Goal: Communication & Community: Answer question/provide support

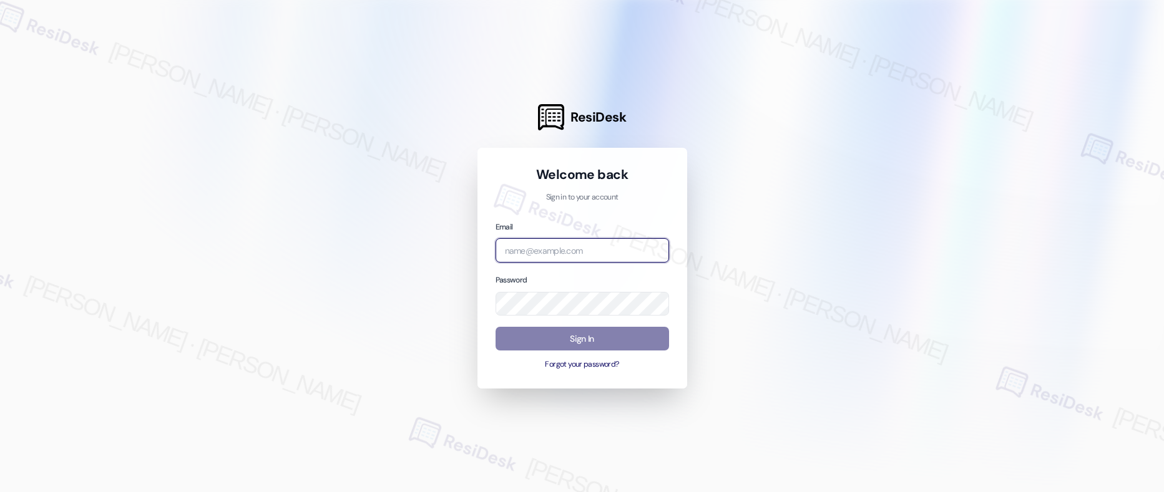
click at [575, 257] on input "email" at bounding box center [581, 250] width 173 height 24
type input "automated-surveys-american_landmark-mary.grace.tingson@american_landmark.com"
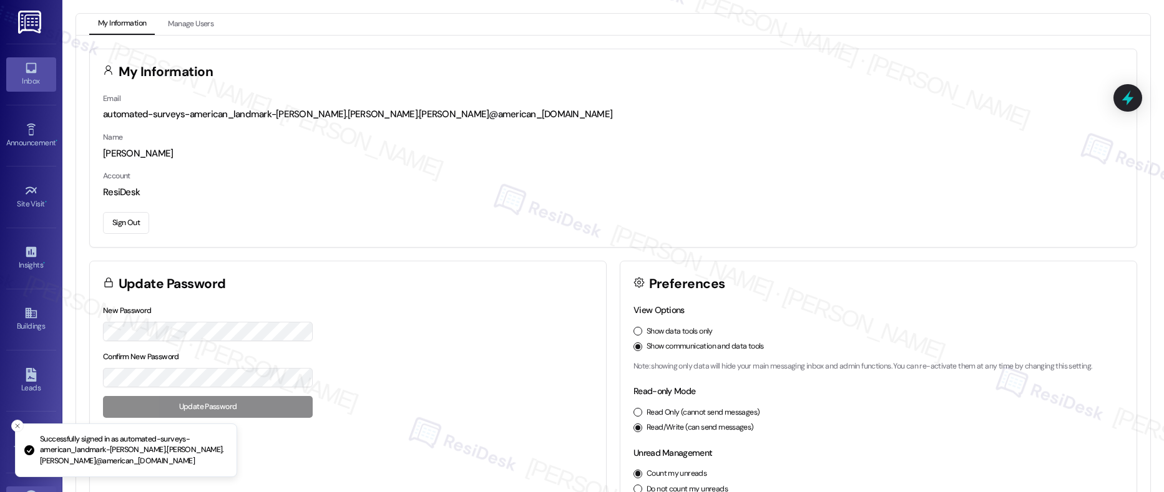
click at [37, 75] on div "Inbox" at bounding box center [31, 81] width 62 height 12
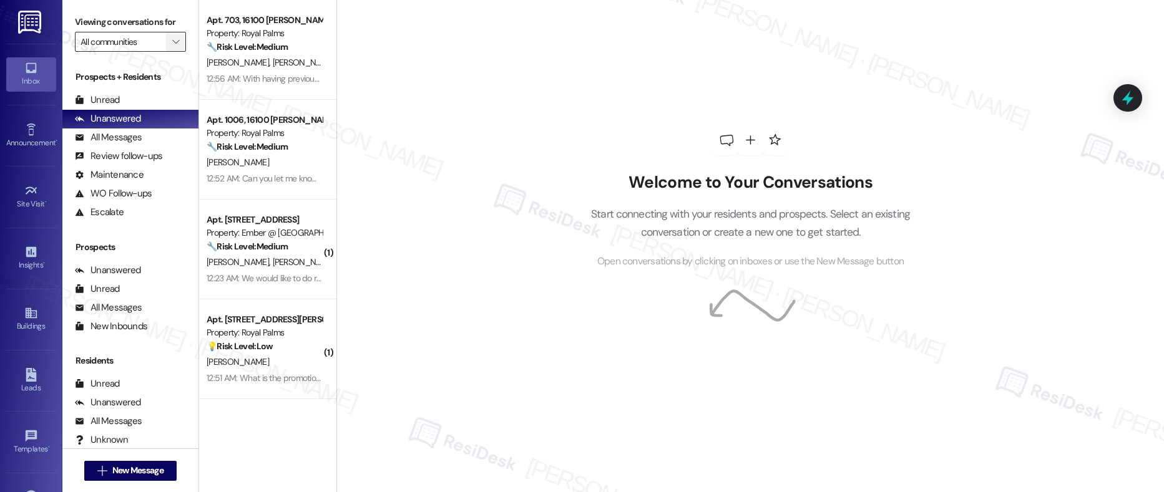
click at [172, 41] on icon "" at bounding box center [175, 42] width 7 height 10
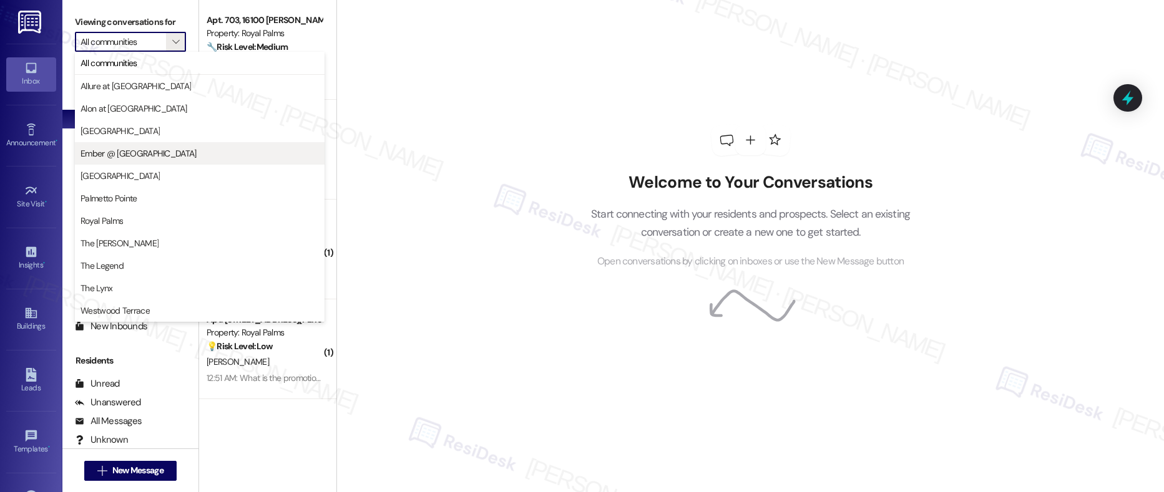
click at [137, 154] on span "Ember @ [GEOGRAPHIC_DATA]" at bounding box center [138, 153] width 116 height 12
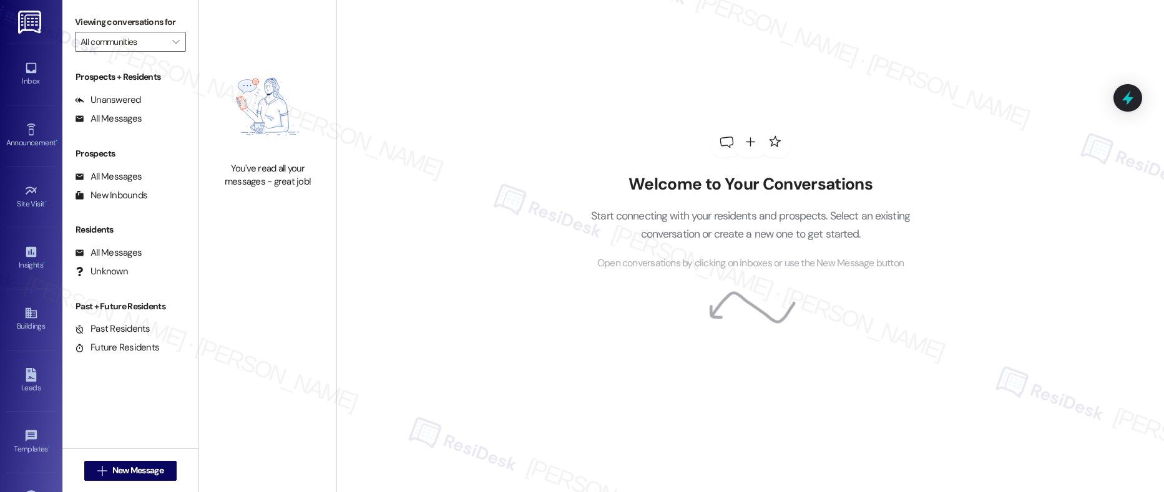
type input "Ember @ [GEOGRAPHIC_DATA]"
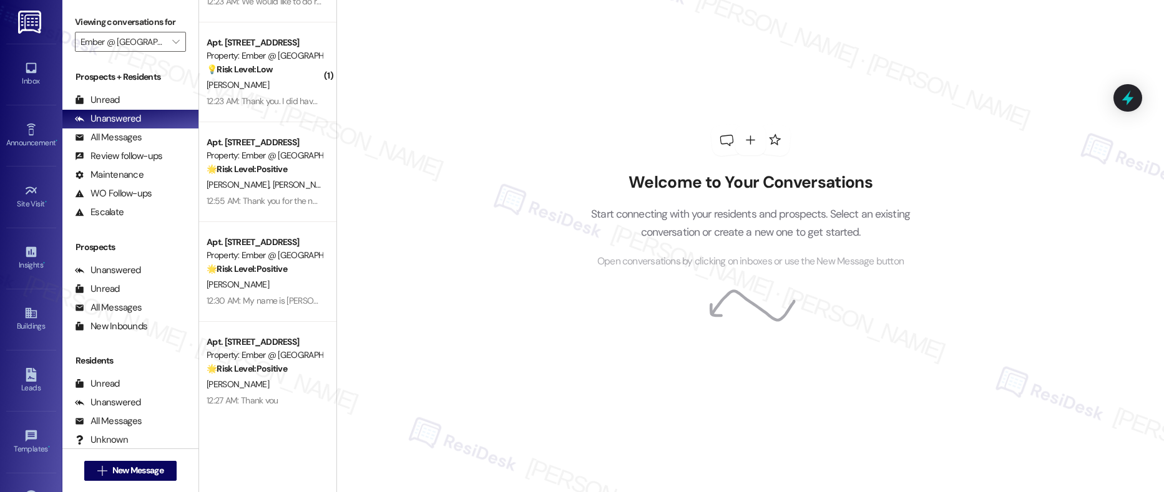
scroll to position [195, 0]
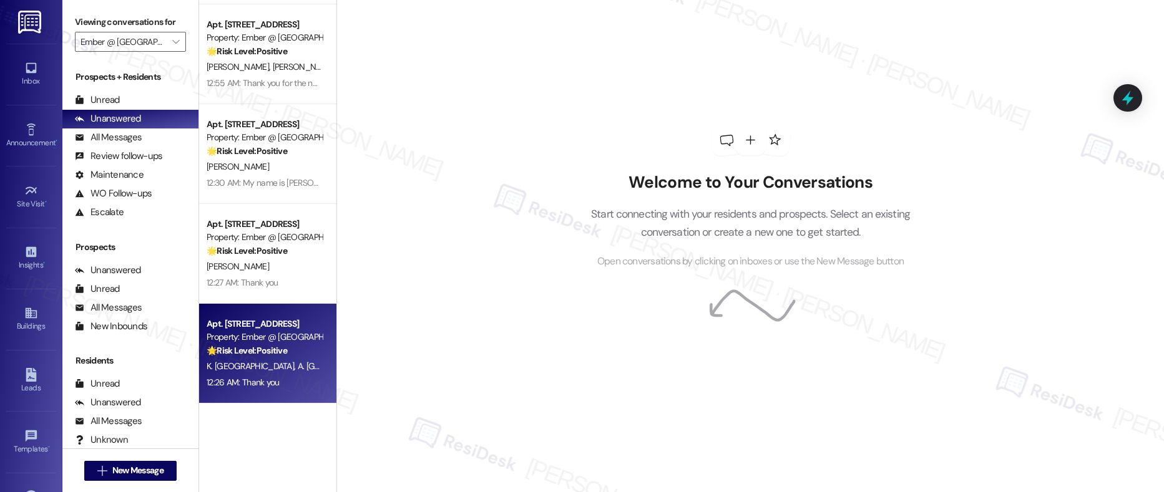
click at [271, 375] on div "12:26 AM: Thank you 12:26 AM: Thank you" at bounding box center [264, 383] width 118 height 16
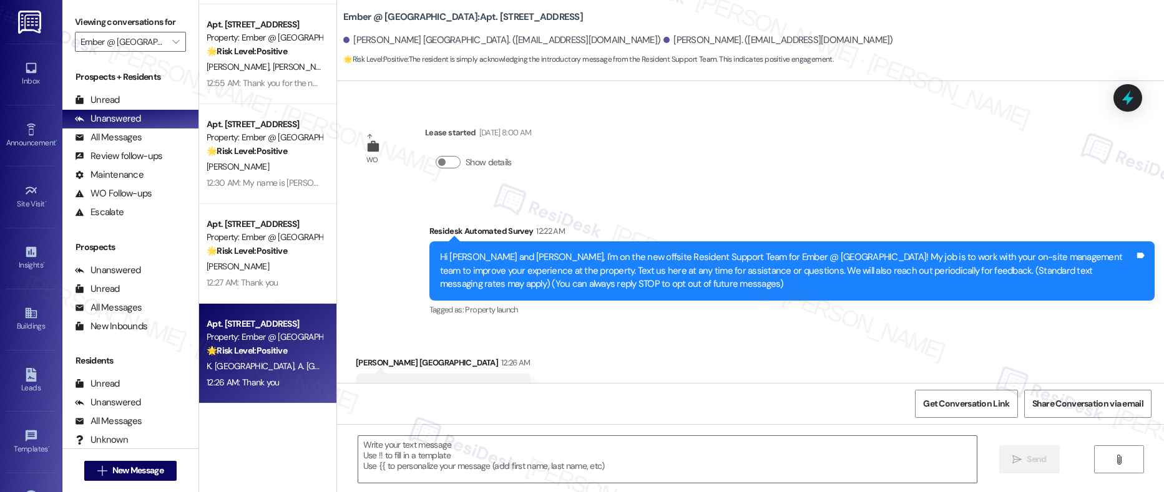
scroll to position [181, 0]
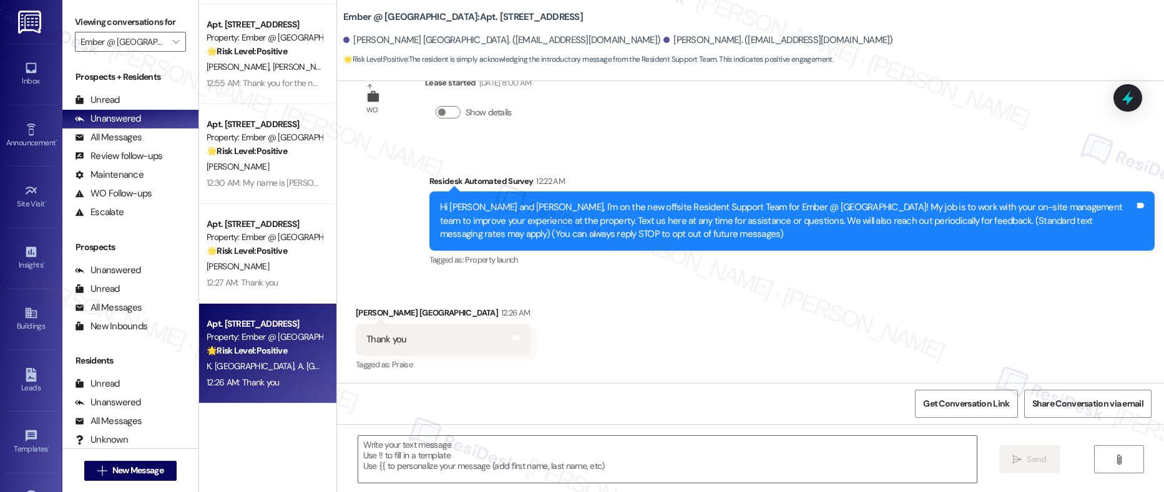
type textarea "Fetching suggested responses. Please feel free to read through the conversation…"
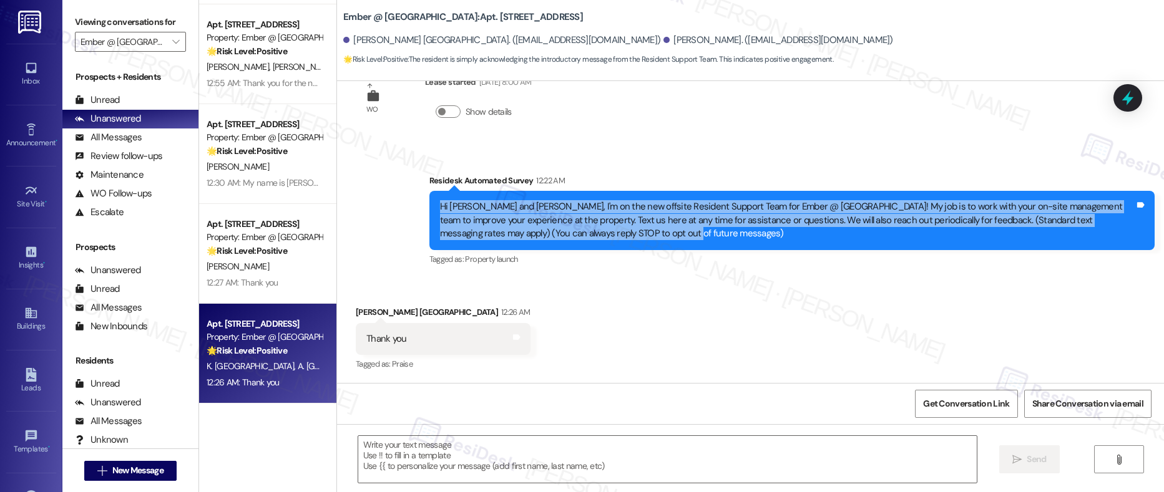
drag, startPoint x: 429, startPoint y: 204, endPoint x: 601, endPoint y: 237, distance: 176.0
click at [601, 237] on div "Hi Kelley and Anthony, I'm on the new offsite Resident Support Team for Ember @…" at bounding box center [787, 220] width 697 height 40
copy div "Hi Kelley and Anthony, I'm on the new offsite Resident Support Team for Ember @…"
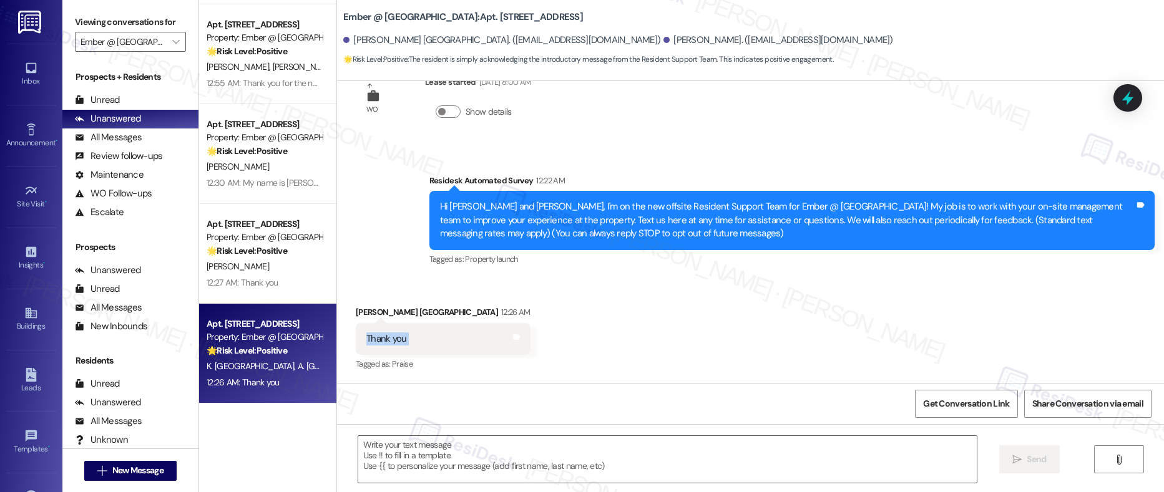
drag, startPoint x: 354, startPoint y: 338, endPoint x: 415, endPoint y: 341, distance: 61.2
click at [415, 341] on div "Thank you Tags and notes" at bounding box center [443, 339] width 175 height 32
copy div "Thank you Tags and notes"
click at [375, 465] on textarea at bounding box center [667, 459] width 619 height 47
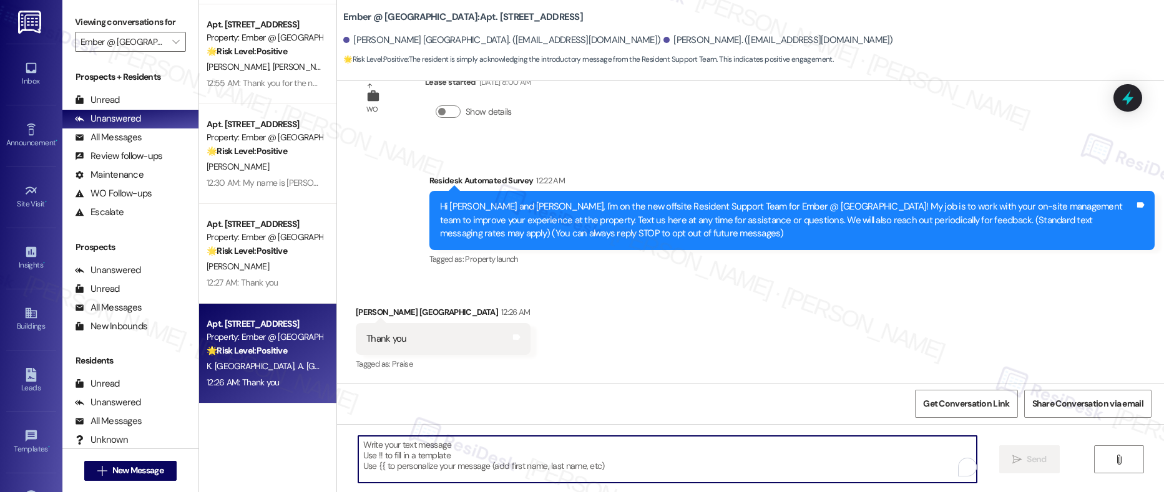
paste textarea "You’re very welcome! We’re glad to assist—please don’t hesitate to reach out an…"
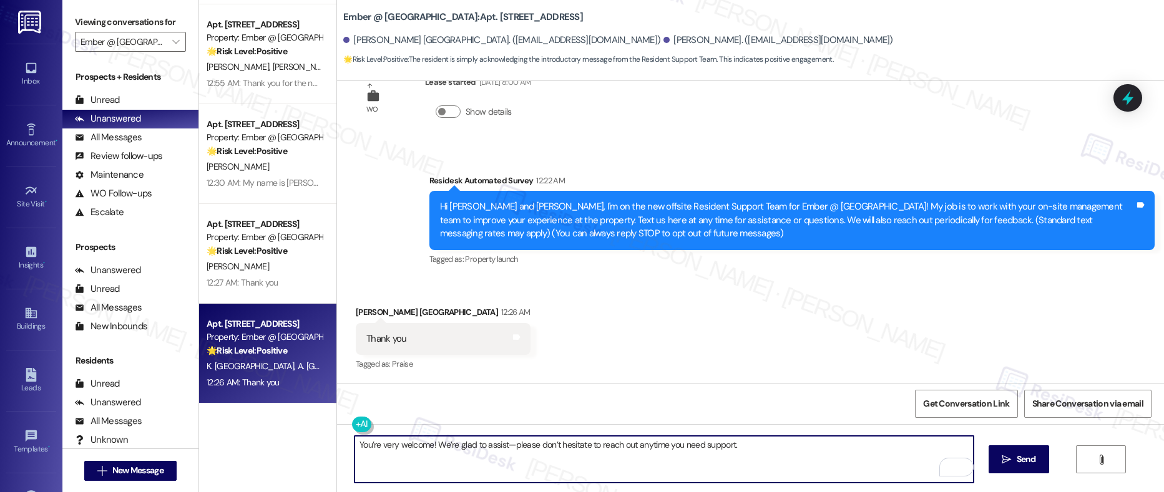
click at [752, 444] on textarea "You’re very welcome! We’re glad to assist—please don’t hesitate to reach out an…" at bounding box center [663, 459] width 619 height 47
type textarea "You’re very welcome! We’re glad to assist—please don’t hesitate to reach out an…"
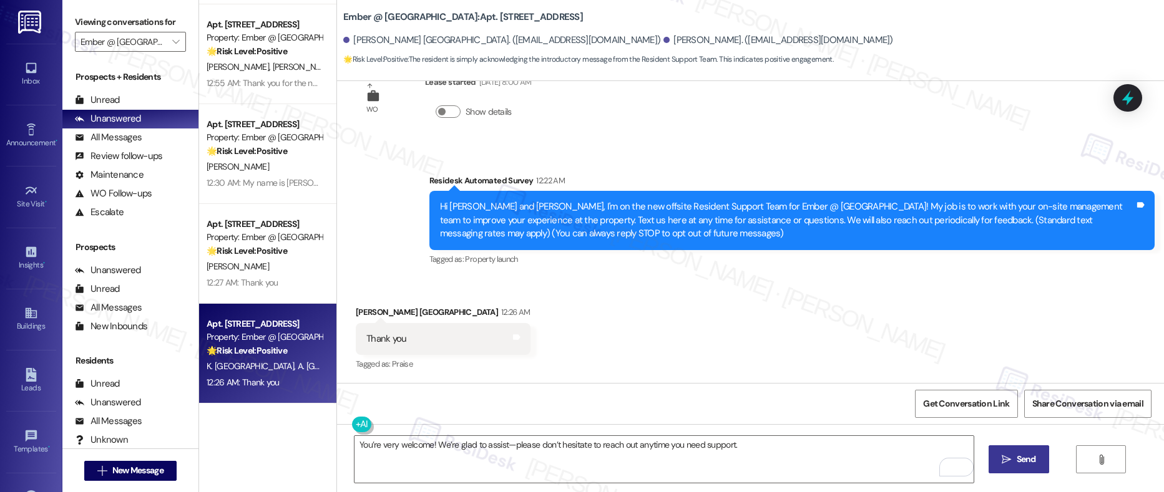
click at [1009, 460] on span " Send" at bounding box center [1018, 459] width 39 height 13
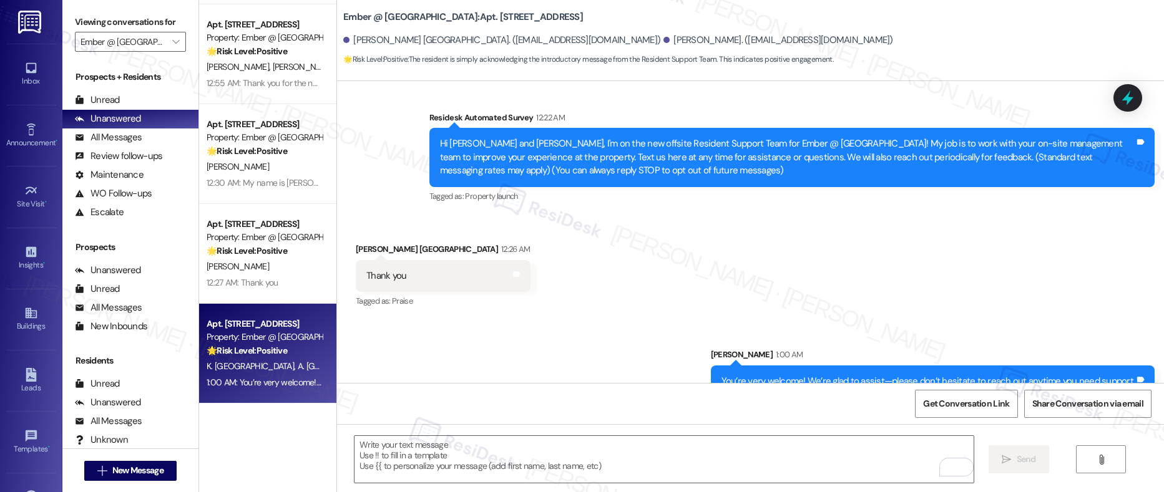
scroll to position [268, 0]
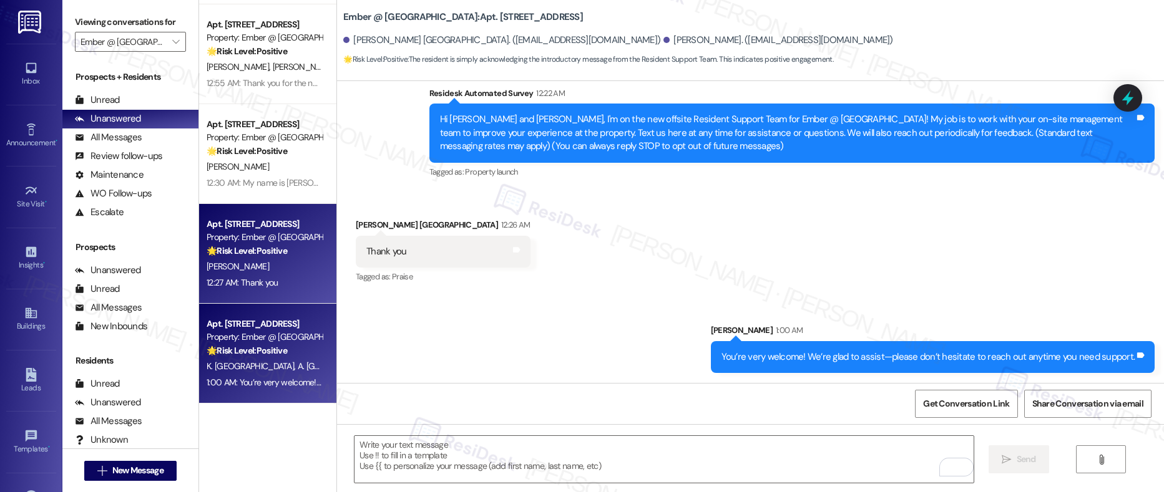
click at [246, 281] on div "12:27 AM: Thank you 12:27 AM: Thank you" at bounding box center [243, 282] width 72 height 11
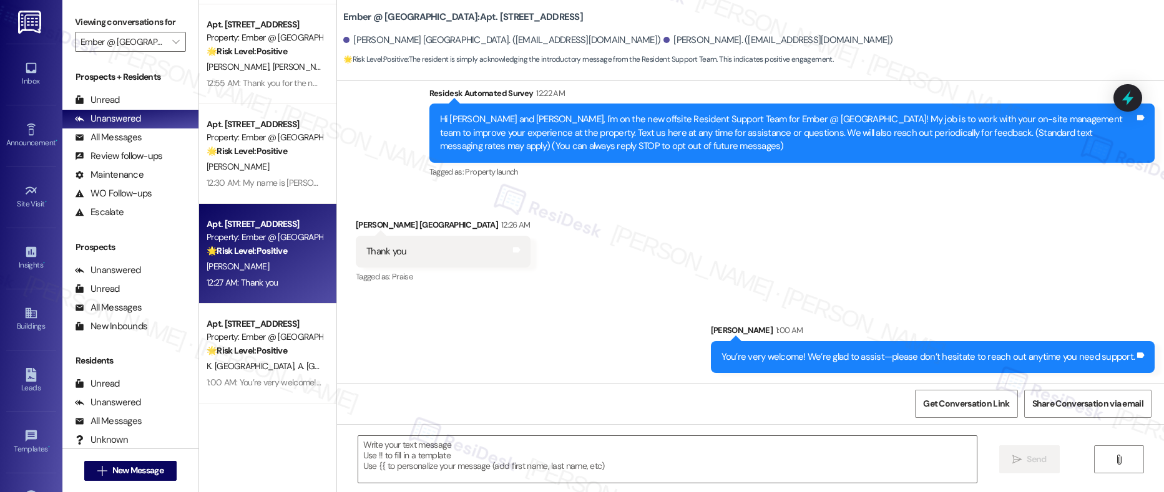
type textarea "Fetching suggested responses. Please feel free to read through the conversation…"
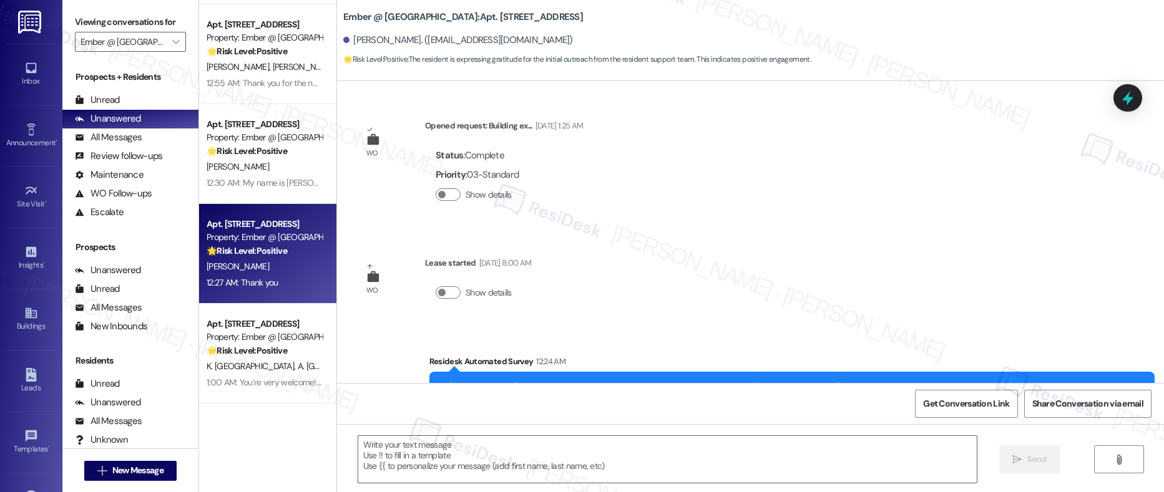
scroll to position [181, 0]
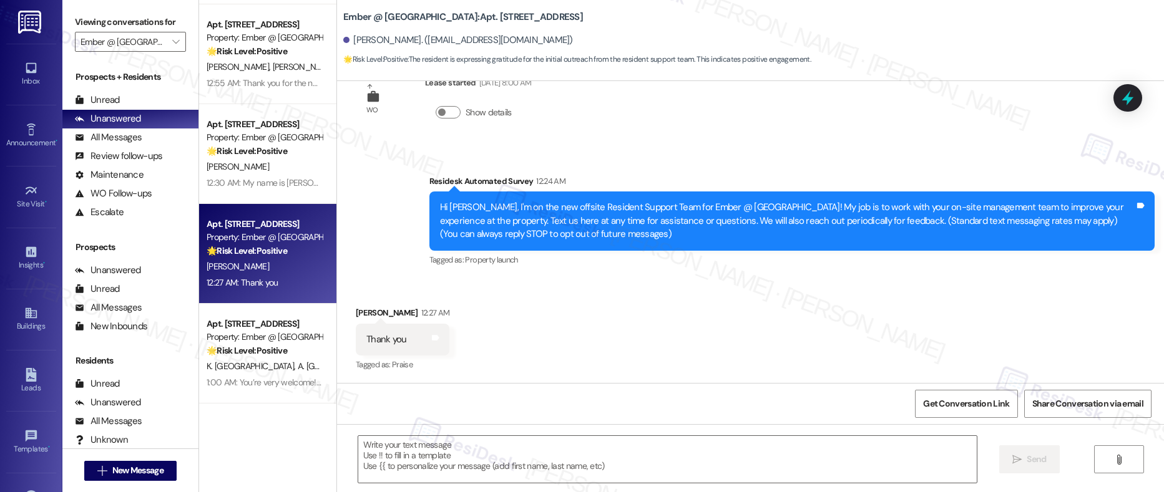
type textarea "Fetching suggested responses. Please feel free to read through the conversation…"
click at [389, 461] on textarea at bounding box center [667, 459] width 619 height 47
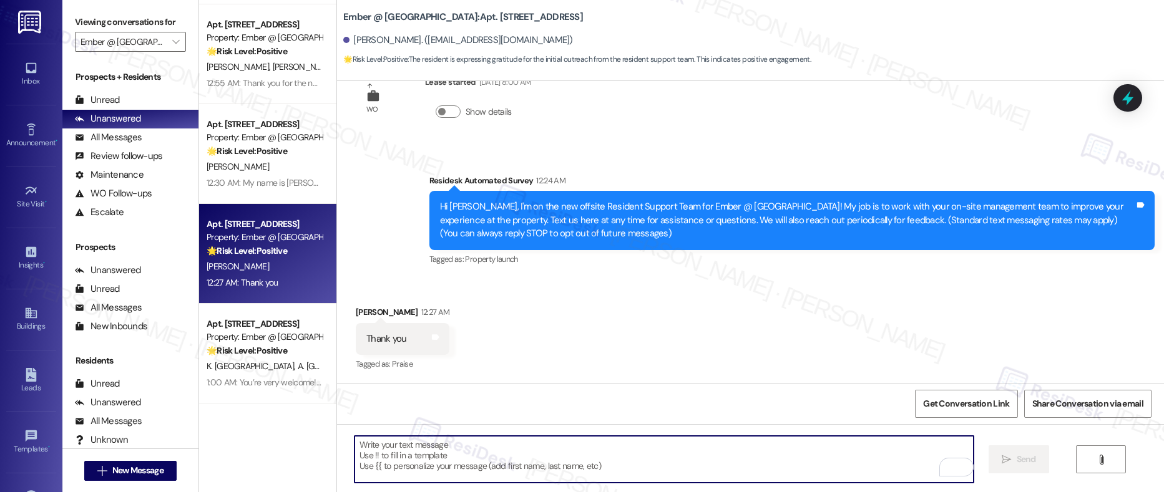
paste textarea "You’re very welcome! We’re glad to assist—please don’t hesitate to reach out an…"
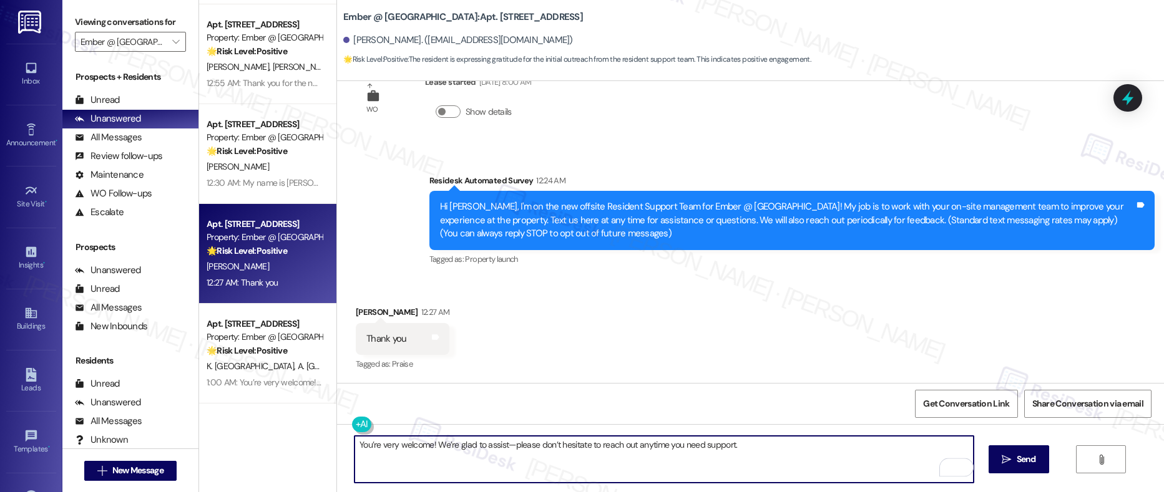
type textarea "You’re very welcome! We’re glad to assist—please don’t hesitate to reach out an…"
click at [356, 311] on div "Alicia Dorsey 12:27 AM" at bounding box center [403, 314] width 94 height 17
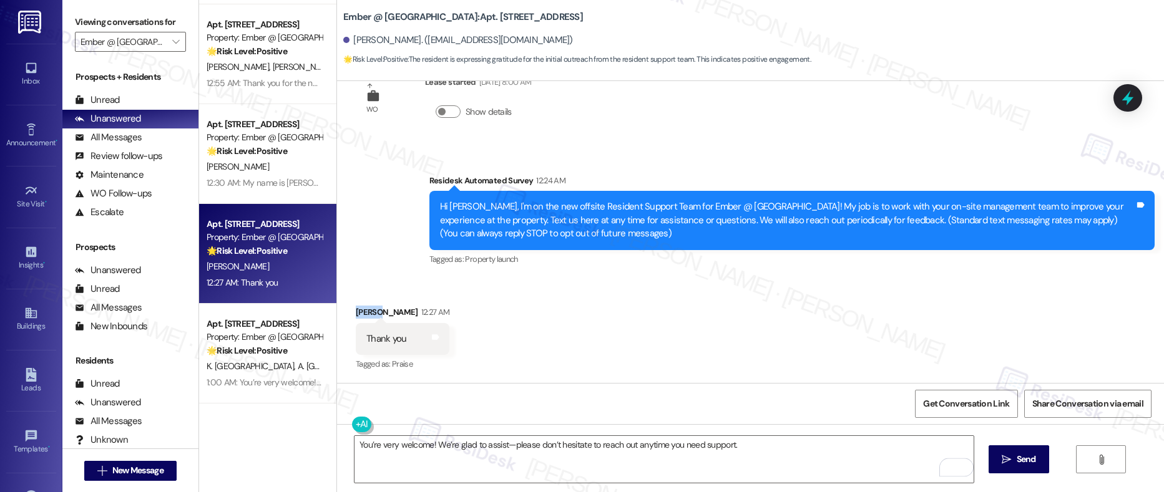
click at [356, 311] on div "Alicia Dorsey 12:27 AM" at bounding box center [403, 314] width 94 height 17
copy div "Alicia"
click at [424, 444] on textarea "You’re very welcome! We’re glad to assist—please don’t hesitate to reach out an…" at bounding box center [663, 459] width 619 height 47
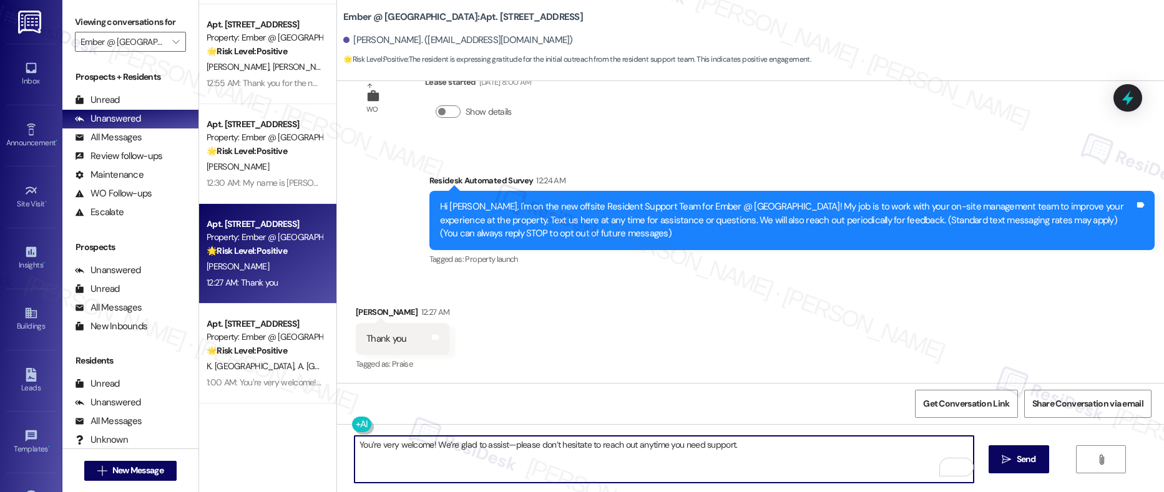
click at [759, 450] on textarea "You’re very welcome! We’re glad to assist—please don’t hesitate to reach out an…" at bounding box center [663, 459] width 619 height 47
click at [1018, 461] on span "Send" at bounding box center [1025, 459] width 19 height 13
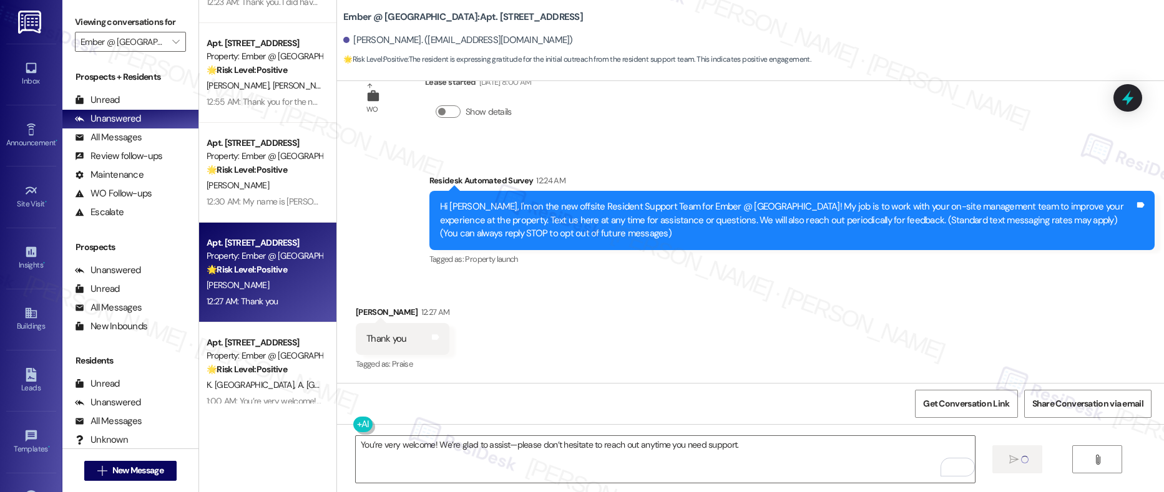
scroll to position [175, 0]
click at [270, 211] on div "Apt. 2301, 11022 Culebra Rd Property: Ember @ Alamo Ranch 🌟 Risk Level: Positiv…" at bounding box center [267, 174] width 137 height 100
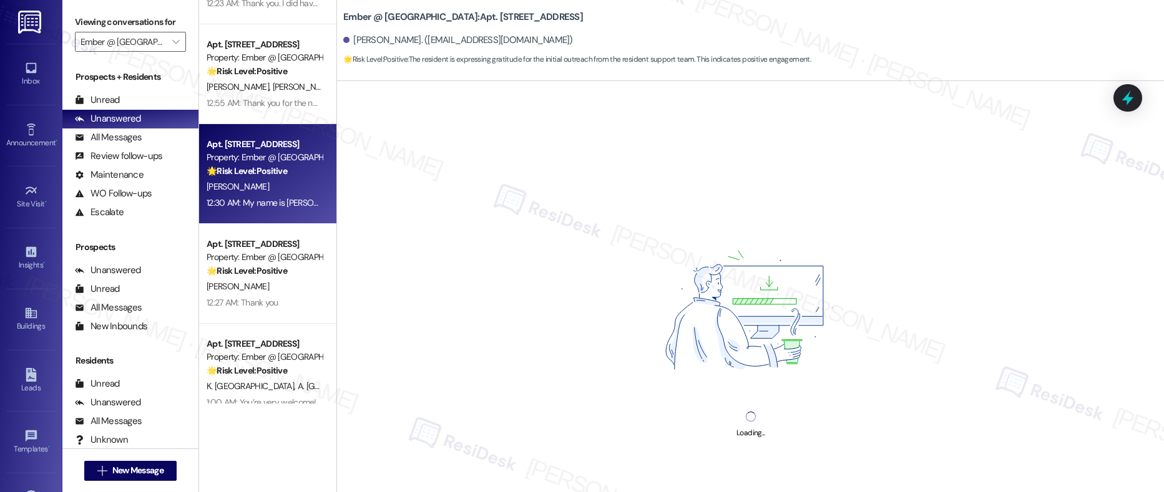
click at [270, 211] on div "Apt. 2301, 11022 Culebra Rd Property: Ember @ Alamo Ranch 🌟 Risk Level: Positiv…" at bounding box center [267, 174] width 137 height 100
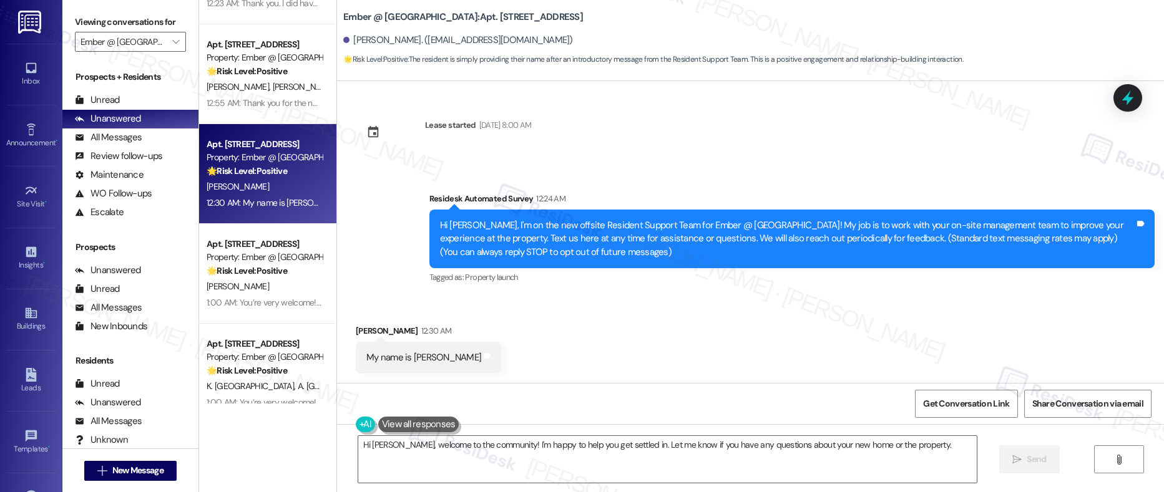
scroll to position [139, 0]
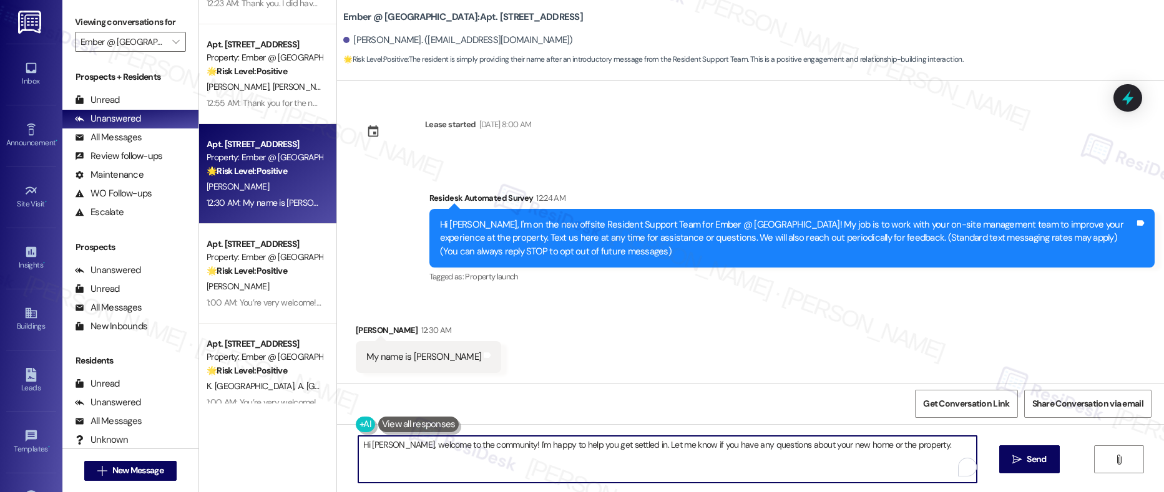
click at [377, 446] on textarea "Hi Paul, welcome to the community! I'm happy to help you get settled in. Let me…" at bounding box center [667, 459] width 619 height 47
click at [442, 470] on textarea "Hi Paul, welcome to the community! I'm happy to help you get settled in. Let me…" at bounding box center [663, 459] width 619 height 47
drag, startPoint x: 480, startPoint y: 445, endPoint x: 512, endPoint y: 445, distance: 31.2
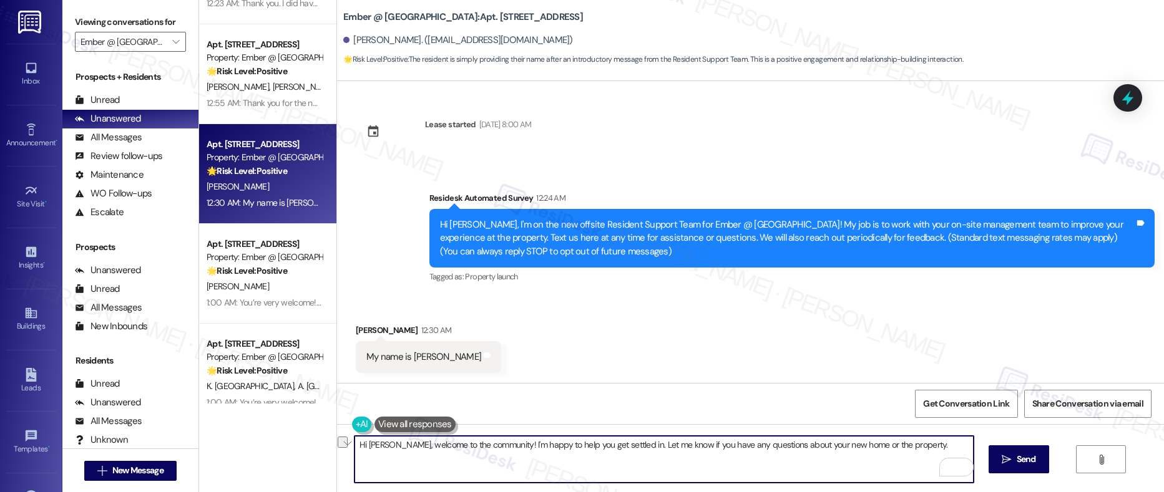
click at [512, 445] on textarea "Hi Paul, welcome to the community! I'm happy to help you get settled in. Let me…" at bounding box center [663, 459] width 619 height 47
click at [494, 452] on textarea "Hi Paul, welcome to the community! I'm happy to help you get settled in. Let me…" at bounding box center [663, 459] width 619 height 47
drag, startPoint x: 494, startPoint y: 446, endPoint x: 912, endPoint y: 452, distance: 418.1
click at [912, 452] on textarea "Hi Paul, welcome to the community! I'm happy to help you get settled in. Let me…" at bounding box center [663, 459] width 619 height 47
paste textarea "glad to assist—please don’t hesitate to reach out anytime you need support"
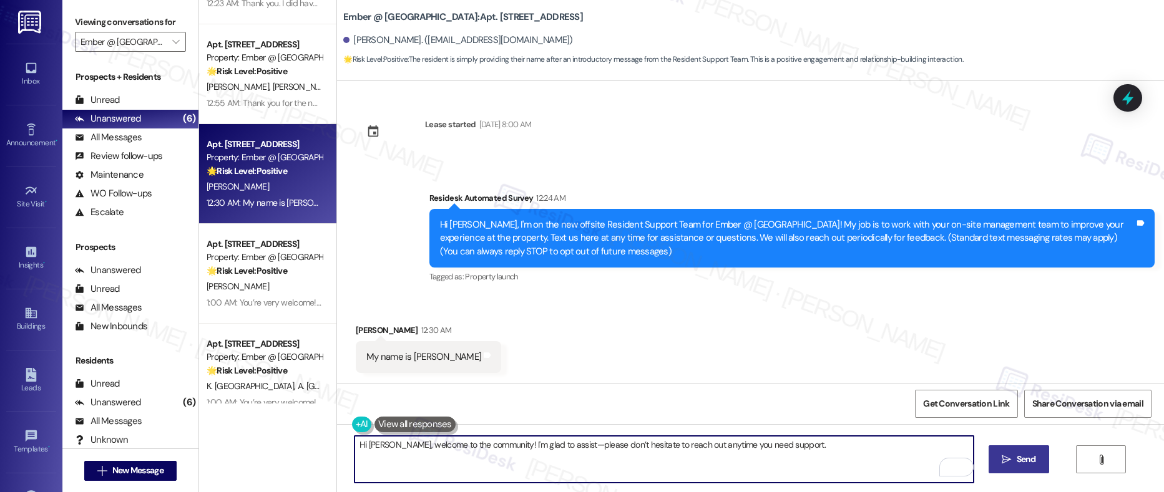
type textarea "Hi Paul, welcome to the community! I'm glad to assist—please don’t hesitate to …"
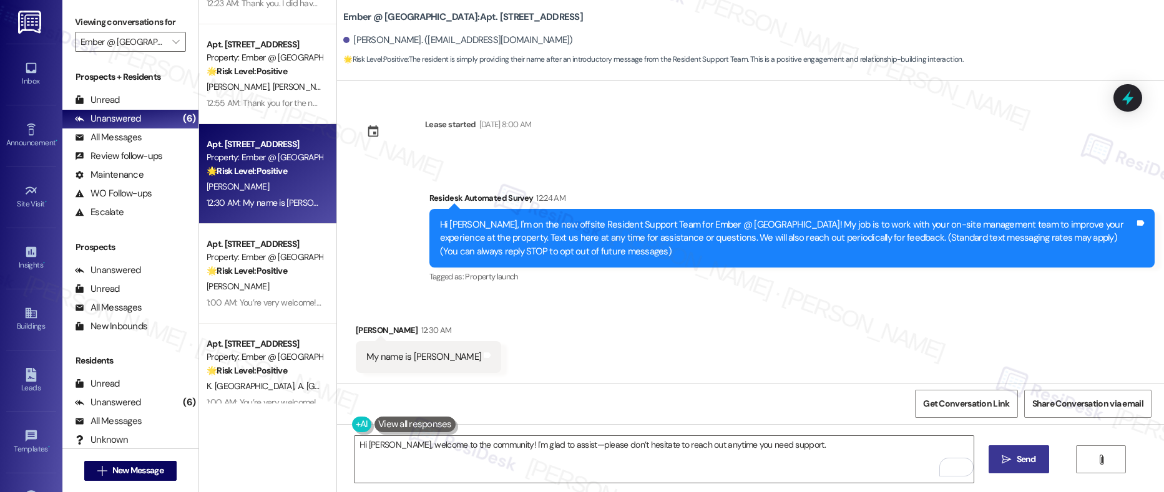
click at [1011, 467] on button " Send" at bounding box center [1018, 459] width 61 height 28
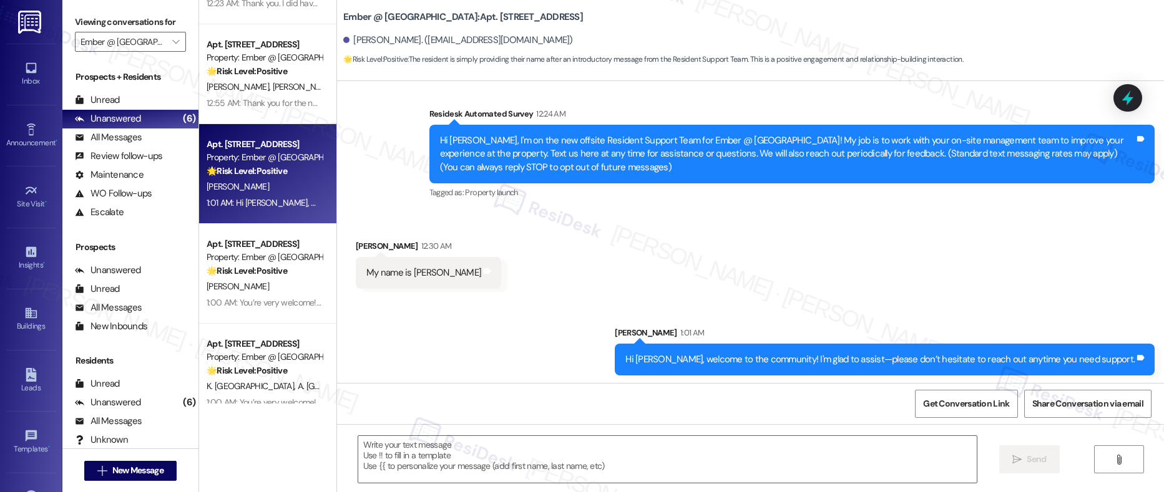
scroll to position [225, 0]
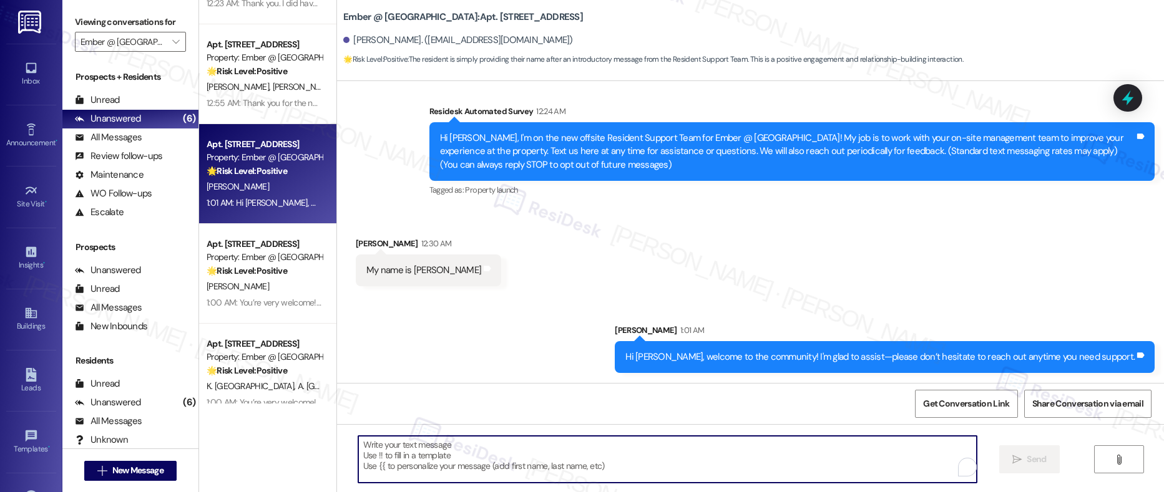
click at [425, 458] on textarea "To enrich screen reader interactions, please activate Accessibility in Grammarl…" at bounding box center [667, 459] width 619 height 47
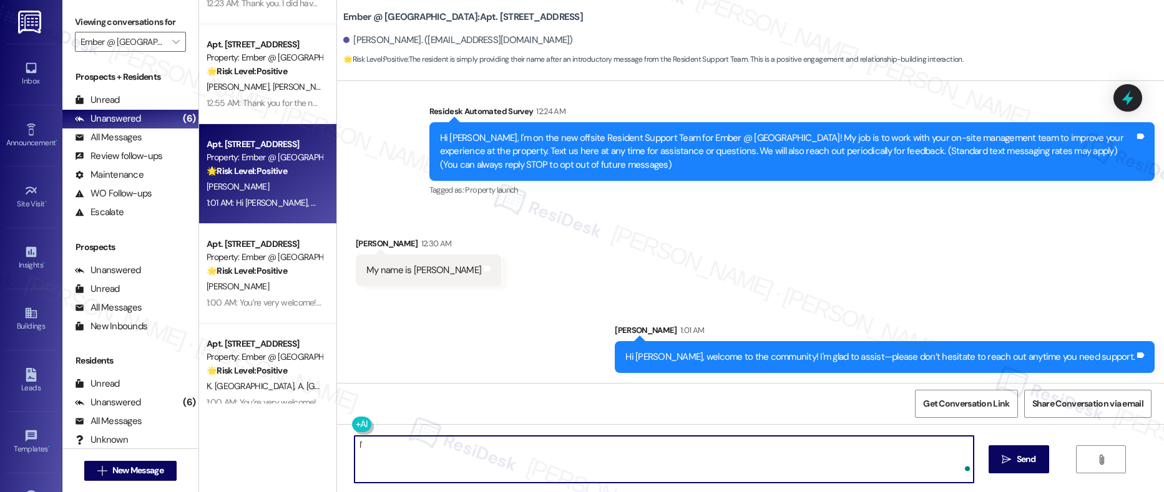
type textarea "I"
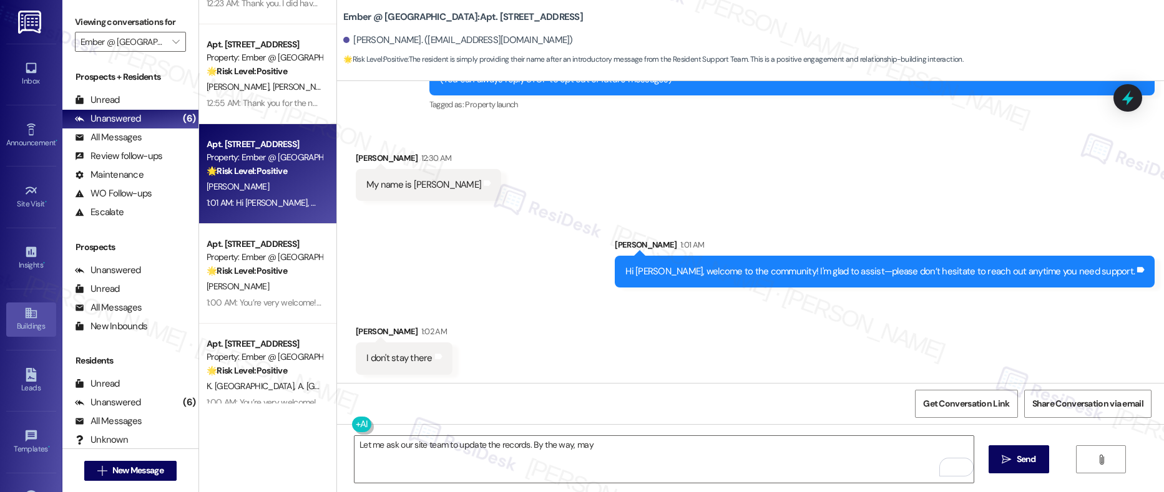
scroll to position [312, 0]
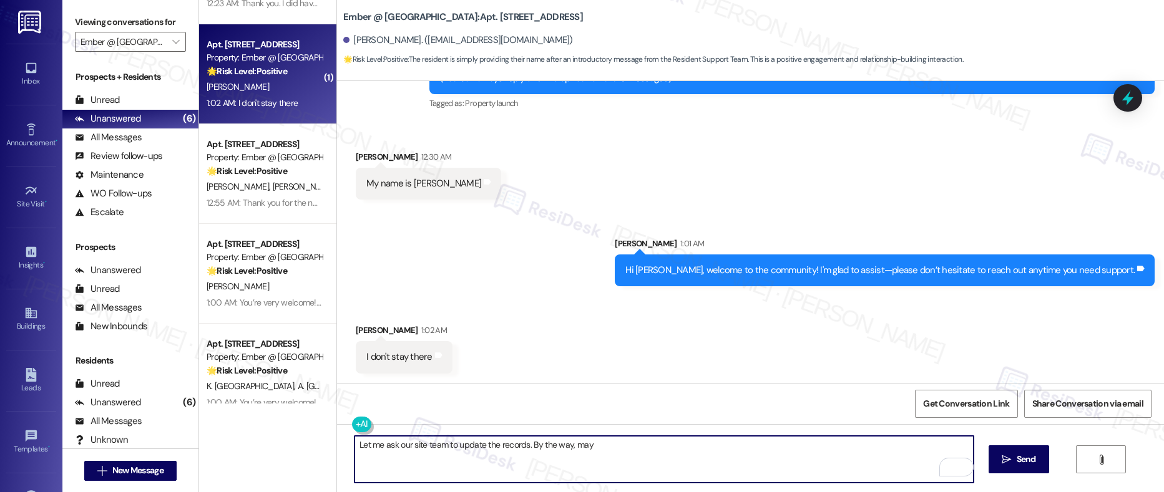
click at [405, 443] on textarea "Let me ask our site team to update the records. By the way, may" at bounding box center [663, 459] width 619 height 47
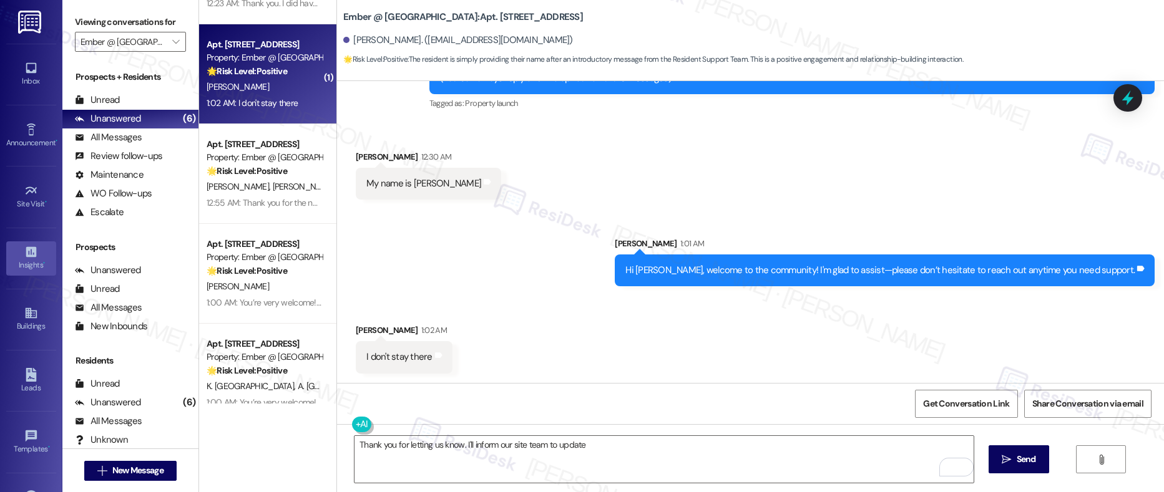
scroll to position [0, 0]
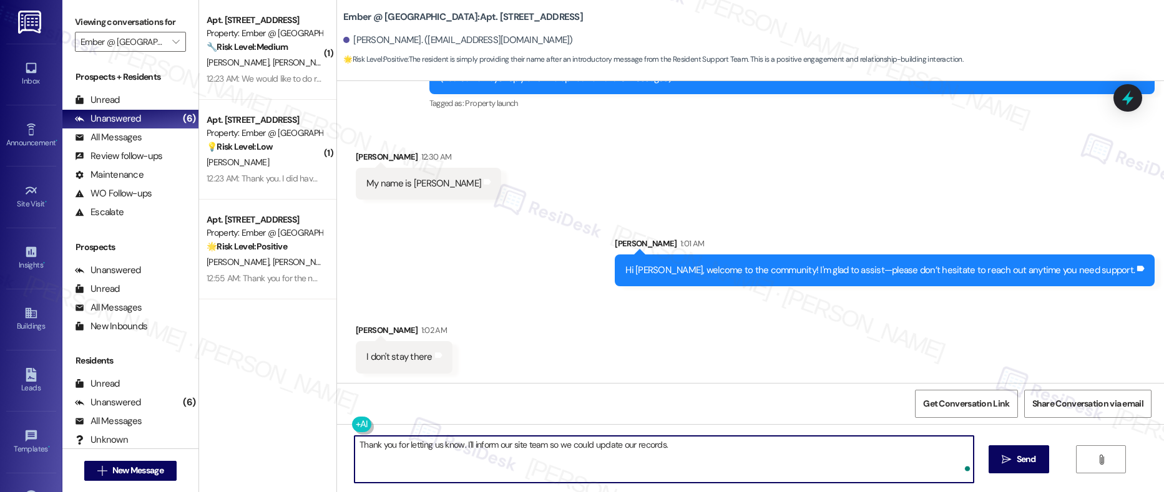
type textarea "Thank you for letting us know. I'll inform our site team so we could update our…"
click at [538, 438] on textarea "Thank you for letting us know. I'll inform our site team so we could update our…" at bounding box center [663, 459] width 619 height 47
click at [523, 448] on textarea "Thank you for letting us know. I'll inform our site team so we could update our…" at bounding box center [663, 459] width 619 height 47
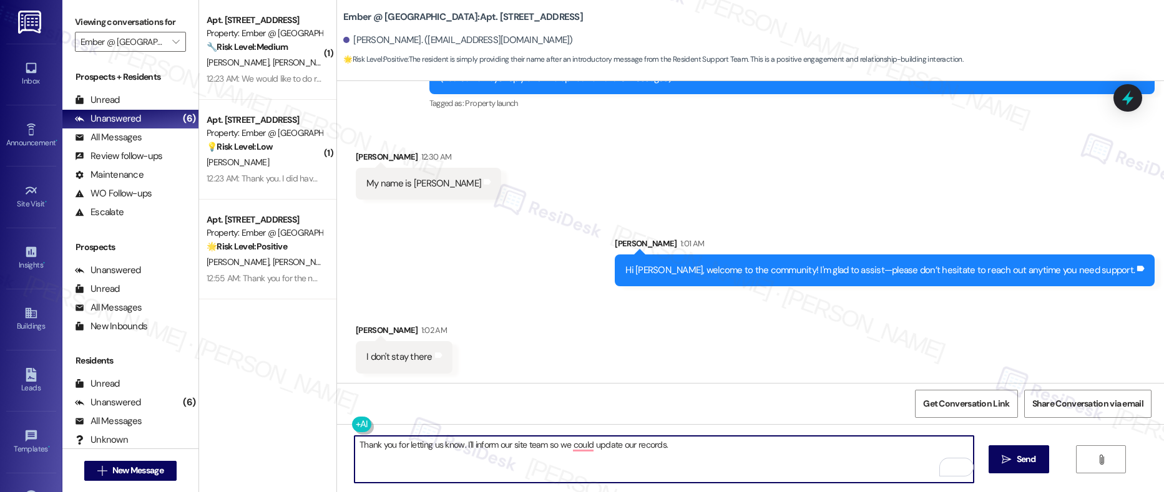
click at [523, 448] on textarea "Thank you for letting us know. I'll inform our site team so we could update our…" at bounding box center [663, 459] width 619 height 47
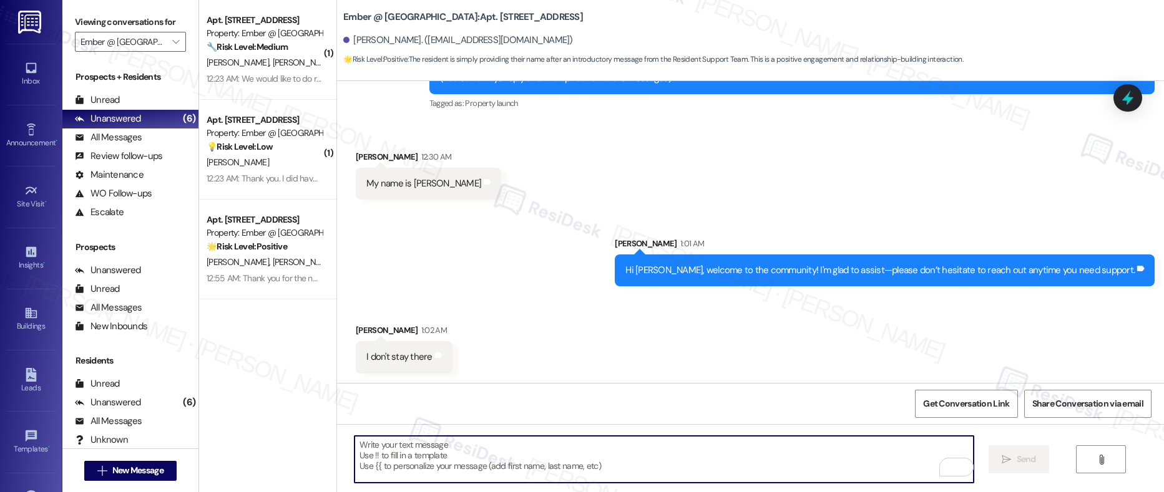
click at [369, 445] on textarea "To enrich screen reader interactions, please activate Accessibility in Grammarl…" at bounding box center [663, 459] width 619 height 47
paste textarea "Thank you for letting us know. I’ll share this with our site team so we can upd…"
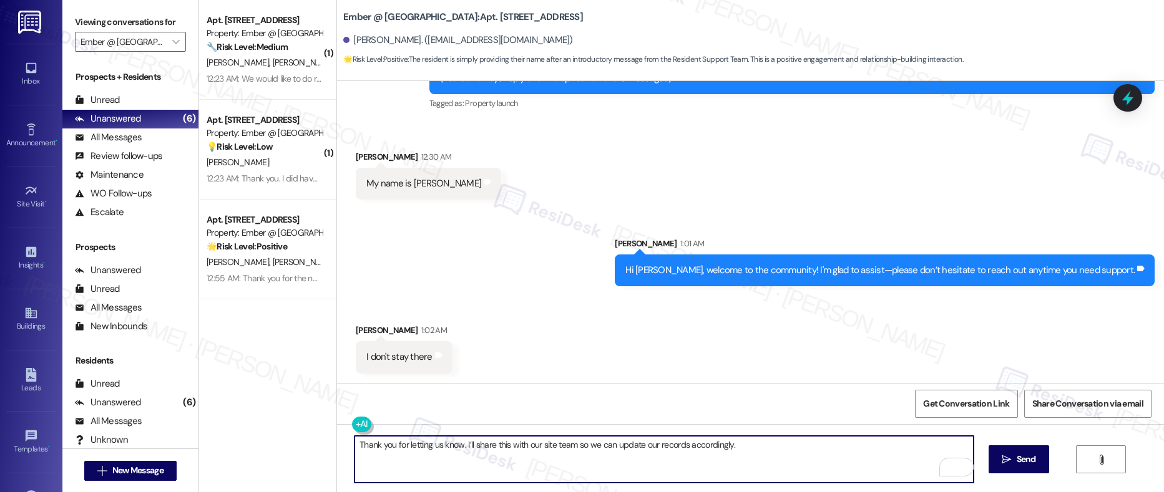
click at [482, 449] on textarea "Thank you for letting us know. I’ll share this with our site team so we can upd…" at bounding box center [663, 459] width 619 height 47
click at [792, 461] on textarea "Thank you for letting us know. I’ll share this with our site team so we can upd…" at bounding box center [663, 459] width 619 height 47
type textarea "Thank you for letting us know. I’ll share this with our site team so we can upd…"
click at [1003, 467] on button " Send" at bounding box center [1018, 459] width 61 height 28
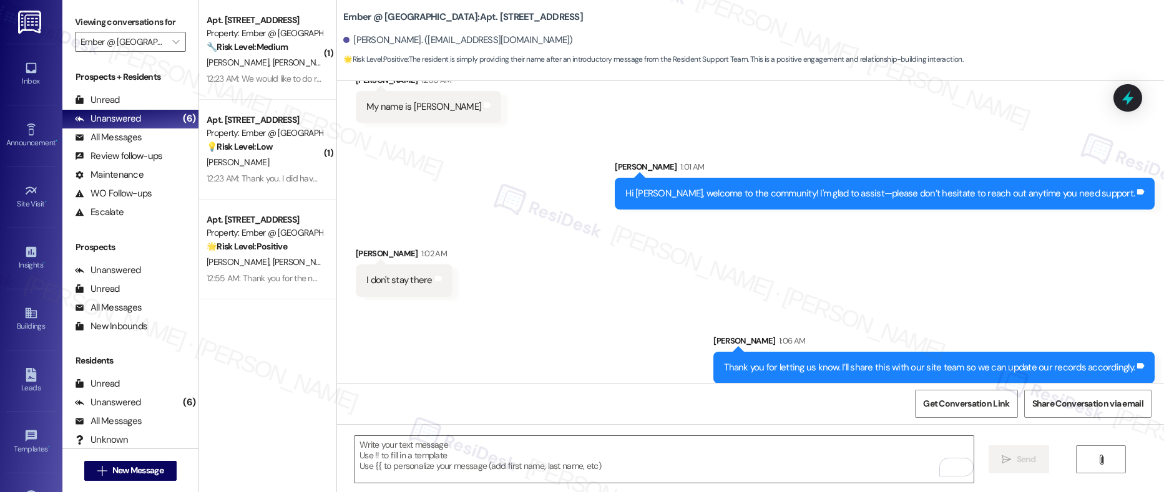
scroll to position [399, 0]
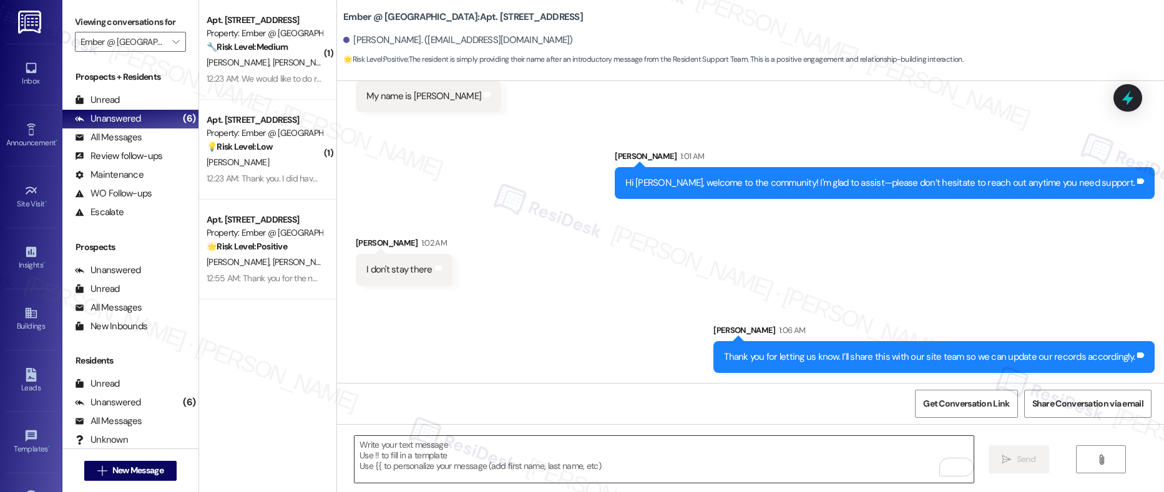
click at [480, 452] on textarea "To enrich screen reader interactions, please activate Accessibility in Grammarl…" at bounding box center [663, 459] width 619 height 47
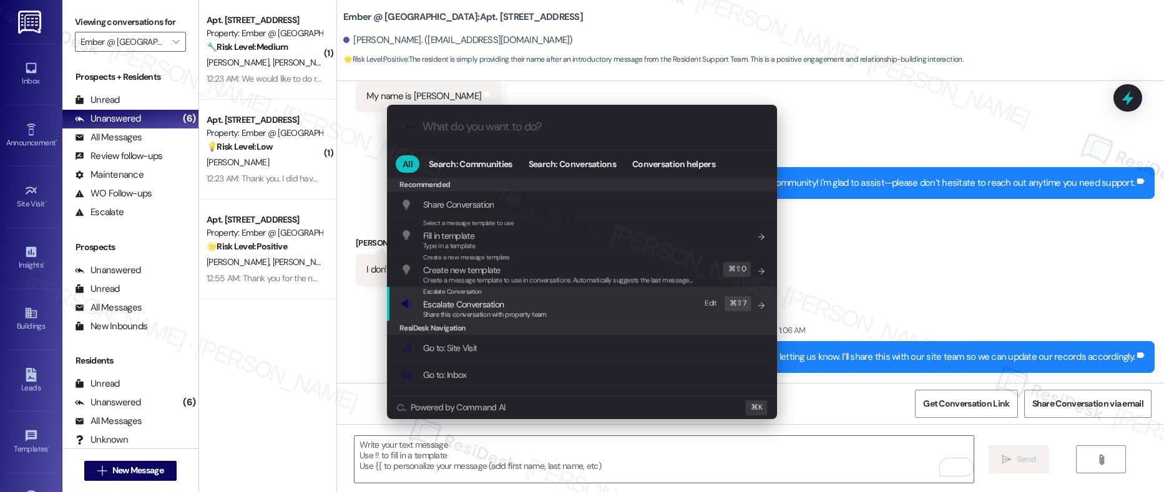
click at [487, 308] on span "Escalate Conversation" at bounding box center [463, 304] width 80 height 11
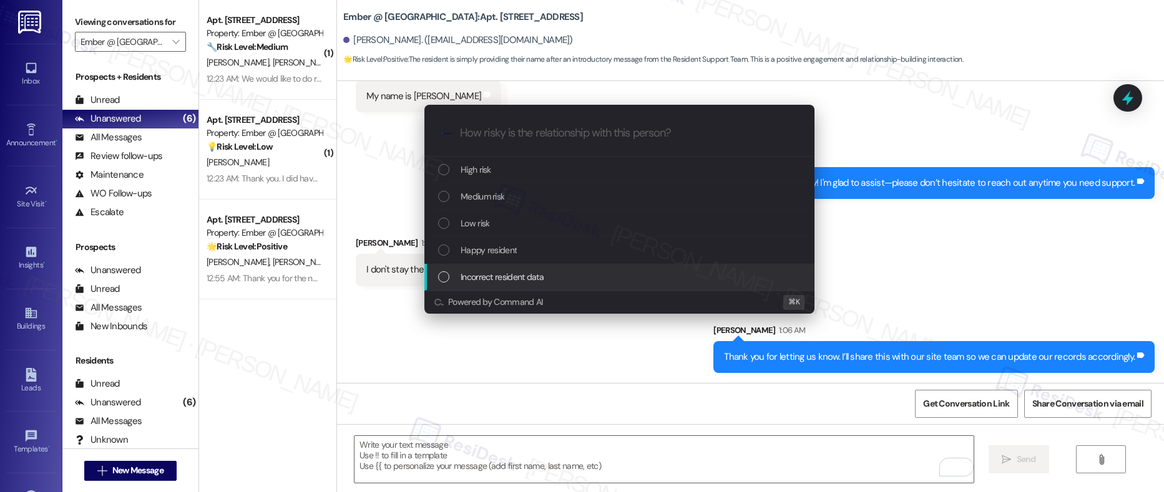
click at [493, 280] on span "Incorrect resident data" at bounding box center [501, 277] width 83 height 14
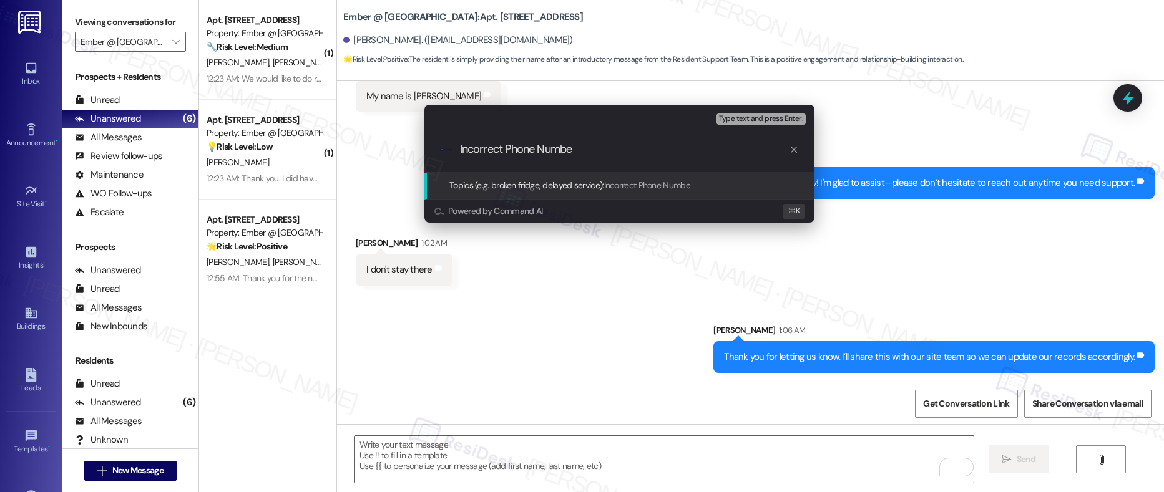
type input "Incorrect Phone Number"
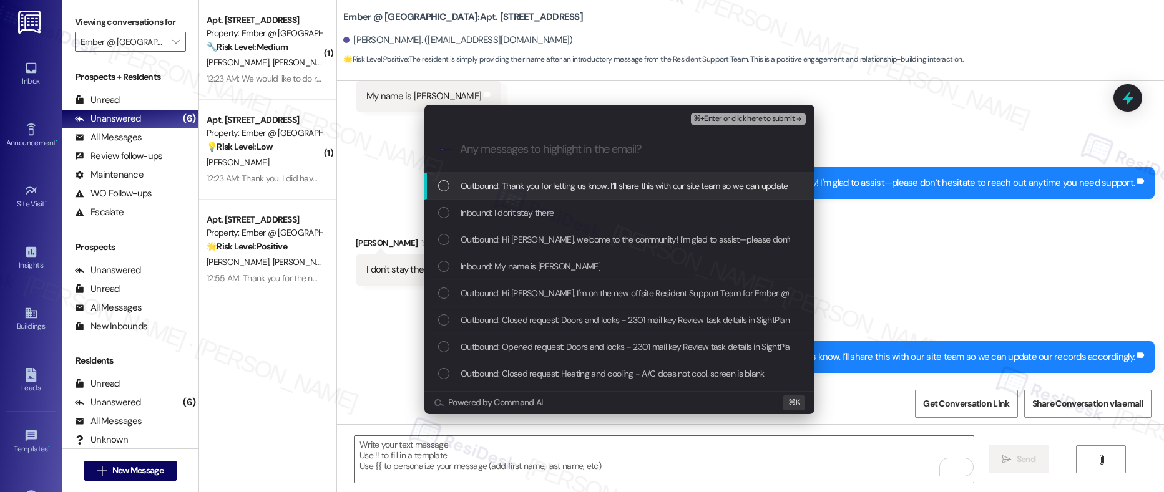
click at [572, 183] on span "Outbound: Thank you for letting us know. I’ll share this with our site team so …" at bounding box center [668, 186] width 417 height 14
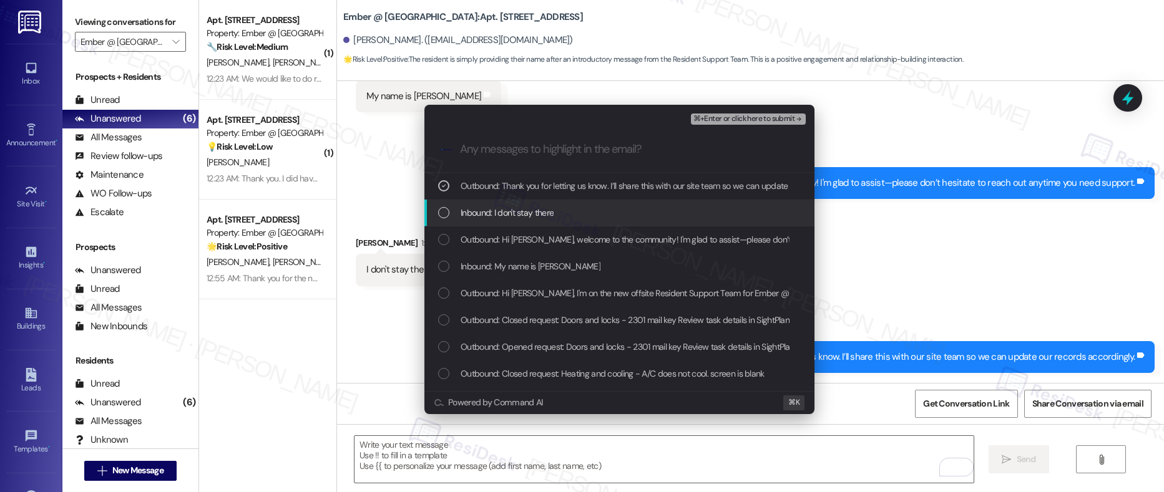
drag, startPoint x: 533, startPoint y: 216, endPoint x: 533, endPoint y: 223, distance: 6.9
click at [533, 216] on span "Inbound: I don't stay there" at bounding box center [506, 213] width 93 height 14
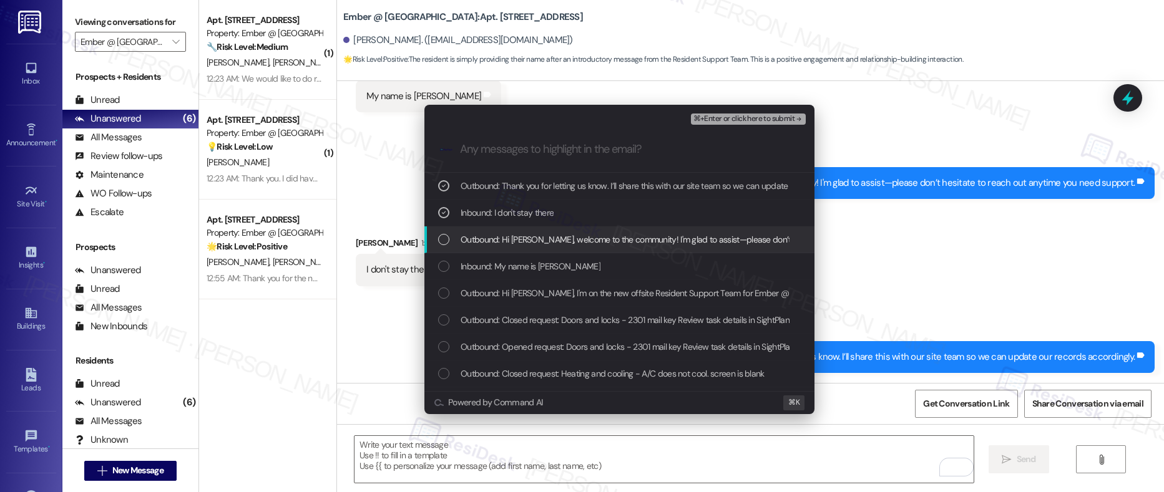
click at [528, 238] on span "Outbound: Hi Paul, welcome to the community! I'm glad to assist—please don’t he…" at bounding box center [713, 240] width 507 height 14
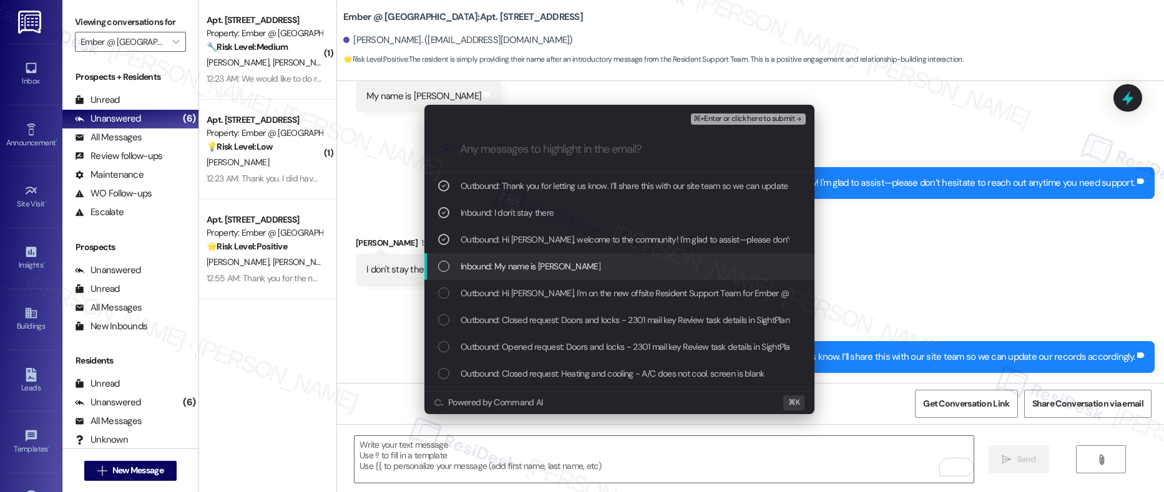
click at [518, 261] on span "Inbound: My name is paul" at bounding box center [530, 267] width 140 height 14
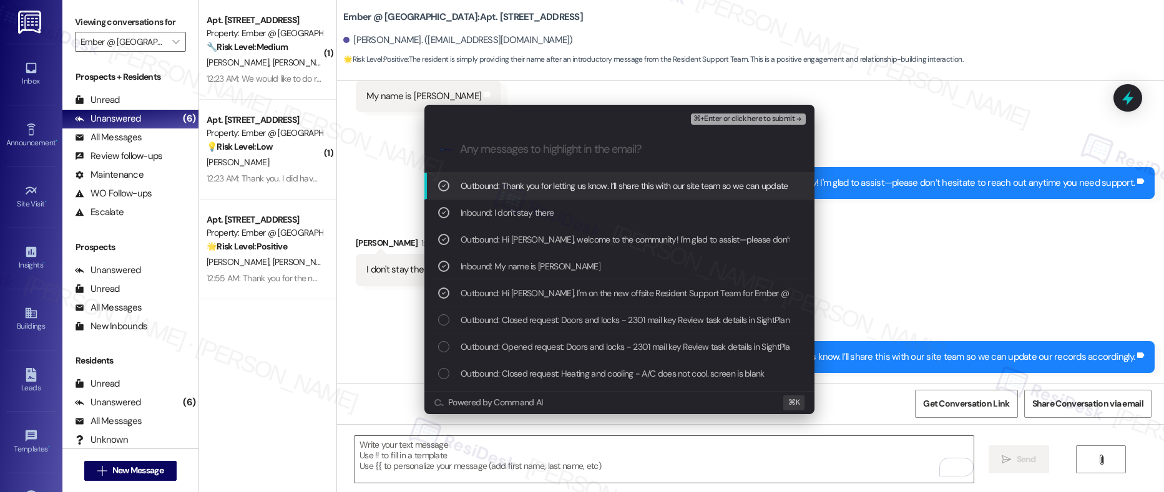
click at [753, 120] on span "⌘+Enter or click here to submit" at bounding box center [743, 119] width 101 height 9
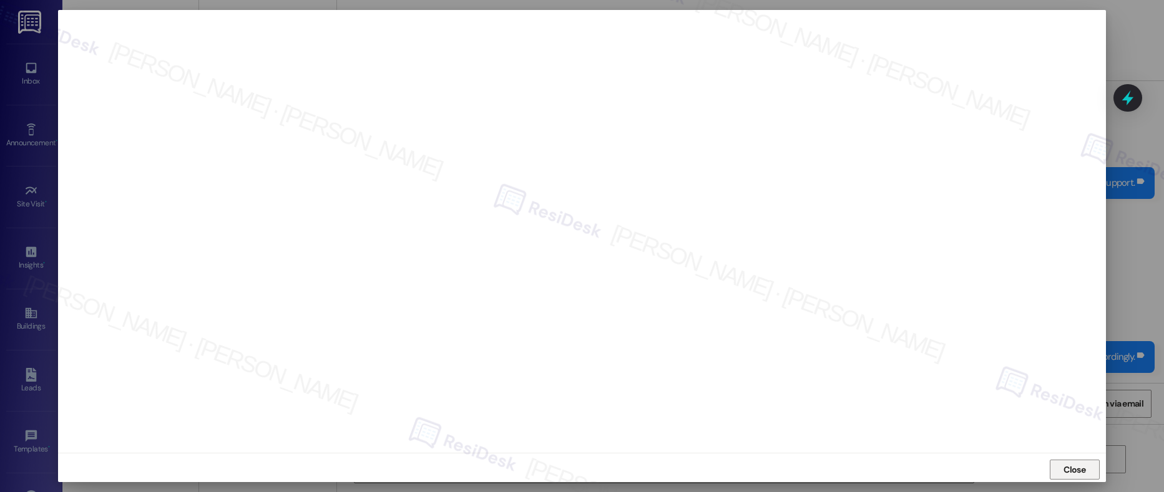
click at [1079, 469] on span "Close" at bounding box center [1074, 470] width 22 height 13
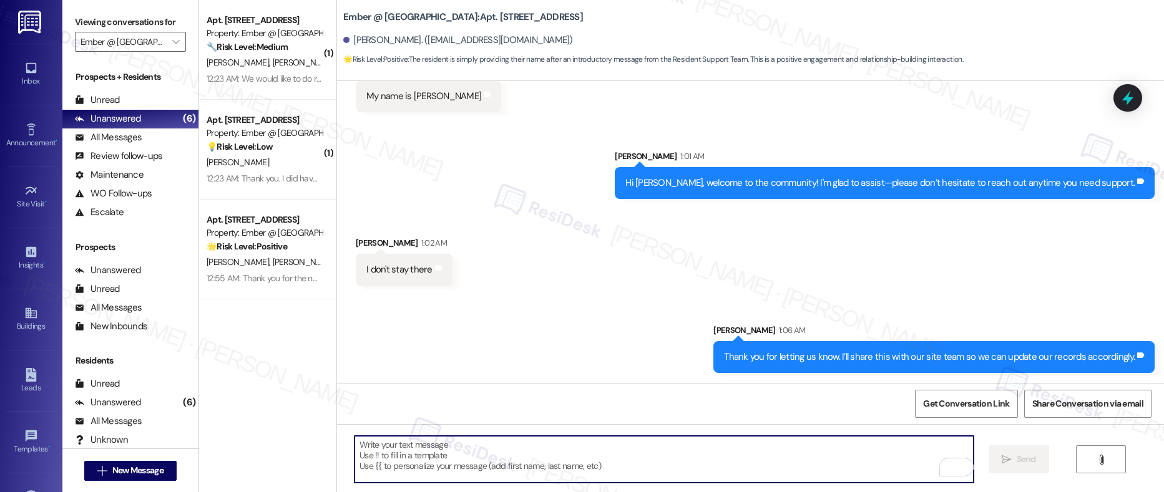
click at [759, 464] on textarea "To enrich screen reader interactions, please activate Accessibility in Grammarl…" at bounding box center [663, 459] width 619 height 47
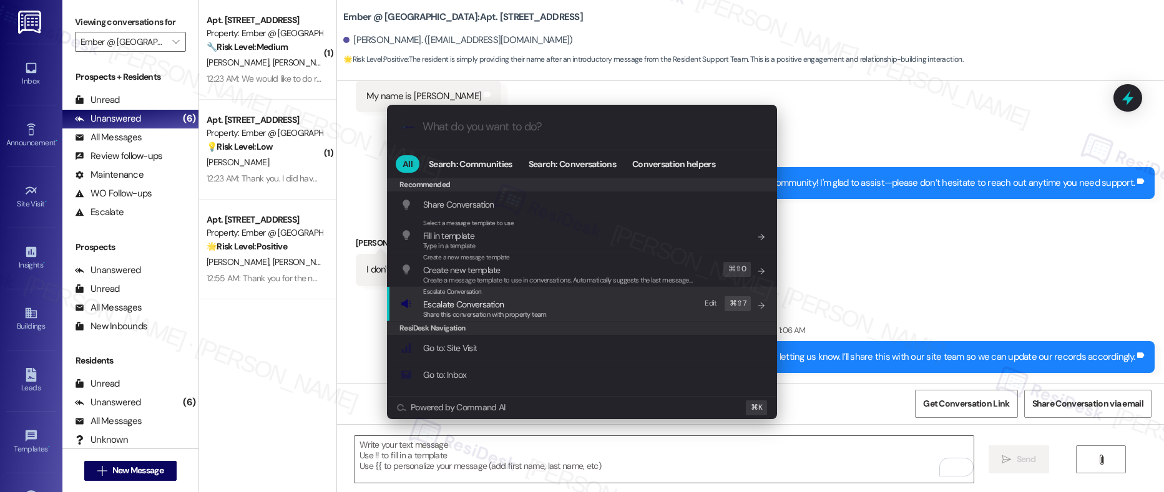
click at [499, 307] on span "Escalate Conversation" at bounding box center [463, 304] width 80 height 11
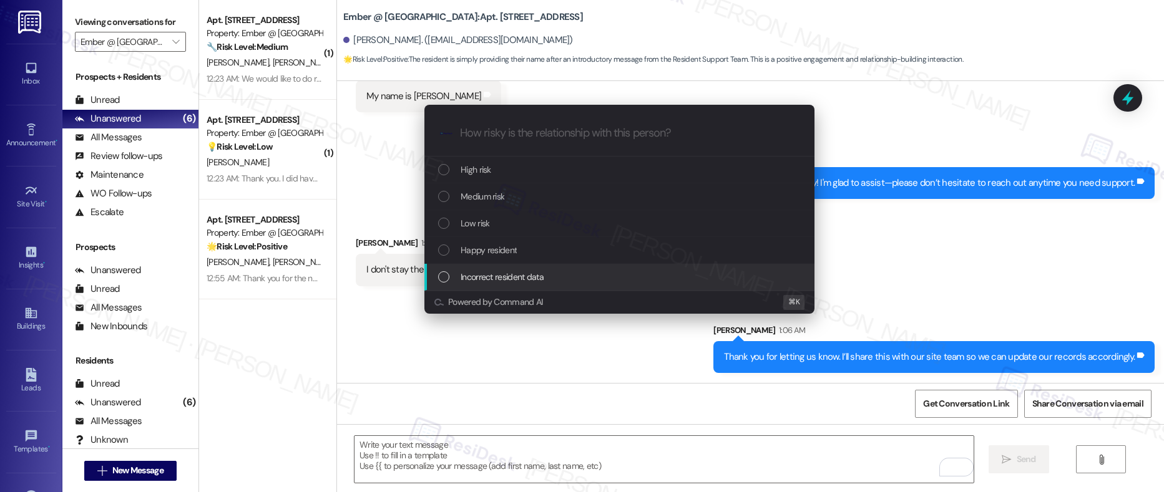
click at [485, 275] on span "Incorrect resident data" at bounding box center [501, 277] width 83 height 14
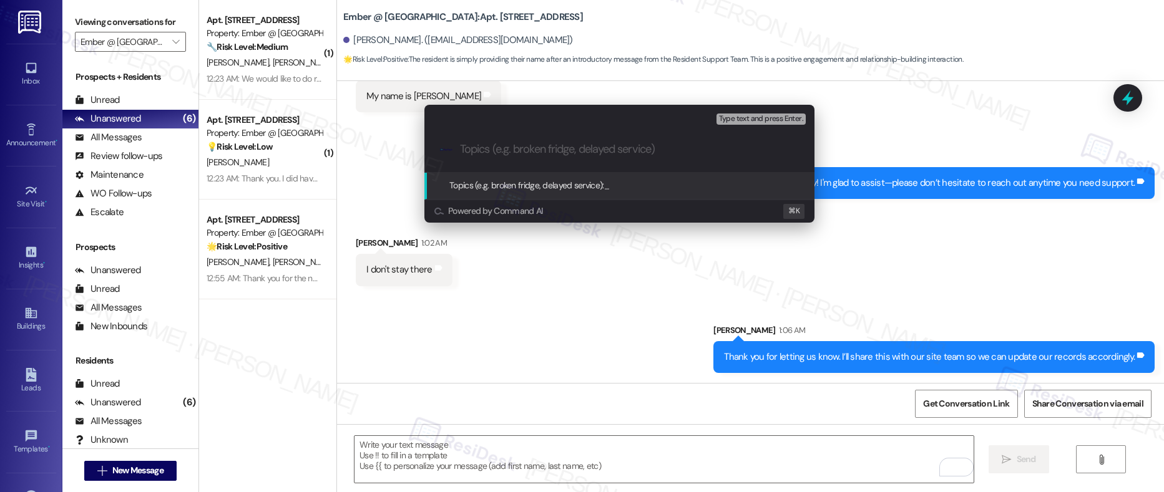
paste input "Incorrect Phone Number"
type input "Incorrect Phone Number"
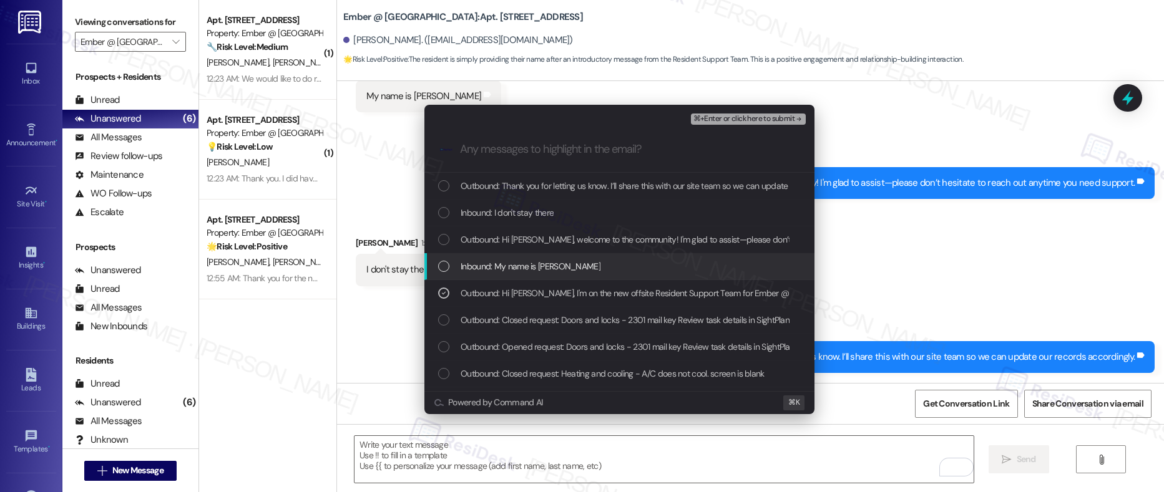
click at [485, 265] on span "Inbound: My name is paul" at bounding box center [530, 267] width 140 height 14
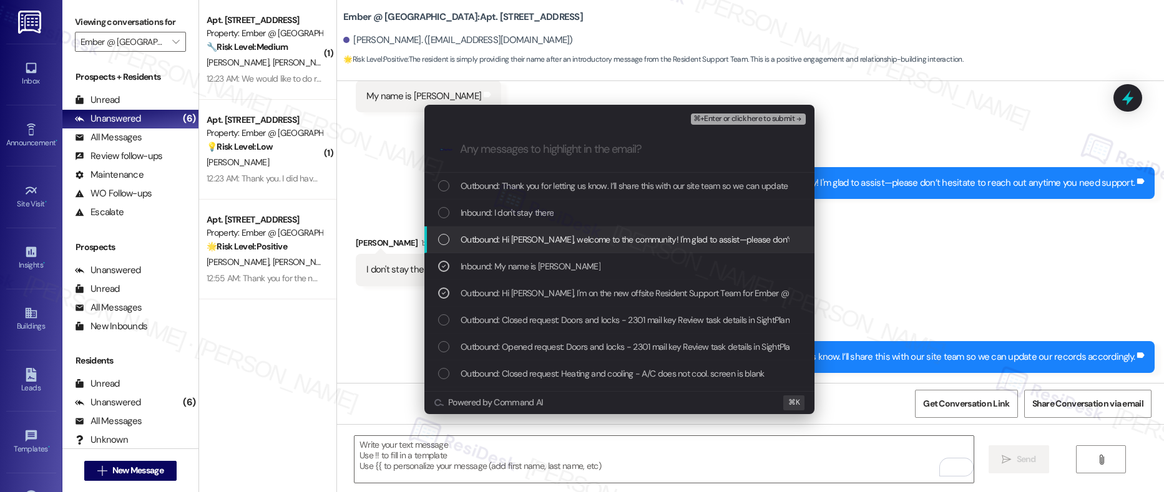
click at [485, 245] on span "Outbound: Hi Paul, welcome to the community! I'm glad to assist—please don’t he…" at bounding box center [713, 240] width 507 height 14
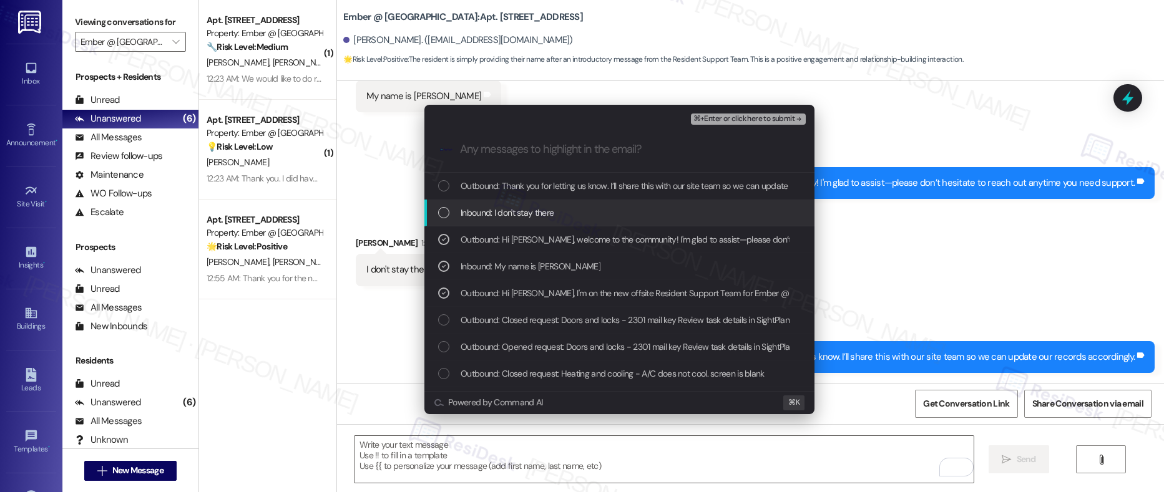
click at [484, 210] on span "Inbound: I don't stay there" at bounding box center [506, 213] width 93 height 14
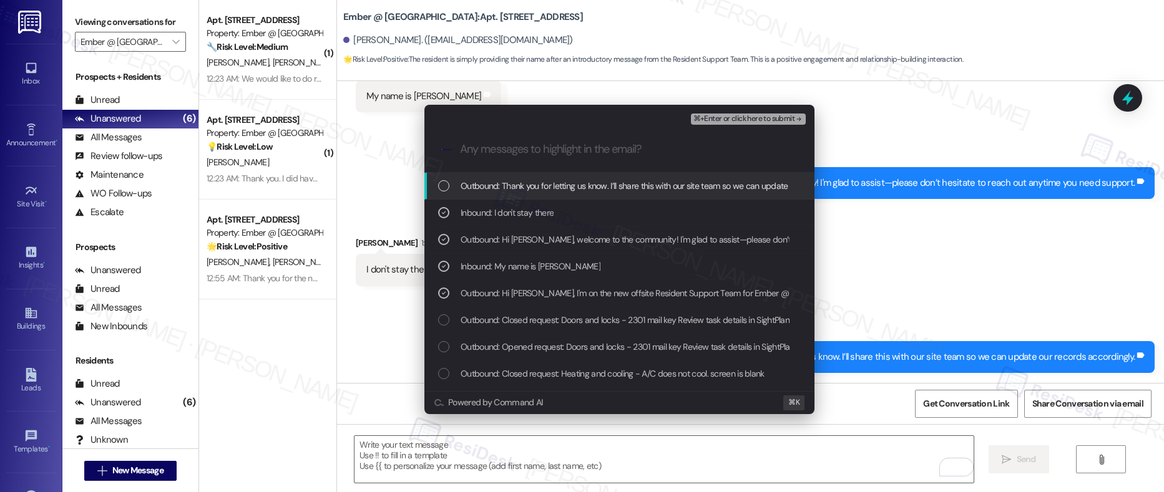
click at [484, 190] on span "Outbound: Thank you for letting us know. I’ll share this with our site team so …" at bounding box center [668, 186] width 417 height 14
click at [726, 122] on span "⌘+Enter or click here to submit" at bounding box center [743, 119] width 101 height 9
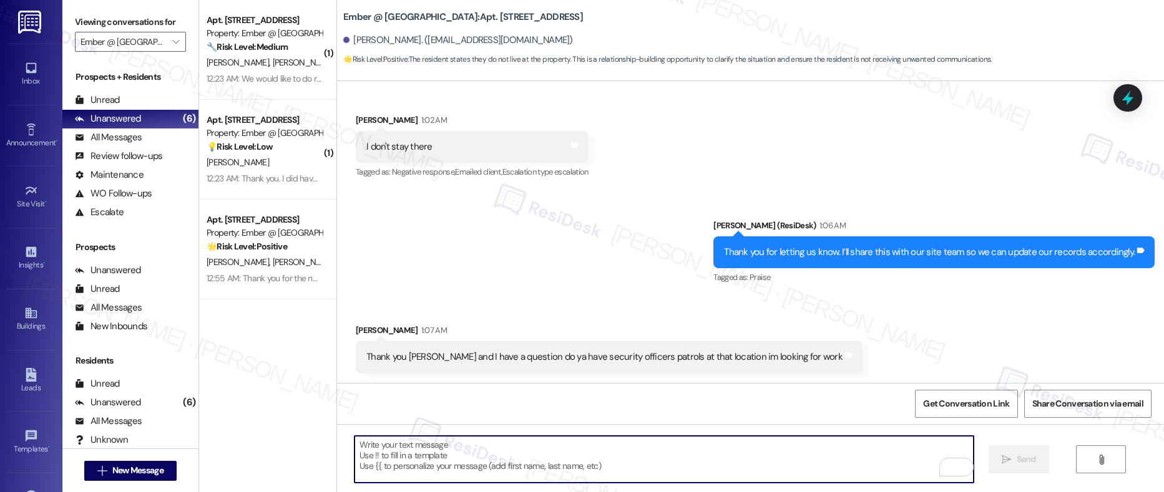
scroll to position [542, 0]
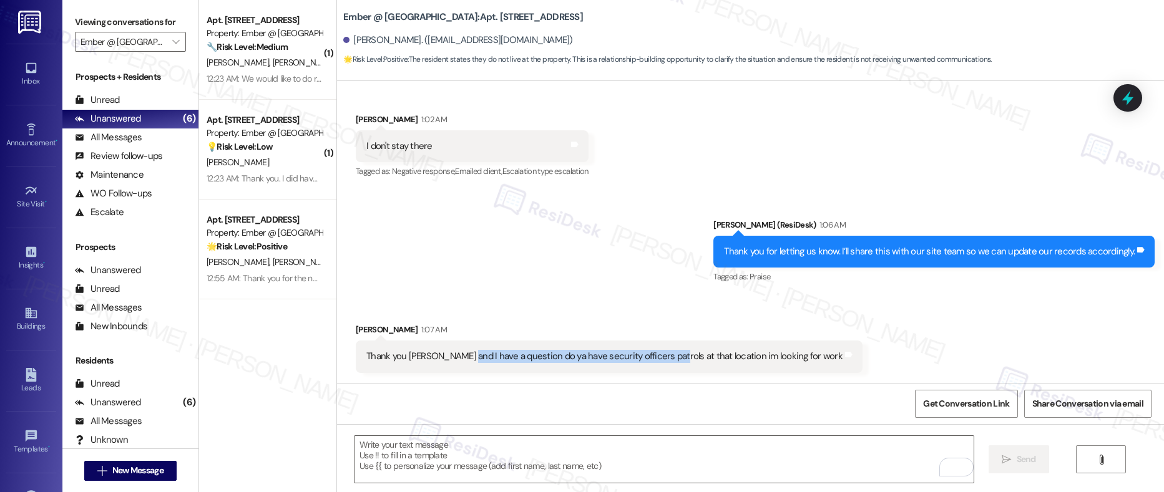
drag, startPoint x: 453, startPoint y: 356, endPoint x: 654, endPoint y: 359, distance: 200.9
click at [654, 359] on div "Thank you Sarah and I have a question do ya have security officers patrols at t…" at bounding box center [604, 356] width 476 height 13
click at [477, 454] on textarea "To enrich screen reader interactions, please activate Accessibility in Grammarl…" at bounding box center [663, 459] width 619 height 47
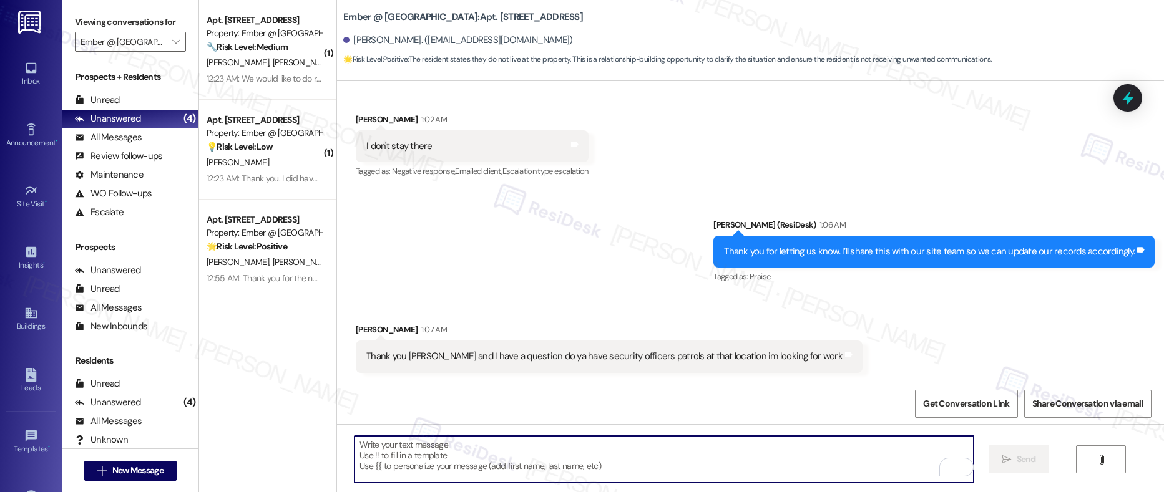
click at [416, 465] on textarea "To enrich screen reader interactions, please activate Accessibility in Grammarl…" at bounding box center [663, 459] width 619 height 47
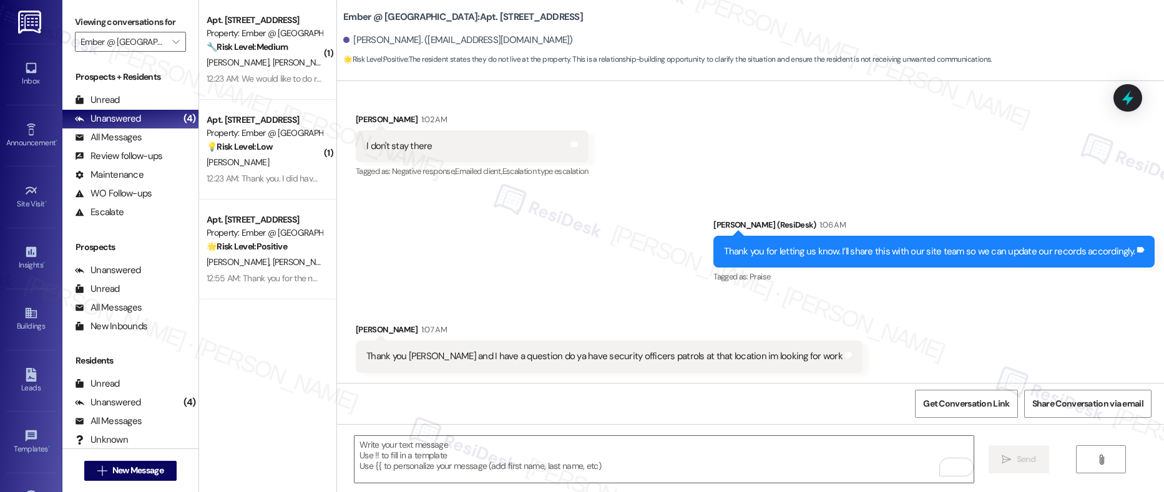
click at [343, 16] on b "Ember @ Alamo Ranch: Apt. 2301, 11022 Culebra Rd" at bounding box center [463, 17] width 240 height 13
click at [343, 17] on b "Ember @ Alamo Ranch: Apt. 2301, 11022 Culebra Rd" at bounding box center [463, 17] width 240 height 13
drag, startPoint x: 334, startPoint y: 17, endPoint x: 426, endPoint y: 16, distance: 91.7
click at [426, 16] on b "Ember @ Alamo Ranch: Apt. 2301, 11022 Culebra Rd" at bounding box center [463, 17] width 240 height 13
copy b "Ember @ [GEOGRAPHIC_DATA]"
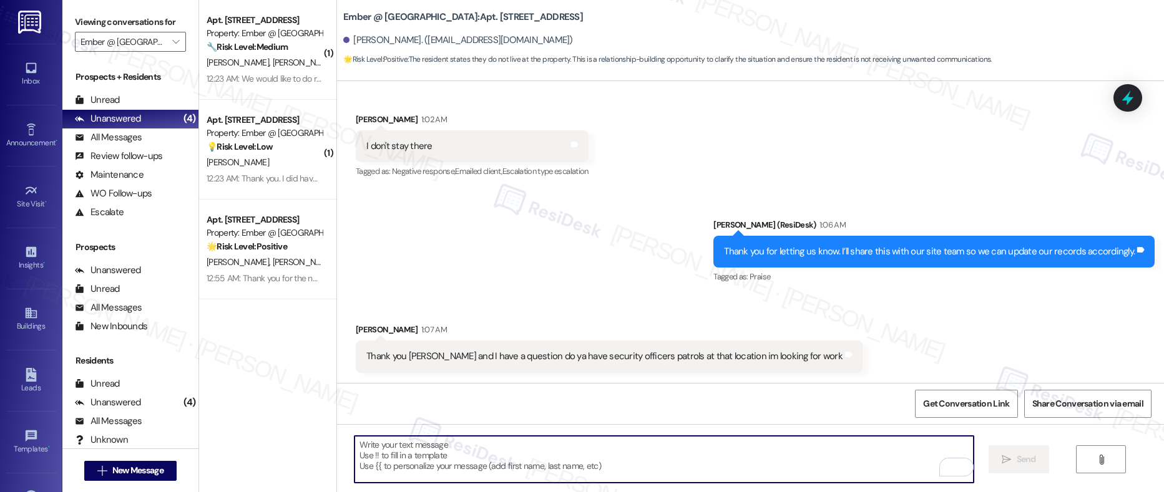
click at [424, 469] on textarea "To enrich screen reader interactions, please activate Accessibility in Grammarl…" at bounding box center [663, 459] width 619 height 47
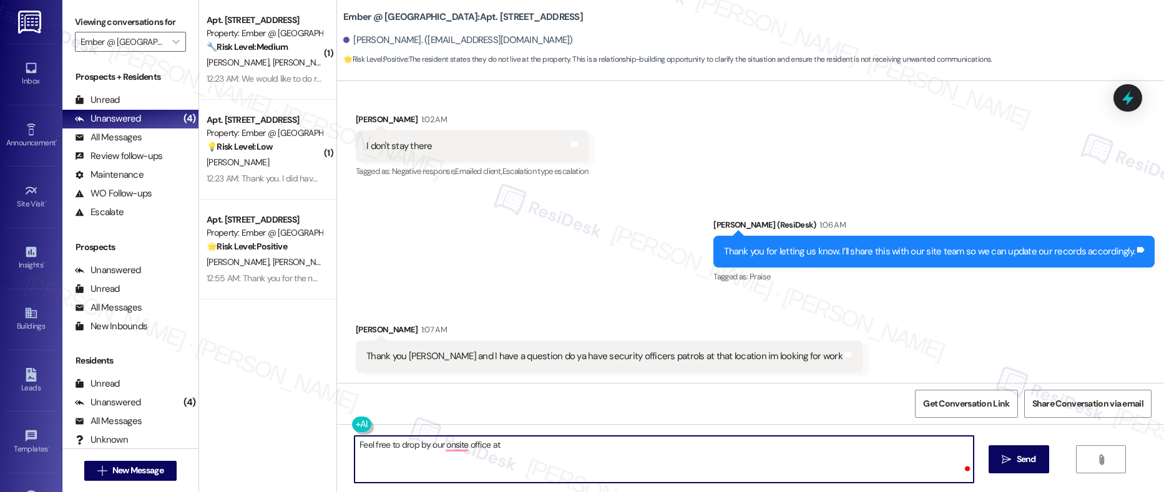
paste textarea "Ember @ [GEOGRAPHIC_DATA]"
click at [450, 445] on textarea "Feel free to drop by our onsite office at Ember @ Alamo Ranch" at bounding box center [663, 459] width 619 height 47
click at [601, 451] on textarea "Feel free to drop by our on-site office at Ember @ Alamo Ranch" at bounding box center [663, 459] width 619 height 47
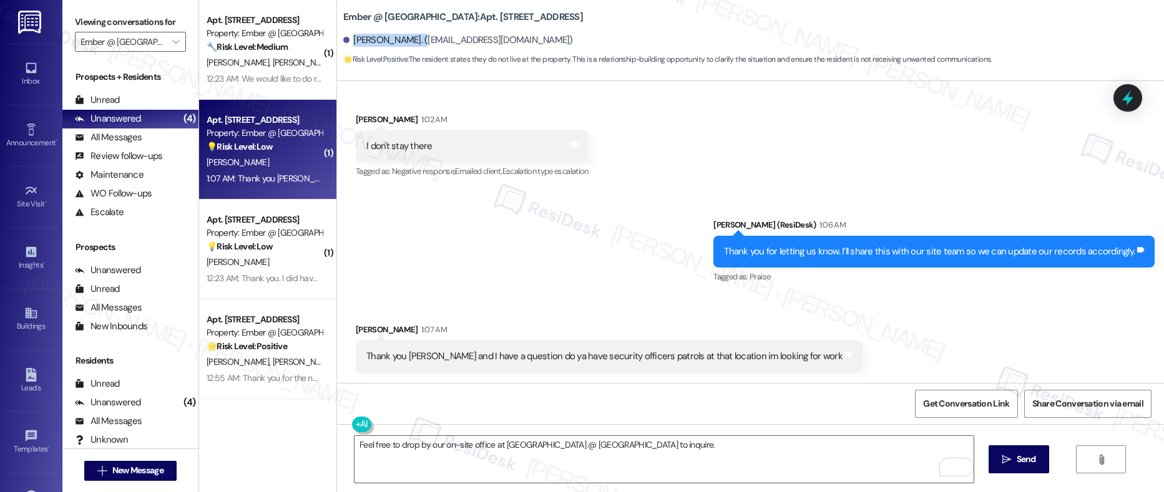
drag, startPoint x: 344, startPoint y: 40, endPoint x: 402, endPoint y: 41, distance: 58.0
click at [402, 41] on div "Alberto Tijerina. (spurs732@gmail.com)" at bounding box center [458, 40] width 230 height 13
copy div "Alberto Tijerina"
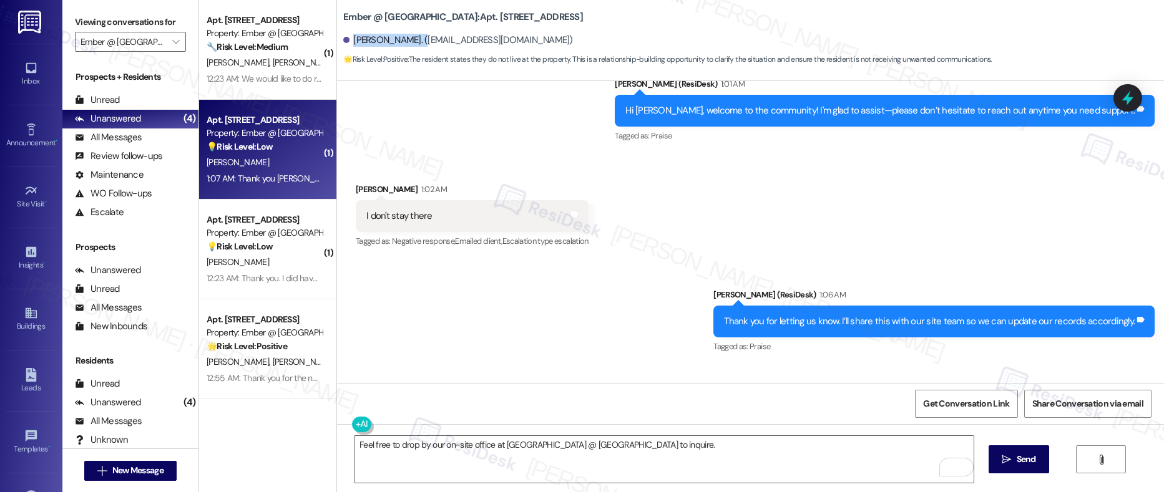
scroll to position [471, 0]
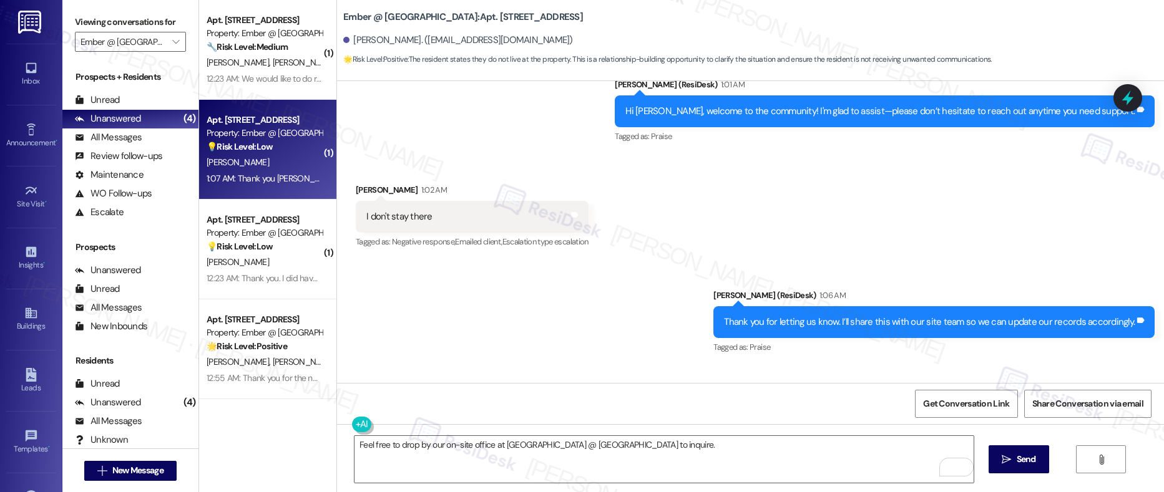
click at [411, 290] on div "Sent via SMS Sarah (ResiDesk) 1:06 AM Thank you for letting us know. I’ll share…" at bounding box center [750, 313] width 827 height 105
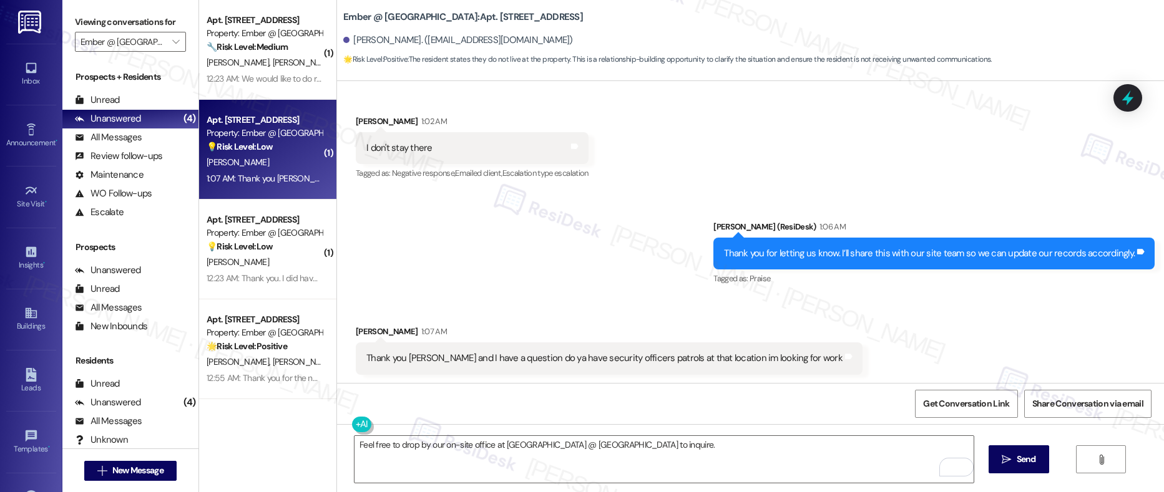
scroll to position [542, 0]
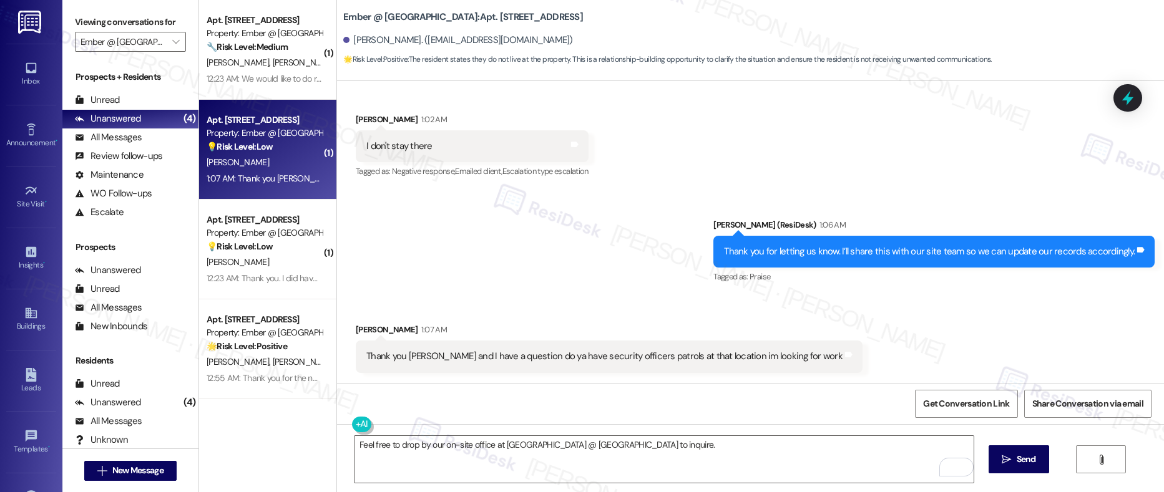
click at [484, 355] on div "Thank you Sarah and I have a question do ya have security officers patrols at t…" at bounding box center [604, 356] width 476 height 13
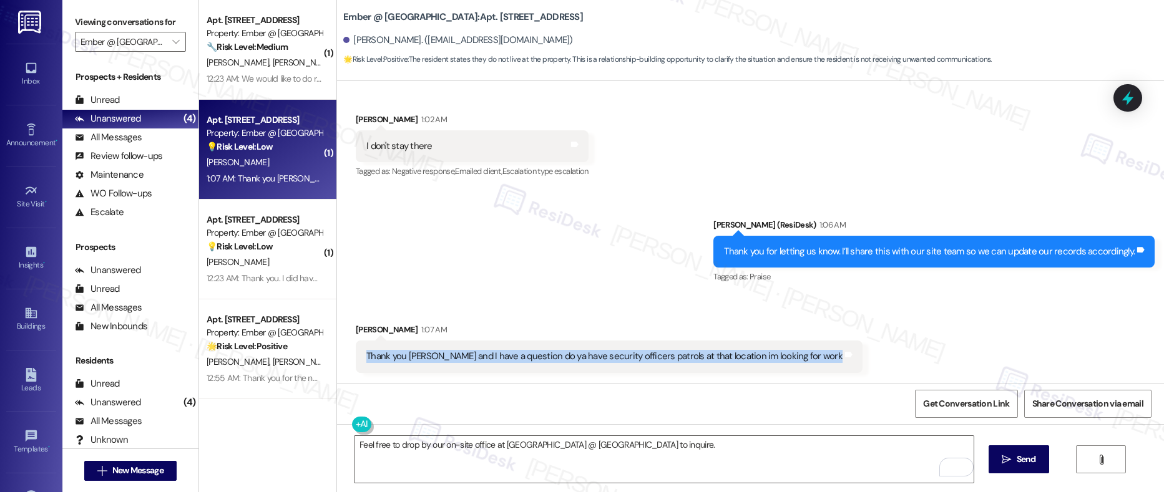
click at [484, 355] on div "Thank you Sarah and I have a question do ya have security officers patrols at t…" at bounding box center [604, 356] width 476 height 13
copy div "Thank you Sarah and I have a question do ya have security officers patrols at t…"
click at [419, 445] on textarea "Feel free to drop by our on-site office at Ember @ Alamo Ranch to inquire." at bounding box center [663, 459] width 619 height 47
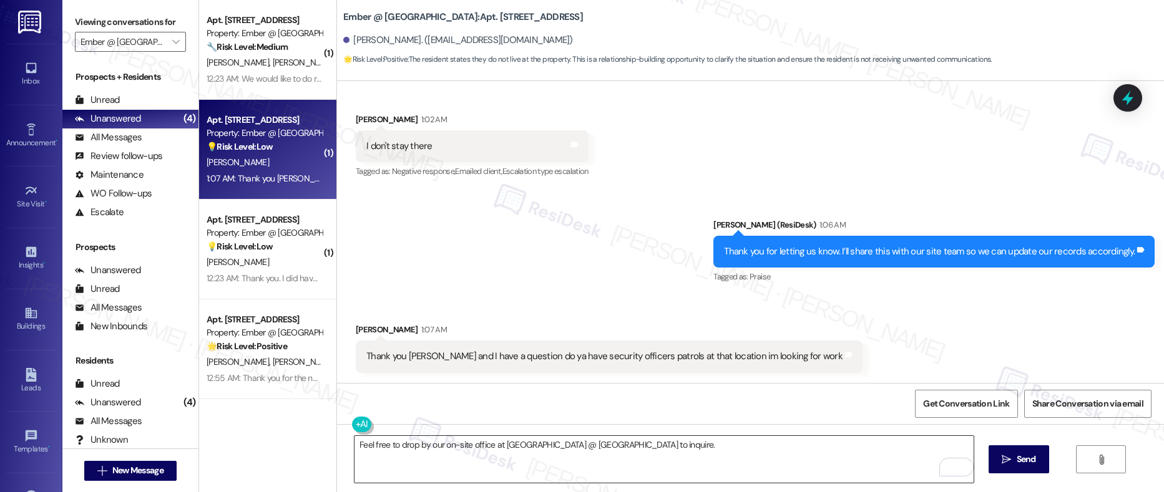
click at [419, 445] on textarea "Feel free to drop by our on-site office at Ember @ Alamo Ranch to inquire." at bounding box center [663, 459] width 619 height 47
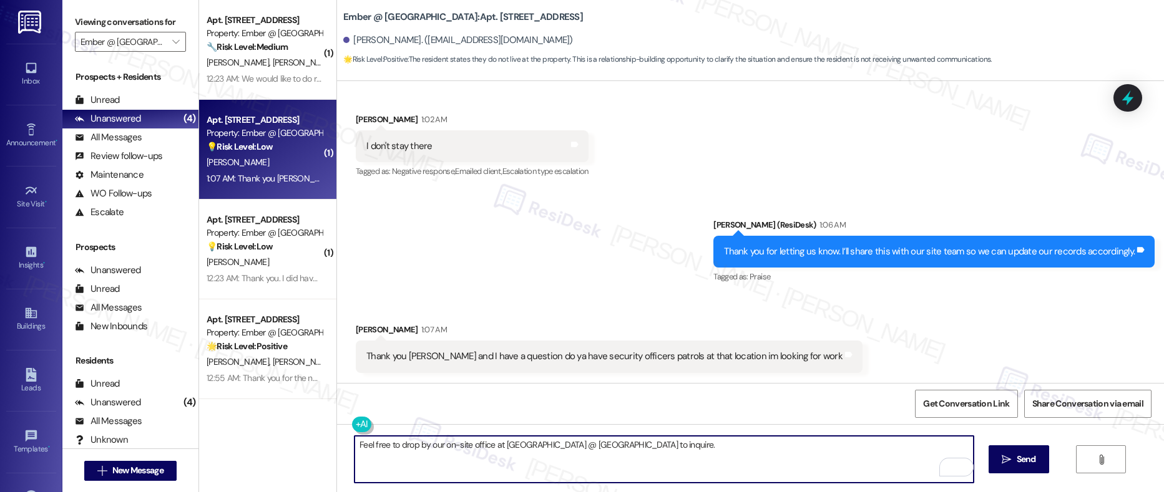
click at [419, 445] on textarea "Feel free to drop by our on-site office at Ember @ Alamo Ranch to inquire." at bounding box center [663, 459] width 619 height 47
paste textarea "Hi [Name], thank you for reaching out! I recommend stopping by our site office …"
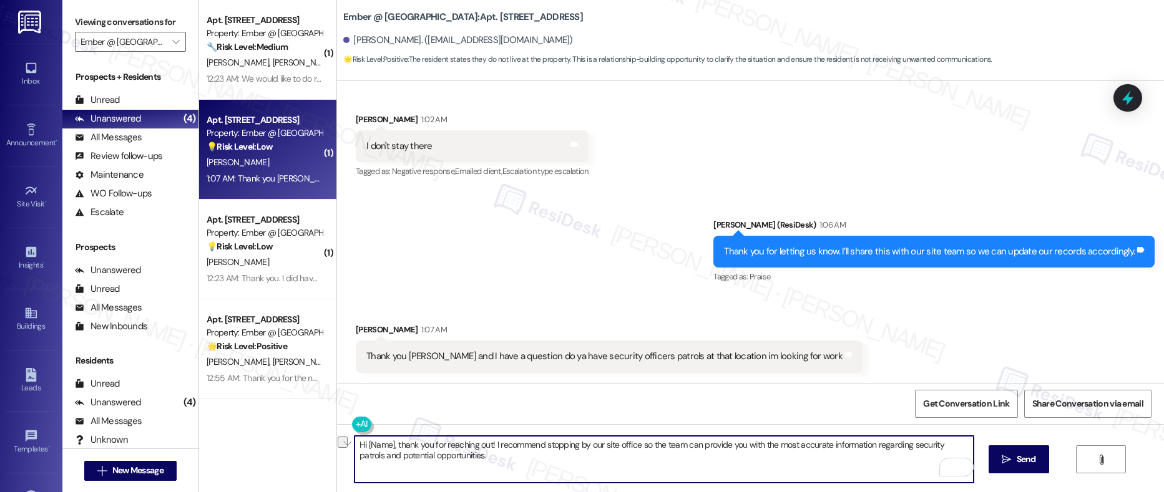
drag, startPoint x: 384, startPoint y: 447, endPoint x: 338, endPoint y: 445, distance: 45.6
click at [348, 445] on div "Hi [Name], thank you for reaching out! I recommend stopping by our site office …" at bounding box center [658, 459] width 620 height 48
drag, startPoint x: 485, startPoint y: 445, endPoint x: 345, endPoint y: 439, distance: 140.5
click at [354, 439] on textarea "Hey, Paul!, Thank you for reaching out! I recommend stopping by our site office…" at bounding box center [663, 459] width 619 height 47
drag, startPoint x: 762, startPoint y: 445, endPoint x: 890, endPoint y: 450, distance: 128.0
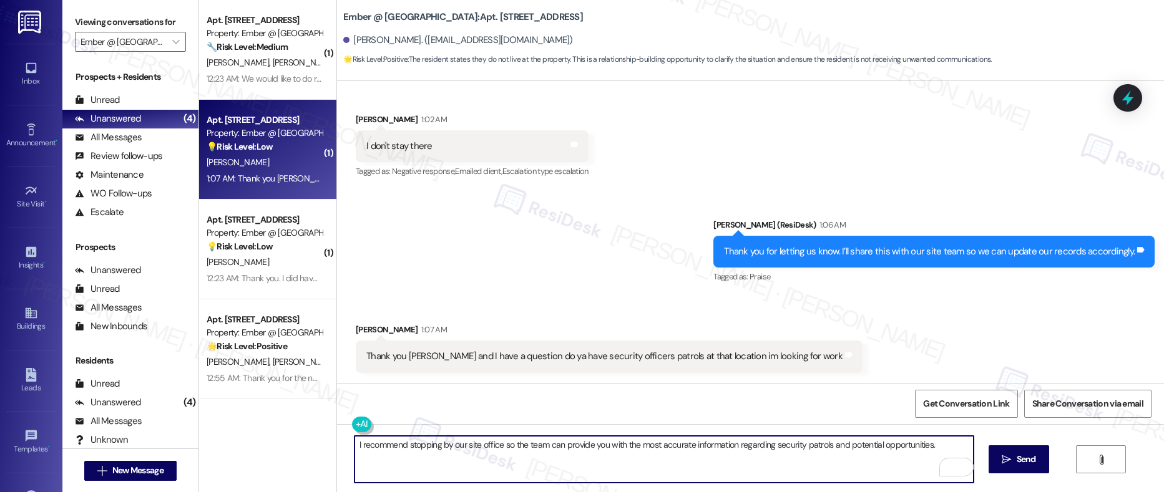
click at [890, 450] on textarea "I recommend stopping by our site office so the team can provide you with the mo…" at bounding box center [663, 459] width 619 height 47
click at [928, 448] on textarea "I recommend stopping by our site office so the team can provide you with the mo…" at bounding box center [663, 459] width 619 height 47
type textarea "I recommend stopping by our site office so the team can provide you with the mo…"
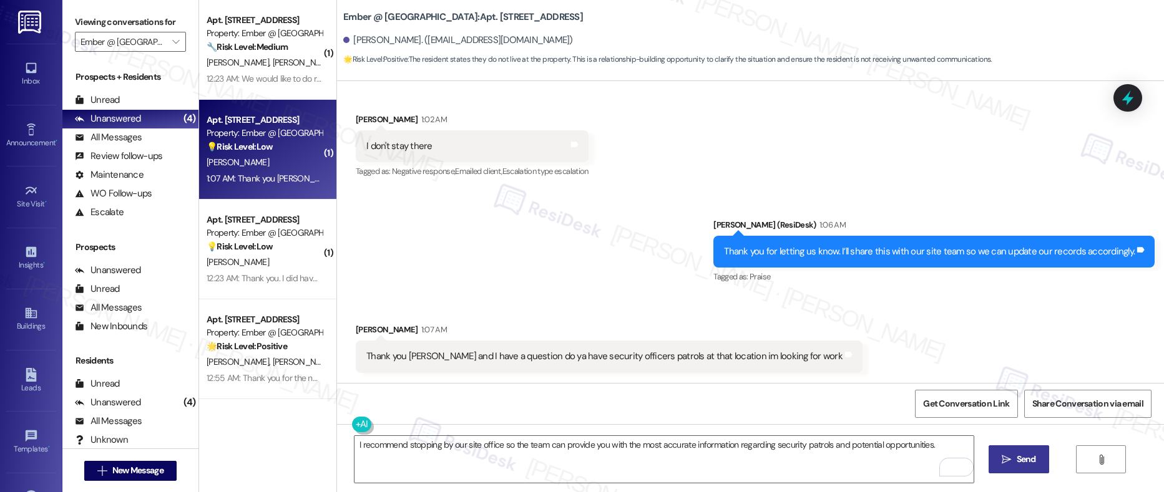
click at [1023, 465] on span "Send" at bounding box center [1025, 459] width 19 height 13
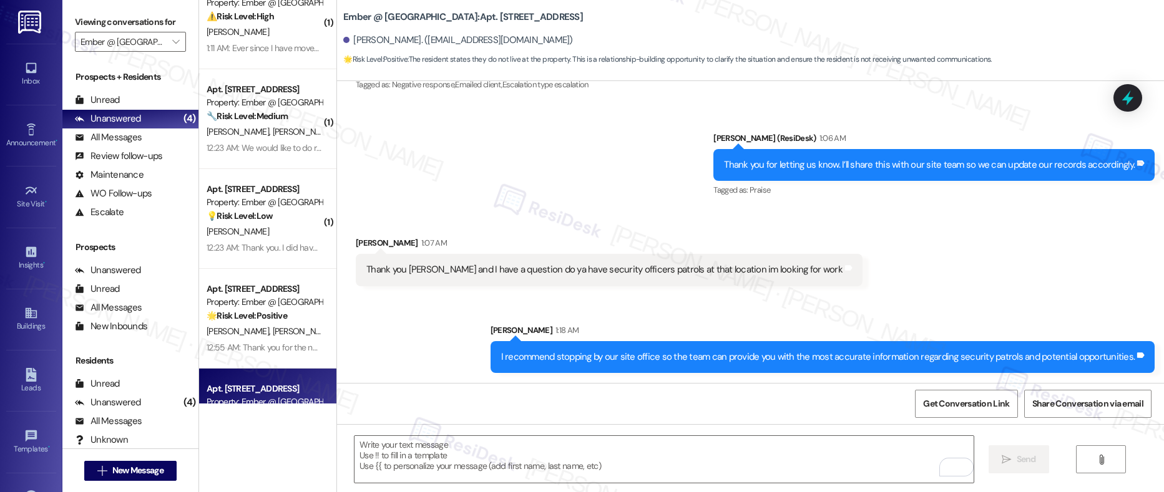
scroll to position [95, 0]
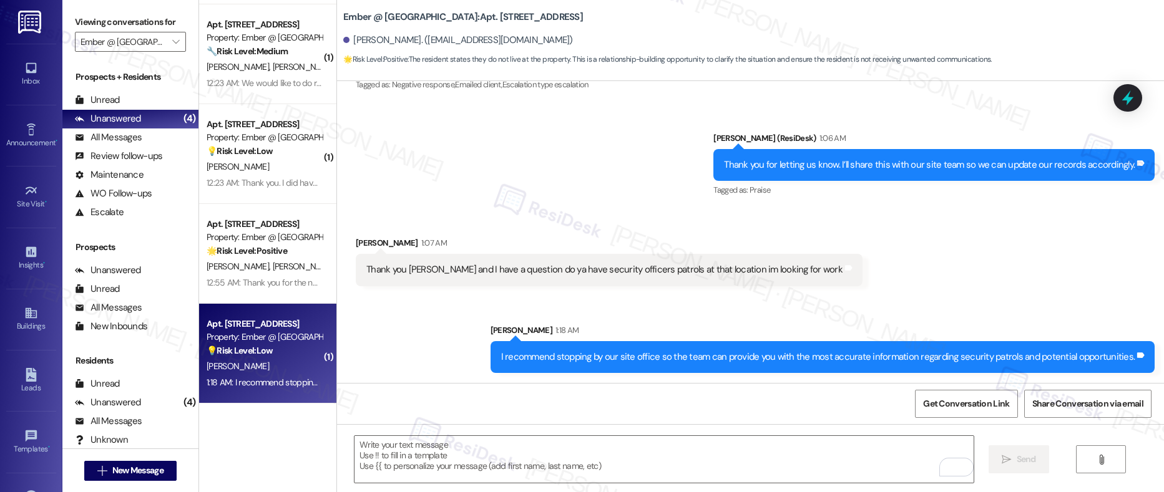
click at [251, 333] on div "Property: Ember @ [GEOGRAPHIC_DATA]" at bounding box center [264, 337] width 115 height 13
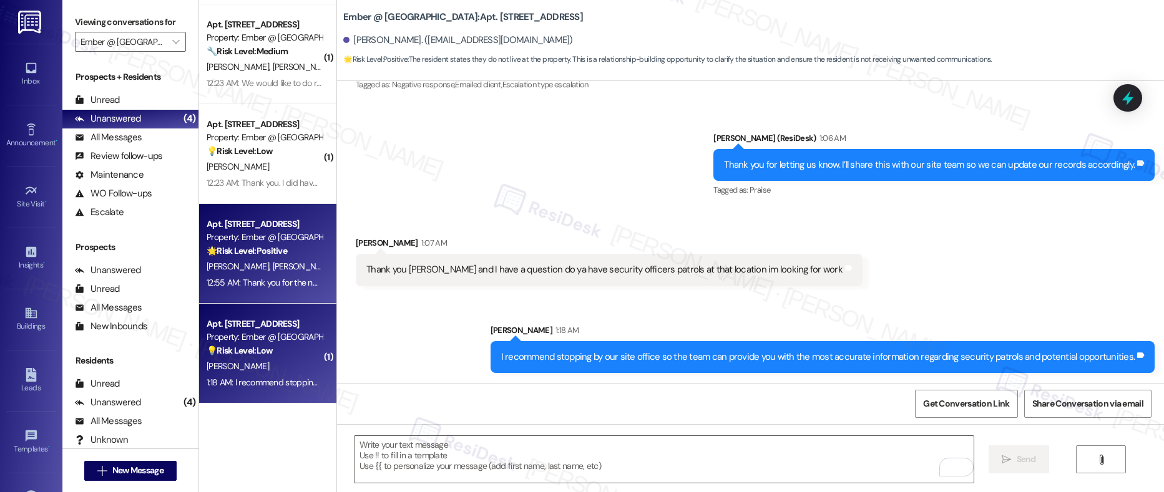
click at [270, 278] on div "12:55 AM: Thank you for the new point of contact we're very happy with everythi…" at bounding box center [419, 282] width 424 height 11
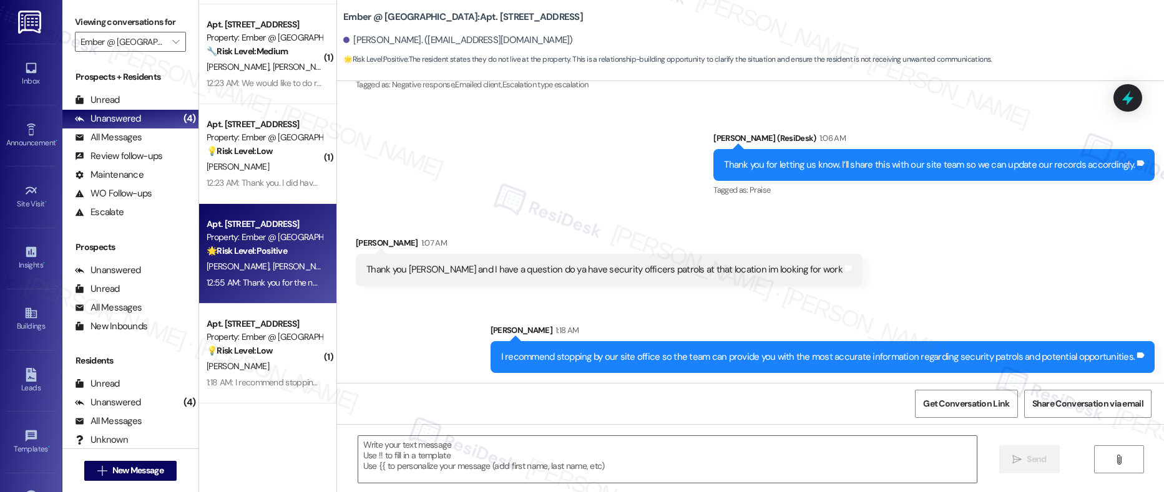
type textarea "Fetching suggested responses. Please feel free to read through the conversation…"
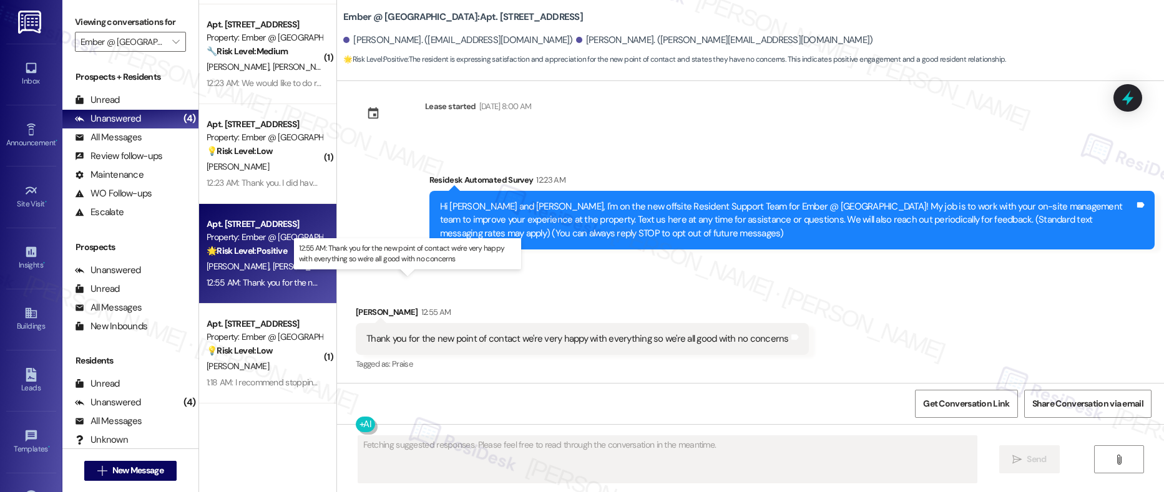
scroll to position [157, 0]
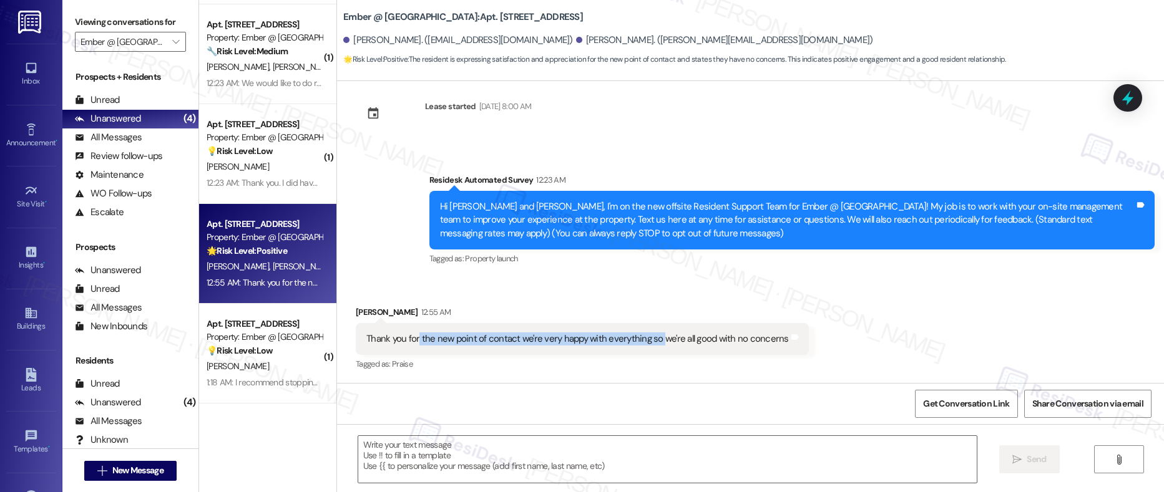
drag, startPoint x: 409, startPoint y: 339, endPoint x: 651, endPoint y: 339, distance: 242.1
click at [651, 339] on div "Thank you for the new point of contact we're very happy with everything so we'r…" at bounding box center [577, 339] width 422 height 13
click at [443, 212] on div "Hi Vicente and Nadia, I'm on the new offsite Resident Support Team for Ember @ …" at bounding box center [787, 220] width 694 height 40
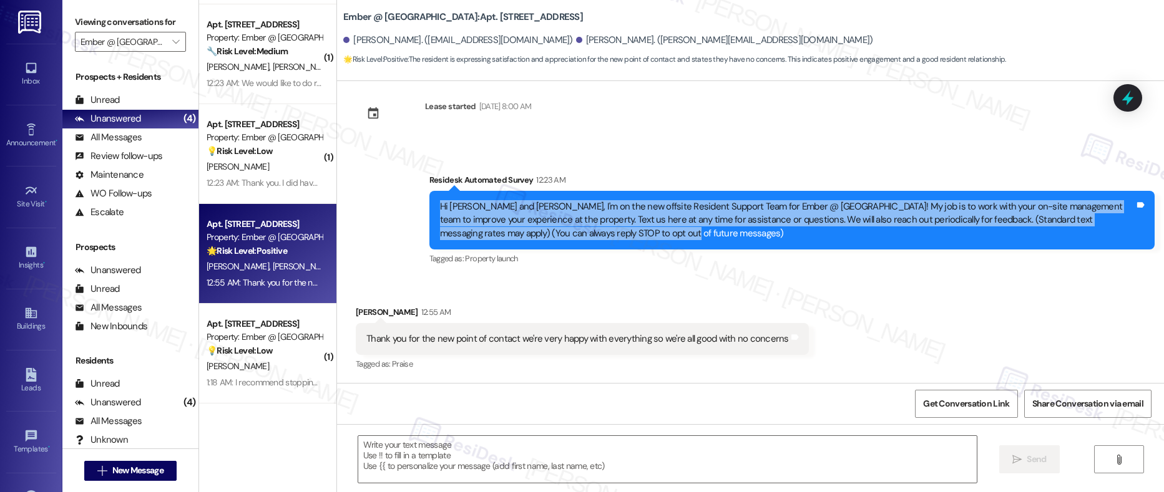
drag, startPoint x: 431, startPoint y: 209, endPoint x: 595, endPoint y: 231, distance: 166.2
click at [595, 231] on div "Hi Vicente and Nadia, I'm on the new offsite Resident Support Team for Ember @ …" at bounding box center [787, 220] width 694 height 40
copy div "Hi Vicente and Nadia, I'm on the new offsite Resident Support Team for Ember @ …"
click at [406, 343] on div "Thank you for the new point of contact we're very happy with everything so we'r…" at bounding box center [577, 339] width 422 height 13
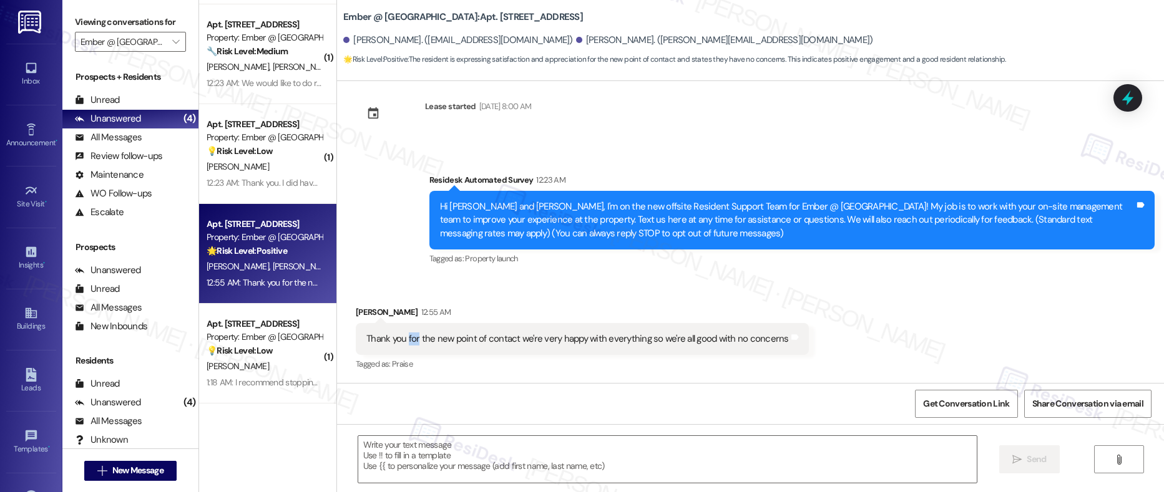
click at [406, 343] on div "Thank you for the new point of contact we're very happy with everything so we'r…" at bounding box center [577, 339] width 422 height 13
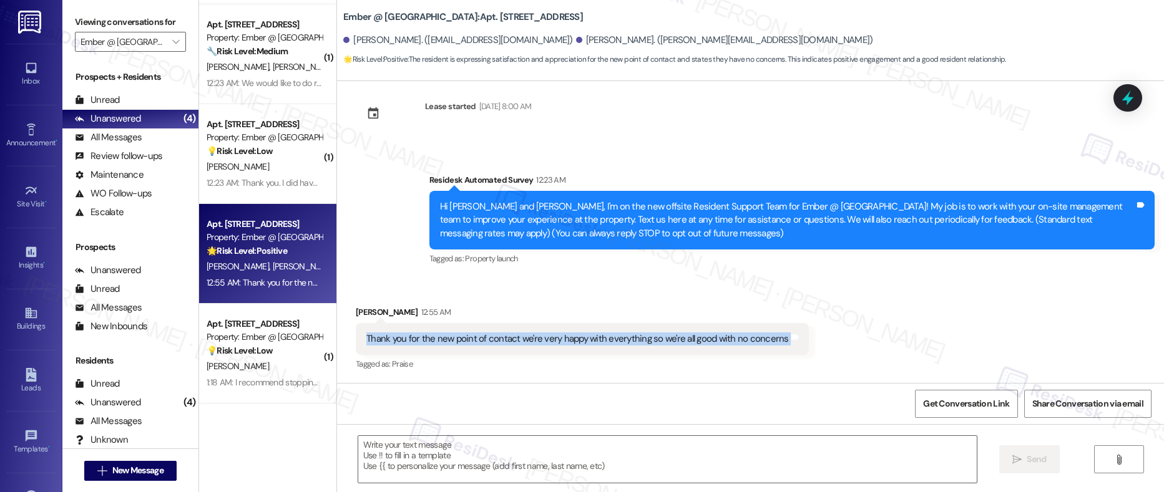
click at [406, 343] on div "Thank you for the new point of contact we're very happy with everything so we'r…" at bounding box center [577, 339] width 422 height 13
copy div "Thank you for the new point of contact we're very happy with everything so we'r…"
click at [593, 339] on div "Thank you for the new point of contact we're very happy with everything so we'r…" at bounding box center [577, 339] width 422 height 13
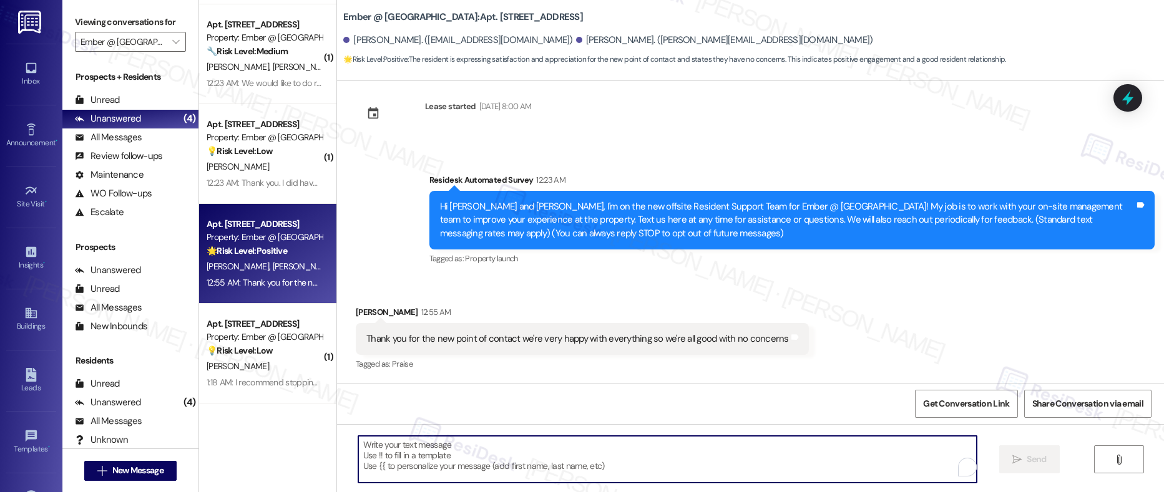
click at [402, 457] on textarea "To enrich screen reader interactions, please activate Accessibility in Grammarl…" at bounding box center [667, 459] width 619 height 47
paste textarea "That’s wonderful to hear, Vicente and Nadia! We’re so glad you’re happy with ev…"
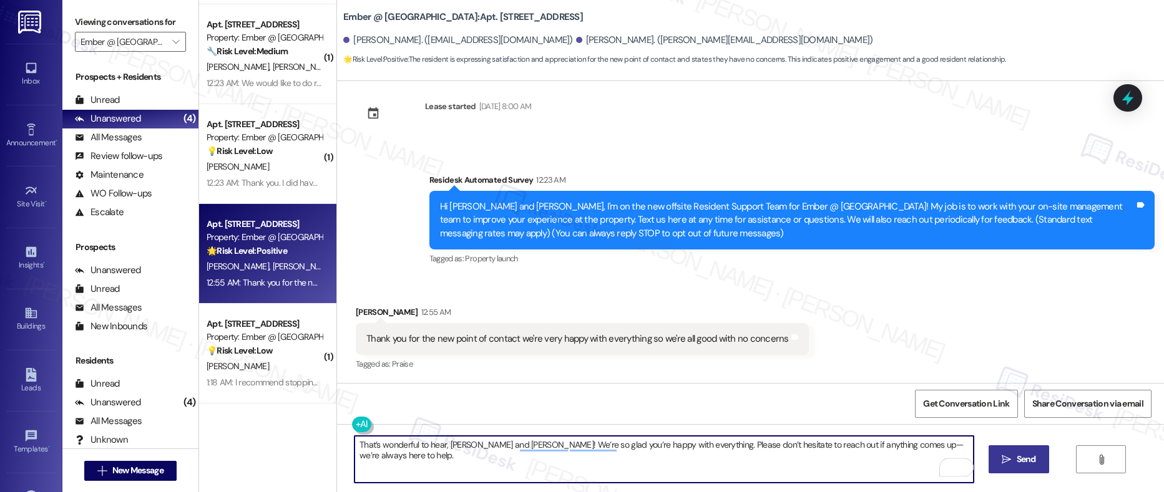
click at [500, 447] on textarea "That’s wonderful to hear, Vicente and Nadia! We’re so glad you’re happy with ev…" at bounding box center [663, 459] width 619 height 47
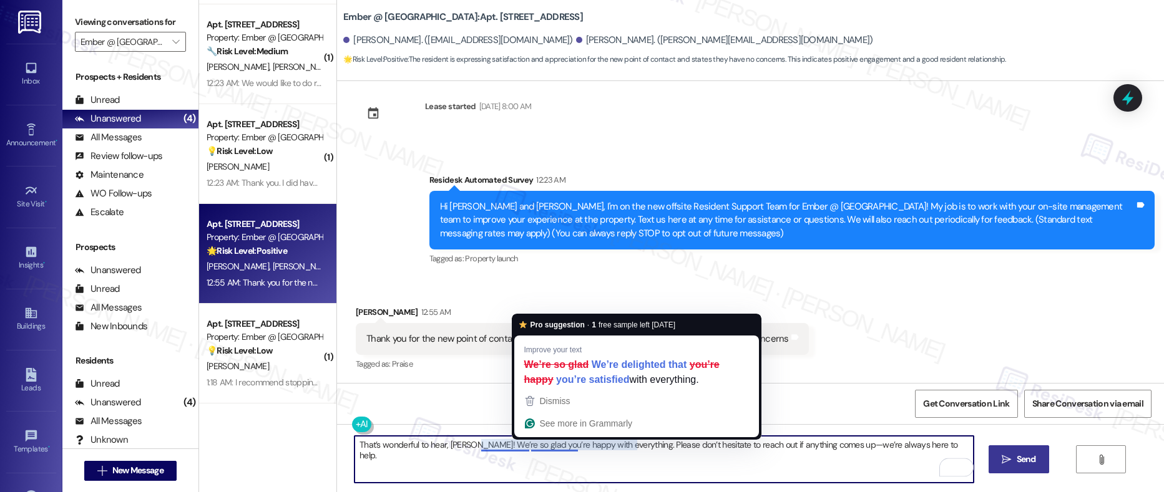
click at [608, 455] on textarea "That’s wonderful to hear, Vicente! We’re so glad you’re happy with everything. …" at bounding box center [663, 459] width 619 height 47
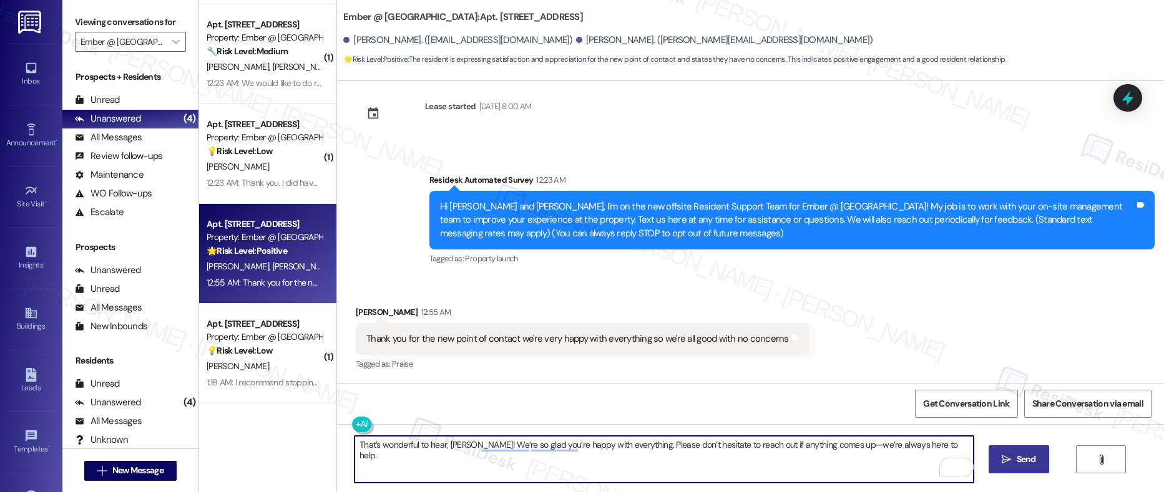
type textarea "That’s wonderful to hear, Vicente! We’re so glad you’re happy with everything. …"
click at [1014, 460] on span "Send" at bounding box center [1026, 459] width 24 height 13
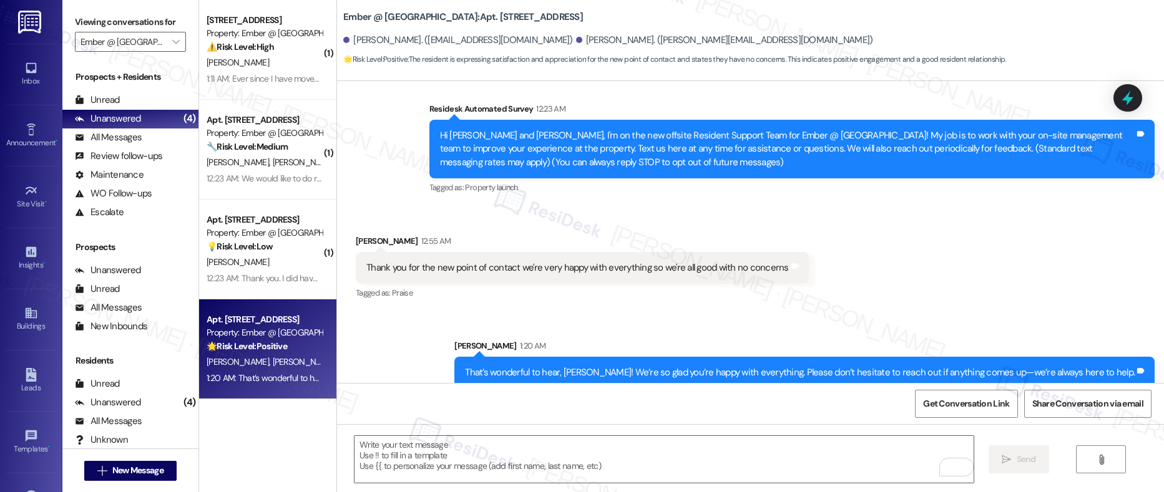
scroll to position [244, 0]
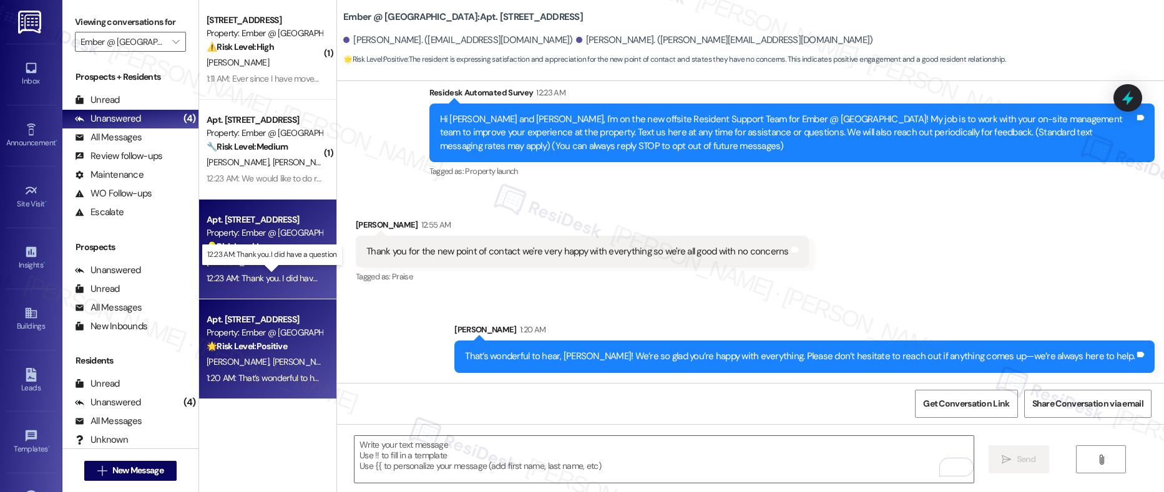
click at [280, 273] on div "12:23 AM: Thank you. I did have a question 12:23 AM: Thank you. I did have a qu…" at bounding box center [282, 278] width 151 height 11
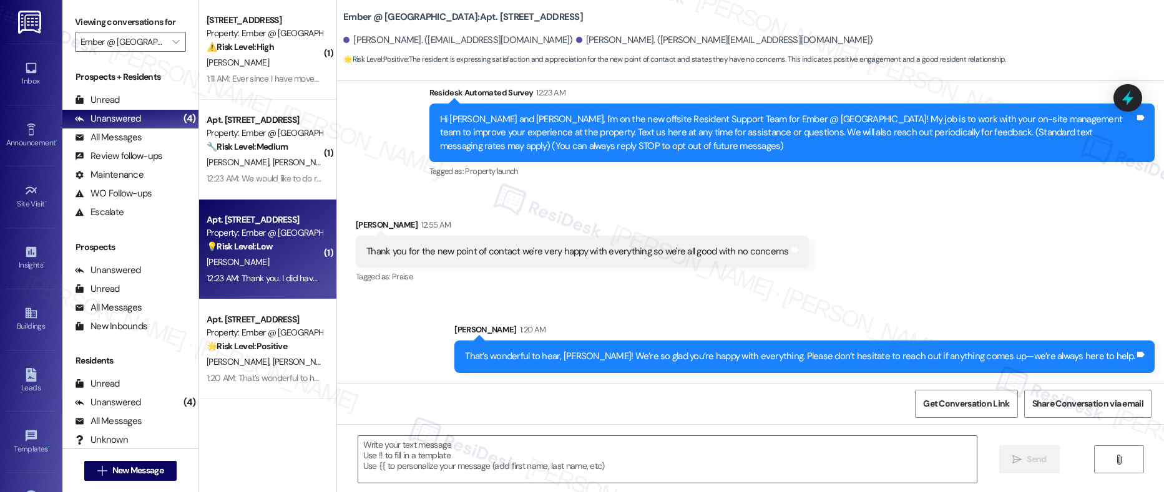
type textarea "Fetching suggested responses. Please feel free to read through the conversation…"
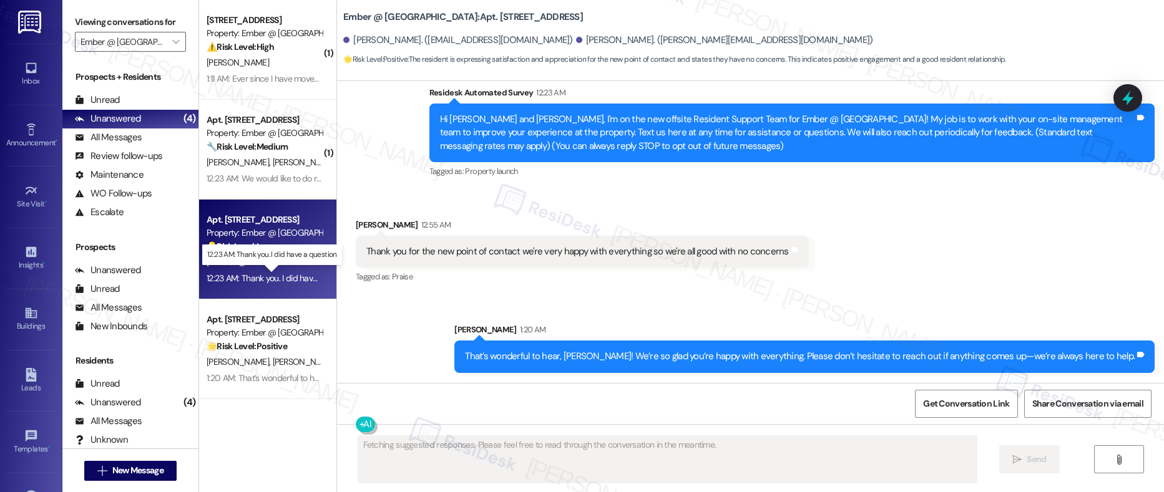
scroll to position [181, 0]
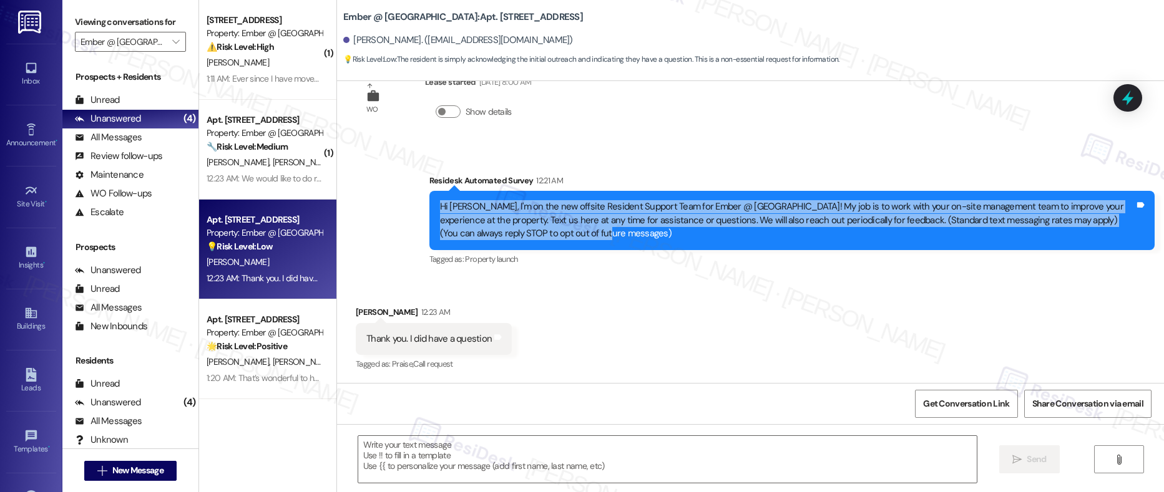
drag, startPoint x: 427, startPoint y: 205, endPoint x: 583, endPoint y: 231, distance: 157.7
click at [583, 231] on div "Hi Amanda, I'm on the new offsite Resident Support Team for Ember @ Alamo Ranch…" at bounding box center [791, 220] width 725 height 59
copy div "Hi [PERSON_NAME], I'm on the new offsite Resident Support Team for Ember @ [GEO…"
click at [387, 341] on div "Thank you. I did have a question" at bounding box center [428, 339] width 125 height 13
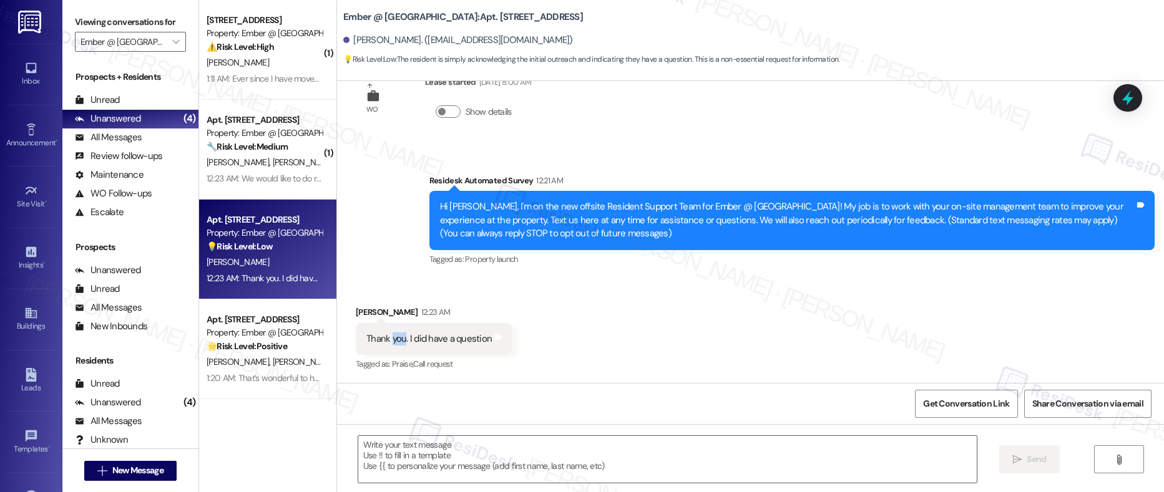
click at [387, 341] on div "Thank you. I did have a question" at bounding box center [428, 339] width 125 height 13
click at [440, 452] on textarea at bounding box center [667, 459] width 619 height 47
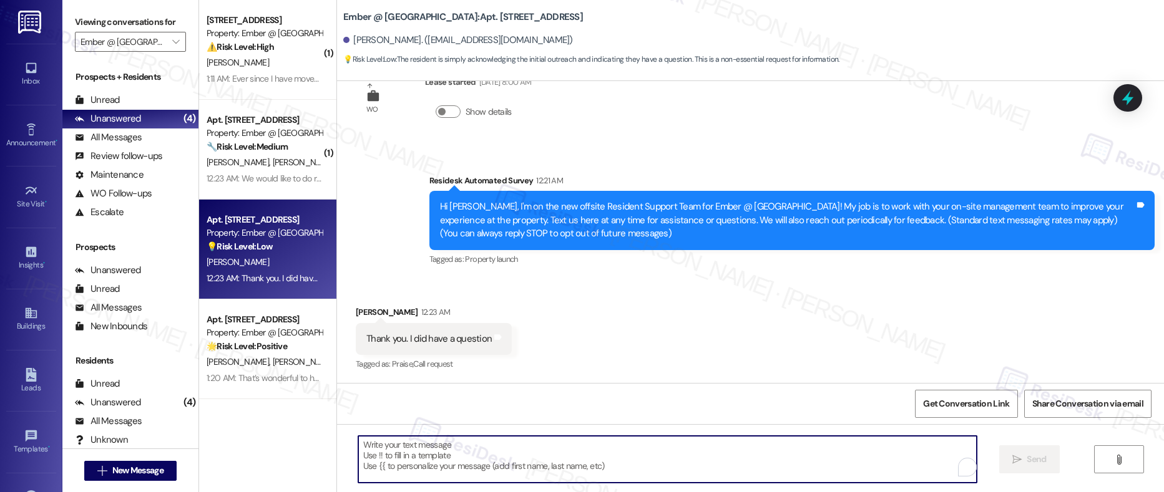
paste textarea "Of course, Amanda! Please feel free to share your question, and I’ll be happy t…"
type textarea "Of course, Amanda! Please feel free to share your question, and I’ll be happy t…"
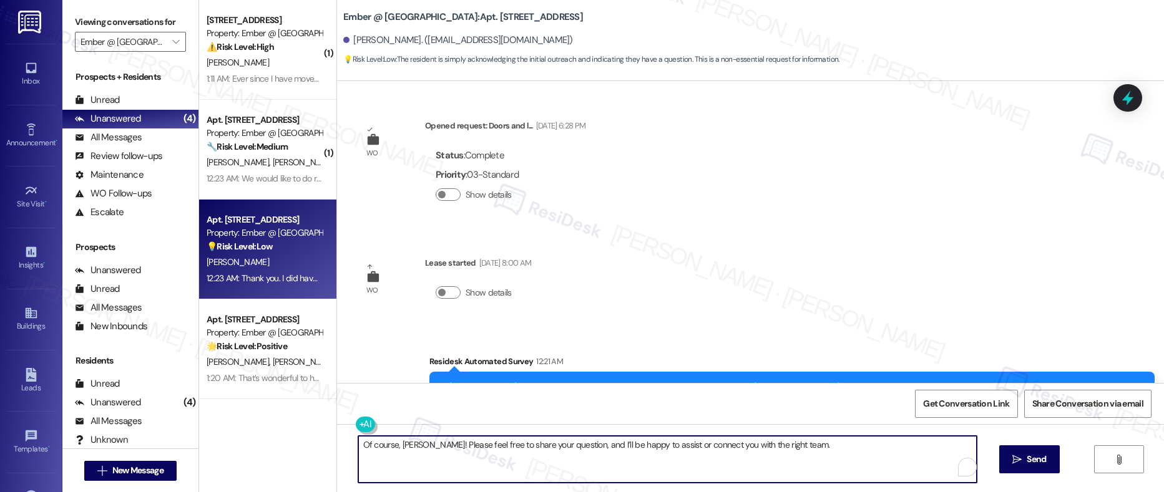
scroll to position [181, 0]
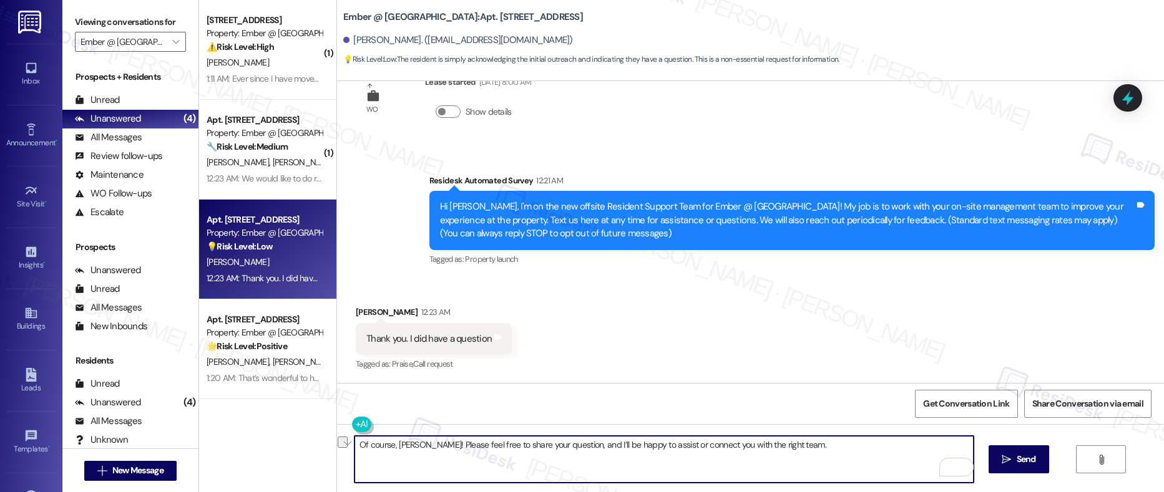
drag, startPoint x: 799, startPoint y: 444, endPoint x: 703, endPoint y: 447, distance: 95.5
click at [654, 446] on textarea "Of course, [PERSON_NAME]! Please feel free to share your question, and I’ll be …" at bounding box center [663, 459] width 619 height 47
click at [645, 447] on textarea "Of course, [PERSON_NAME]! Please feel free to share your question, and I’ll be …" at bounding box center [663, 459] width 619 height 47
click at [682, 447] on textarea "Of course, [PERSON_NAME]! Please feel free to share your question, and I’ll be …" at bounding box center [663, 459] width 619 height 47
type textarea "Of course, [PERSON_NAME]! Please feel free to share your question, and I’ll be …"
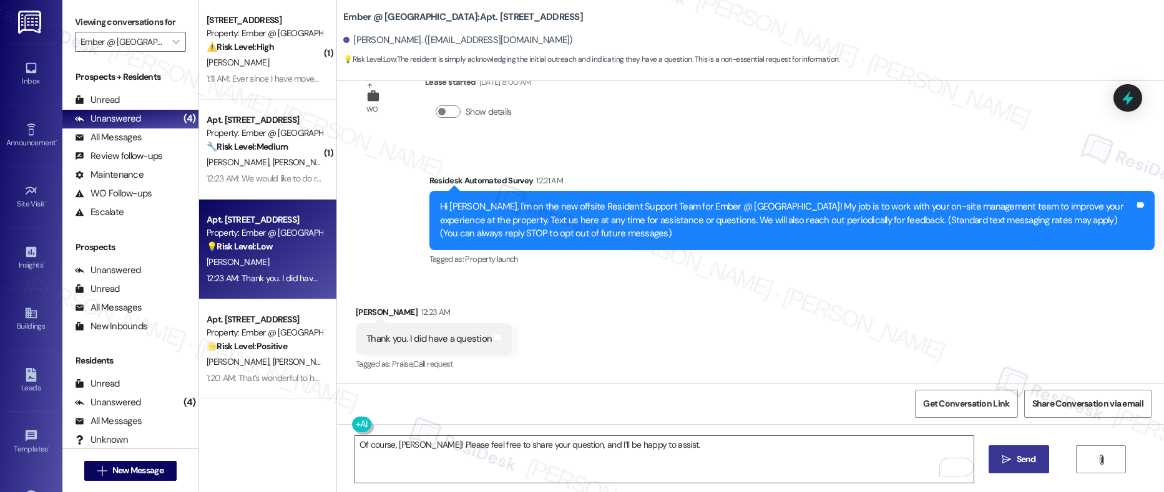
click at [1034, 457] on span "Send" at bounding box center [1026, 459] width 24 height 13
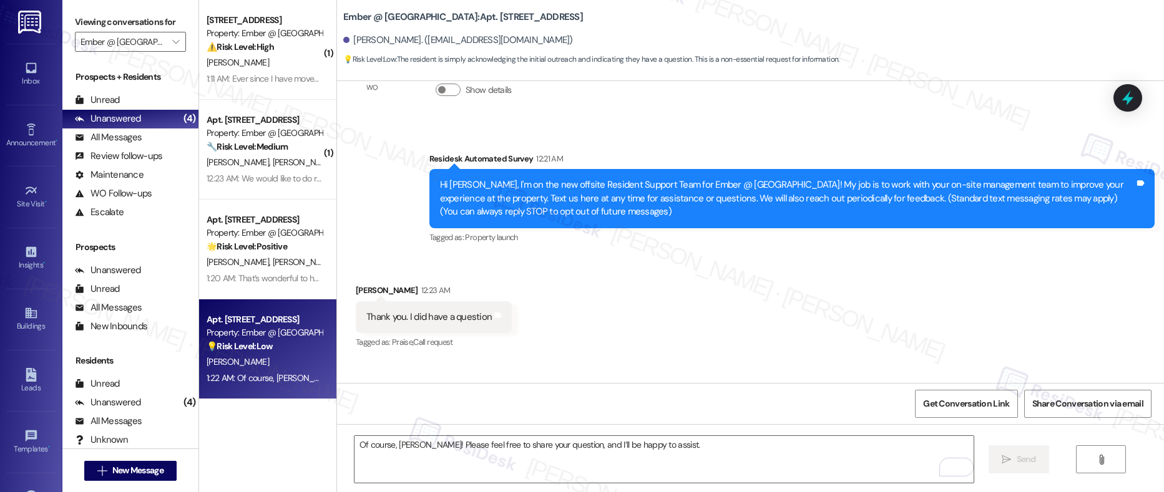
scroll to position [268, 0]
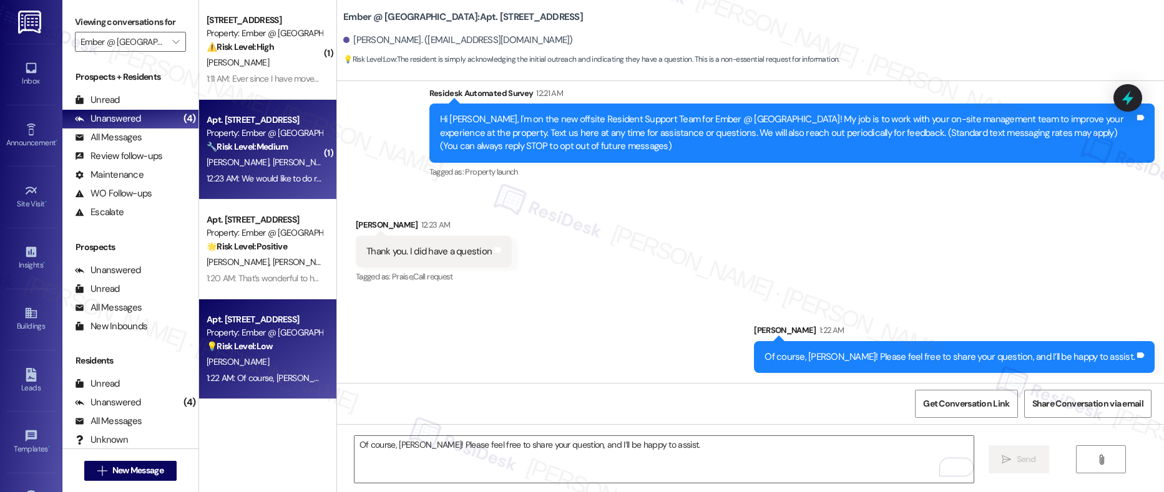
click at [273, 158] on span "[PERSON_NAME]" at bounding box center [304, 162] width 62 height 11
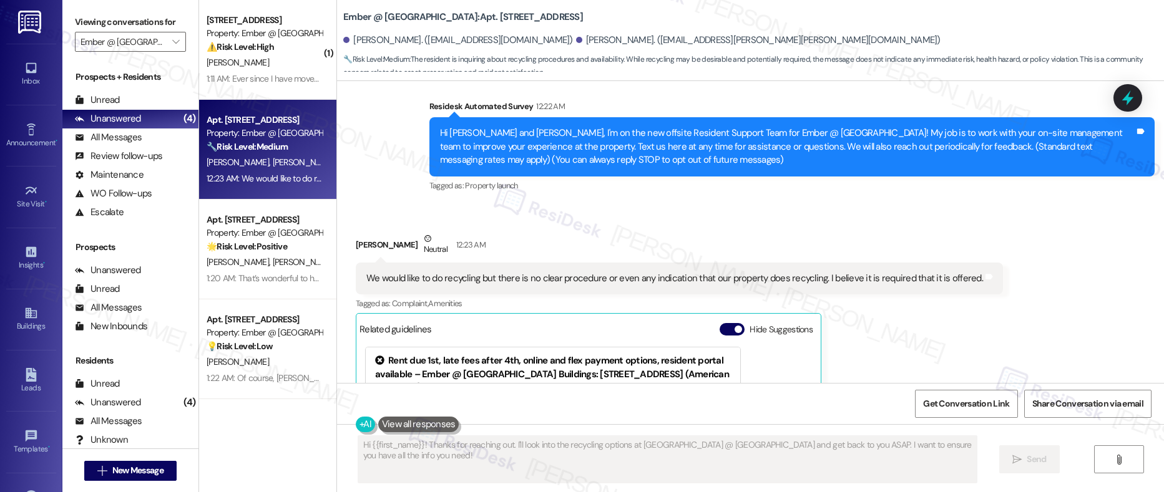
scroll to position [114, 0]
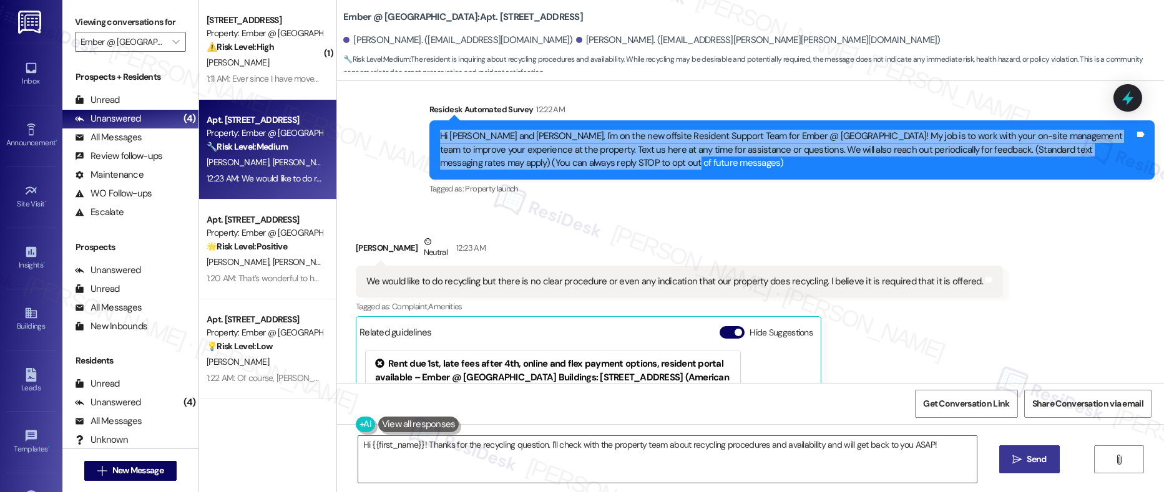
drag, startPoint x: 431, startPoint y: 134, endPoint x: 618, endPoint y: 171, distance: 190.9
click at [618, 171] on div "Hi [PERSON_NAME] and [PERSON_NAME], I'm on the new offsite Resident Support Tea…" at bounding box center [791, 149] width 725 height 59
copy div "Hi [PERSON_NAME] and [PERSON_NAME], I'm on the new offsite Resident Support Tea…"
click at [359, 250] on div "[PERSON_NAME] Neutral 12:23 AM" at bounding box center [679, 250] width 647 height 31
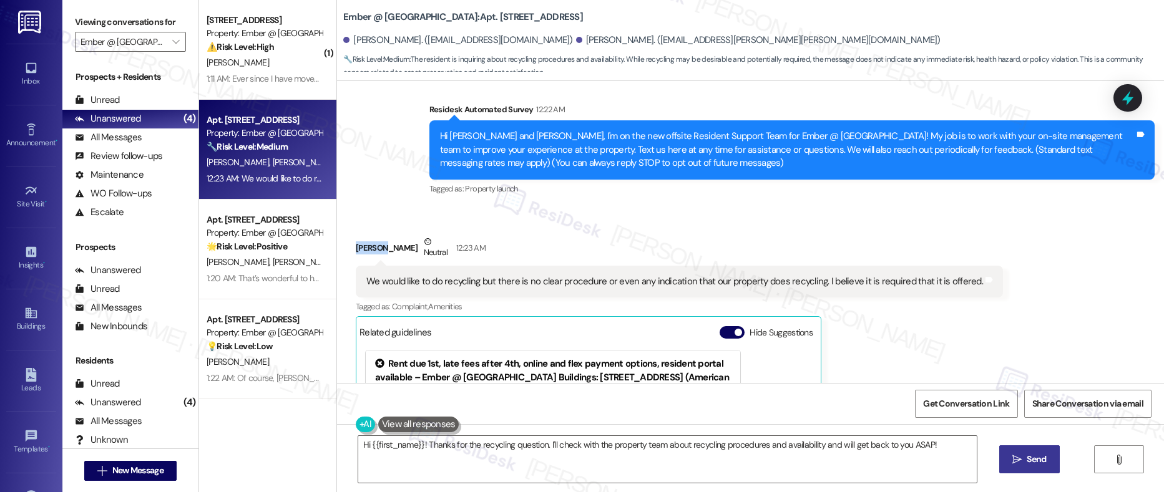
click at [359, 250] on div "[PERSON_NAME] Neutral 12:23 AM" at bounding box center [679, 250] width 647 height 31
copy div "[PERSON_NAME]"
click at [475, 282] on div "We would like to do recycling but there is no clear procedure or even any indic…" at bounding box center [674, 281] width 616 height 13
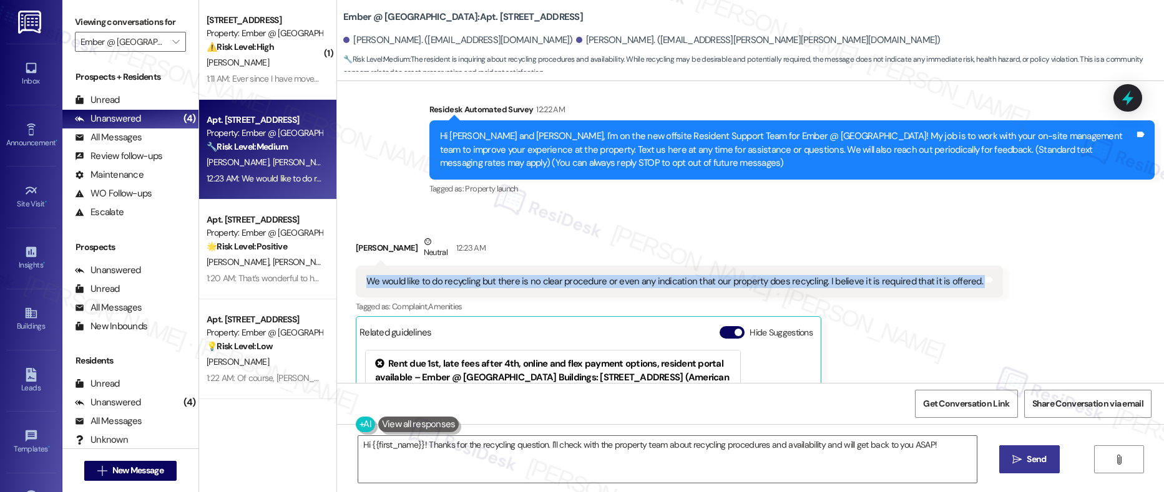
click at [475, 282] on div "We would like to do recycling but there is no clear procedure or even any indic…" at bounding box center [674, 281] width 616 height 13
copy div "We would like to do recycling but there is no clear procedure or even any indic…"
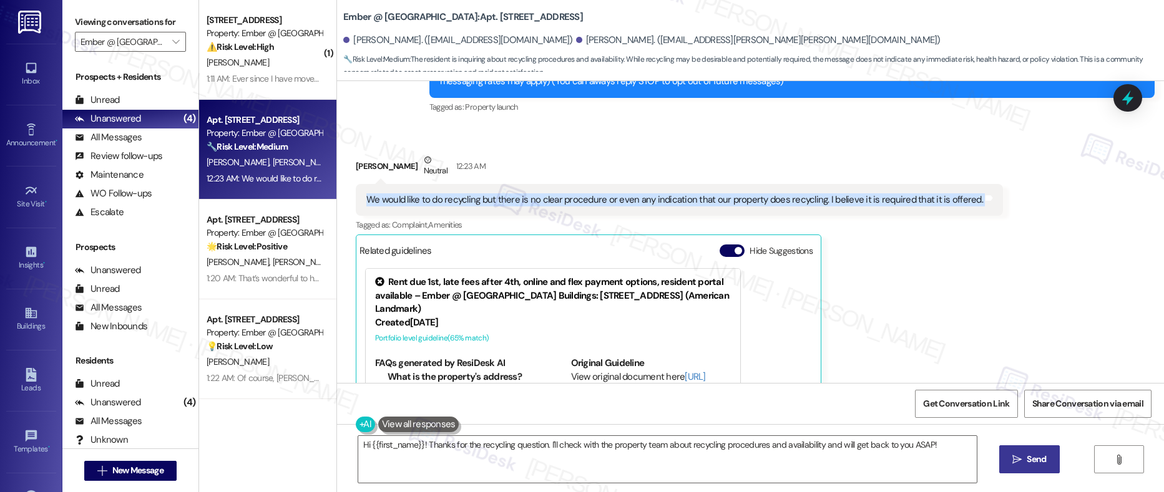
scroll to position [201, 0]
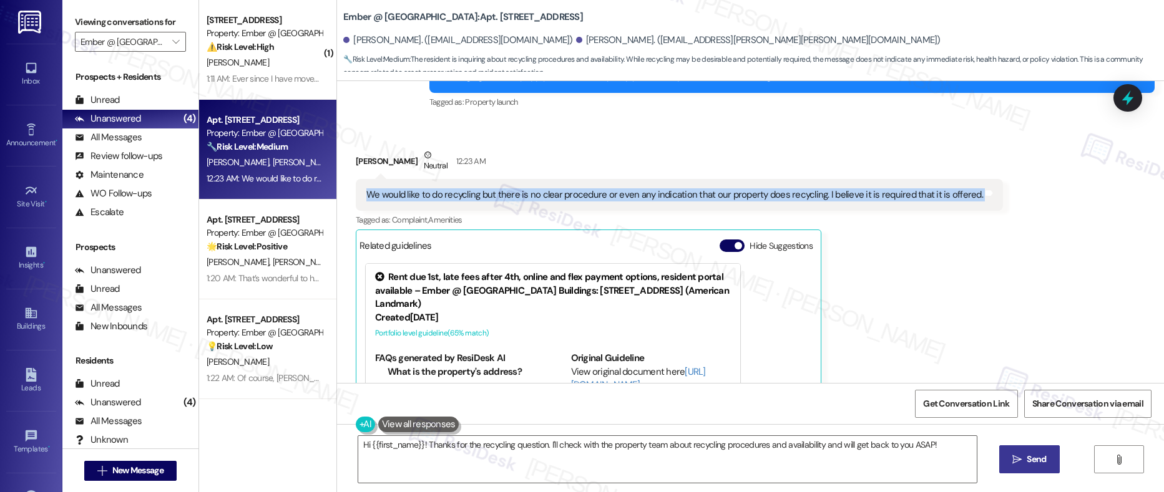
click at [499, 193] on div "We would like to do recycling but there is no clear procedure or even any indic…" at bounding box center [674, 194] width 616 height 13
drag, startPoint x: 515, startPoint y: 192, endPoint x: 856, endPoint y: 195, distance: 341.3
click at [856, 195] on div "We would like to do recycling but there is no clear procedure or even any indic…" at bounding box center [674, 194] width 616 height 13
click at [444, 447] on textarea "Hi {{first_name}}! Thanks for the recycling question. I'll check with the prope…" at bounding box center [667, 459] width 619 height 47
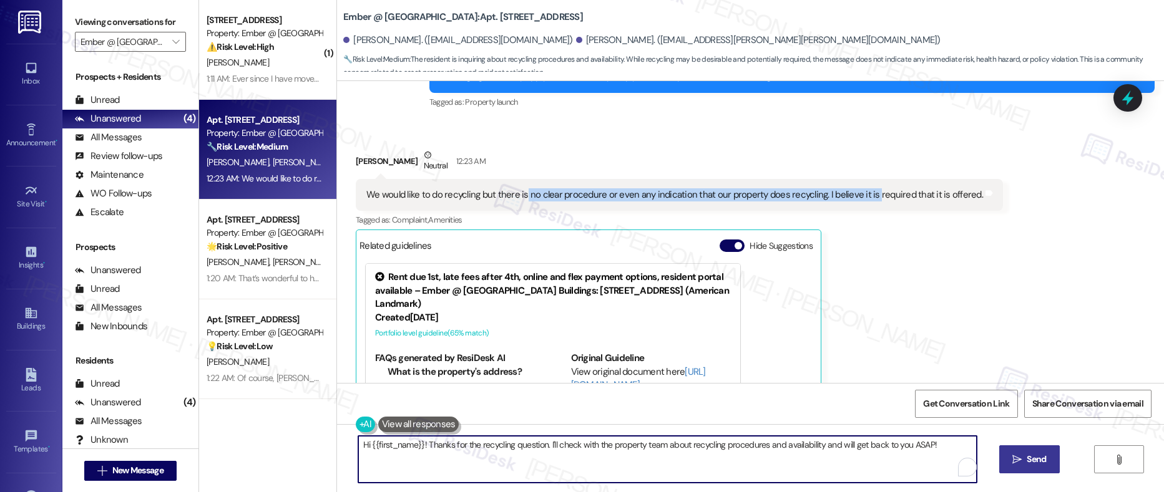
click at [444, 447] on textarea "Hi {{first_name}}! Thanks for the recycling question. I'll check with the prope…" at bounding box center [667, 459] width 619 height 47
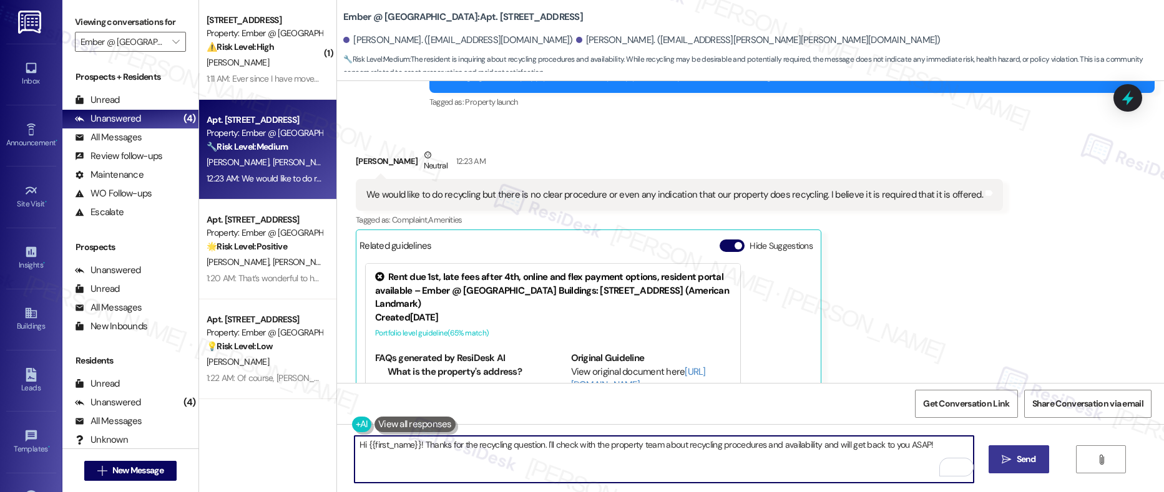
paste textarea "Shannon, thank you for bringing this up. I’ll check with our on-site management…"
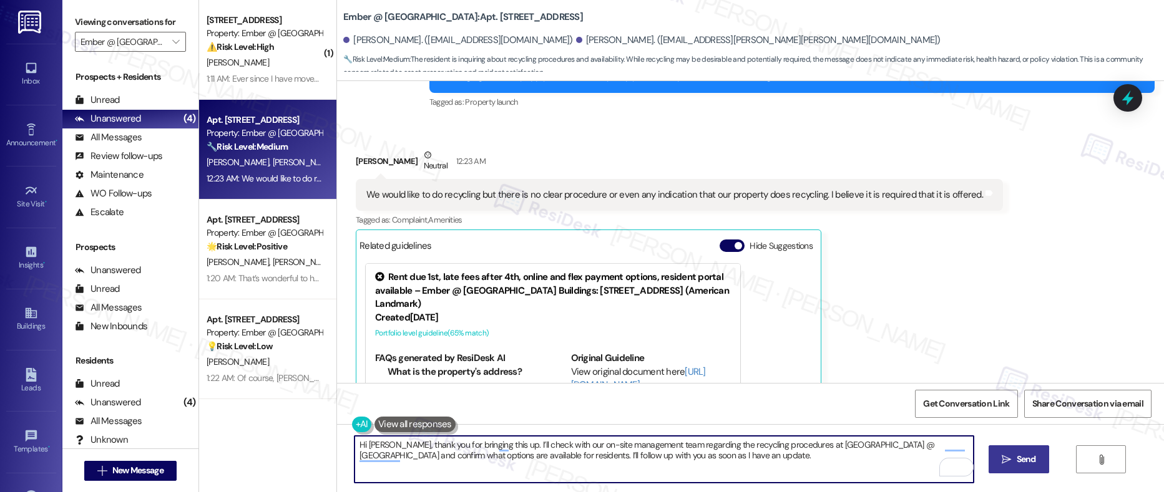
click at [679, 463] on textarea "Hi [PERSON_NAME], thank you for bringing this up. I’ll check with our on-site m…" at bounding box center [663, 459] width 619 height 47
click at [661, 460] on textarea "Hi [PERSON_NAME], thank you for bringing this up. I’ll check with our on-site m…" at bounding box center [663, 459] width 619 height 47
type textarea "Hi [PERSON_NAME], thank you for bringing this up. I’ll check with our on-site m…"
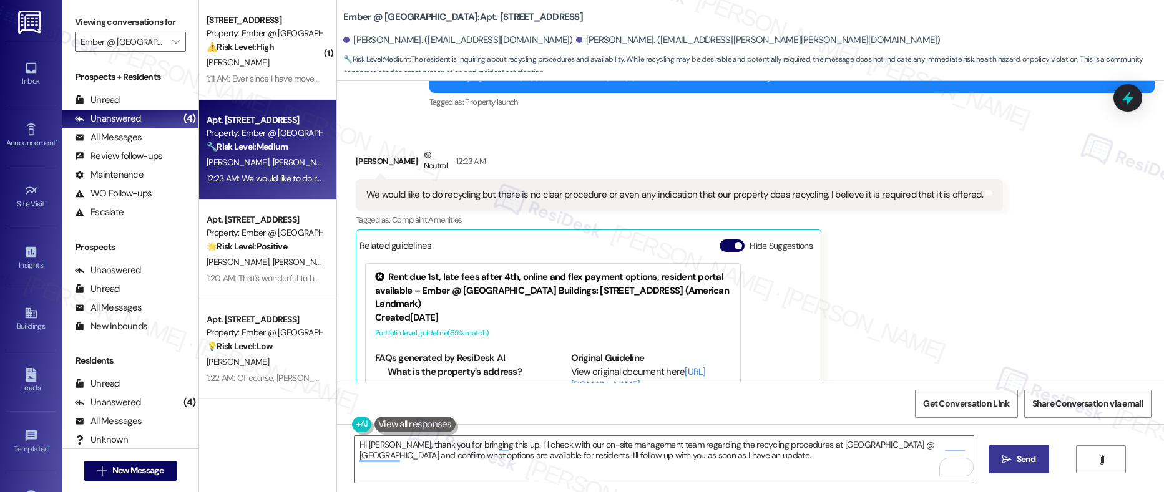
click at [1019, 457] on span "Send" at bounding box center [1025, 459] width 19 height 13
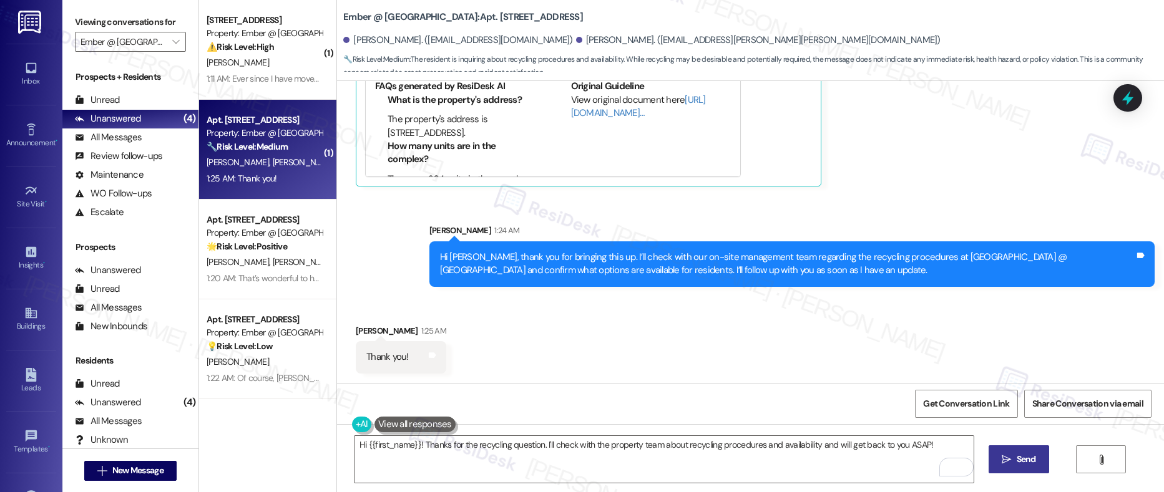
scroll to position [474, 0]
click at [554, 449] on textarea "Hi {{first_name}}! Thanks for the recycling question. I'll check with the prope…" at bounding box center [663, 459] width 619 height 47
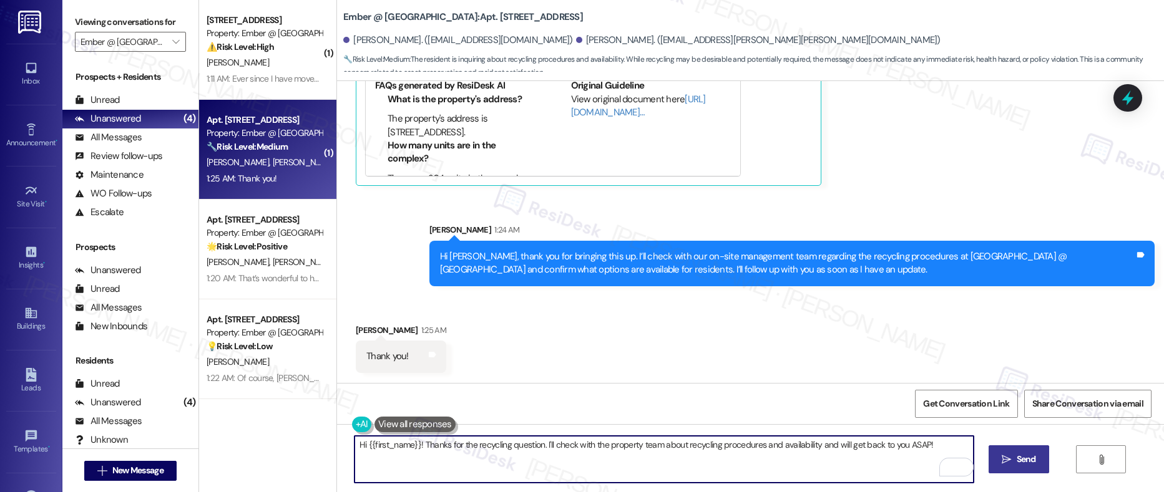
click at [554, 449] on textarea "Hi {{first_name}}! Thanks for the recycling question. I'll check with the prope…" at bounding box center [663, 459] width 619 height 47
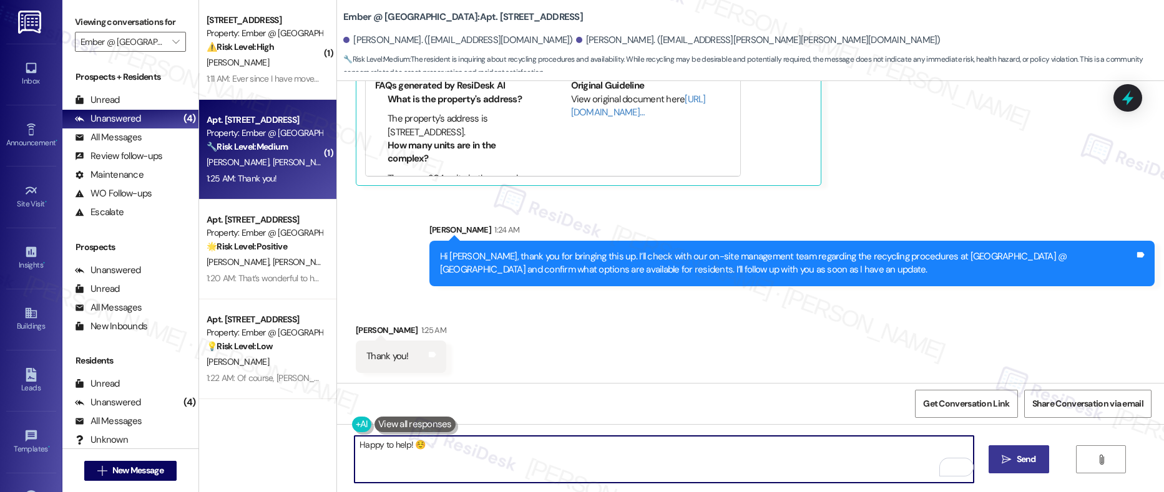
type textarea "Happy to help! ☺️"
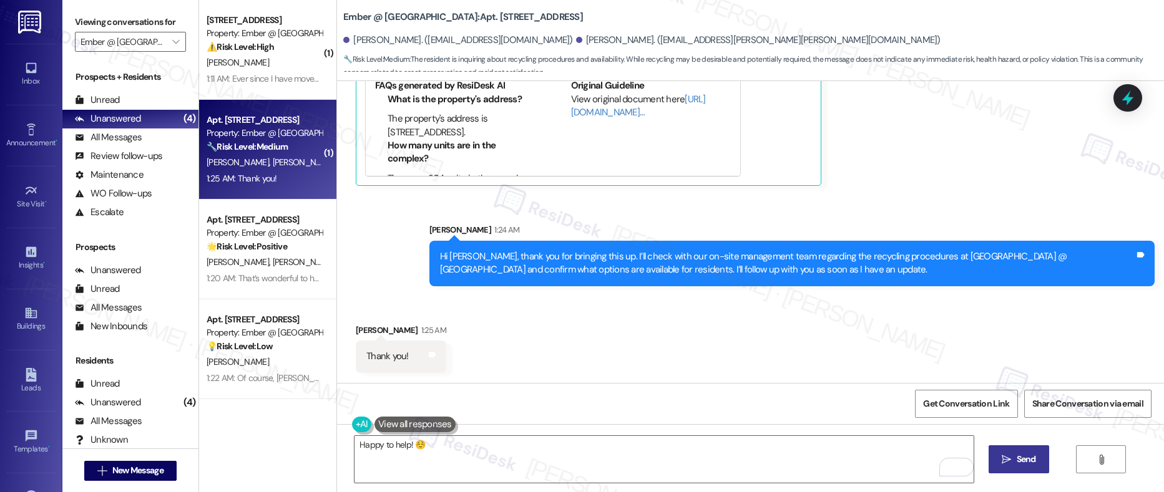
click at [1019, 464] on span "Send" at bounding box center [1025, 459] width 19 height 13
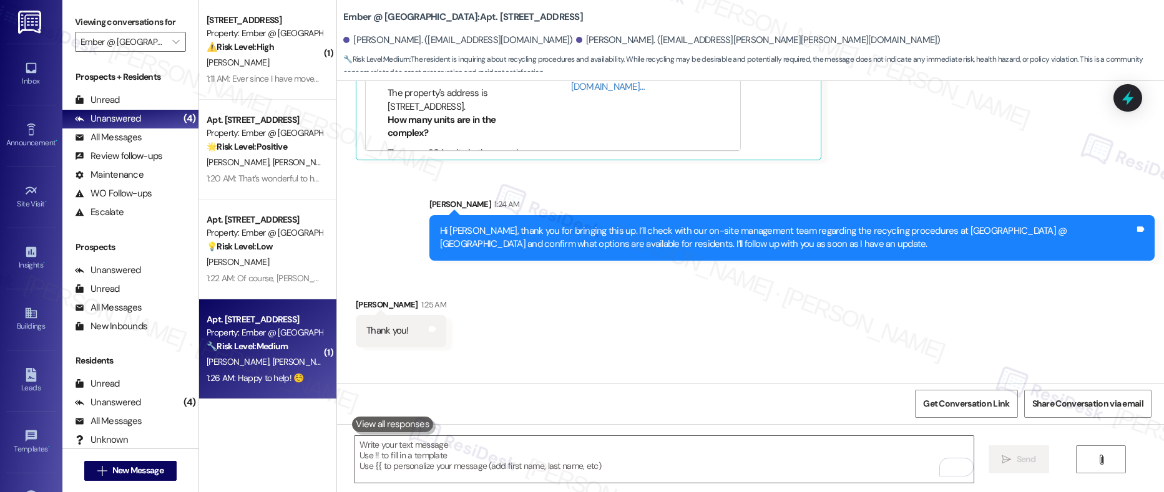
scroll to position [560, 0]
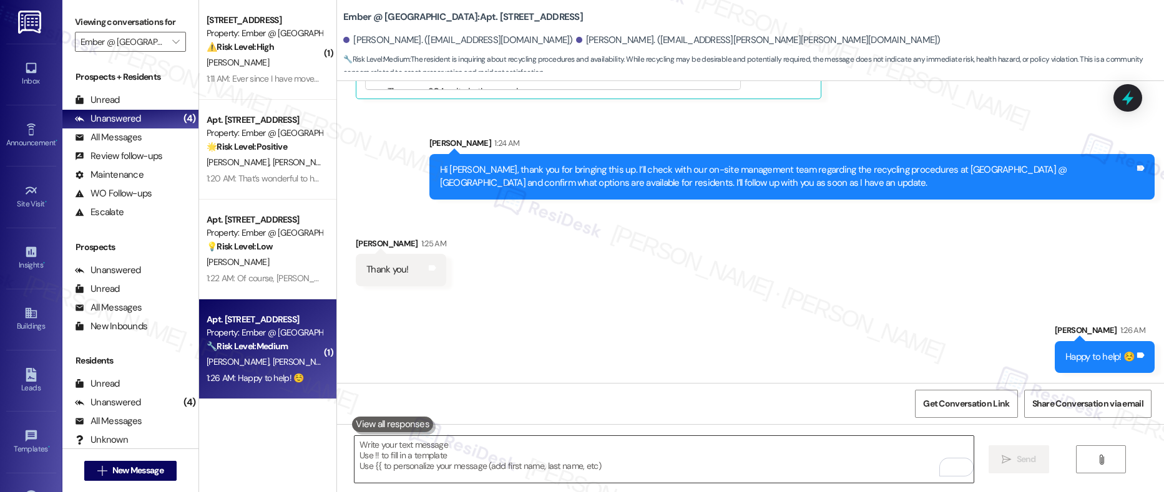
click at [448, 455] on textarea "To enrich screen reader interactions, please activate Accessibility in Grammarl…" at bounding box center [663, 459] width 619 height 47
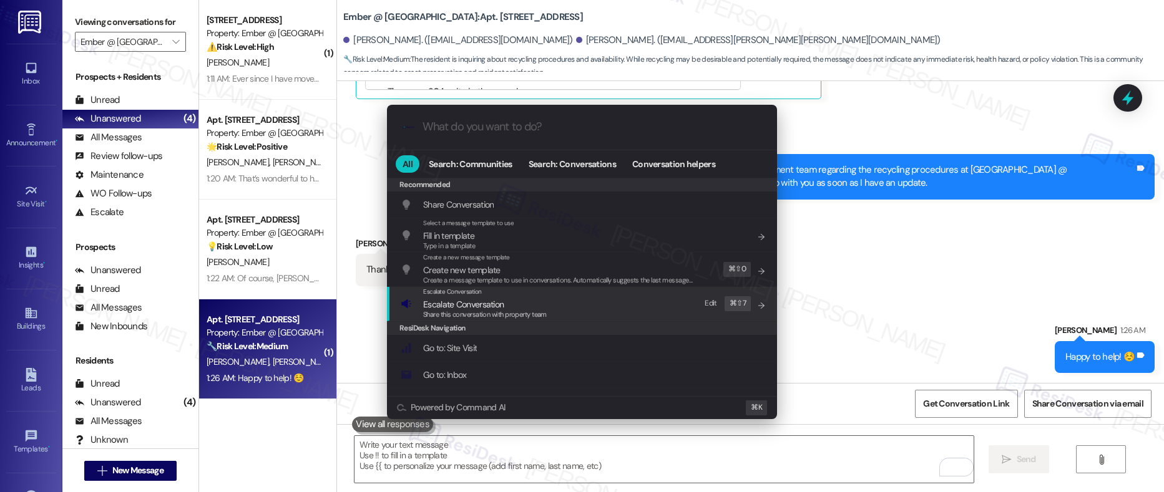
click at [473, 303] on span "Escalate Conversation" at bounding box center [463, 304] width 80 height 11
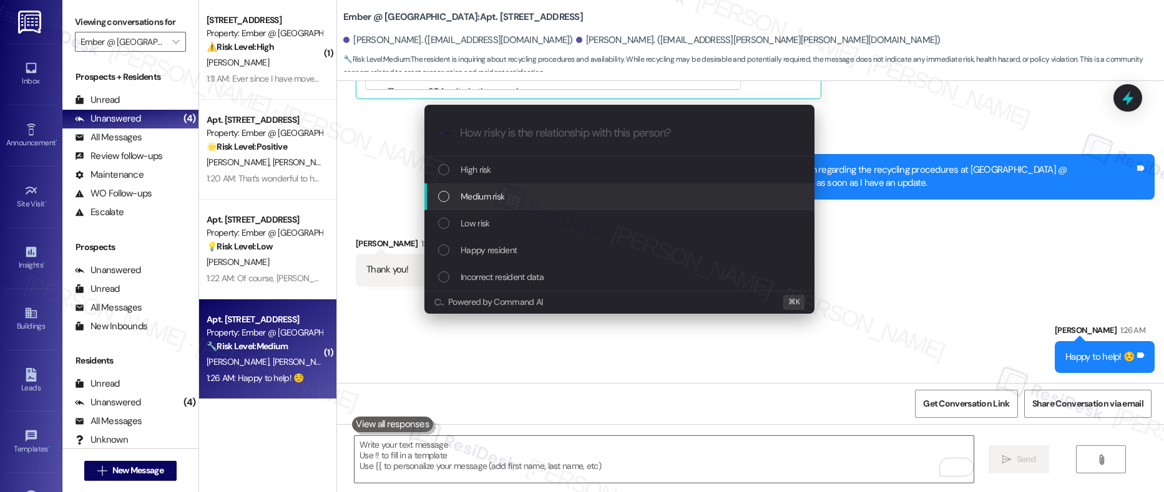
click at [505, 203] on div "Medium risk" at bounding box center [620, 197] width 365 height 14
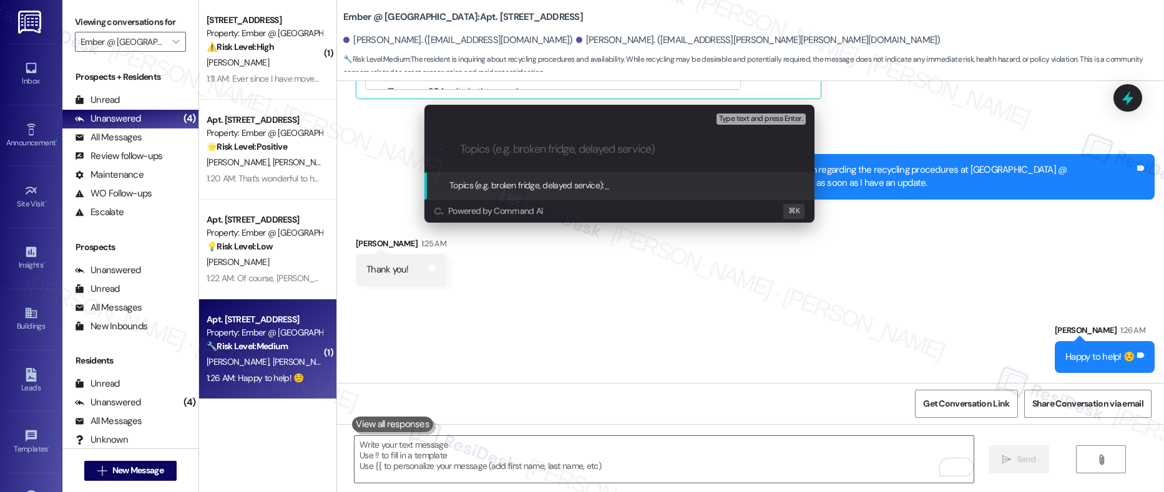
click at [525, 153] on input "Topics (e.g. broken fridge, delayed service)" at bounding box center [629, 149] width 339 height 13
paste input "Resident Inquiry – Recycling Procedure at Ember @ Alamo Ranch"
type input "Resident Inquiry – Recycling Procedure at Ember @ Alamo Ranch"
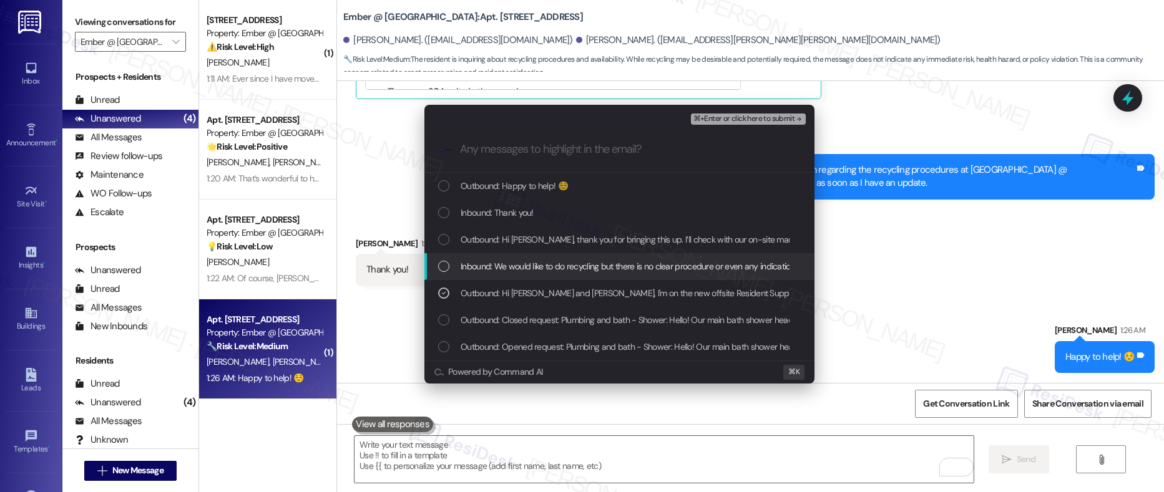
click at [507, 262] on span "Inbound: We would like to do recycling but there is no clear procedure or even …" at bounding box center [756, 267] width 593 height 14
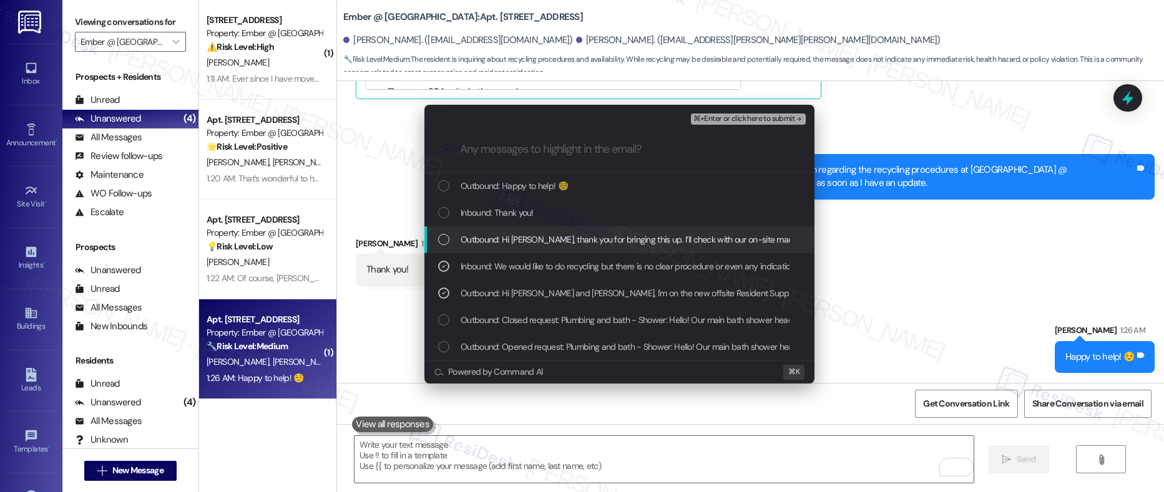
click at [507, 243] on span "Outbound: Hi Shannon, thank you for bringing this up. I’ll check with our on-si…" at bounding box center [994, 240] width 1069 height 14
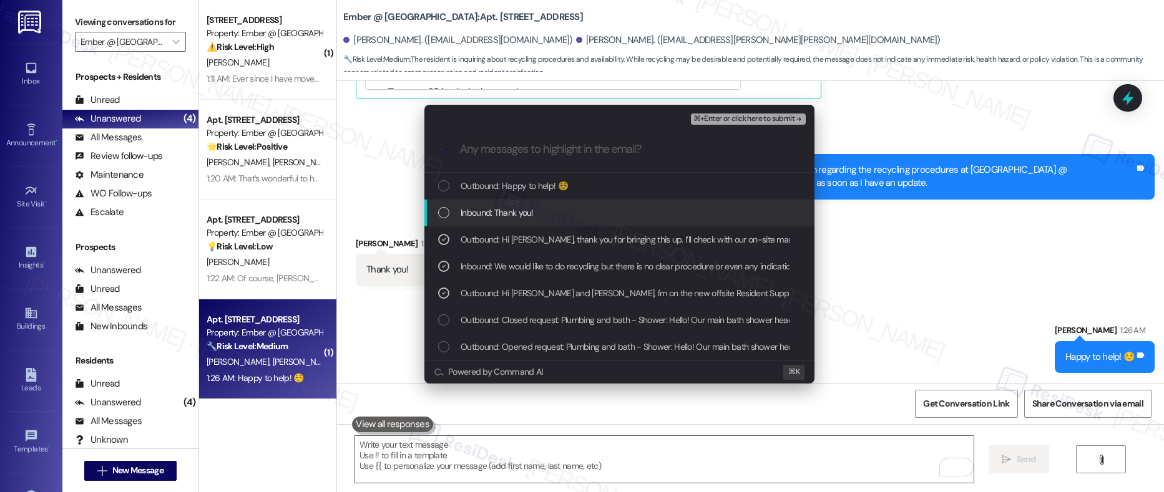
click at [507, 211] on span "Inbound: Thank you!" at bounding box center [496, 213] width 73 height 14
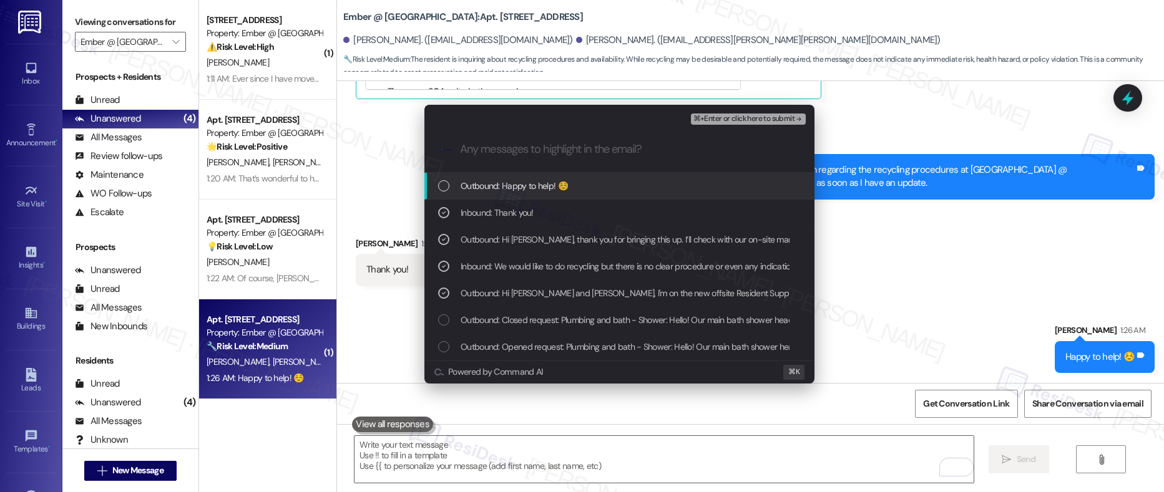
click at [717, 120] on span "⌘+Enter or click here to submit" at bounding box center [743, 119] width 101 height 9
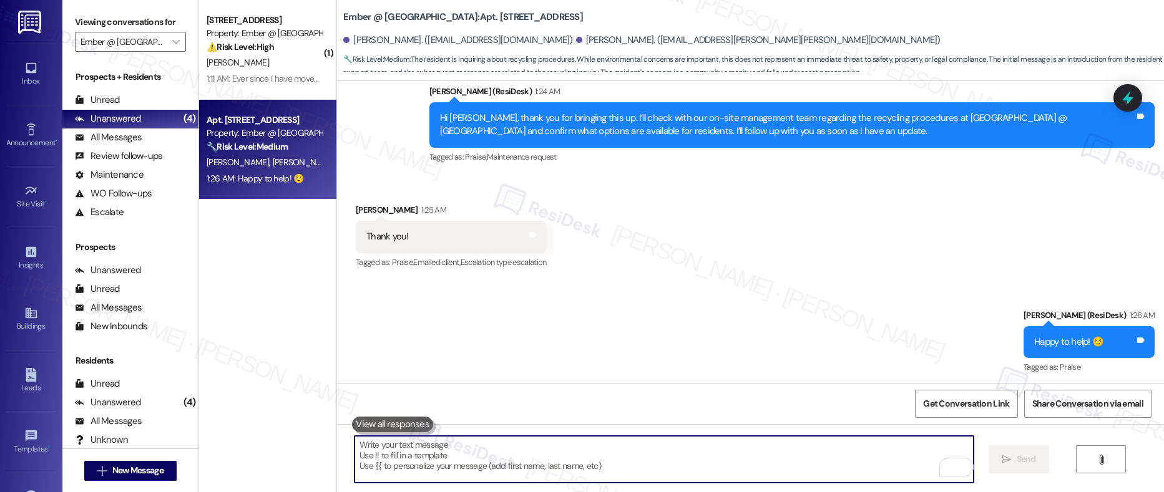
scroll to position [419, 0]
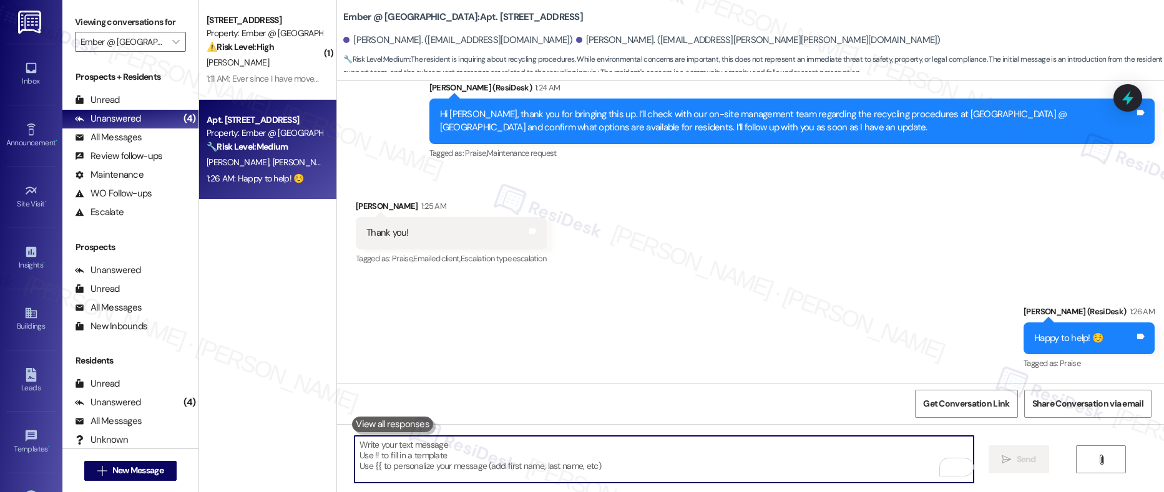
click at [447, 459] on textarea "To enrich screen reader interactions, please activate Accessibility in Grammarl…" at bounding box center [663, 459] width 619 height 47
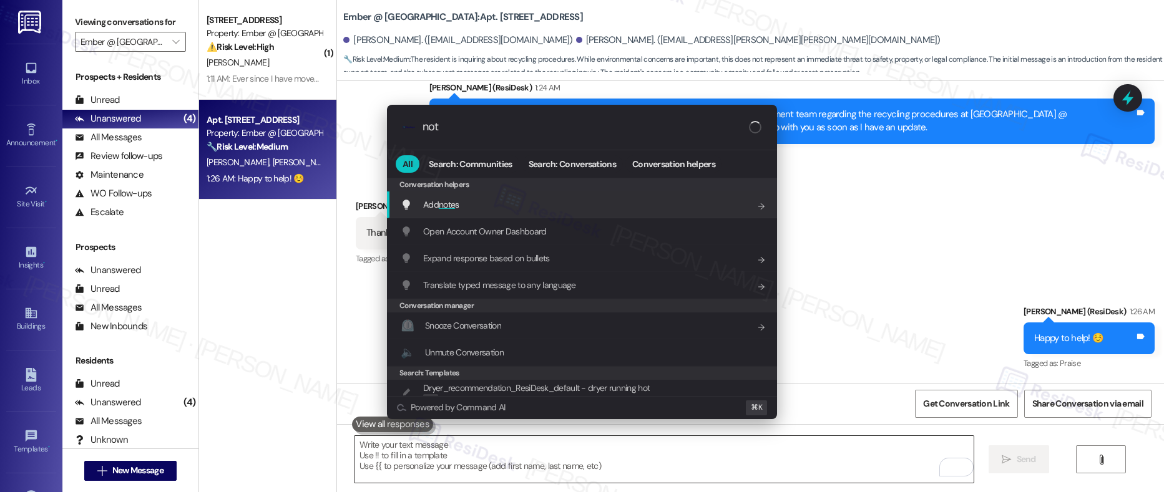
type input "note"
click at [486, 212] on div "Add note s Add shortcut" at bounding box center [582, 205] width 390 height 27
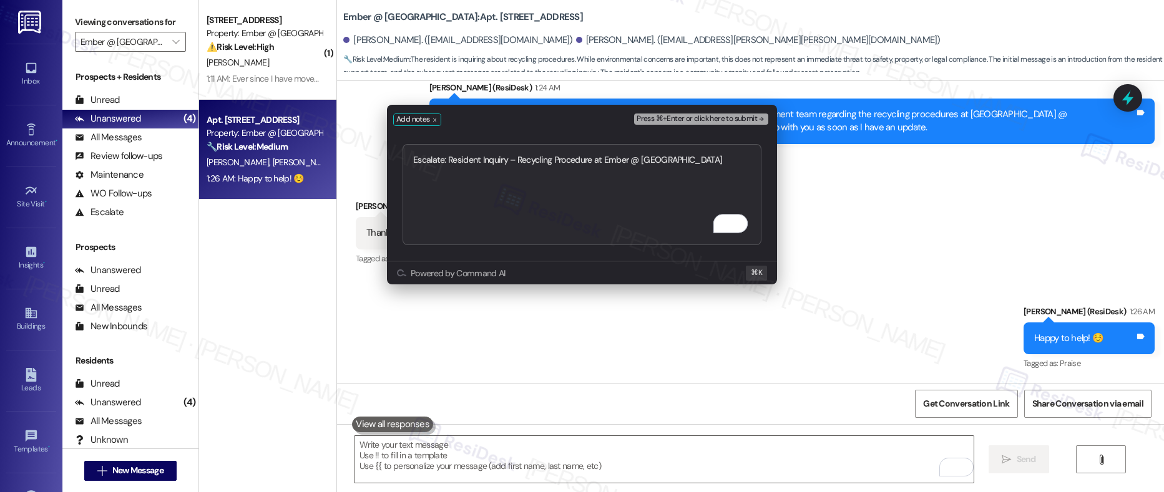
click at [444, 160] on textarea "Escalate: Resident Inquiry – Recycling Procedure at Ember @ Alamo Ranch" at bounding box center [581, 194] width 359 height 101
type textarea "Escalate: Resident Inquiry – Recycling Procedure at Ember @ Alamo Ranch"
click at [686, 120] on span "Press ⌘+Enter or click here to submit" at bounding box center [696, 119] width 120 height 9
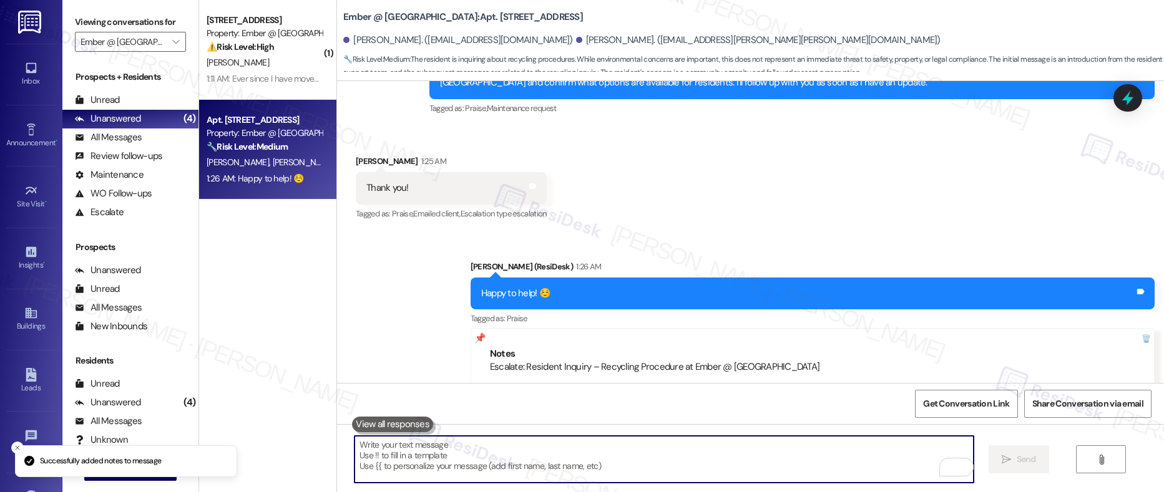
scroll to position [678, 0]
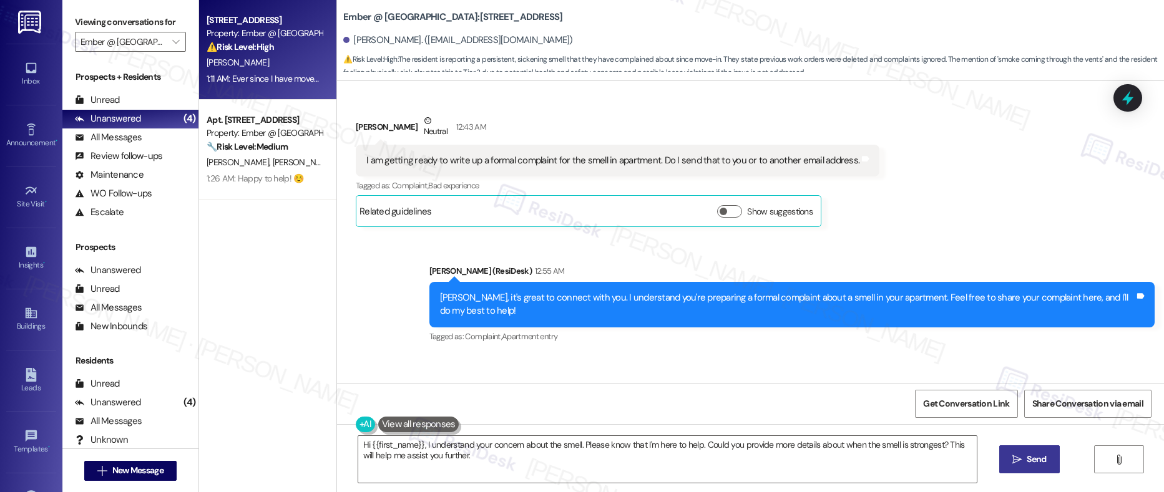
scroll to position [234, 0]
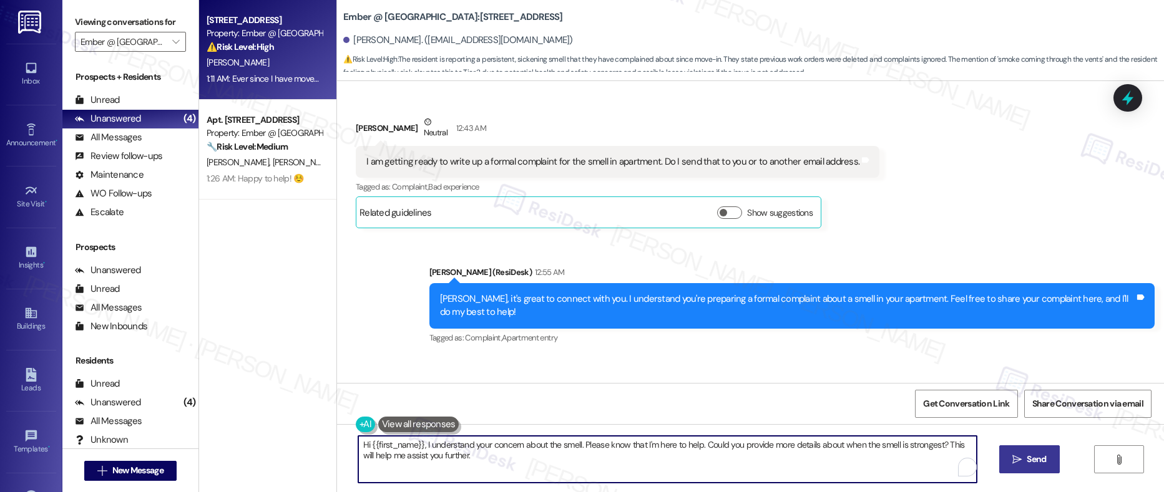
click at [484, 455] on textarea "Hi {{first_name}}, I understand your concern about the smell. Please know that …" at bounding box center [667, 459] width 619 height 47
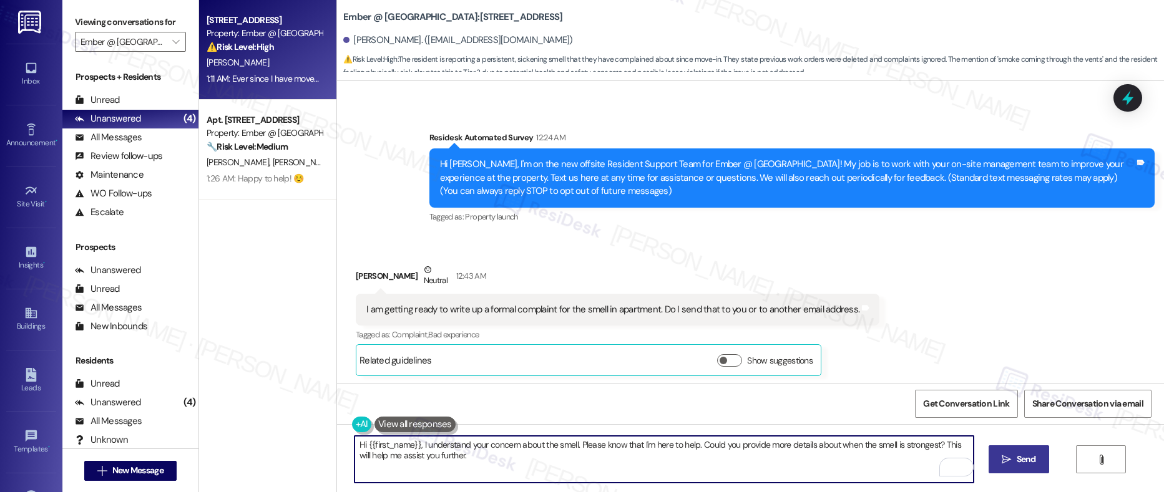
scroll to position [57, 0]
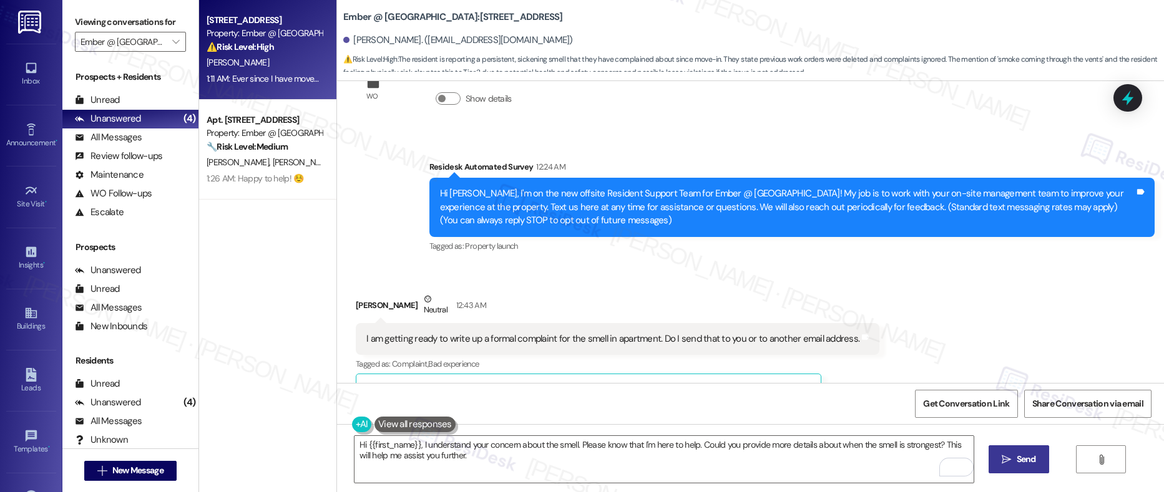
click at [407, 338] on div "I am getting ready to write up a formal complaint for the smell in apartment. D…" at bounding box center [612, 339] width 493 height 13
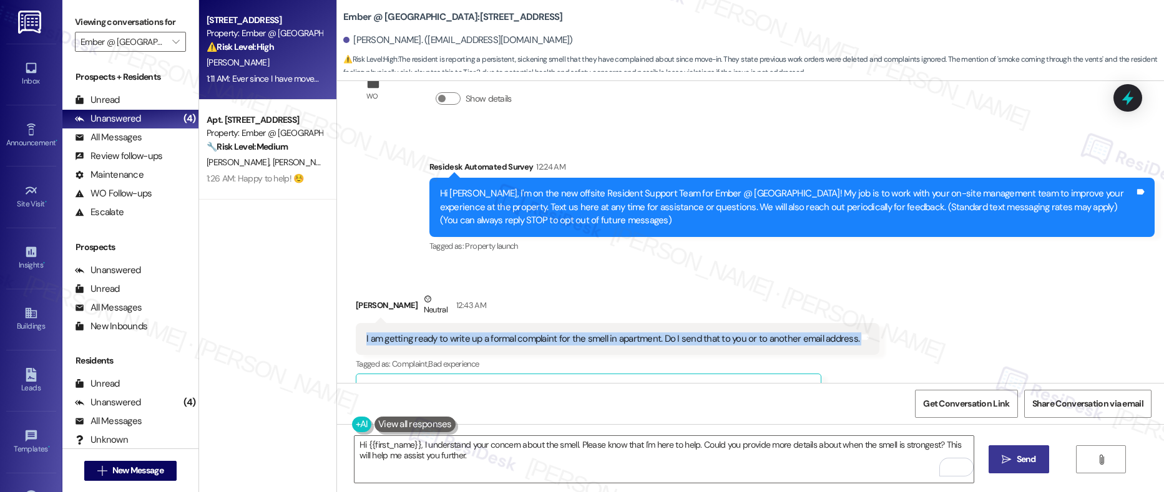
click at [407, 338] on div "I am getting ready to write up a formal complaint for the smell in apartment. D…" at bounding box center [612, 339] width 493 height 13
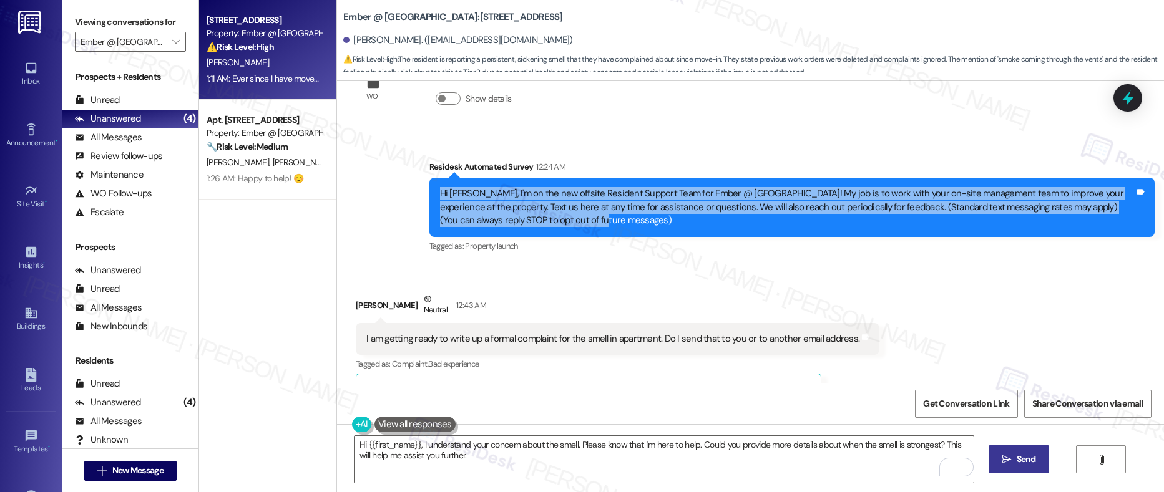
drag, startPoint x: 430, startPoint y: 195, endPoint x: 531, endPoint y: 221, distance: 104.6
click at [531, 221] on div "Hi [PERSON_NAME], I'm on the new offsite Resident Support Team for Ember @ [GEO…" at bounding box center [787, 207] width 694 height 40
copy div "Hi [PERSON_NAME], I'm on the new offsite Resident Support Team for Ember @ [GEO…"
click at [495, 341] on div "I am getting ready to write up a formal complaint for the smell in apartment. D…" at bounding box center [612, 339] width 493 height 13
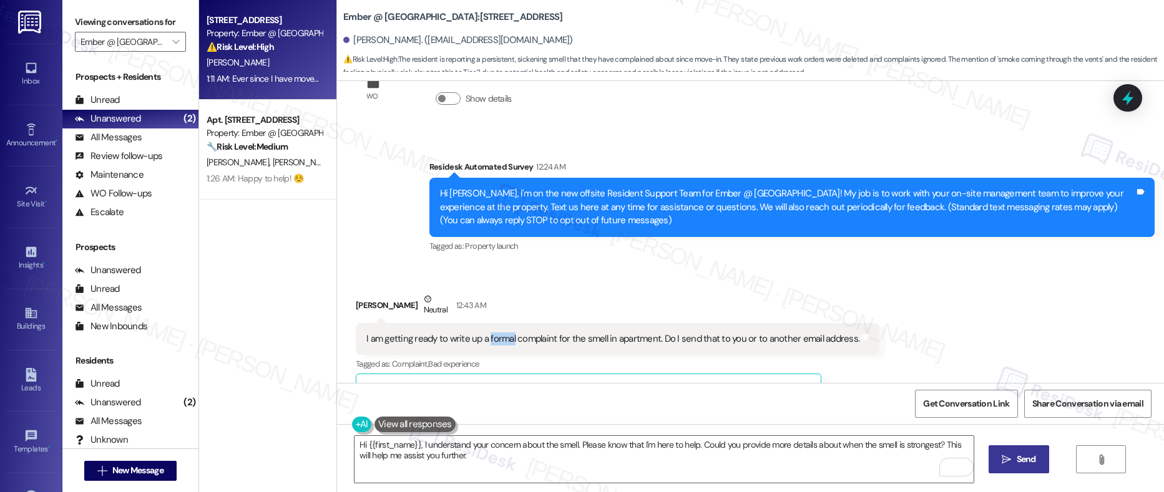
click at [495, 341] on div "I am getting ready to write up a formal complaint for the smell in apartment. D…" at bounding box center [612, 339] width 493 height 13
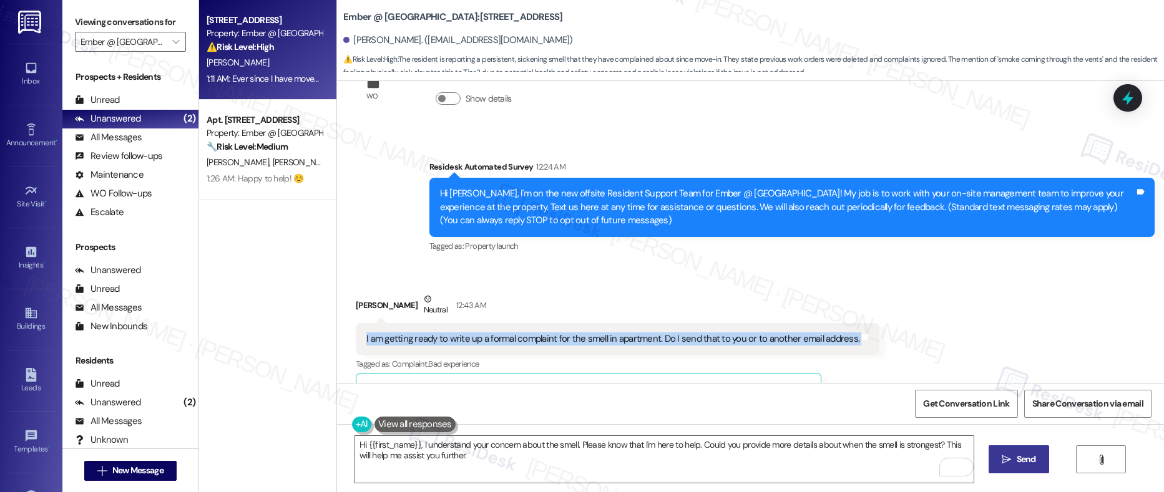
click at [495, 341] on div "I am getting ready to write up a formal complaint for the smell in apartment. D…" at bounding box center [612, 339] width 493 height 13
copy div "I am getting ready to write up a formal complaint for the smell in apartment. D…"
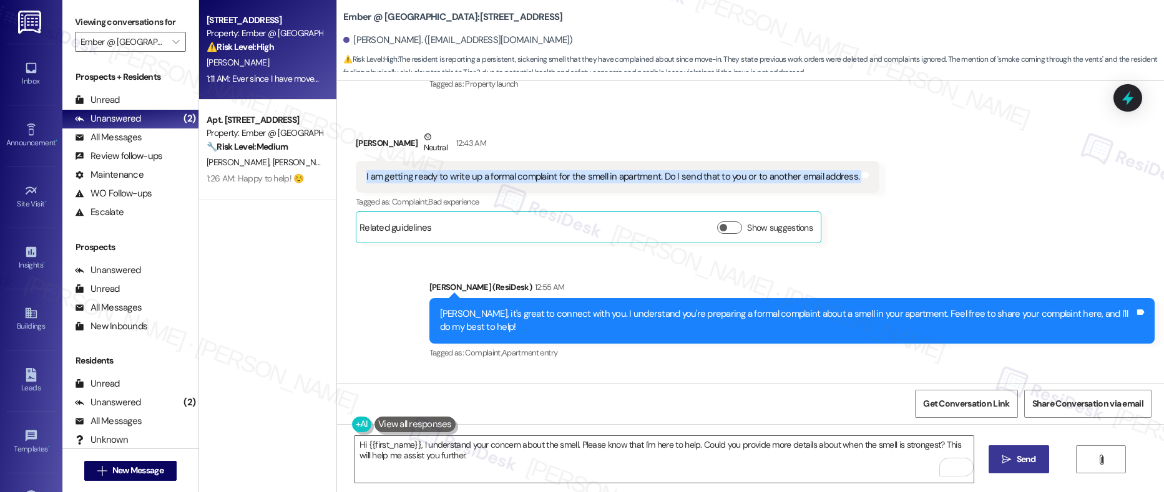
scroll to position [366, 0]
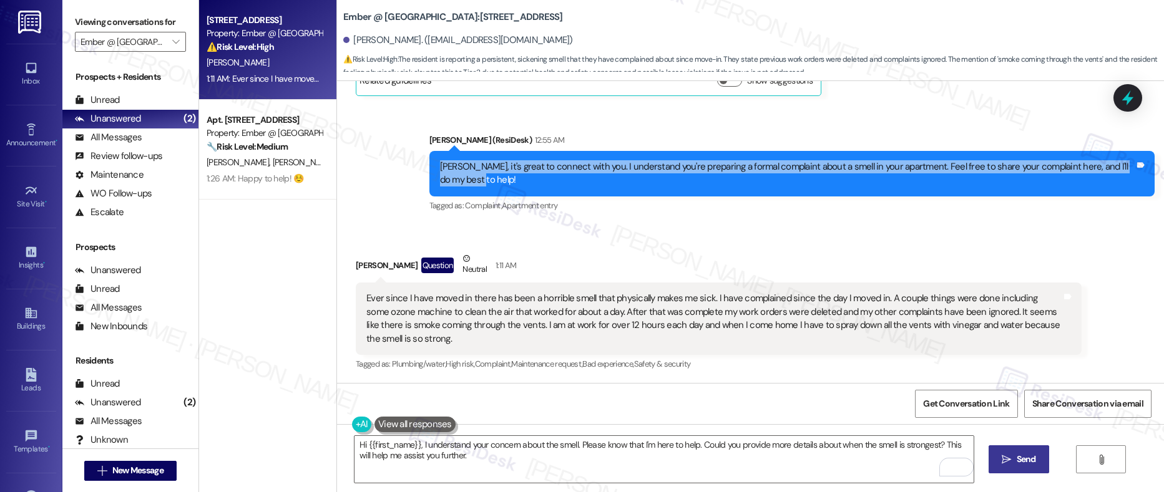
drag, startPoint x: 431, startPoint y: 167, endPoint x: 460, endPoint y: 187, distance: 35.0
click at [460, 187] on div "[PERSON_NAME], it's great to connect with you. I understand you're preparing a …" at bounding box center [787, 173] width 694 height 27
copy div "[PERSON_NAME], it's great to connect with you. I understand you're preparing a …"
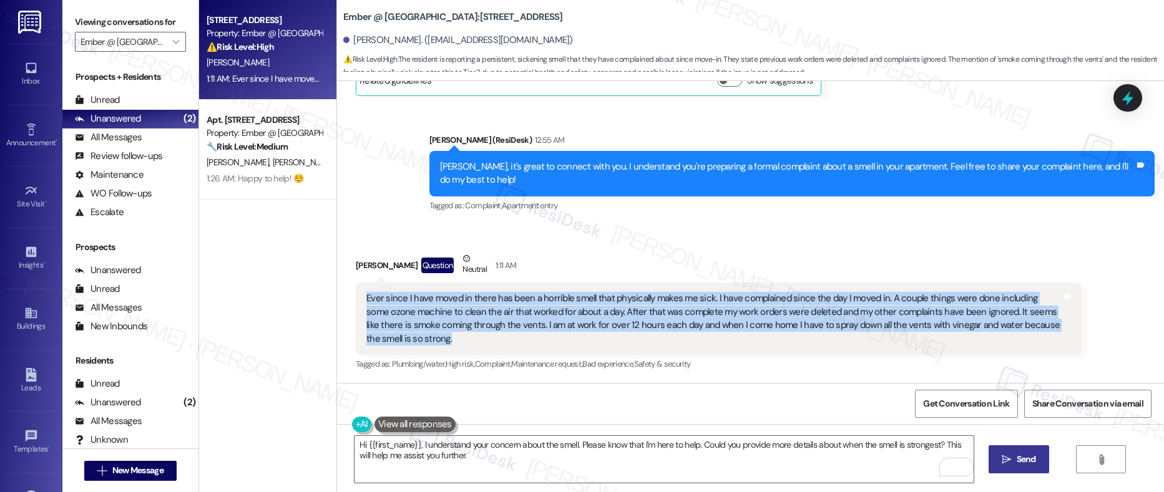
drag, startPoint x: 357, startPoint y: 299, endPoint x: 391, endPoint y: 333, distance: 48.1
click at [391, 333] on div "Ever since I have moved in there has been a horrible smell that physically make…" at bounding box center [713, 319] width 694 height 54
copy div "Ever since I have moved in there has been a horrible smell that physically make…"
click at [678, 298] on div "Ever since I have moved in there has been a horrible smell that physically make…" at bounding box center [713, 319] width 694 height 54
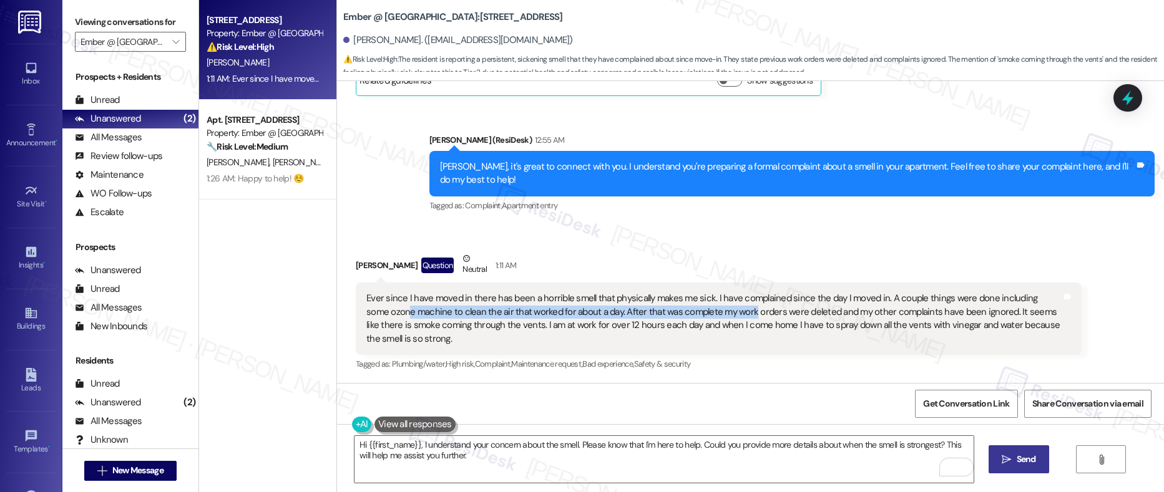
drag, startPoint x: 374, startPoint y: 313, endPoint x: 716, endPoint y: 316, distance: 341.9
click at [716, 316] on div "Ever since I have moved in there has been a horrible smell that physically make…" at bounding box center [713, 319] width 694 height 54
click at [379, 447] on textarea "Hi {{first_name}}, I understand your concern about the smell. Please know that …" at bounding box center [663, 459] width 619 height 47
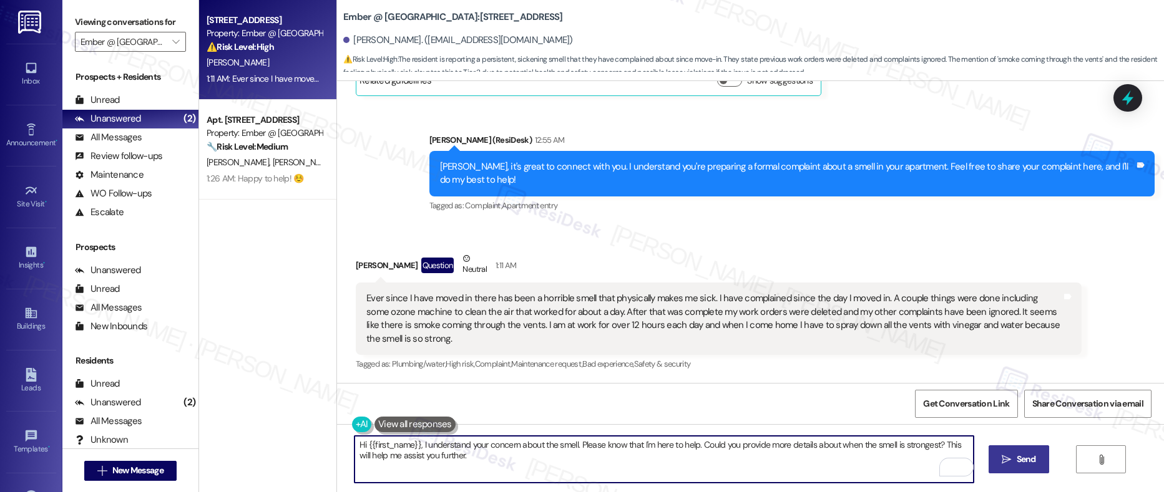
click at [379, 447] on textarea "Hi {{first_name}}, I understand your concern about the smell. Please know that …" at bounding box center [663, 459] width 619 height 47
paste textarea "Laura, thank you for sharing these details—I’m so sorry to hear how ongoing and…"
click at [537, 446] on textarea "Hi Laura, thank you for sharing these details—I’m so sorry to hear how ongoing …" at bounding box center [663, 459] width 619 height 47
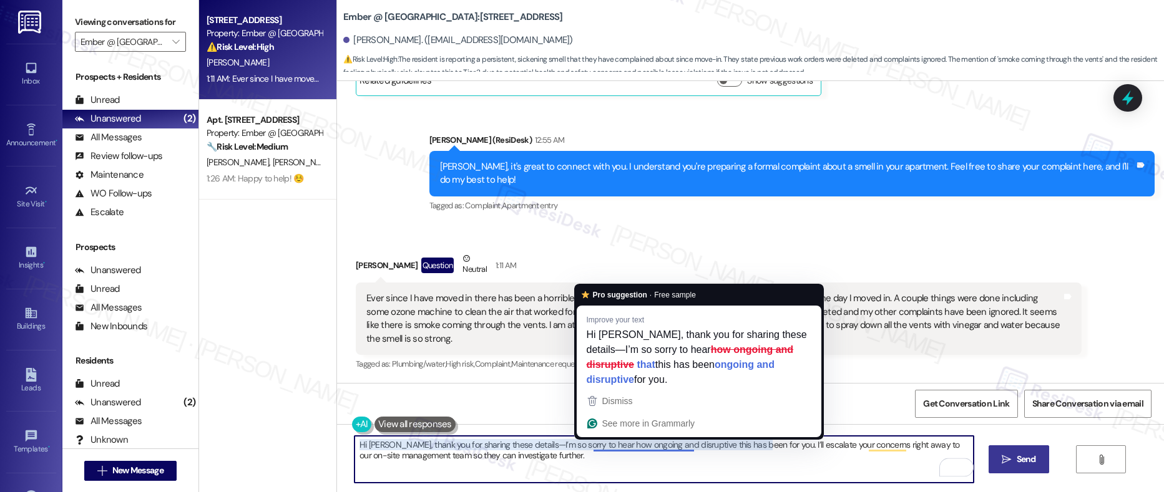
click at [634, 448] on textarea "Hi Laura, thank you for sharing these details—I’m so sorry to hear how ongoing …" at bounding box center [663, 459] width 619 height 47
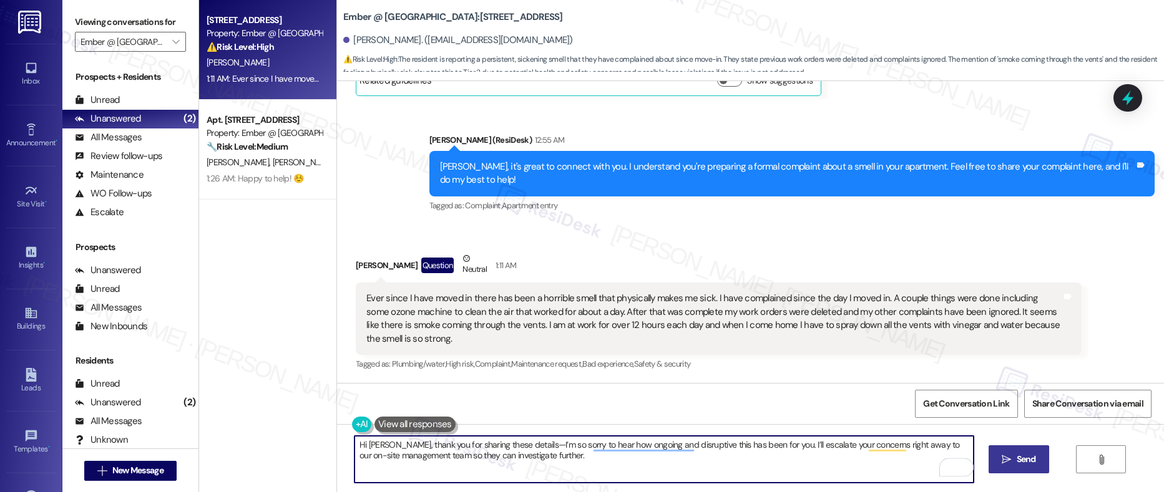
click at [678, 455] on textarea "Hi Laura, thank you for sharing these details—I’m so sorry to hear how ongoing …" at bounding box center [663, 459] width 619 height 47
drag, startPoint x: 383, startPoint y: 459, endPoint x: 408, endPoint y: 459, distance: 25.0
click at [408, 459] on textarea "Hi Laura, thank you for sharing these details—I’m so sorry to hear how ongoing …" at bounding box center [663, 459] width 619 height 47
click at [376, 457] on textarea "Hi Laura, thank you for sharing these details—I’m so sorry to hear how ongoing …" at bounding box center [663, 459] width 619 height 47
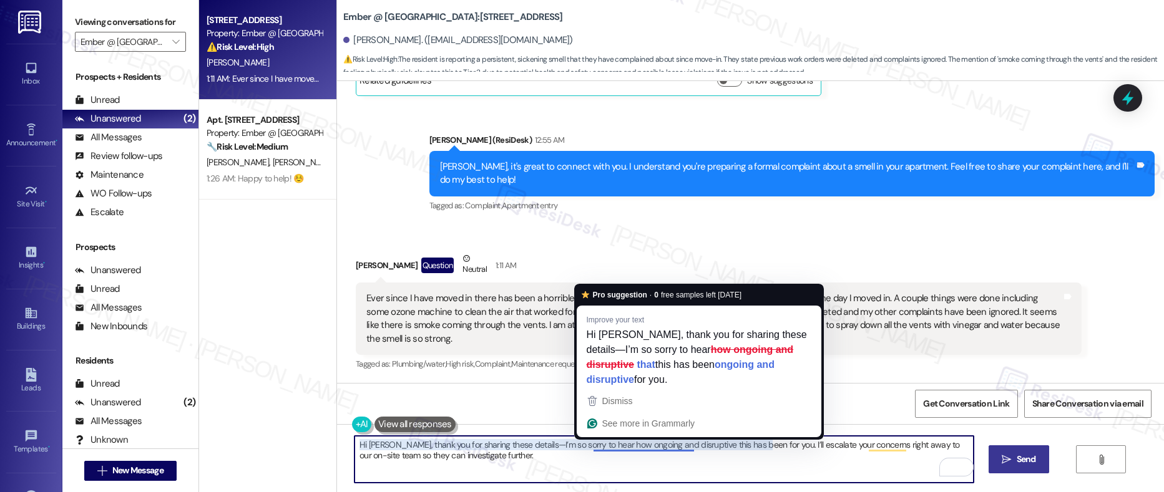
click at [718, 455] on textarea "Hi [PERSON_NAME], thank you for sharing these details—I’m so sorry to hear how …" at bounding box center [663, 459] width 619 height 47
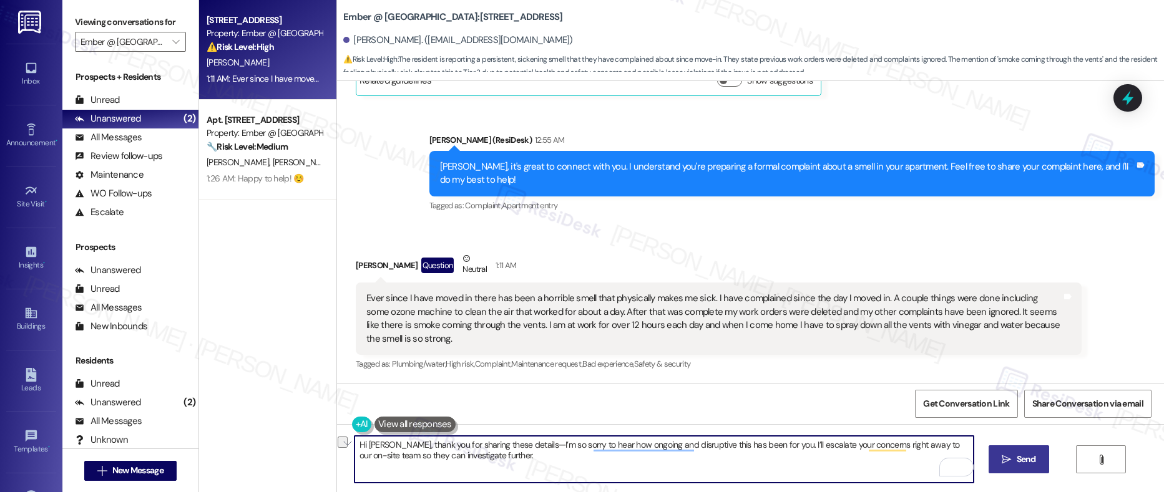
drag, startPoint x: 376, startPoint y: 459, endPoint x: 492, endPoint y: 459, distance: 115.4
click at [492, 459] on textarea "Hi [PERSON_NAME], thank you for sharing these details—I’m so sorry to hear how …" at bounding box center [663, 459] width 619 height 47
click at [519, 462] on textarea "Hi [PERSON_NAME], thank you for sharing these details—I’m so sorry to hear how …" at bounding box center [663, 459] width 619 height 47
click at [538, 461] on textarea "Hi [PERSON_NAME], thank you for sharing these details—I’m so sorry to hear how …" at bounding box center [663, 459] width 619 height 47
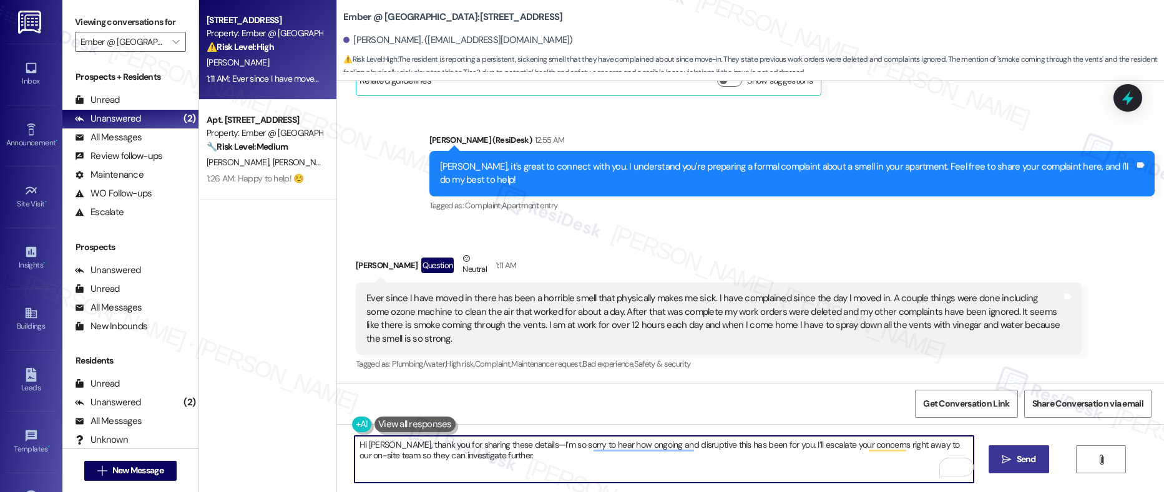
click at [538, 461] on textarea "Hi [PERSON_NAME], thank you for sharing these details—I’m so sorry to hear how …" at bounding box center [663, 459] width 619 height 47
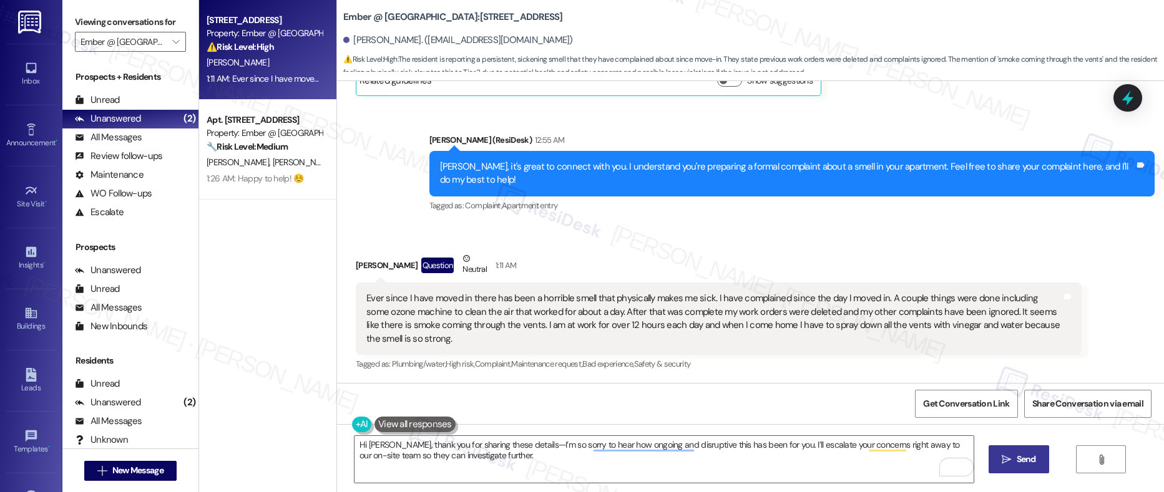
click at [1020, 463] on span "Send" at bounding box center [1025, 459] width 19 height 13
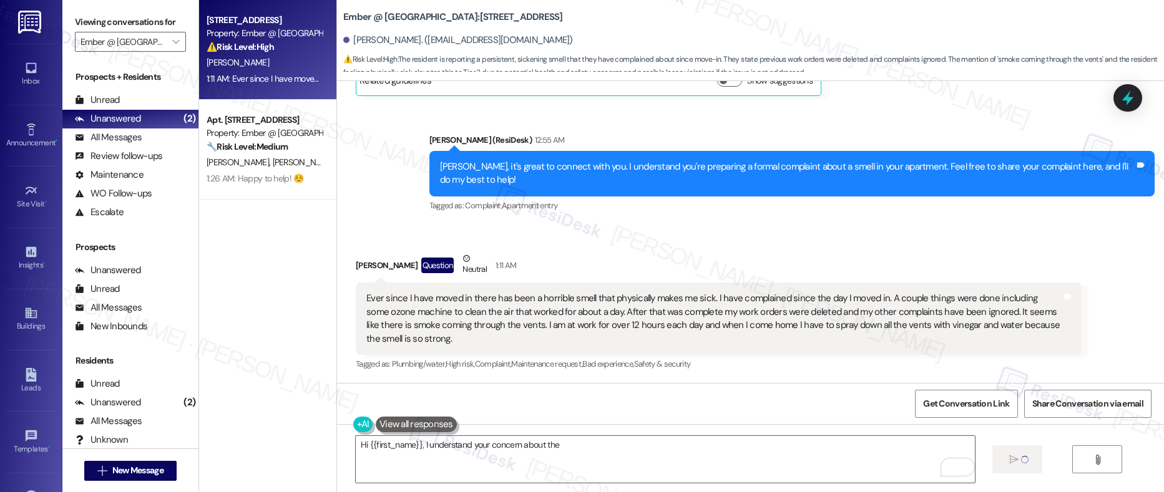
scroll to position [366, 0]
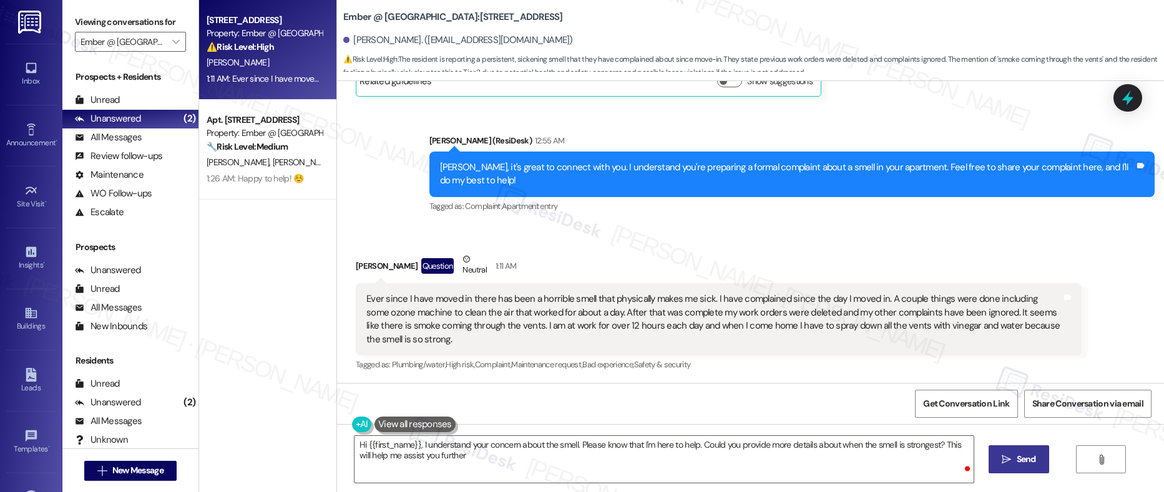
type textarea "Hi {{first_name}}, I understand your concern about the smell. Please know that …"
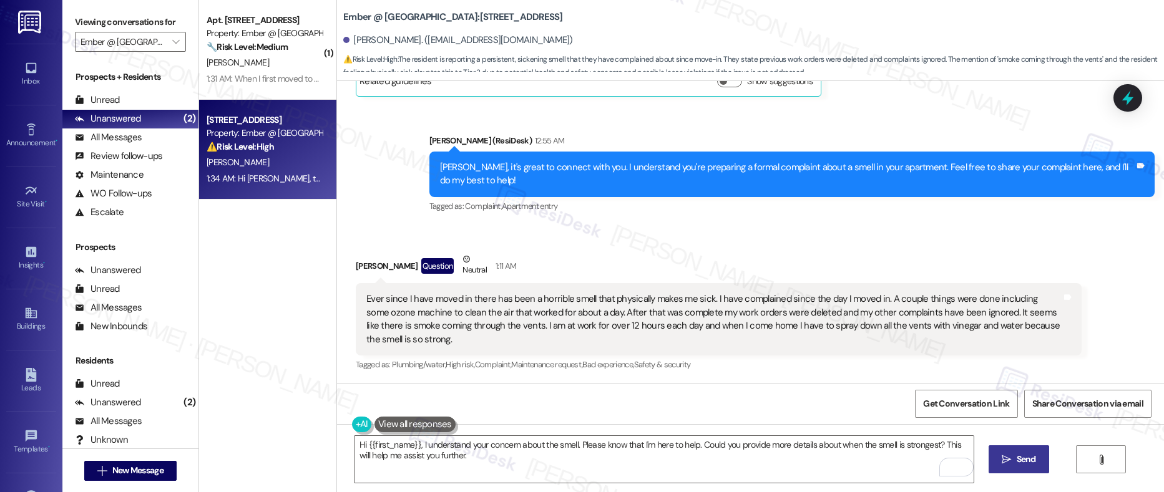
scroll to position [467, 0]
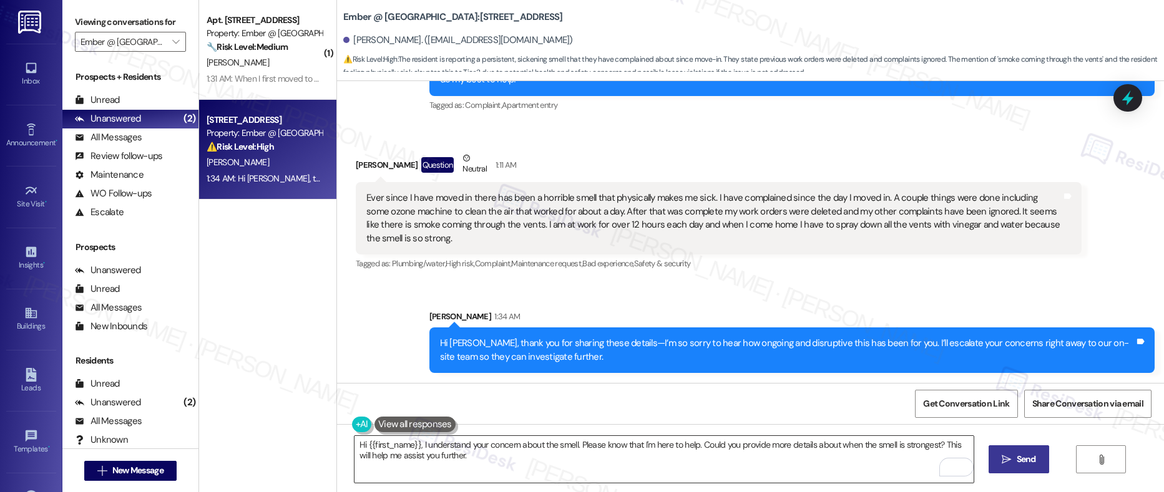
click at [478, 465] on textarea "Hi {{first_name}}, I understand your concern about the smell. Please know that …" at bounding box center [663, 459] width 619 height 47
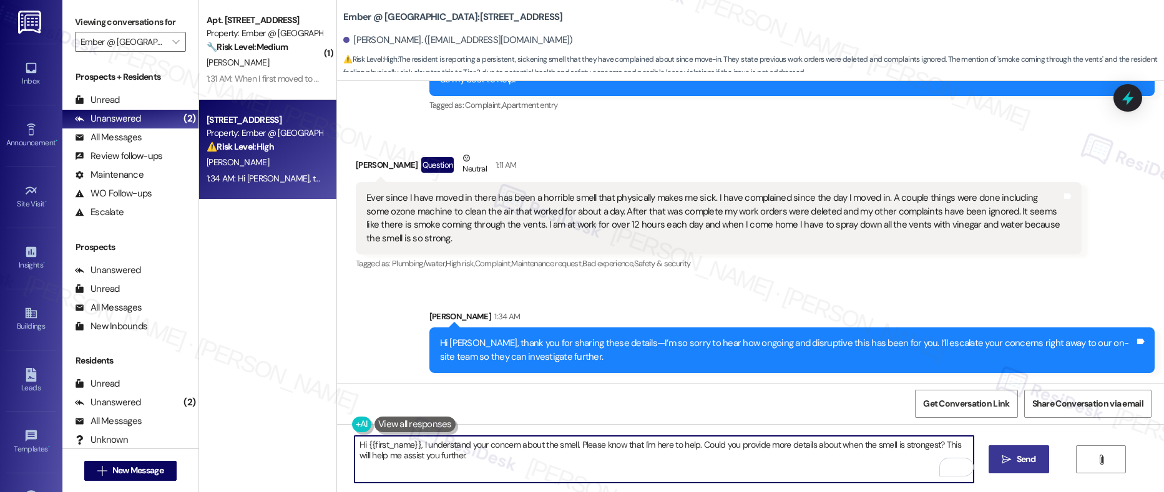
click at [478, 465] on textarea "Hi {{first_name}}, I understand your concern about the smell. Please know that …" at bounding box center [663, 459] width 619 height 47
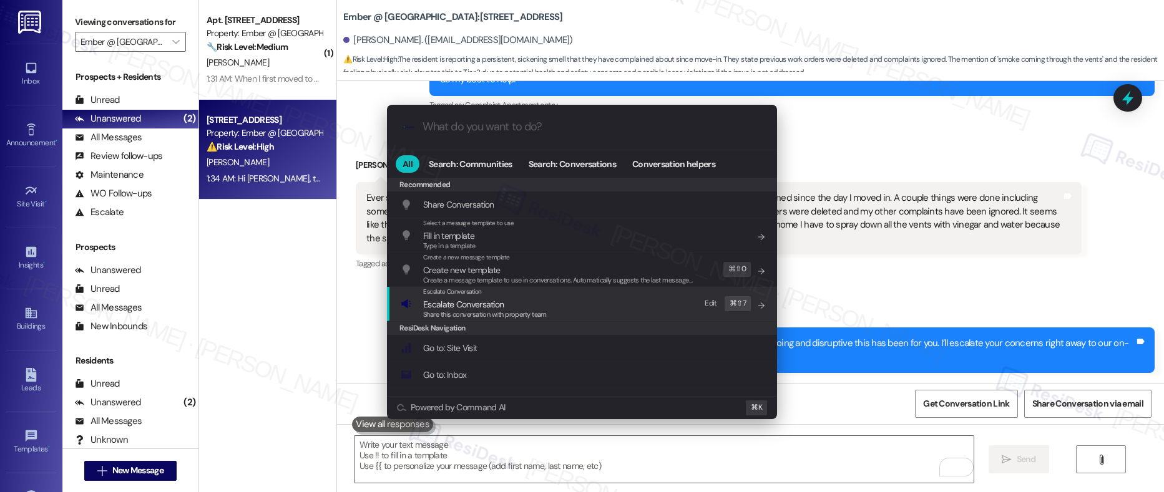
click at [507, 302] on span "Escalate Conversation" at bounding box center [485, 305] width 124 height 14
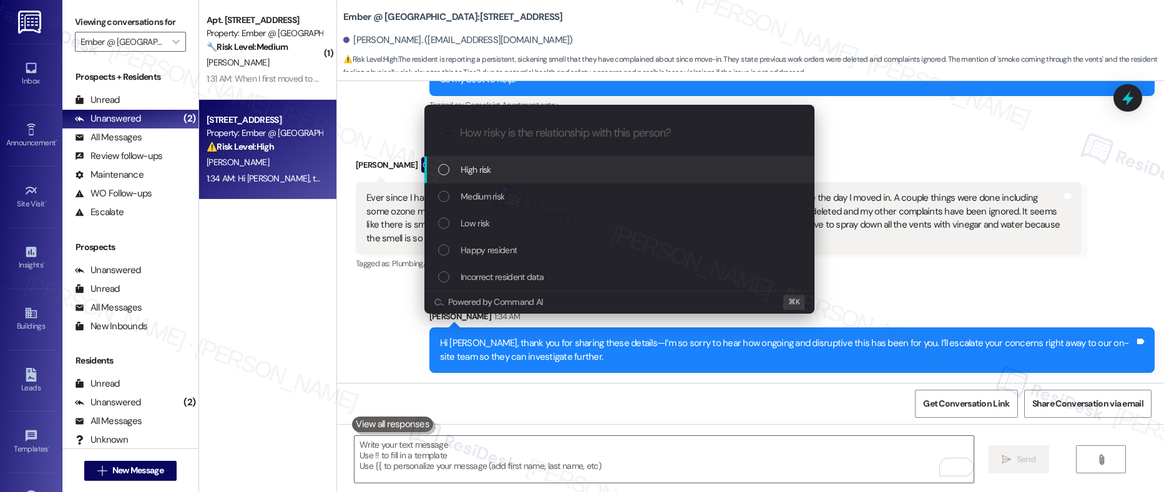
click at [508, 181] on div "High risk" at bounding box center [619, 170] width 390 height 27
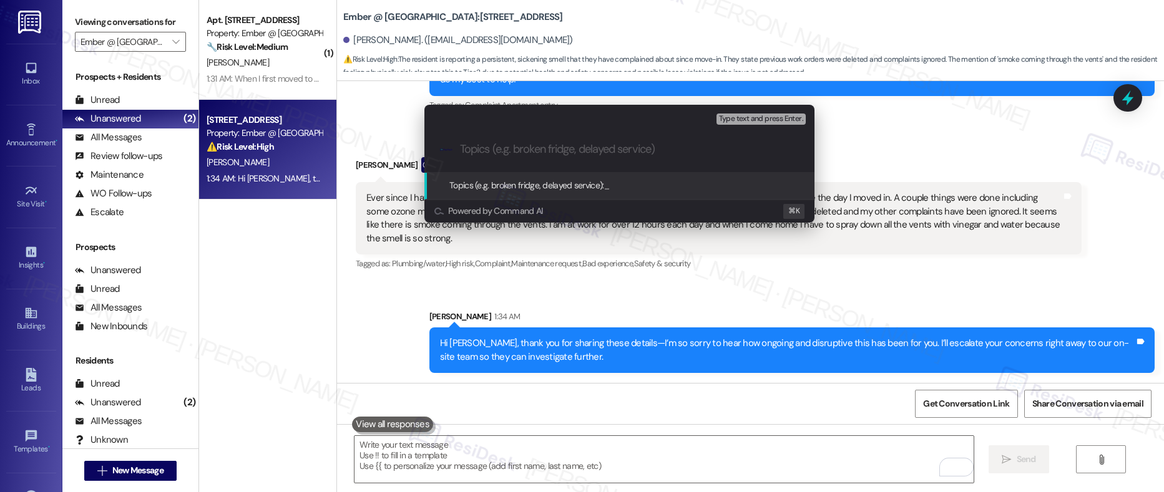
paste input "Action Required – Resident Experiencing Health Concerns from Odor"
type input "Action Required – Resident Experiencing Health Concerns from Odor"
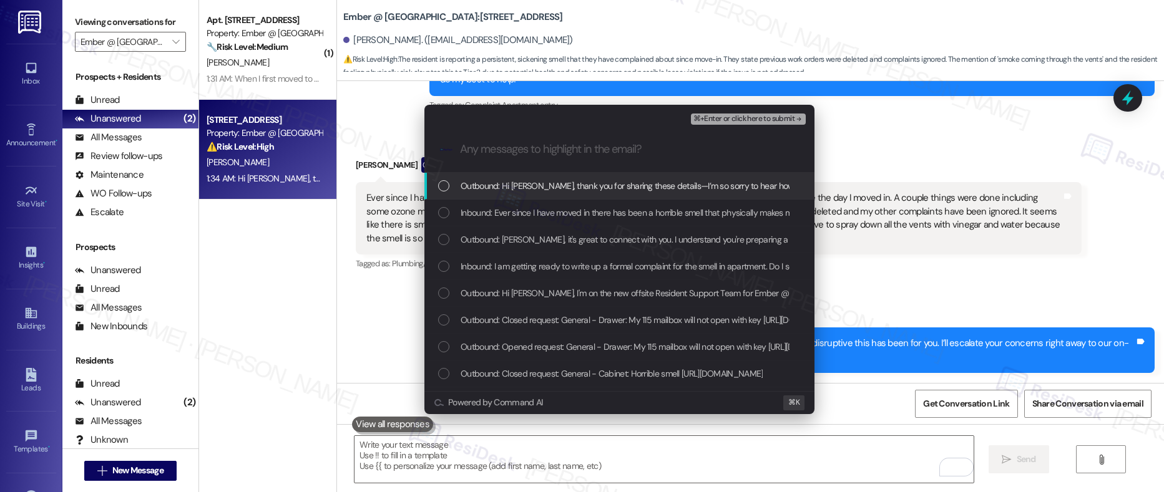
click at [498, 187] on span "Outbound: Hi Laura, thank you for sharing these details—I’m so sorry to hear ho…" at bounding box center [868, 186] width 817 height 14
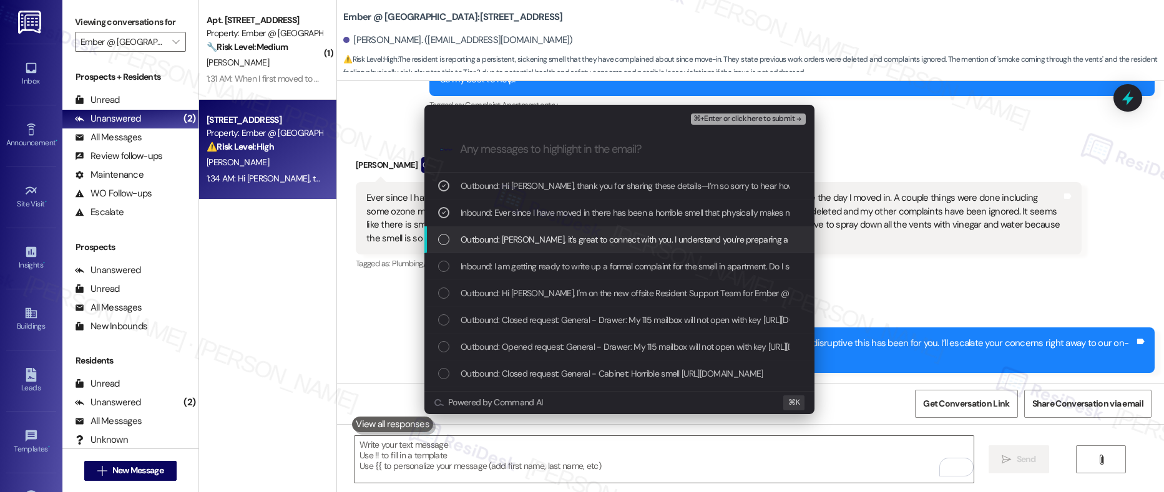
click at [512, 246] on span "Outbound: Laura, it's great to connect with you. I understand you're preparing …" at bounding box center [833, 240] width 746 height 14
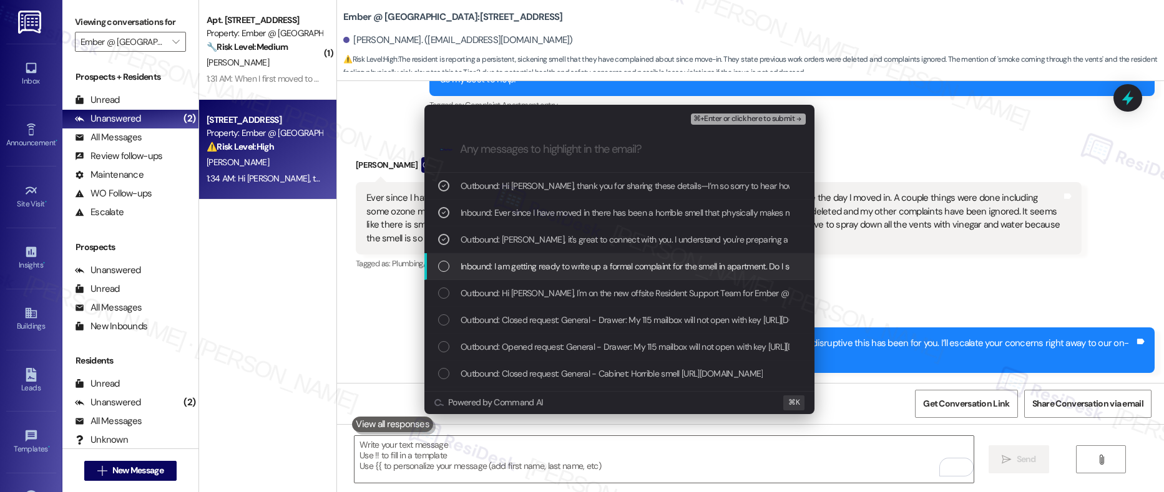
click at [511, 261] on span "Inbound: I am getting ready to write up a formal complaint for the smell in apa…" at bounding box center [703, 267] width 487 height 14
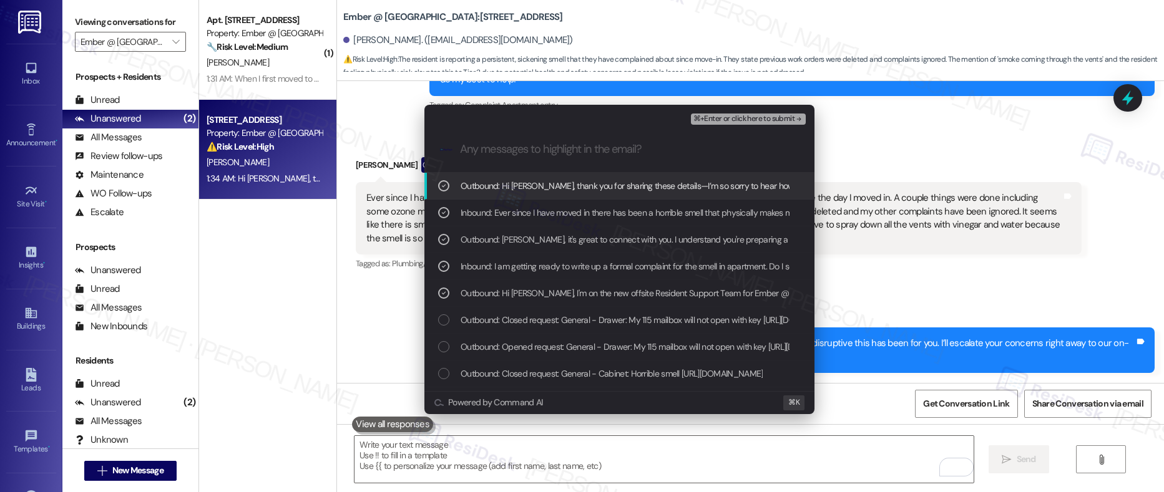
click at [744, 122] on span "⌘+Enter or click here to submit" at bounding box center [743, 119] width 101 height 9
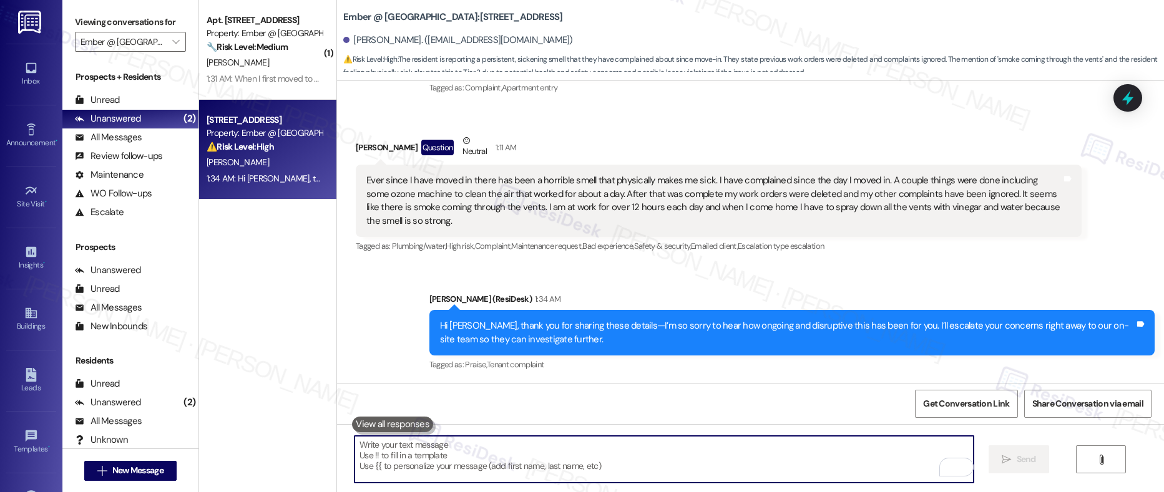
scroll to position [485, 0]
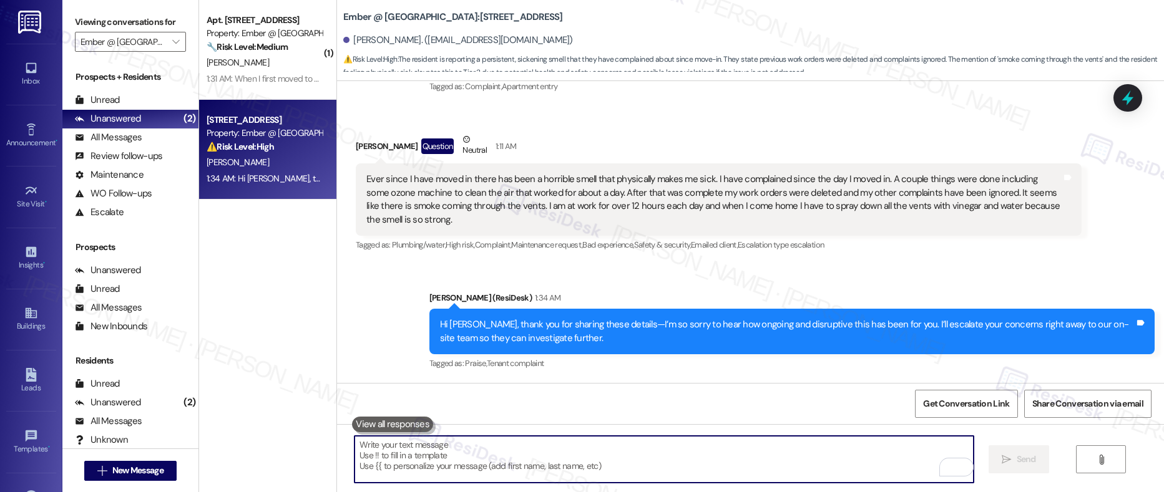
click at [466, 465] on textarea "To enrich screen reader interactions, please activate Accessibility in Grammarl…" at bounding box center [663, 459] width 619 height 47
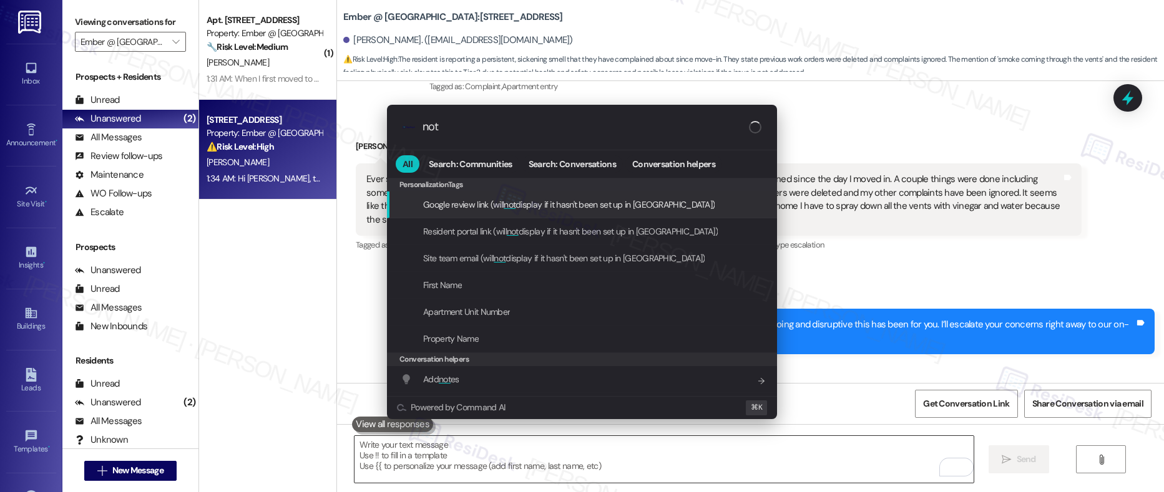
type input "note"
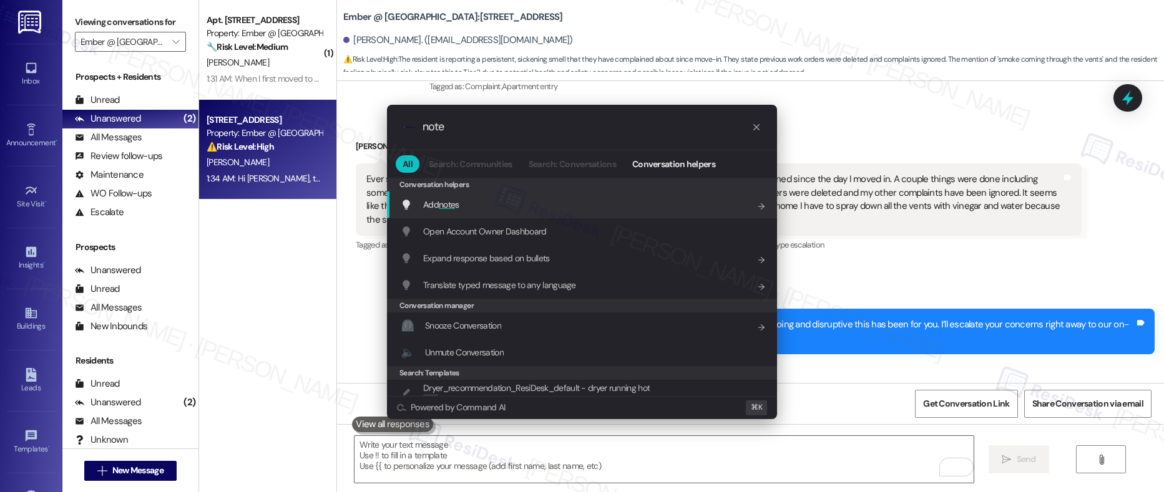
click at [482, 205] on div "Add note s Add shortcut" at bounding box center [583, 205] width 365 height 14
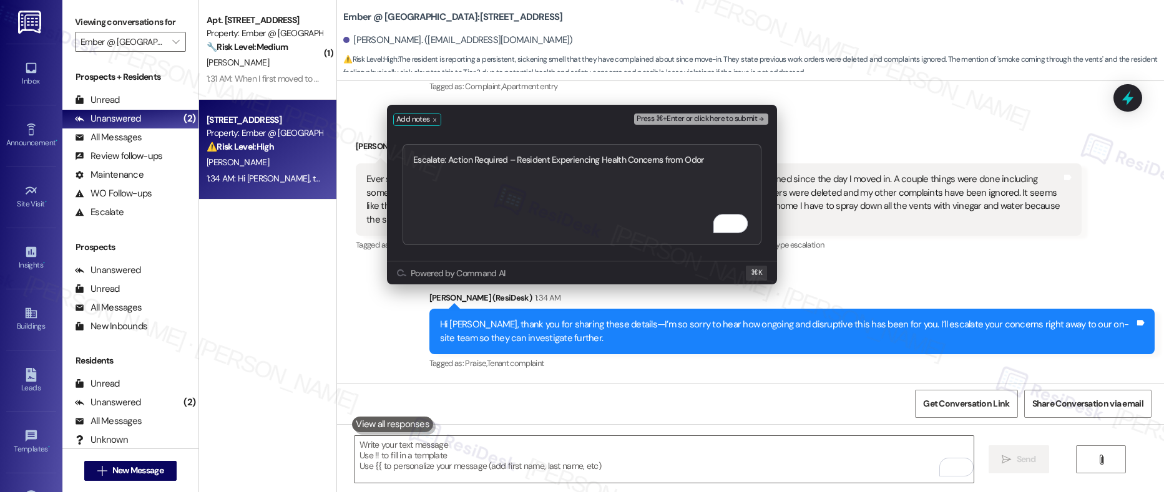
type textarea "Escalate: Action Required – Resident Experiencing Health Concerns from Odor"
click at [671, 119] on span "Press ⌘+Enter or click here to submit" at bounding box center [696, 119] width 120 height 9
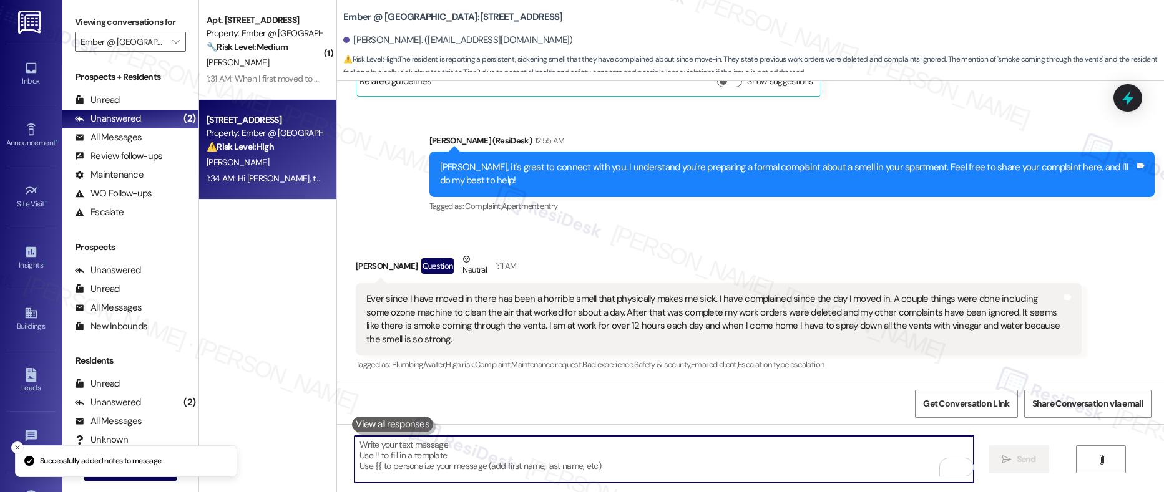
scroll to position [744, 0]
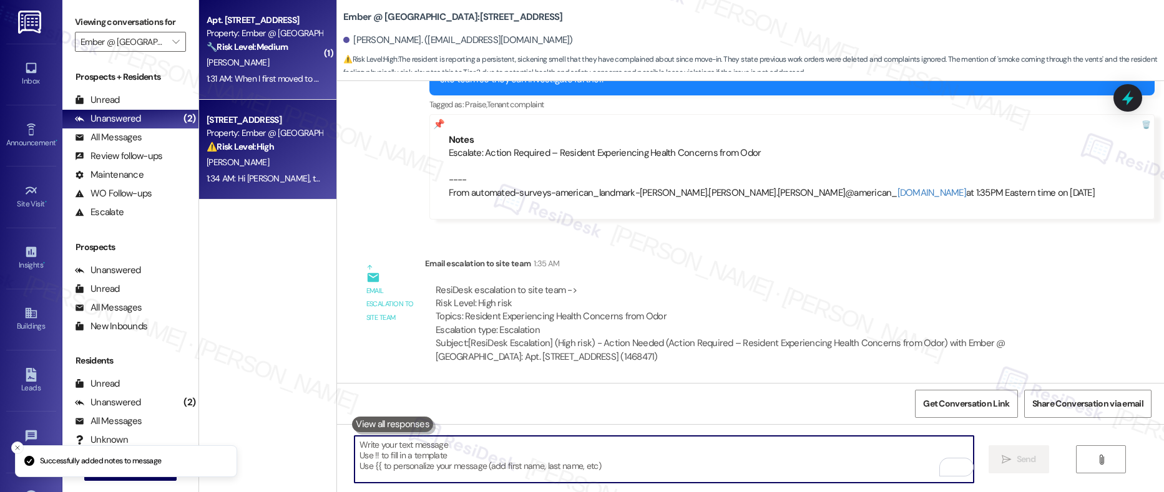
click at [220, 68] on div "[PERSON_NAME]" at bounding box center [264, 63] width 118 height 16
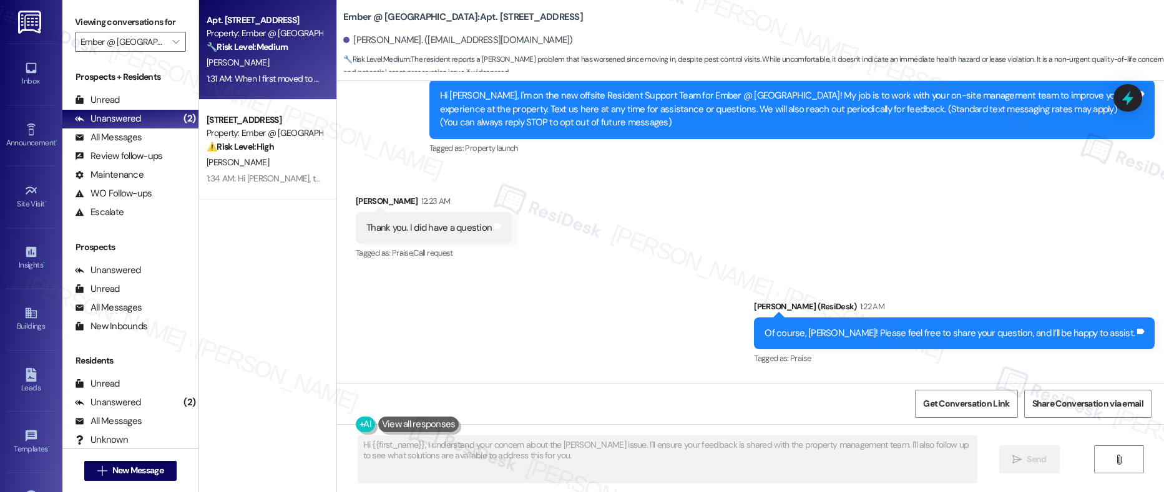
scroll to position [528, 0]
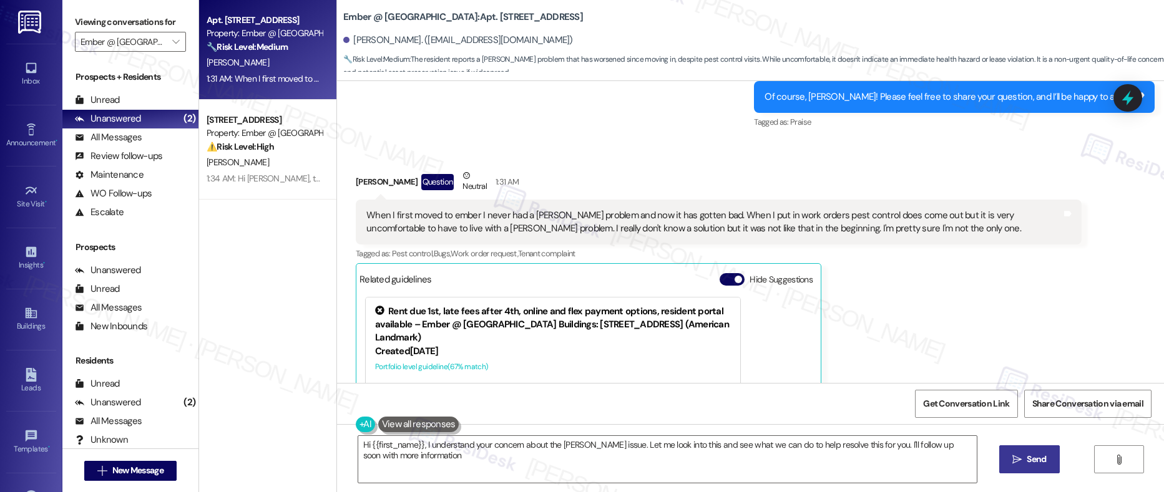
type textarea "Hi {{first_name}}, I understand your concern about the roach issue. Let me look…"
drag, startPoint x: 437, startPoint y: 219, endPoint x: 571, endPoint y: 218, distance: 134.1
click at [571, 218] on div "When I first moved to ember I never had a [PERSON_NAME] problem and now it has …" at bounding box center [713, 222] width 694 height 27
click at [561, 225] on div "When I first moved to ember I never had a [PERSON_NAME] problem and now it has …" at bounding box center [713, 222] width 694 height 27
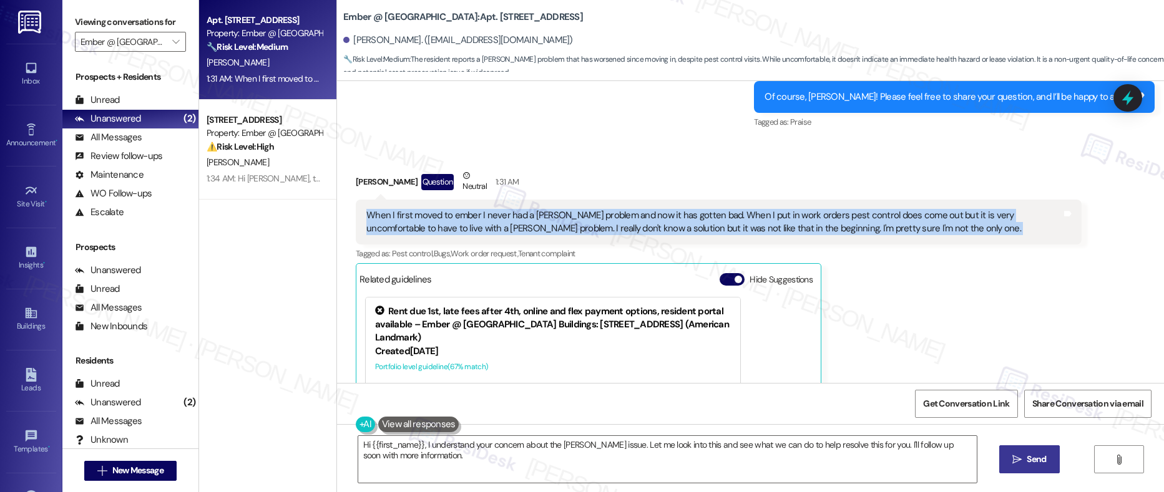
click at [561, 225] on div "When I first moved to ember I never had a [PERSON_NAME] problem and now it has …" at bounding box center [713, 222] width 694 height 27
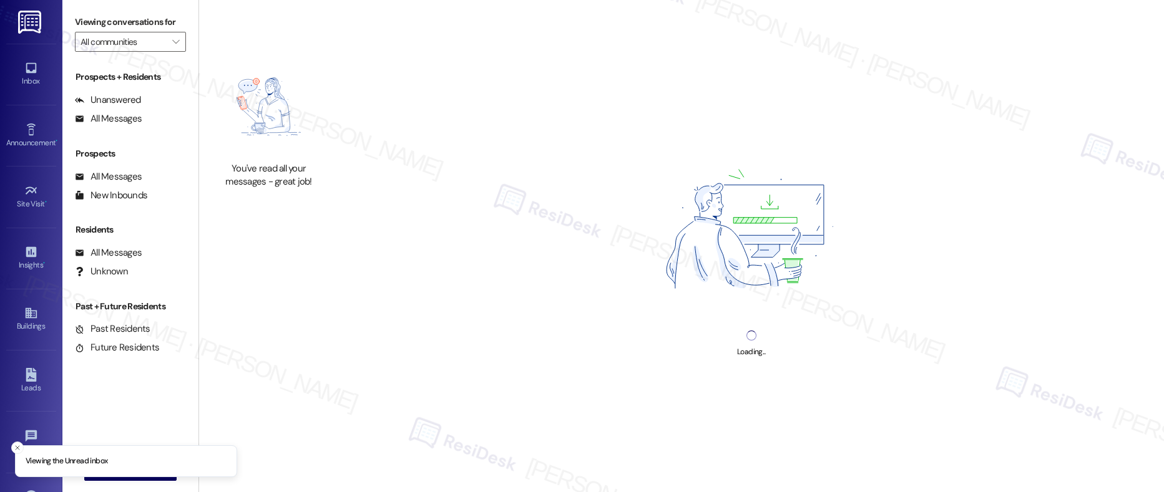
type input "Ember @ [GEOGRAPHIC_DATA]"
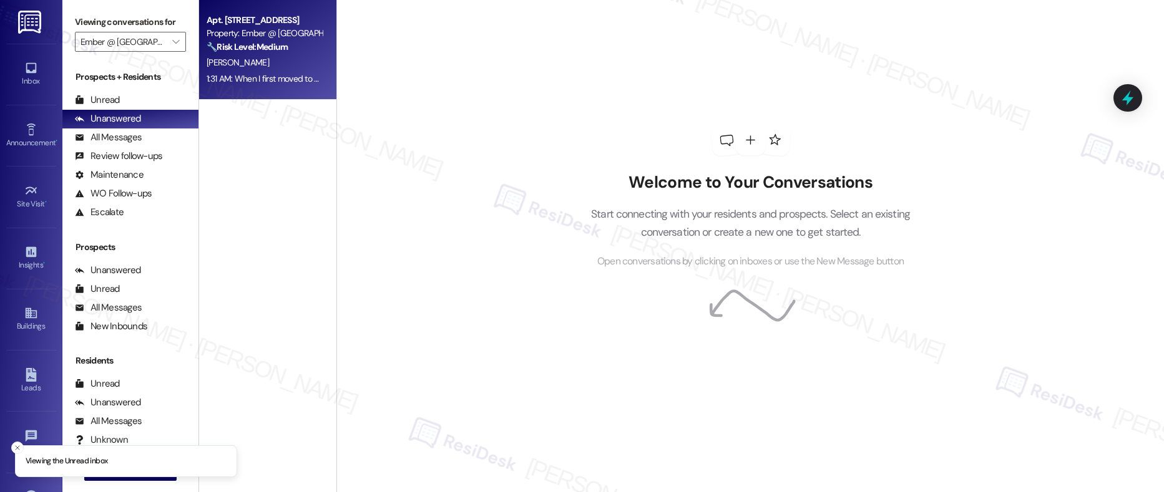
click at [273, 62] on div "[PERSON_NAME]" at bounding box center [264, 63] width 118 height 16
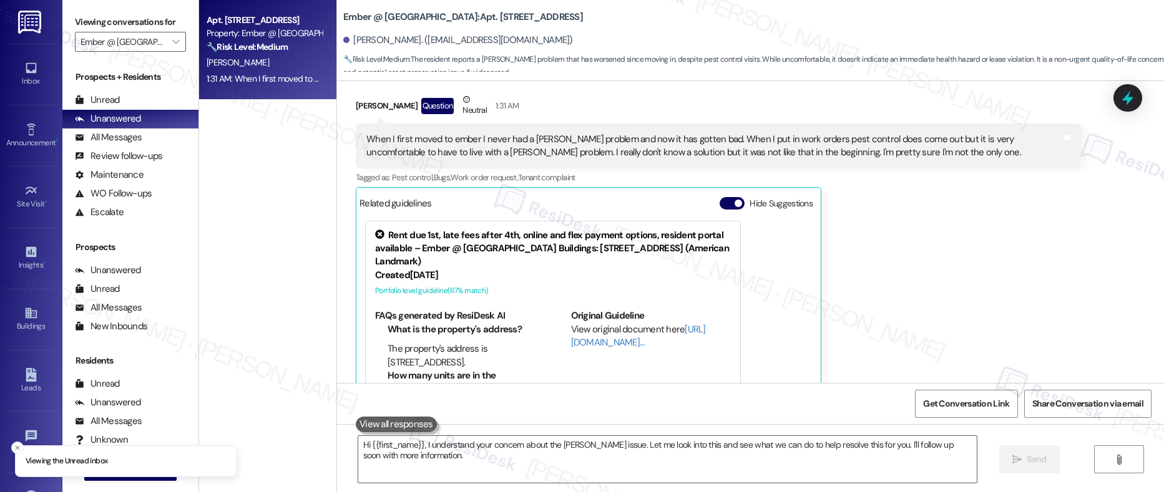
scroll to position [647, 0]
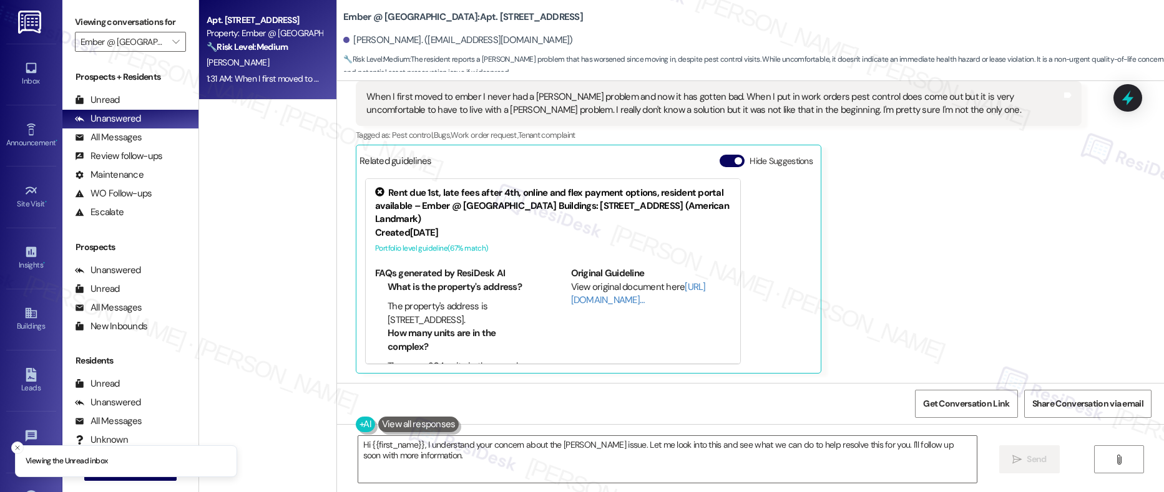
click at [273, 62] on div "[PERSON_NAME]" at bounding box center [264, 63] width 118 height 16
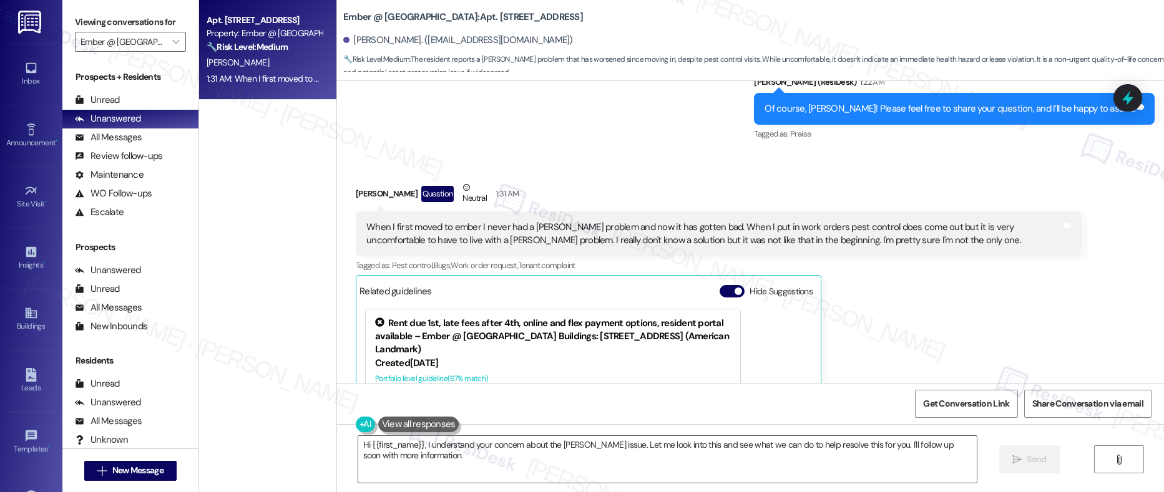
scroll to position [492, 0]
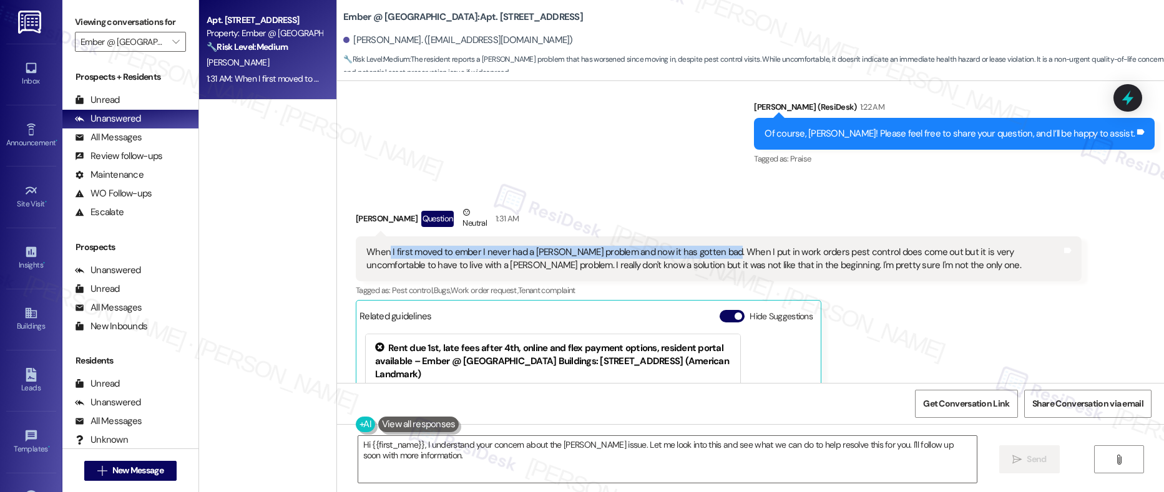
drag, startPoint x: 378, startPoint y: 253, endPoint x: 709, endPoint y: 255, distance: 330.7
click at [709, 255] on div "When I first moved to ember I never had a [PERSON_NAME] problem and now it has …" at bounding box center [713, 259] width 694 height 27
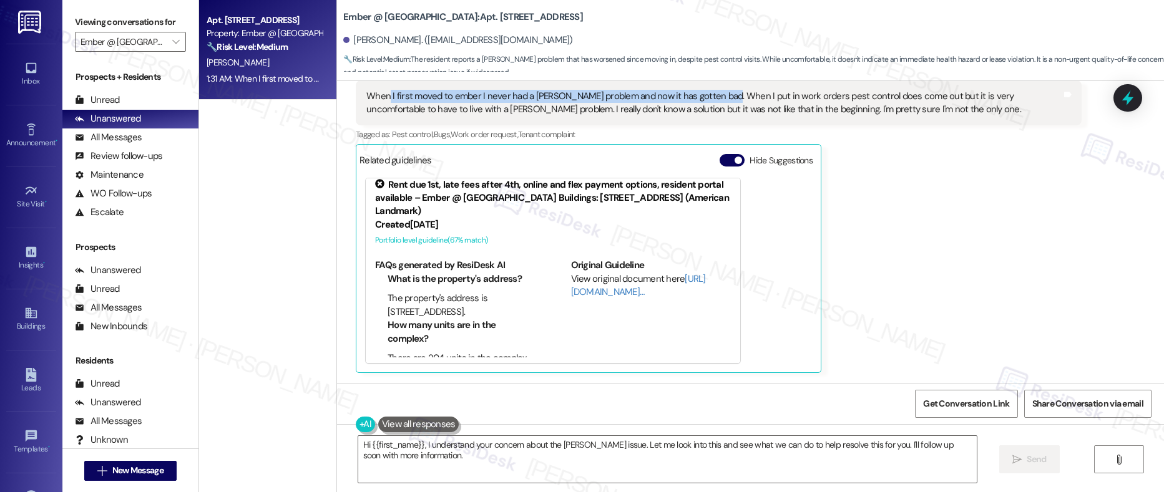
scroll to position [16, 0]
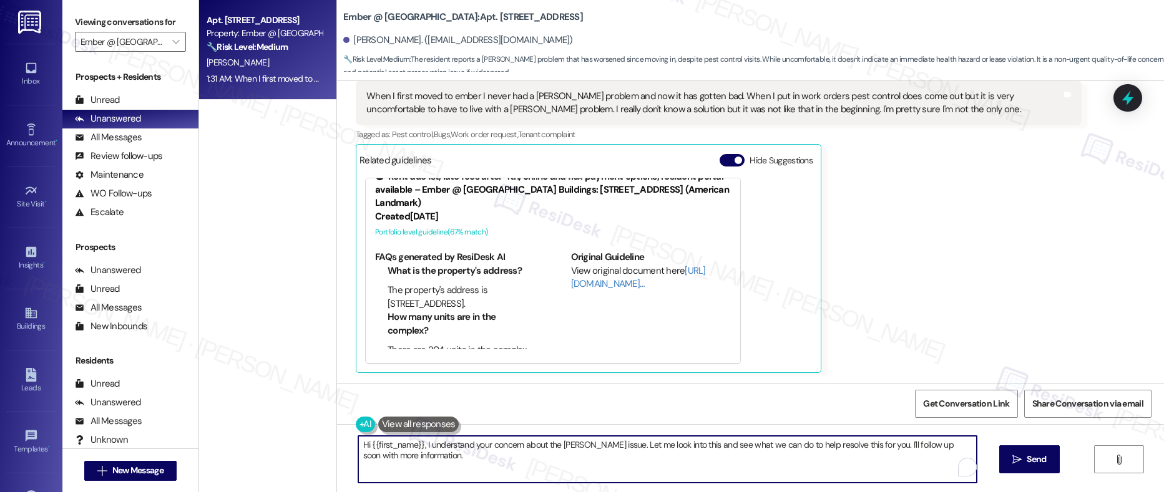
drag, startPoint x: 435, startPoint y: 444, endPoint x: 532, endPoint y: 449, distance: 96.8
click at [532, 449] on textarea "Hi {{first_name}}, I understand your concern about the [PERSON_NAME] issue. Let…" at bounding box center [667, 459] width 619 height 47
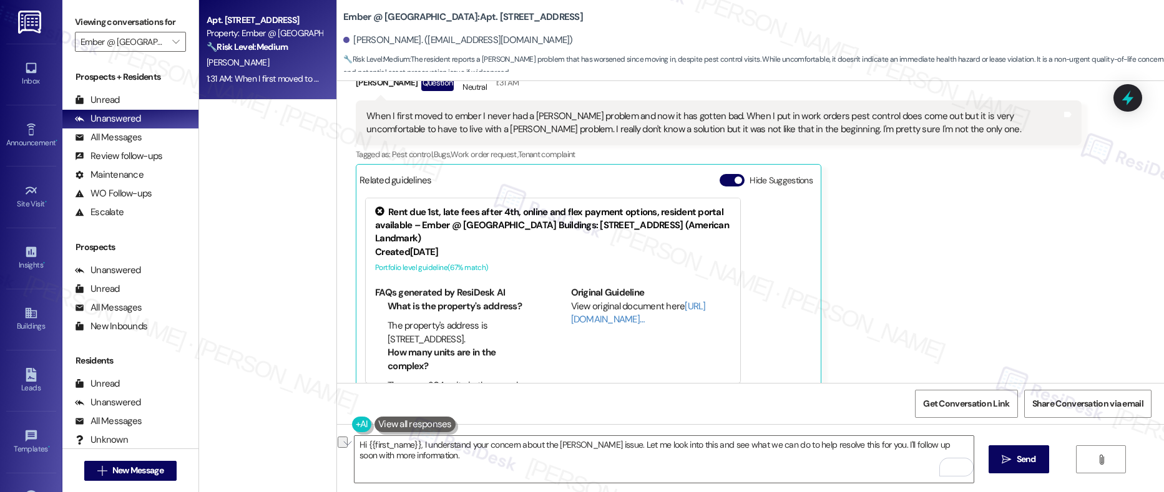
scroll to position [606, 0]
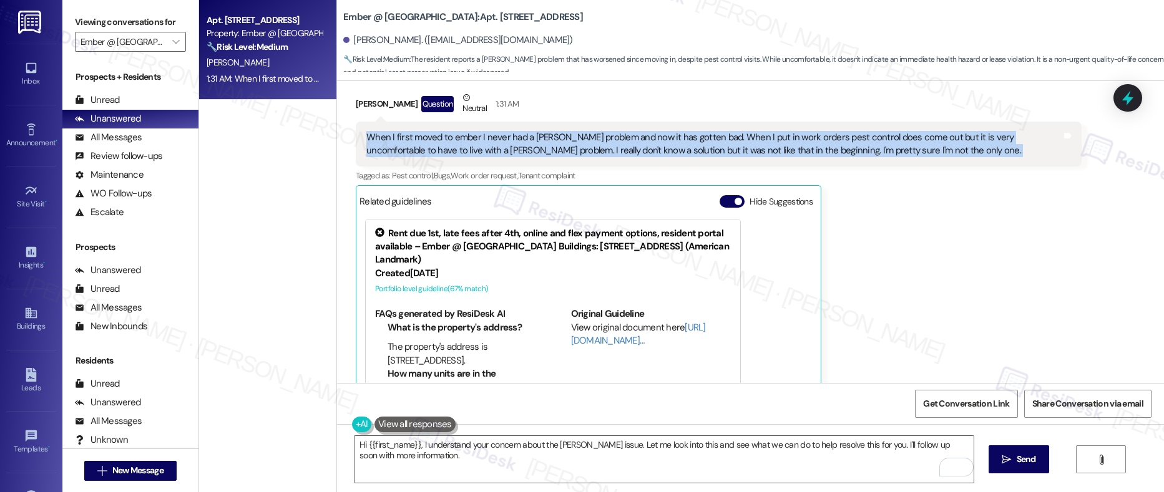
drag, startPoint x: 356, startPoint y: 137, endPoint x: 849, endPoint y: 167, distance: 494.5
click at [849, 167] on div "Amanda Lee Question Neutral 1:31 AM When I first moved to ember I never had a r…" at bounding box center [718, 252] width 725 height 323
copy div "When I first moved to ember I never had a [PERSON_NAME] problem and now it has …"
click at [378, 454] on textarea "Hi {{first_name}}, I understand your concern about the [PERSON_NAME] issue. Let…" at bounding box center [663, 459] width 619 height 47
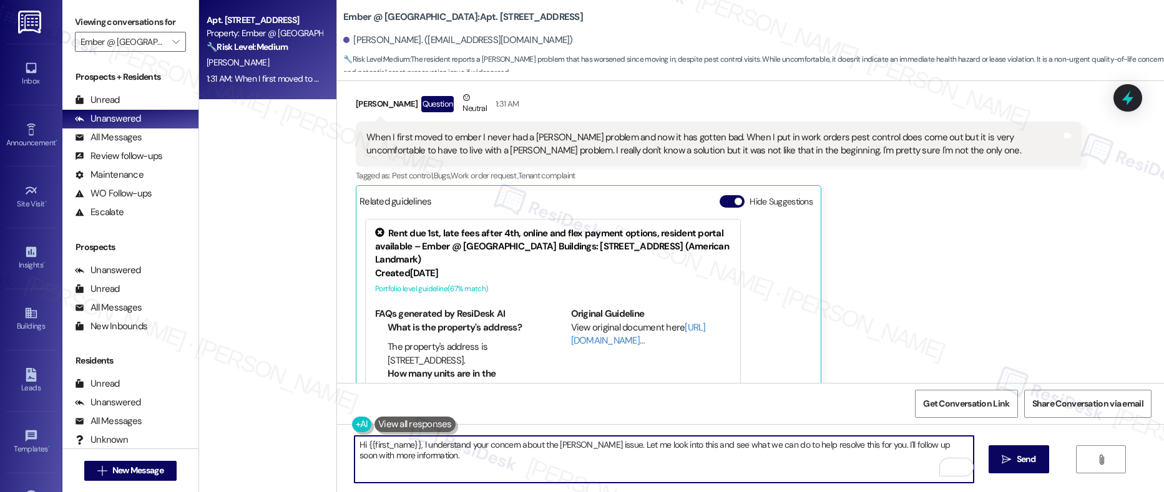
click at [378, 454] on textarea "Hi {{first_name}}, I understand your concern about the [PERSON_NAME] issue. Let…" at bounding box center [663, 459] width 619 height 47
paste textarea "[Resident Name], I’m so sorry to hear how frustrating this has been for you. I’…"
click at [356, 102] on div "Amanda Lee Question Neutral 1:31 AM" at bounding box center [718, 106] width 725 height 31
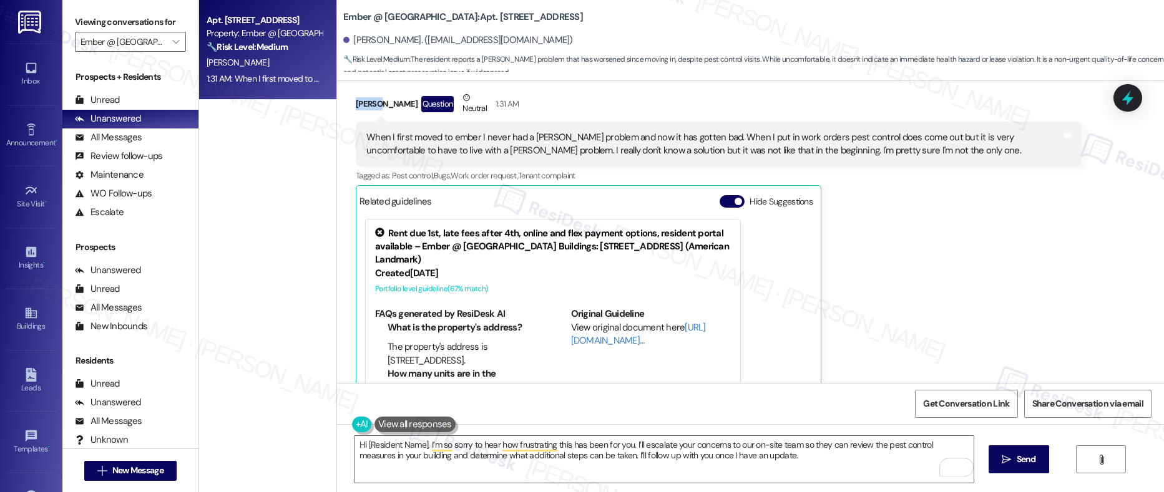
click at [356, 102] on div "Amanda Lee Question Neutral 1:31 AM" at bounding box center [718, 106] width 725 height 31
copy div "Amanda"
click at [368, 465] on textarea "Hi [Resident Name], I’m so sorry to hear how frustrating this has been for you.…" at bounding box center [663, 459] width 619 height 47
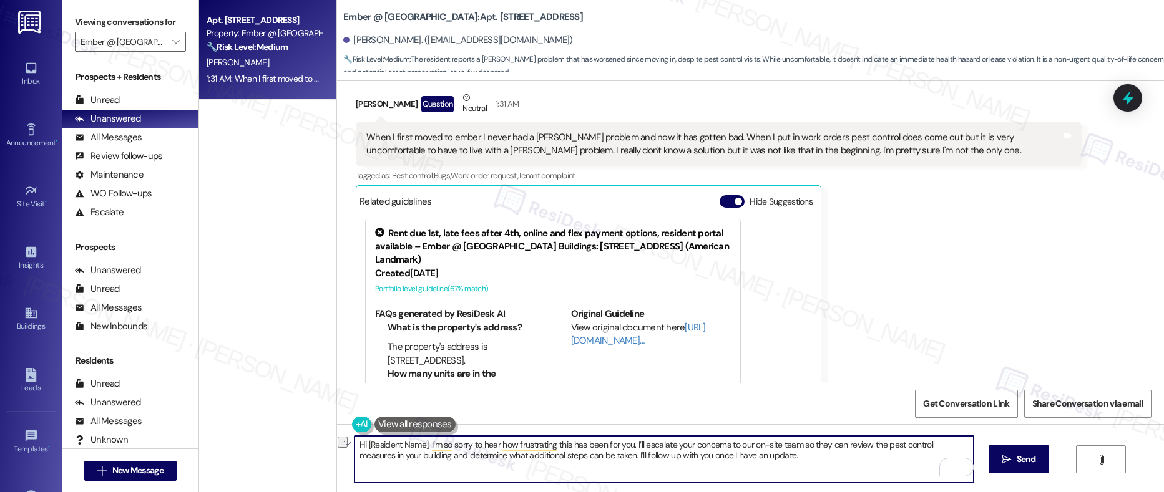
drag, startPoint x: 359, startPoint y: 445, endPoint x: 419, endPoint y: 448, distance: 60.6
click at [419, 448] on textarea "Hi [Resident Name], I’m so sorry to hear how frustrating this has been for you.…" at bounding box center [663, 459] width 619 height 47
paste textarea "Amanda"
click at [379, 459] on textarea "Hi Amanda, I’m so sorry to hear how frustrating this has been for you. I’ll esc…" at bounding box center [663, 459] width 619 height 47
drag, startPoint x: 357, startPoint y: 459, endPoint x: 483, endPoint y: 459, distance: 126.0
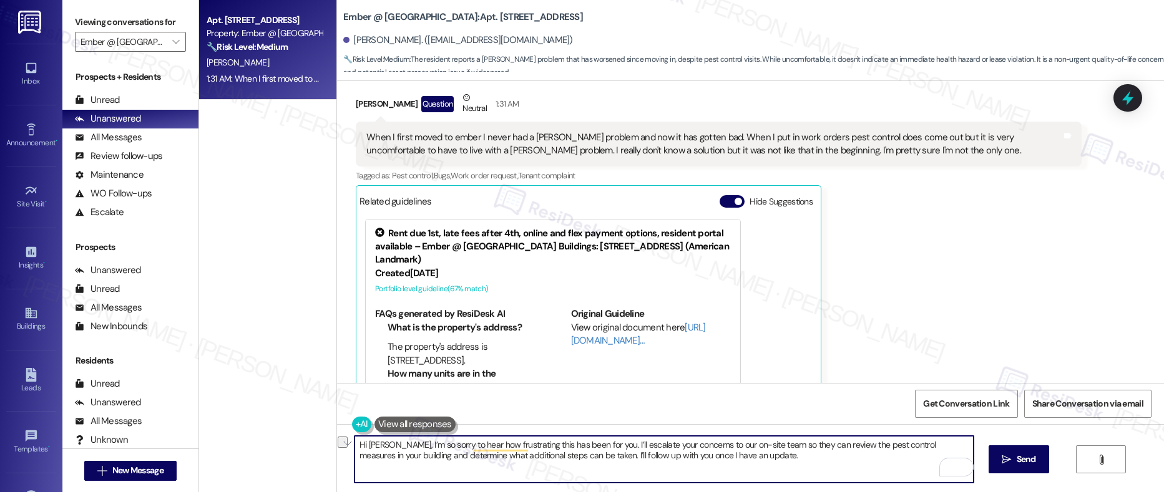
click at [483, 459] on textarea "Hi Amanda, I’m so sorry to hear how frustrating this has been for you. I’ll esc…" at bounding box center [663, 459] width 619 height 47
click at [504, 459] on textarea "Hi Amanda, I’m so sorry to hear how frustrating this has been for you. I’ll esc…" at bounding box center [663, 459] width 619 height 47
drag, startPoint x: 434, startPoint y: 454, endPoint x: 560, endPoint y: 457, distance: 126.7
click at [560, 457] on textarea "Hi Amanda, I’m so sorry to hear how frustrating this has been for you. I’ll esc…" at bounding box center [663, 459] width 619 height 47
click at [518, 457] on textarea "Hi Amanda, I’m so sorry to hear how frustrating this has been for you. I’ll esc…" at bounding box center [663, 459] width 619 height 47
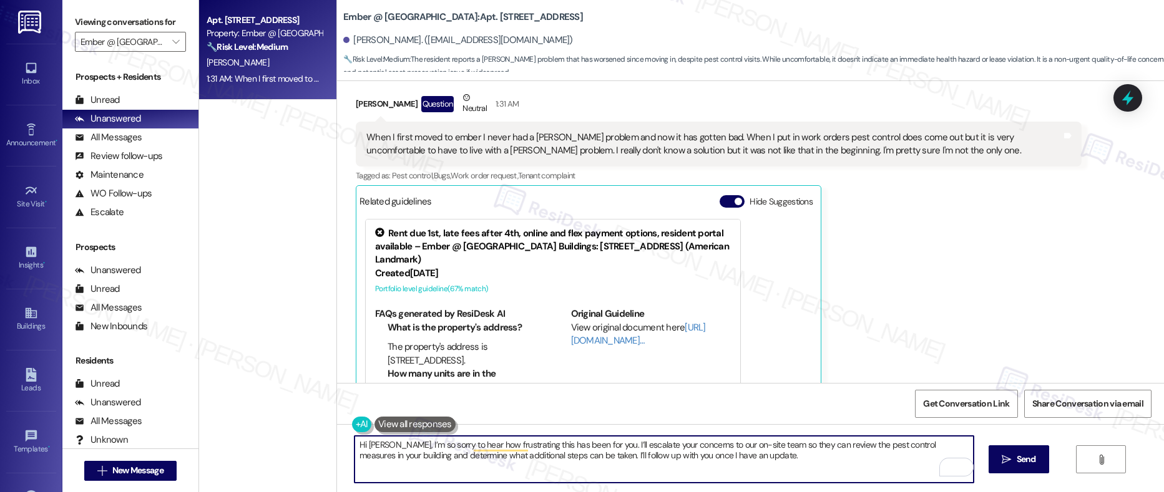
drag, startPoint x: 462, startPoint y: 456, endPoint x: 535, endPoint y: 456, distance: 73.6
click at [535, 456] on textarea "Hi Amanda, I’m so sorry to hear how frustrating this has been for you. I’ll esc…" at bounding box center [663, 459] width 619 height 47
drag, startPoint x: 564, startPoint y: 455, endPoint x: 706, endPoint y: 460, distance: 141.7
click at [706, 460] on textarea "Hi Amanda, I’m so sorry to hear how frustrating this has been for you. I’ll esc…" at bounding box center [663, 459] width 619 height 47
click at [684, 466] on textarea "Hi Amanda, I’m so sorry to hear how frustrating this has been for you. I’ll esc…" at bounding box center [663, 459] width 619 height 47
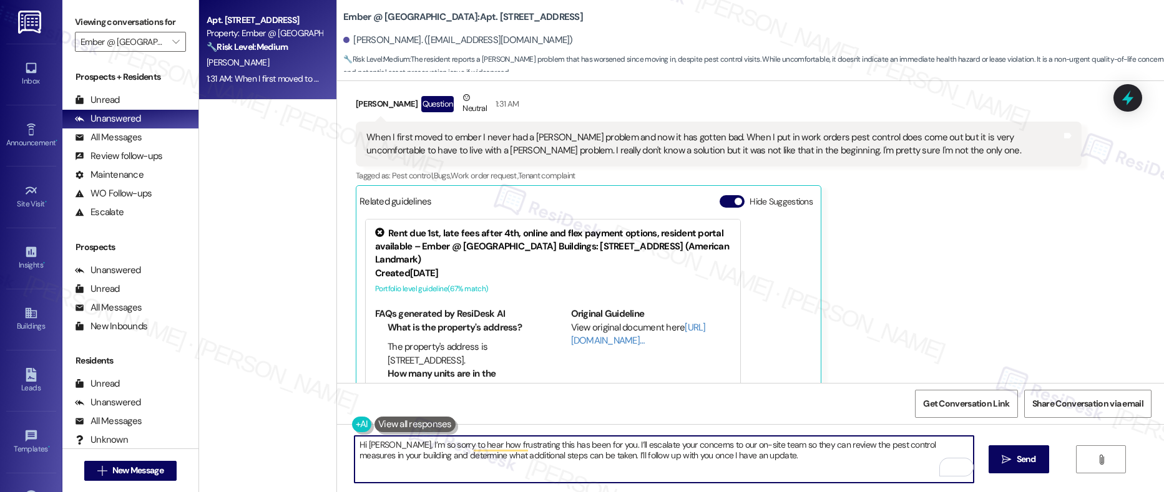
click at [744, 460] on textarea "Hi Amanda, I’m so sorry to hear how frustrating this has been for you. I’ll esc…" at bounding box center [663, 459] width 619 height 47
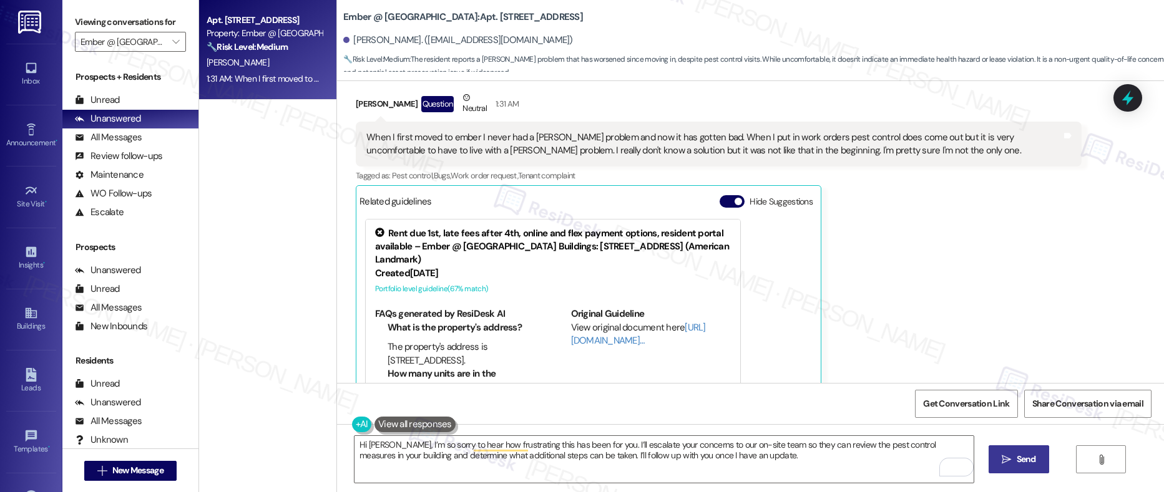
click at [1001, 464] on icon "" at bounding box center [1005, 460] width 9 height 10
type textarea "Fetching suggested responses. Please feel free to read through the conversation…"
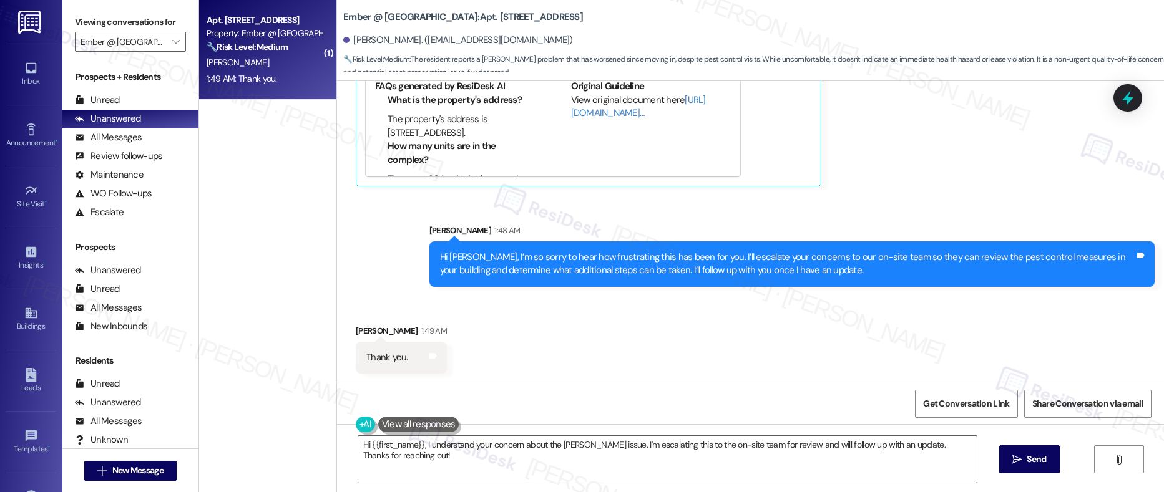
scroll to position [835, 0]
click at [369, 459] on textarea "Hi {{first_name}}, I understand your concern about the roach issue. I'm escalat…" at bounding box center [667, 459] width 619 height 47
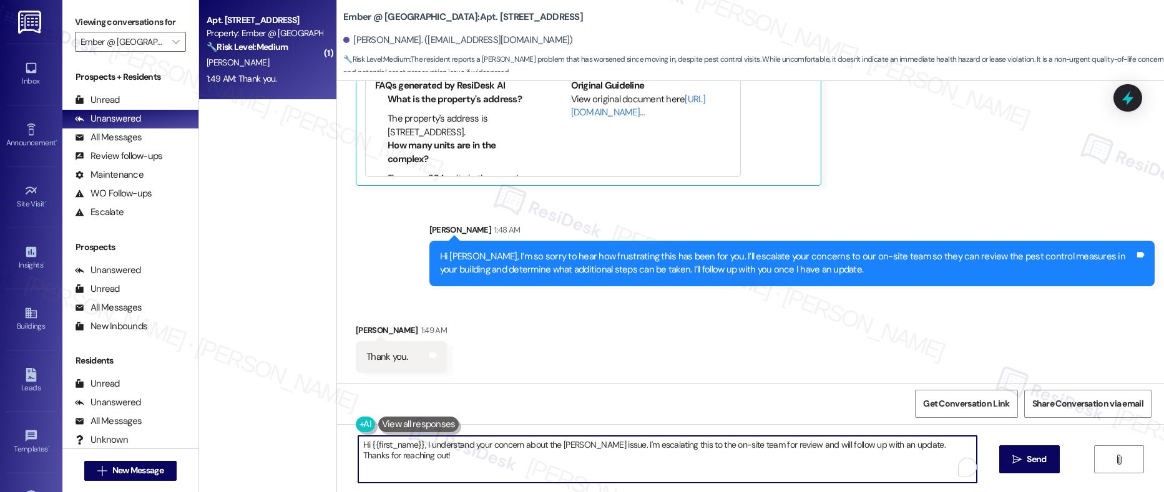
click at [369, 459] on textarea "Hi {{first_name}}, I understand your concern about the roach issue. I'm escalat…" at bounding box center [667, 459] width 619 height 47
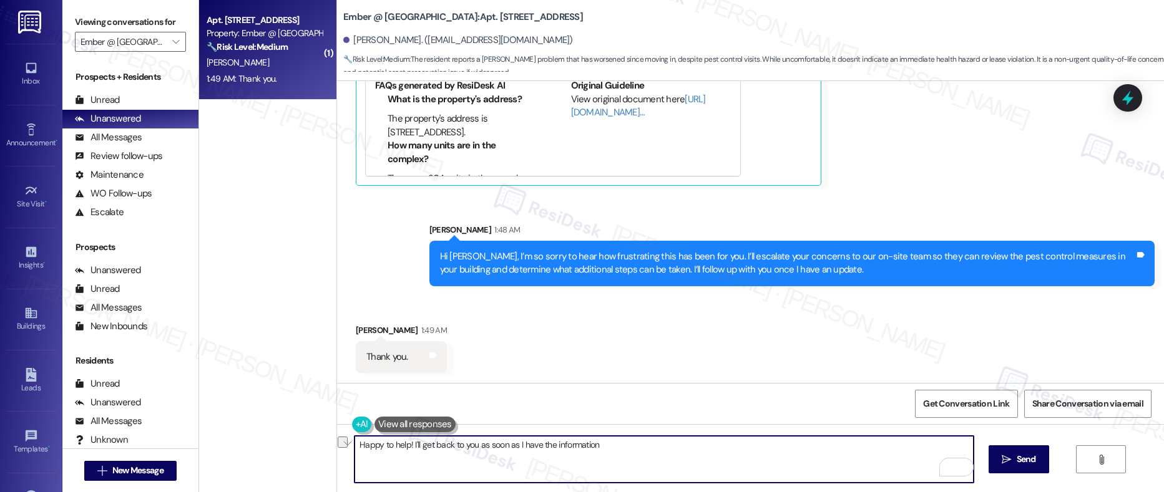
drag, startPoint x: 389, startPoint y: 446, endPoint x: 573, endPoint y: 450, distance: 184.7
click at [573, 450] on textarea "Happy to help! I'll get back to you as soon as I have the information" at bounding box center [663, 459] width 619 height 47
click at [608, 444] on textarea "Happy to help! I'll get back to you as soon as I have the information" at bounding box center [663, 459] width 619 height 47
click at [600, 456] on textarea "Happy to help! I'll get back to you as soon as I have the information." at bounding box center [663, 459] width 619 height 47
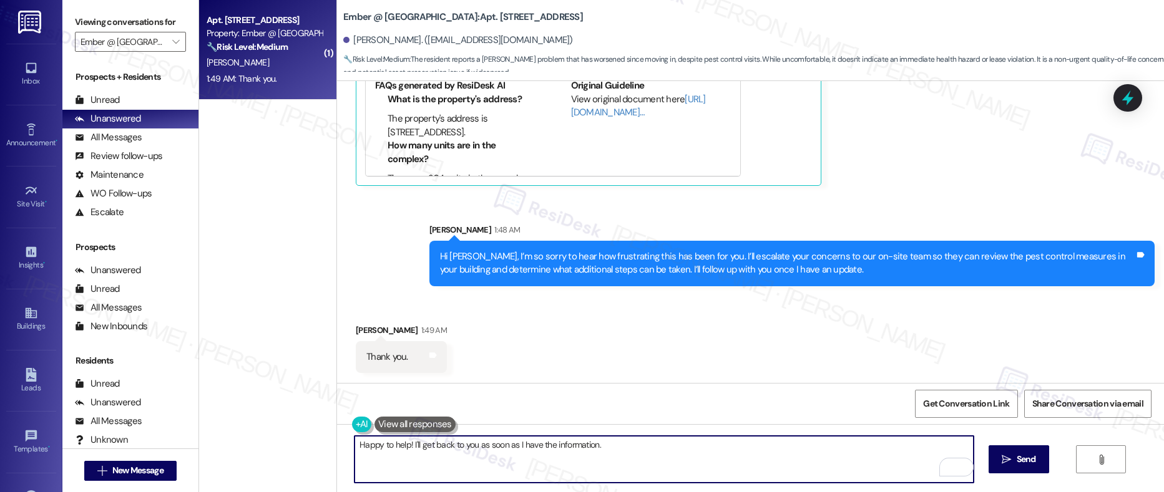
click at [399, 447] on textarea "Happy to help! I'll get back to you as soon as I have the information." at bounding box center [663, 459] width 619 height 47
click at [390, 448] on textarea "Happy to help, Amanda! I'll get back to you as soon as I have the information." at bounding box center [663, 459] width 619 height 47
click at [427, 447] on textarea "Happy to help, Amanda! I'll get back to you as soon as I have the information." at bounding box center [663, 459] width 619 height 47
drag, startPoint x: 432, startPoint y: 443, endPoint x: 543, endPoint y: 448, distance: 110.5
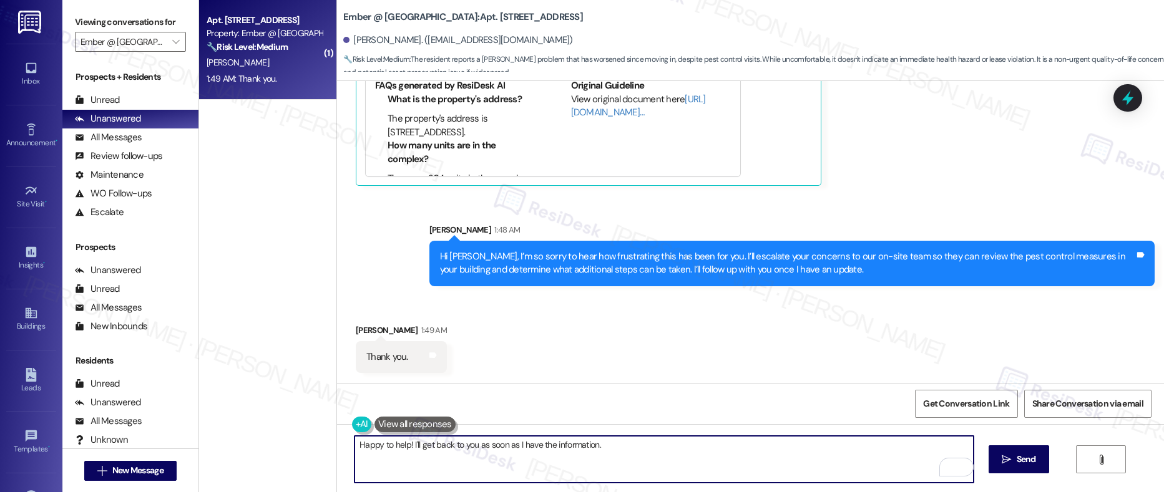
click at [543, 448] on textarea "Happy to help! I'll get back to you as soon as I have the information." at bounding box center [663, 459] width 619 height 47
click at [624, 449] on textarea "Happy to help! I'll get back to you as soon as I have the information." at bounding box center [663, 459] width 619 height 47
click at [537, 446] on textarea "Happy to help! I'll get back to you as soon as I have the information." at bounding box center [663, 459] width 619 height 47
click at [537, 445] on textarea "Happy to help! I'll get back to you as soon as I have the information." at bounding box center [663, 459] width 619 height 47
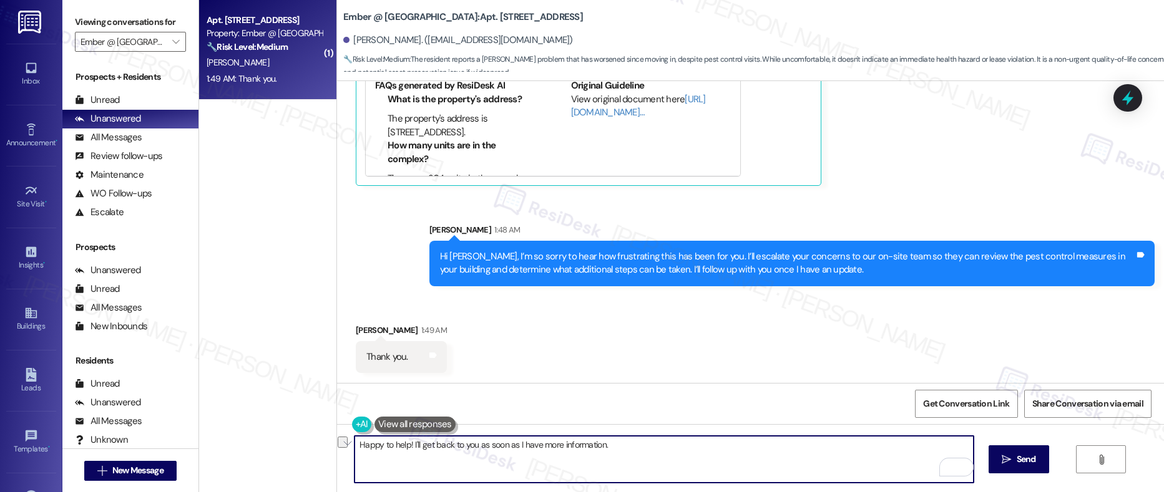
drag, startPoint x: 408, startPoint y: 449, endPoint x: 489, endPoint y: 453, distance: 80.6
click at [489, 453] on textarea "Happy to help! I'll get back to you as soon as I have more information." at bounding box center [663, 459] width 619 height 47
click at [622, 450] on textarea "Happy to help! I'll get back to you as soon as I have more information." at bounding box center [663, 459] width 619 height 47
type textarea "Happy to help! I'll get back to you as soon as I have more information."
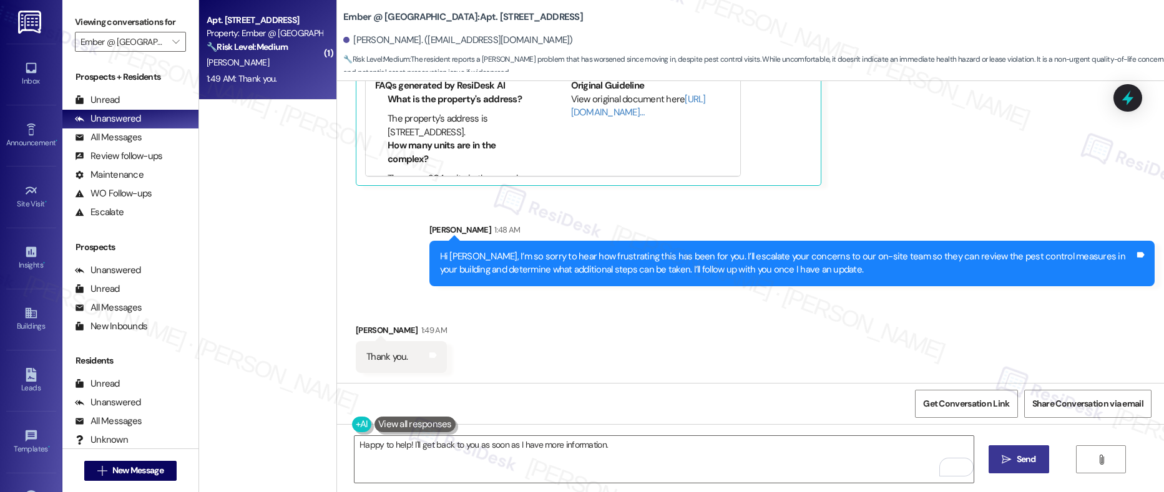
click at [1018, 470] on button " Send" at bounding box center [1018, 459] width 61 height 28
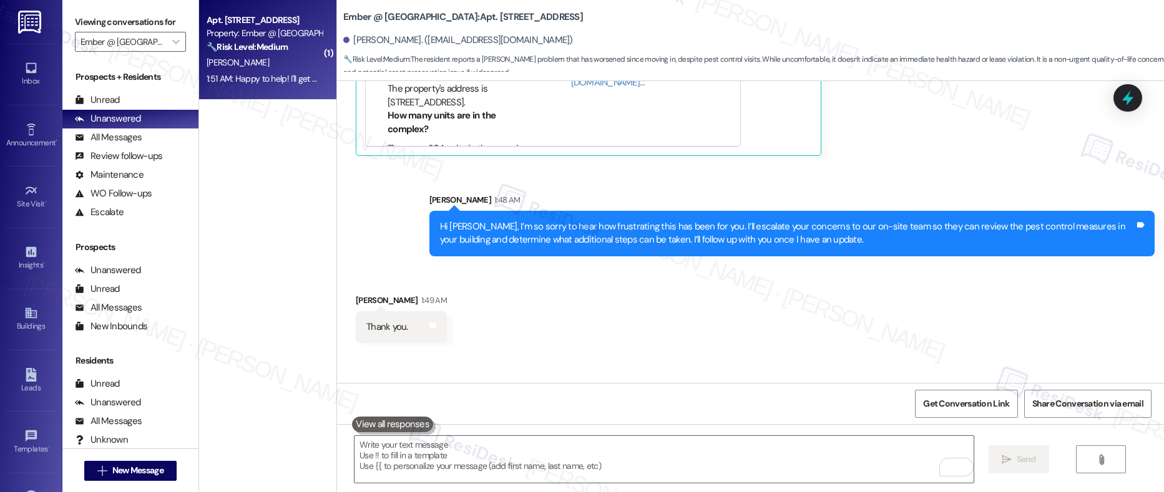
scroll to position [922, 0]
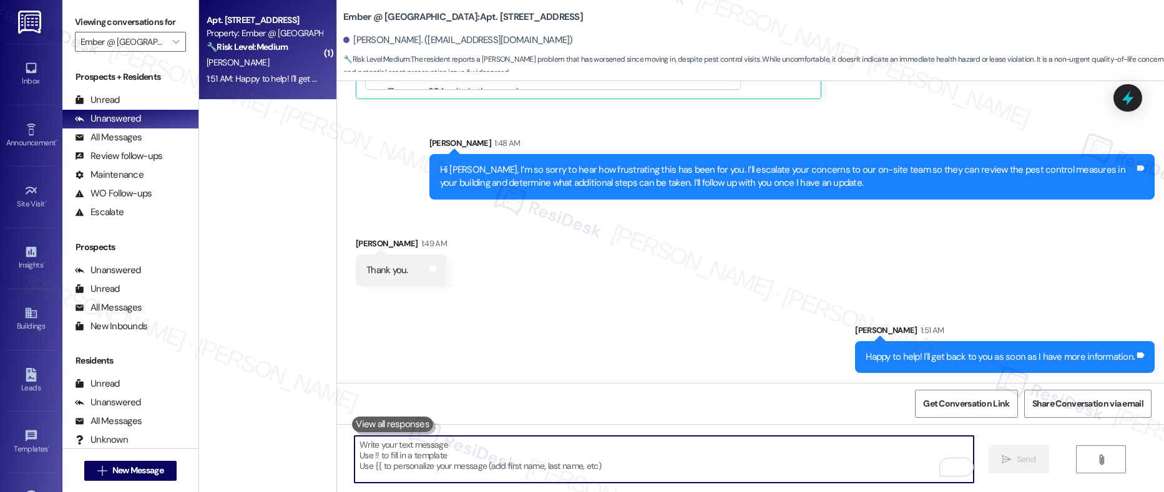
click at [512, 455] on textarea "To enrich screen reader interactions, please activate Accessibility in Grammarl…" at bounding box center [663, 459] width 619 height 47
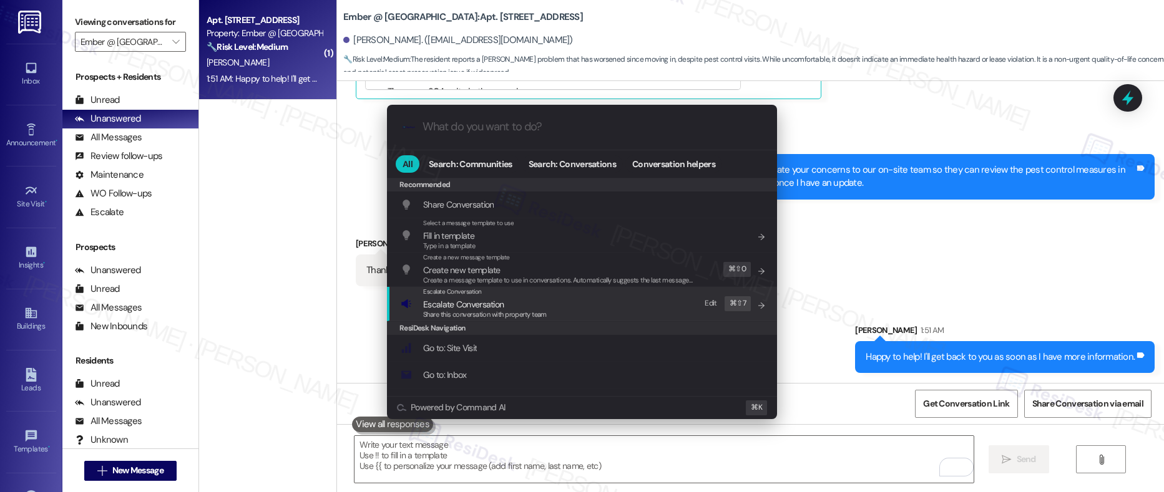
click at [477, 313] on span "Share this conversation with property team" at bounding box center [485, 314] width 124 height 9
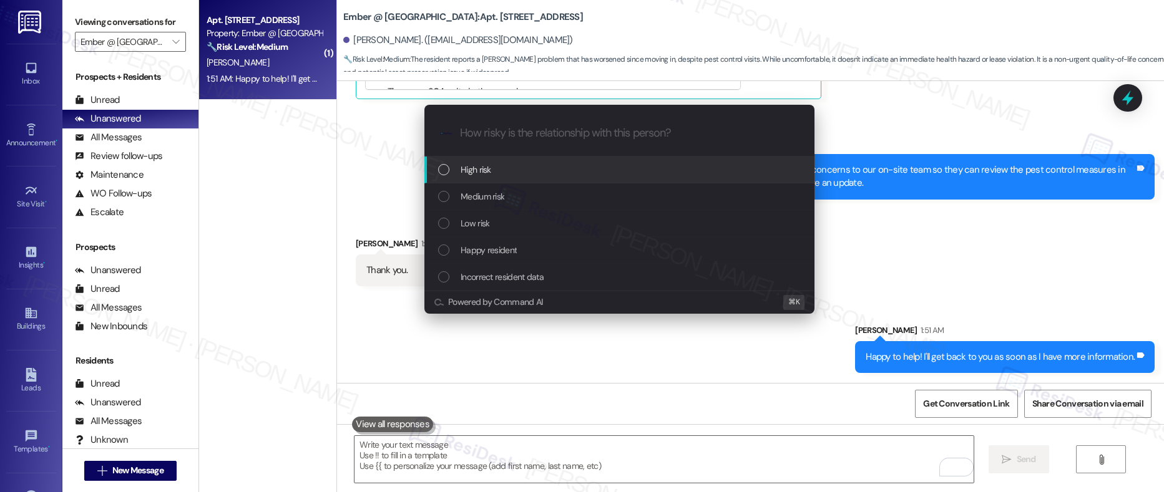
click at [493, 173] on div "High risk" at bounding box center [620, 170] width 365 height 14
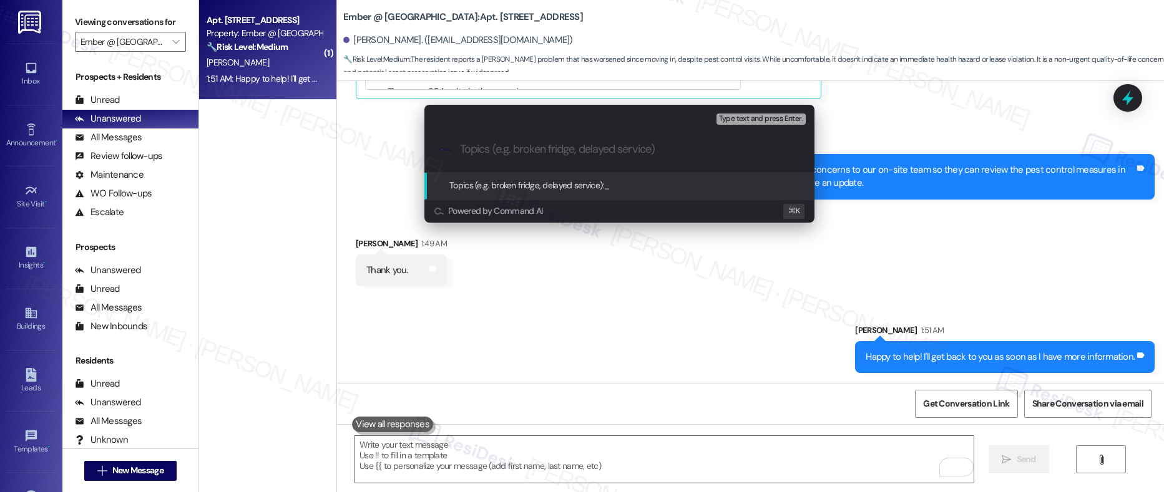
paste input "Resident Concern – Increasing Roach Activity Despite Treatments"
type input "Resident Concern – Increasing Roach Activity Despite Treatments"
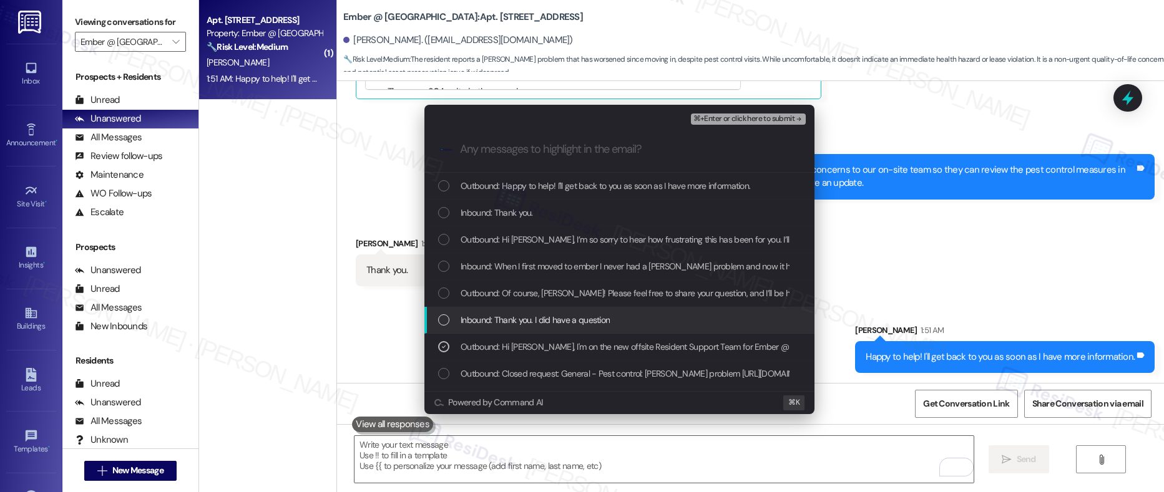
click at [497, 316] on span "Inbound: Thank you. I did have a question" at bounding box center [534, 320] width 149 height 14
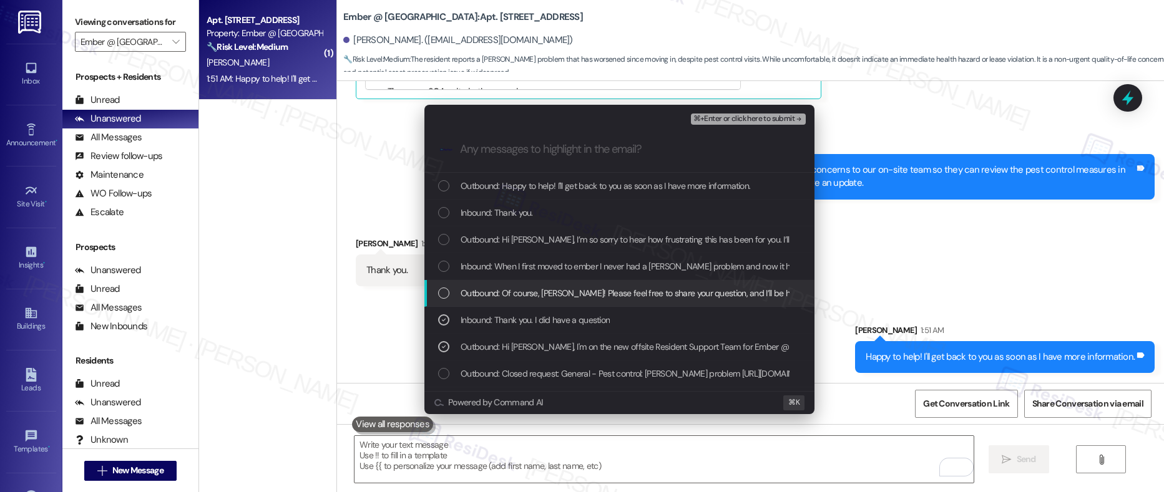
click at [497, 294] on span "Outbound: Of course, Amanda! Please feel free to share your question, and I’ll …" at bounding box center [651, 293] width 382 height 14
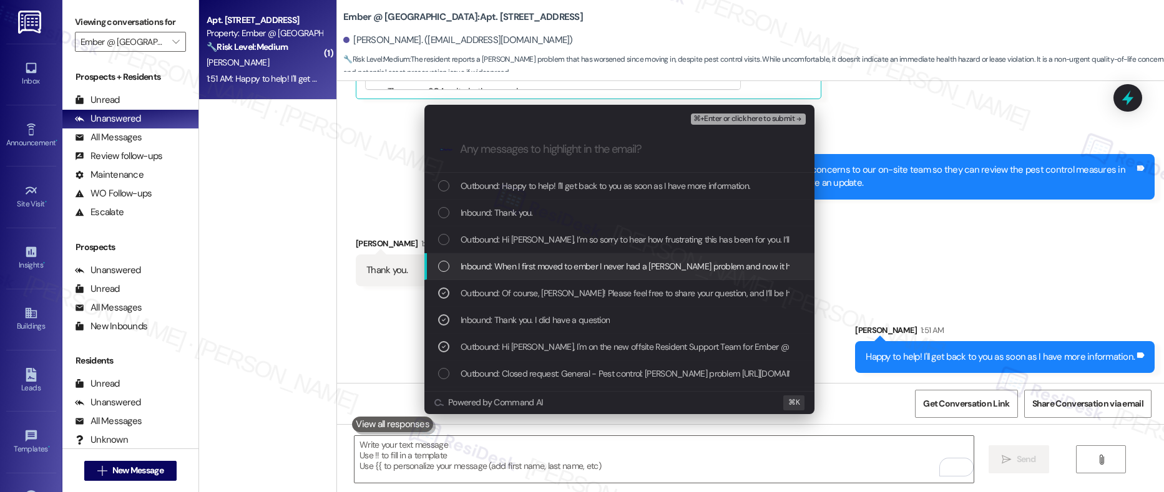
click at [501, 264] on span "Inbound: When I first moved to ember I never had a roach problem and now it has…" at bounding box center [1073, 267] width 1226 height 14
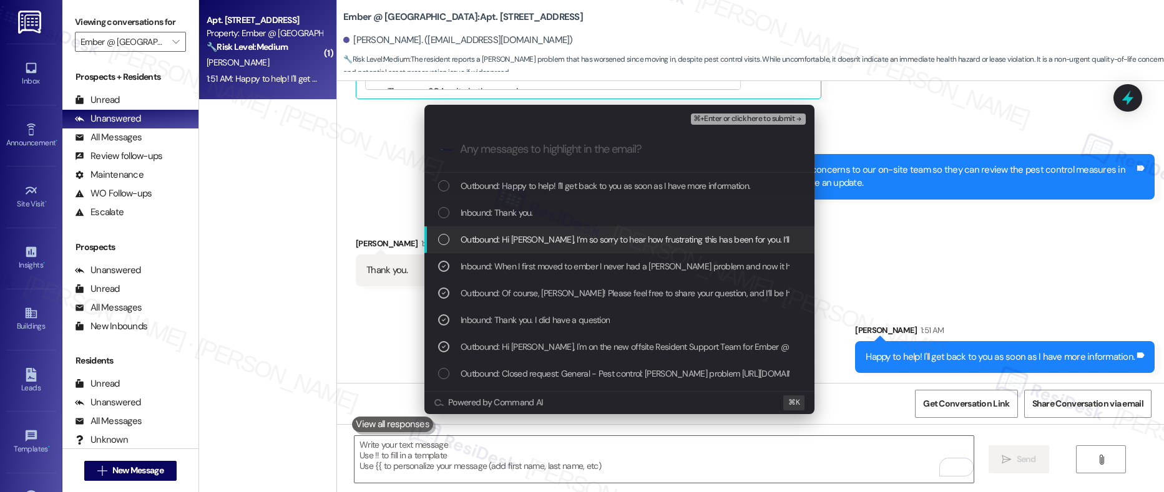
click at [502, 244] on span "Outbound: Hi Amanda, I’m so sorry to hear how frustrating this has been for you…" at bounding box center [989, 240] width 1058 height 14
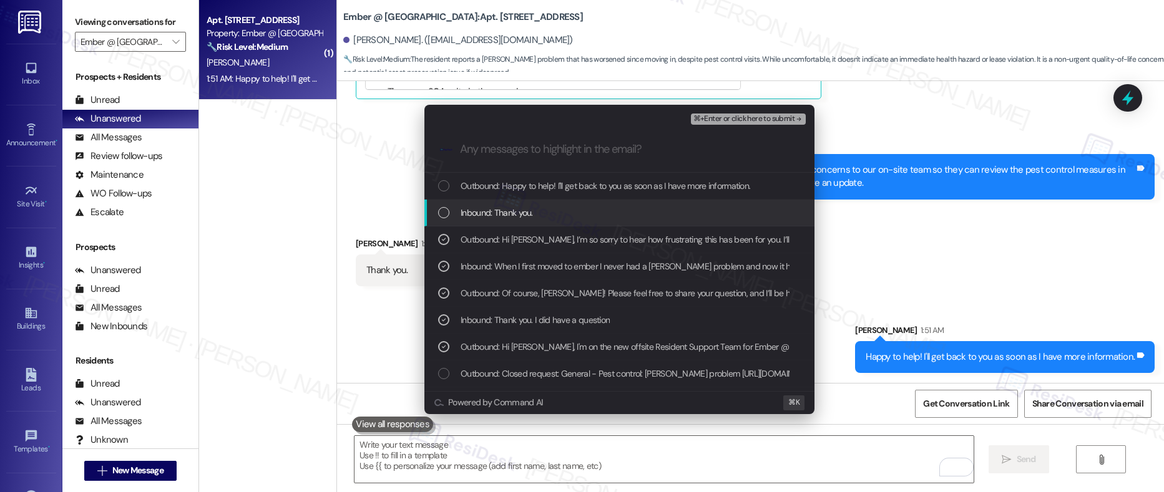
click at [492, 210] on span "Inbound: Thank you." at bounding box center [496, 213] width 72 height 14
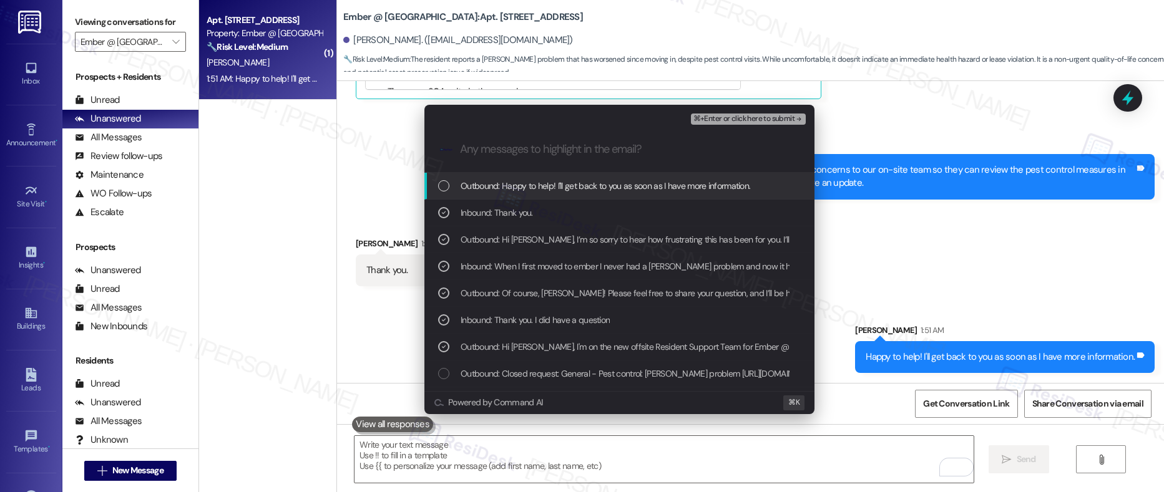
click at [486, 189] on span "Outbound: Happy to help! I'll get back to you as soon as I have more informatio…" at bounding box center [604, 186] width 289 height 14
click at [714, 117] on span "⌘+Enter or click here to submit" at bounding box center [743, 119] width 101 height 9
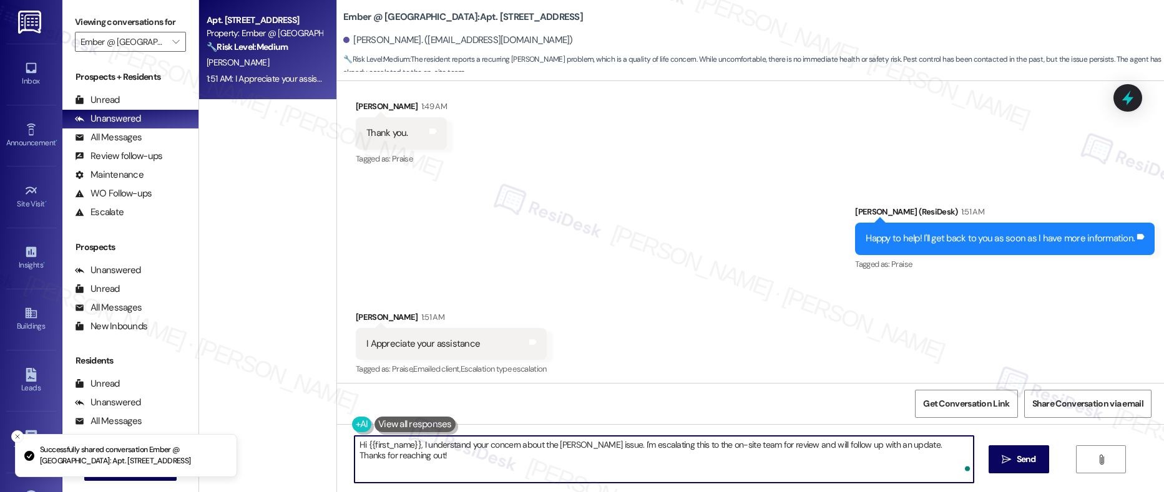
scroll to position [885, 0]
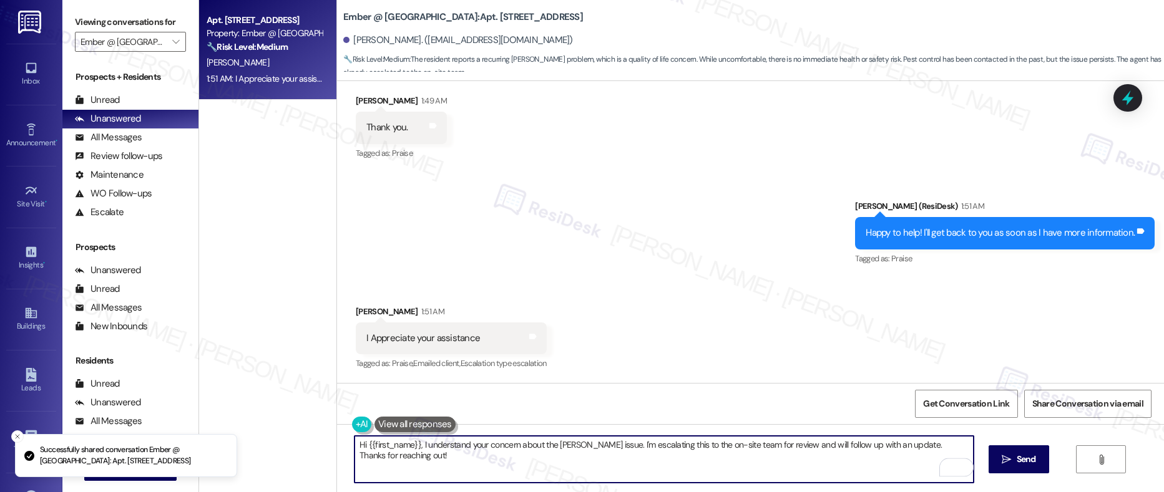
click at [415, 338] on div "I Appreciate your assistance" at bounding box center [423, 338] width 114 height 13
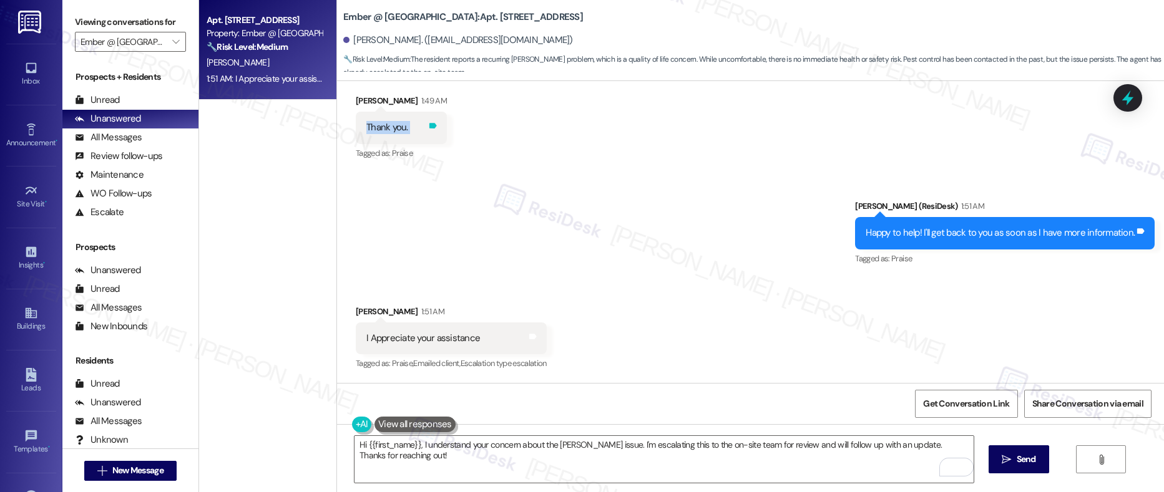
drag, startPoint x: 354, startPoint y: 128, endPoint x: 407, endPoint y: 128, distance: 53.7
click at [407, 128] on div "Thank you. Tags and notes" at bounding box center [401, 128] width 91 height 32
copy div "Thank you. Tags and notes"
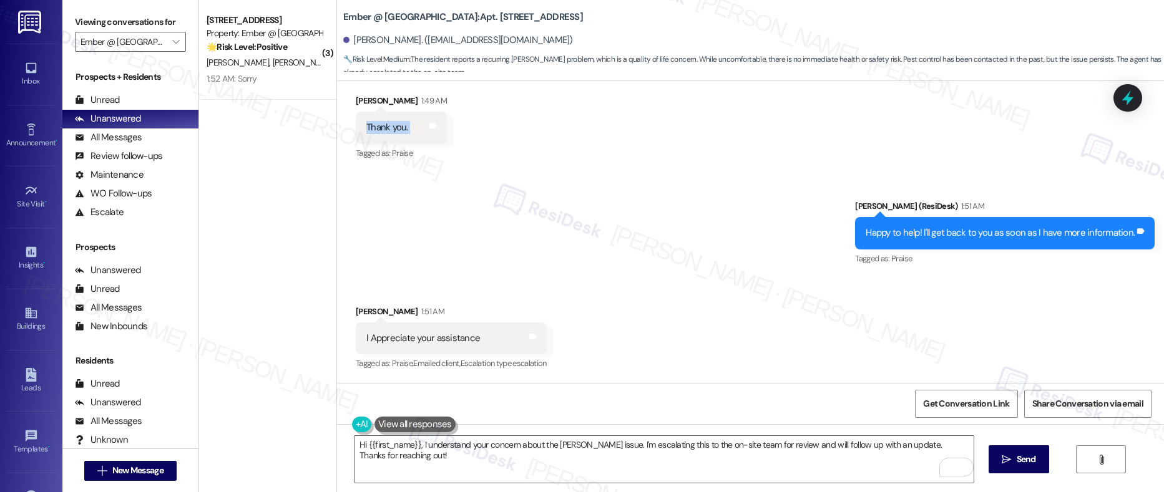
click at [935, 230] on div "Happy to help! I'll get back to you as soon as I have more information." at bounding box center [999, 232] width 269 height 13
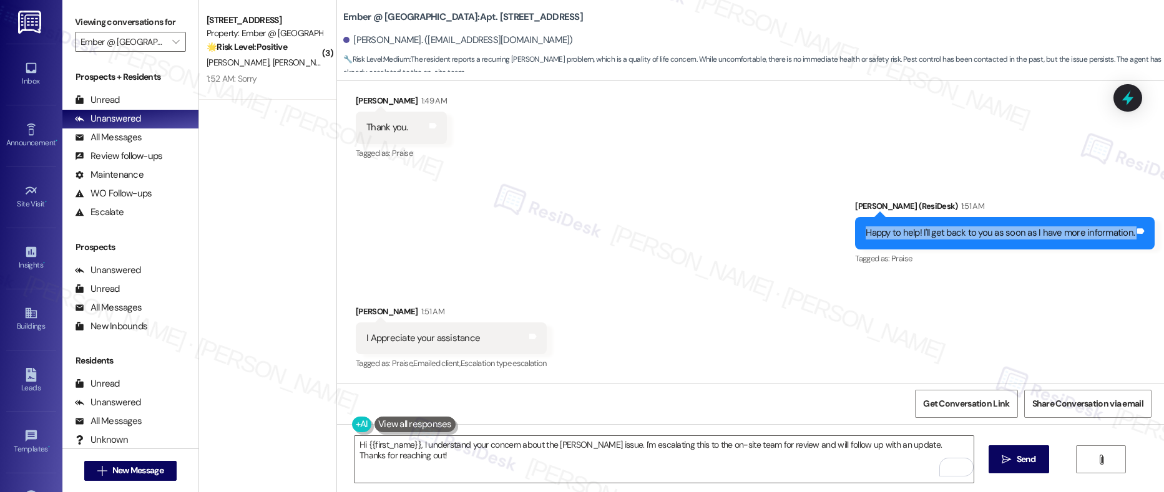
click at [935, 230] on div "Happy to help! I'll get back to you as soon as I have more information." at bounding box center [999, 232] width 269 height 13
copy div "Happy to help! I'll get back to you as soon as I have more information. Tags an…"
click at [366, 338] on div "I Appreciate your assistance" at bounding box center [423, 338] width 114 height 13
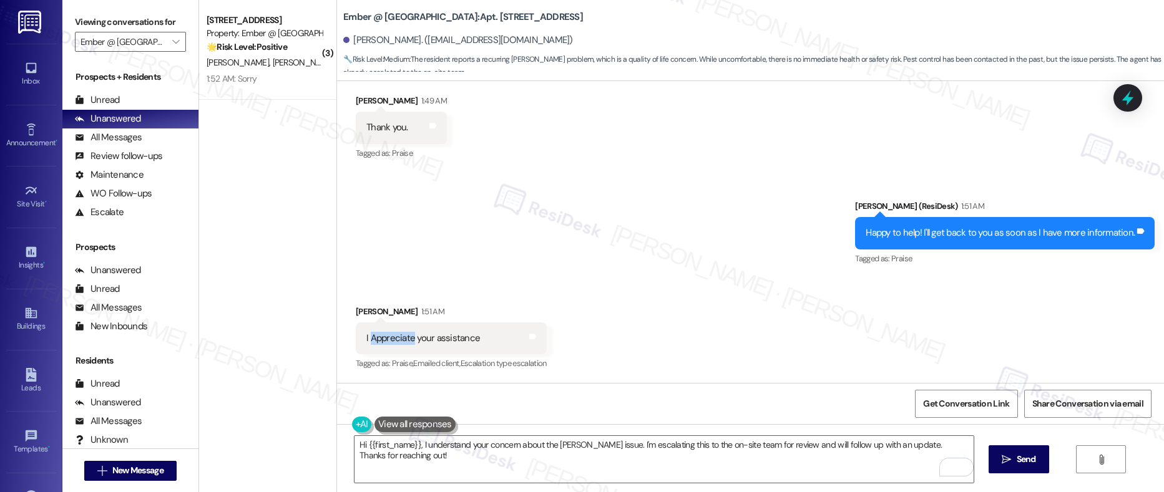
click at [366, 338] on div "I Appreciate your assistance" at bounding box center [423, 338] width 114 height 13
copy div "I Appreciate your assistance Tags and notes"
click at [395, 452] on textarea "Hi {{first_name}}, I understand your concern about the roach issue. I'm escalat…" at bounding box center [663, 459] width 619 height 47
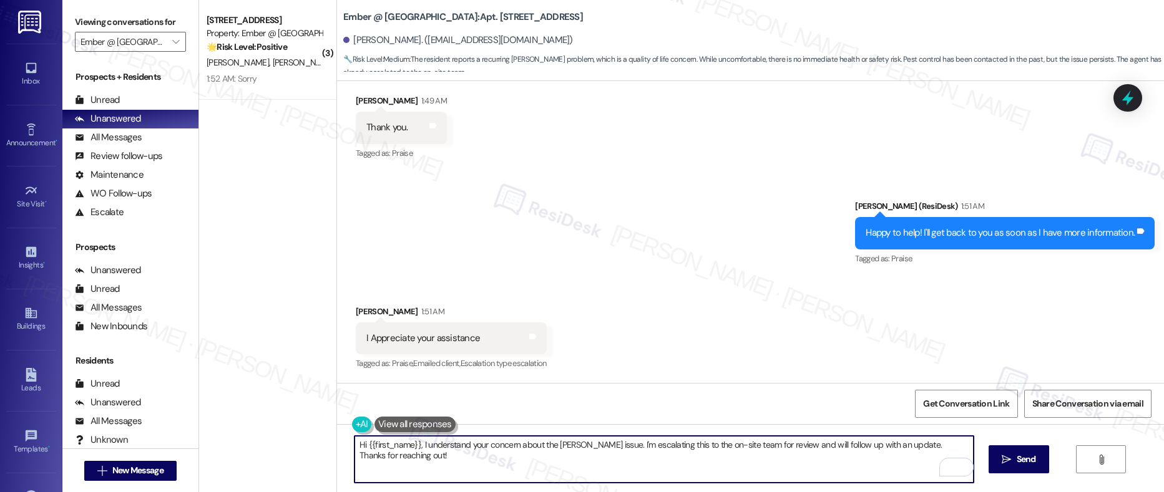
click at [395, 452] on textarea "Hi {{first_name}}, I understand your concern about the roach issue. I'm escalat…" at bounding box center [663, 459] width 619 height 47
paste textarea "You’re very welcome, Amanda! I’ll be sure to keep you updated—please don’t hesi…"
click at [462, 451] on textarea "You’re very welcome, Amanda! I’ll be sure to keep you updated—please don’t hesi…" at bounding box center [663, 459] width 619 height 47
click at [464, 447] on textarea "You’re very welcome, Amanda! I’ll be sure to keep you updated—please don’t hesi…" at bounding box center [663, 459] width 619 height 47
drag, startPoint x: 462, startPoint y: 447, endPoint x: 586, endPoint y: 449, distance: 124.2
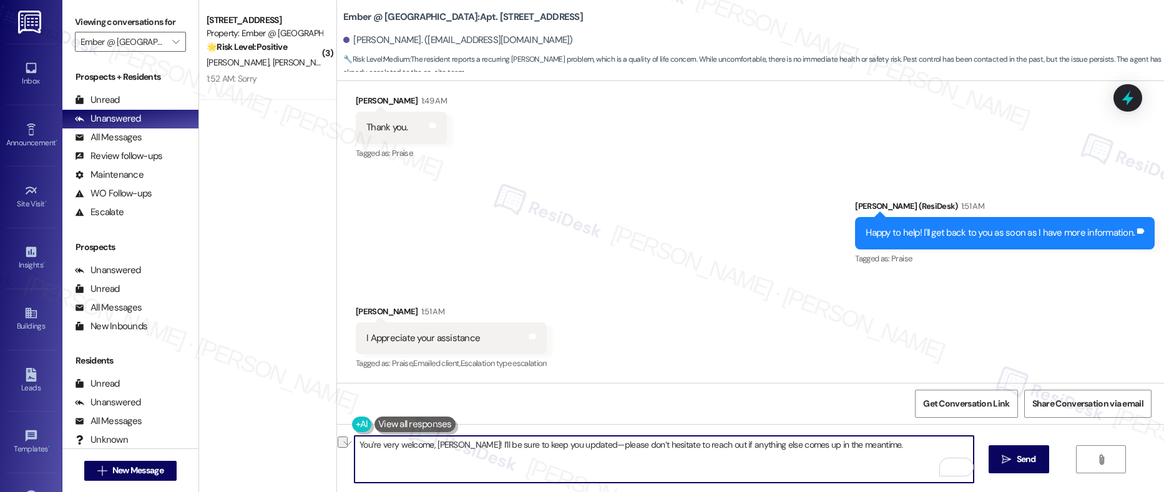
click at [586, 449] on textarea "You’re very welcome, Amanda! I’ll be sure to keep you updated—please don’t hesi…" at bounding box center [663, 459] width 619 height 47
click at [515, 449] on textarea "You’re very welcome, [PERSON_NAME]! Please don’t hesitate to reach out if anyth…" at bounding box center [663, 459] width 619 height 47
drag, startPoint x: 567, startPoint y: 447, endPoint x: 629, endPoint y: 449, distance: 61.8
click at [629, 449] on textarea "You’re very welcome, [PERSON_NAME]! Please don’t hesitate to reach out if anyth…" at bounding box center [663, 459] width 619 height 47
click at [709, 452] on textarea "You’re very welcome, [PERSON_NAME]! Please don’t hesitate to reach out if anyth…" at bounding box center [663, 459] width 619 height 47
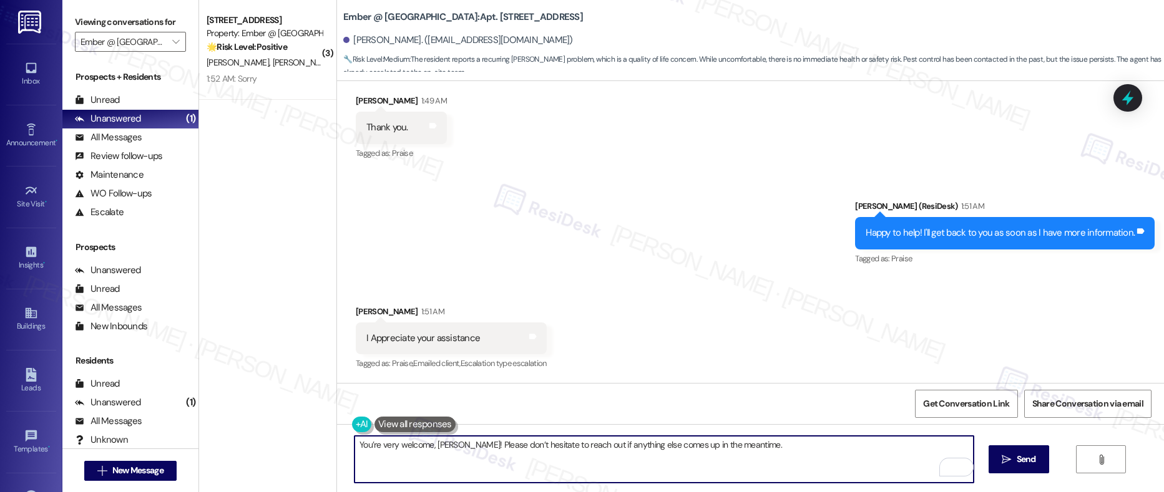
click at [777, 453] on textarea "You’re very welcome, [PERSON_NAME]! Please don’t hesitate to reach out if anyth…" at bounding box center [663, 459] width 619 height 47
type textarea "You’re very welcome, [PERSON_NAME]! Please don’t hesitate to reach out if anyth…"
click at [1008, 466] on button " Send" at bounding box center [1018, 459] width 61 height 28
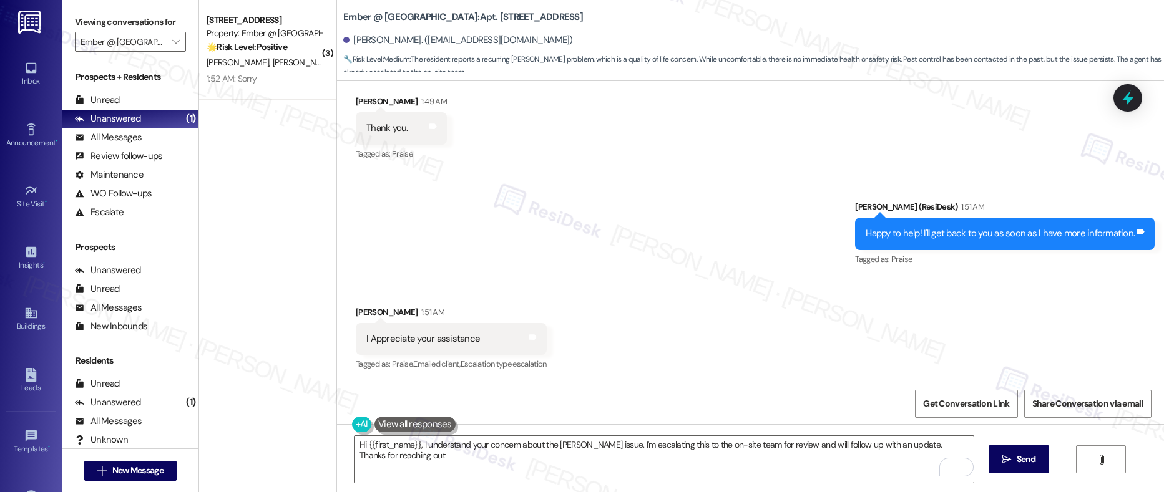
type textarea "Hi {{first_name}}, I understand your concern about the roach issue. I'm escalat…"
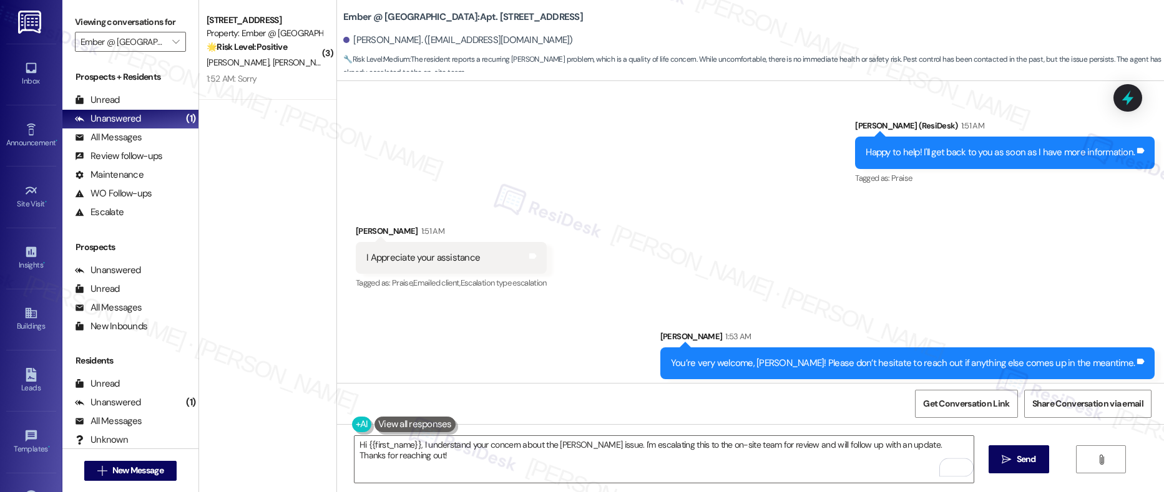
scroll to position [950, 0]
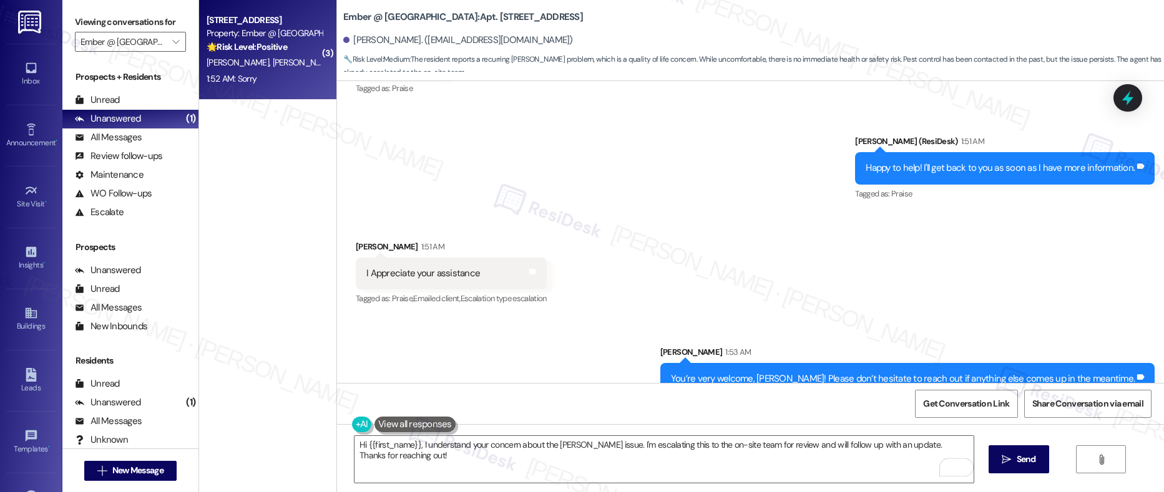
click at [276, 75] on div "1:52 AM: Sorry 1:52 AM: Sorry" at bounding box center [264, 79] width 118 height 16
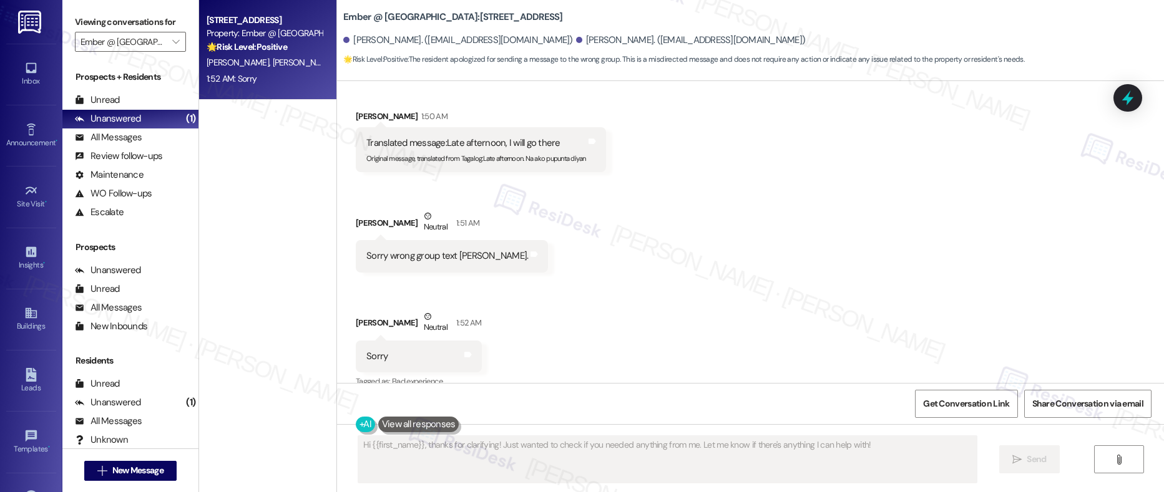
scroll to position [371, 0]
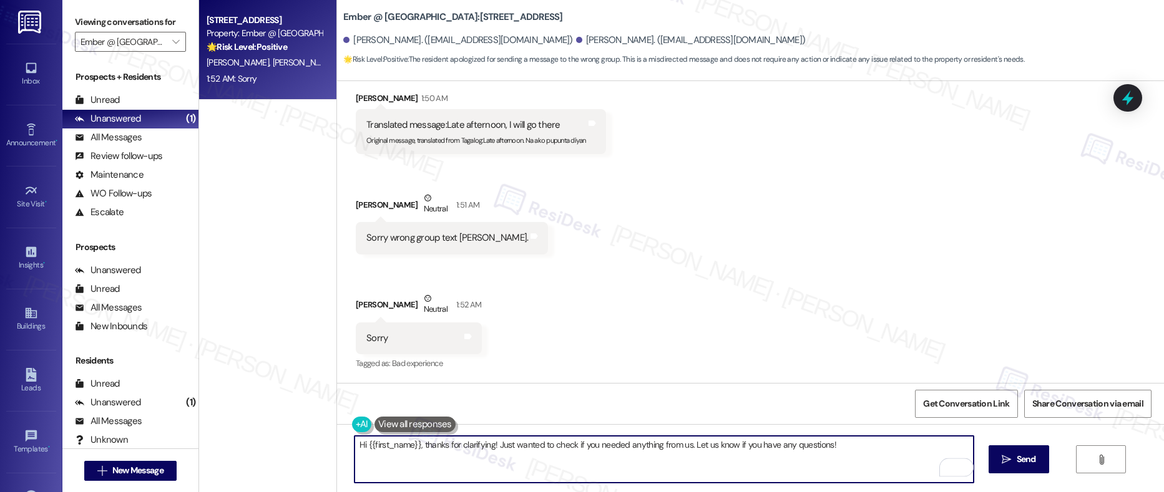
drag, startPoint x: 418, startPoint y: 446, endPoint x: 486, endPoint y: 447, distance: 68.0
click at [486, 447] on textarea "Hi {{first_name}}, thanks for clarifying! Just wanted to check if you needed an…" at bounding box center [663, 459] width 619 height 47
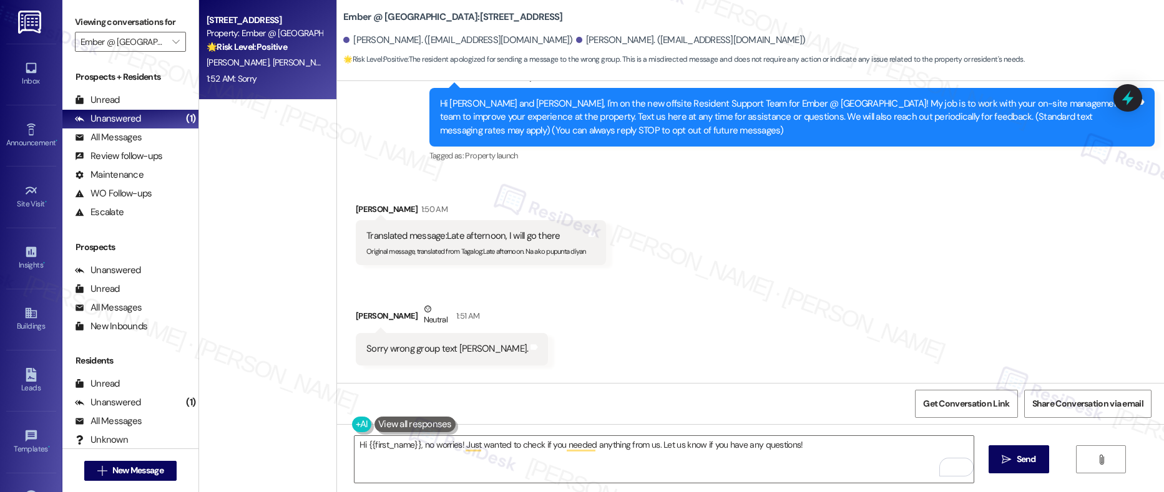
scroll to position [253, 0]
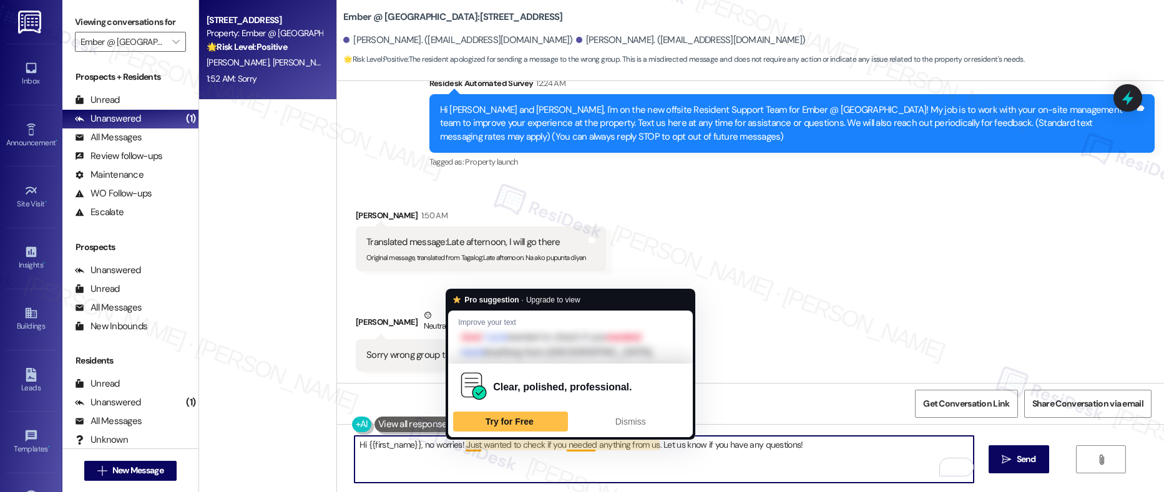
click at [457, 447] on textarea "Hi {{first_name}}, no worries! Just wanted to check if you needed anything from…" at bounding box center [663, 459] width 619 height 47
drag, startPoint x: 457, startPoint y: 447, endPoint x: 787, endPoint y: 453, distance: 330.7
click at [787, 453] on textarea "Hi {{first_name}}, no worries! Just wanted to check if you needed anything from…" at bounding box center [663, 459] width 619 height 47
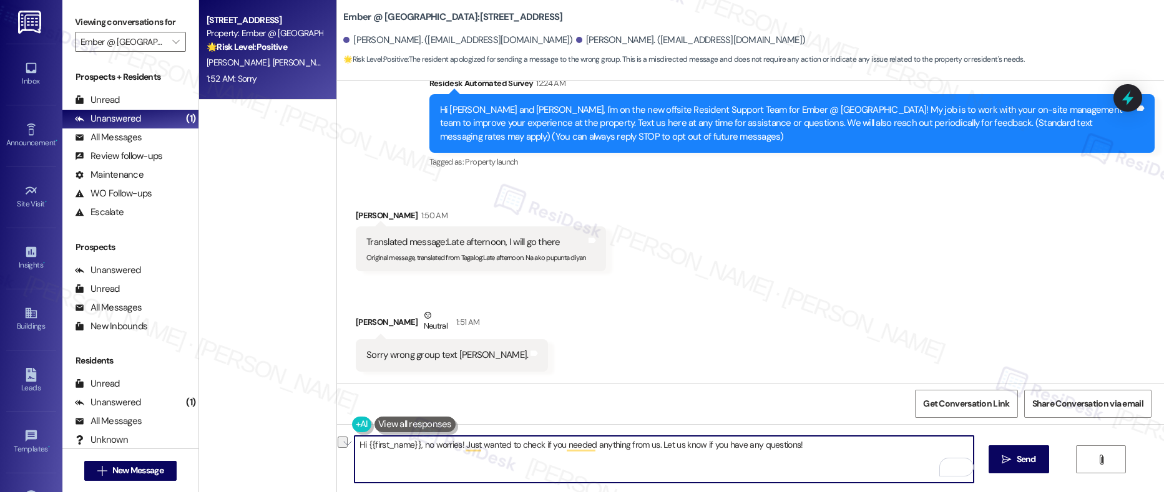
paste textarea "If there's anything we can help you with, please don't hesitate to reach out."
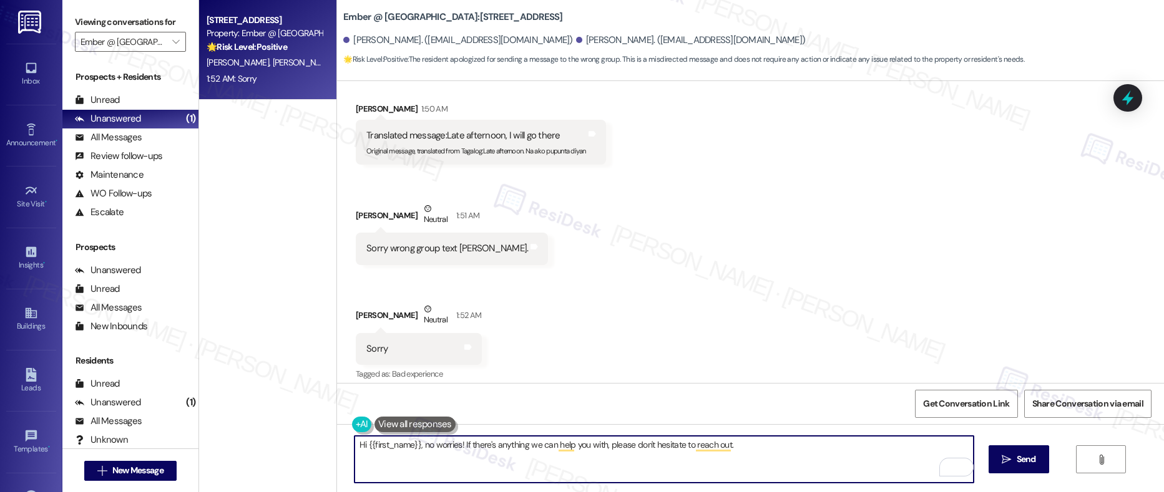
scroll to position [371, 0]
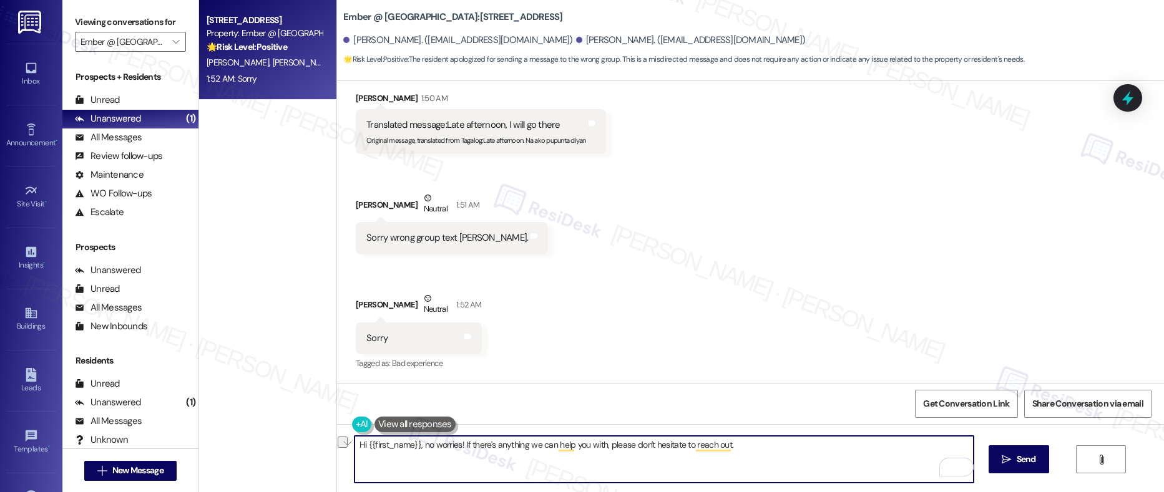
drag, startPoint x: 345, startPoint y: 447, endPoint x: 568, endPoint y: 447, distance: 222.7
click at [568, 447] on textarea "Hi {{first_name}}, no worries! If there's anything we can help you with, please…" at bounding box center [663, 459] width 619 height 47
click at [581, 452] on textarea "Hi {{first_name}}, no worries! If there's anything we can help you with, please…" at bounding box center [663, 459] width 619 height 47
click at [600, 445] on textarea "Hi {{first_name}}, no worries! If there's anything we can help you with, please…" at bounding box center [663, 459] width 619 height 47
click at [776, 450] on textarea "Hi {{first_name}}, no worries! If there's anything we can help you with, please…" at bounding box center [663, 459] width 619 height 47
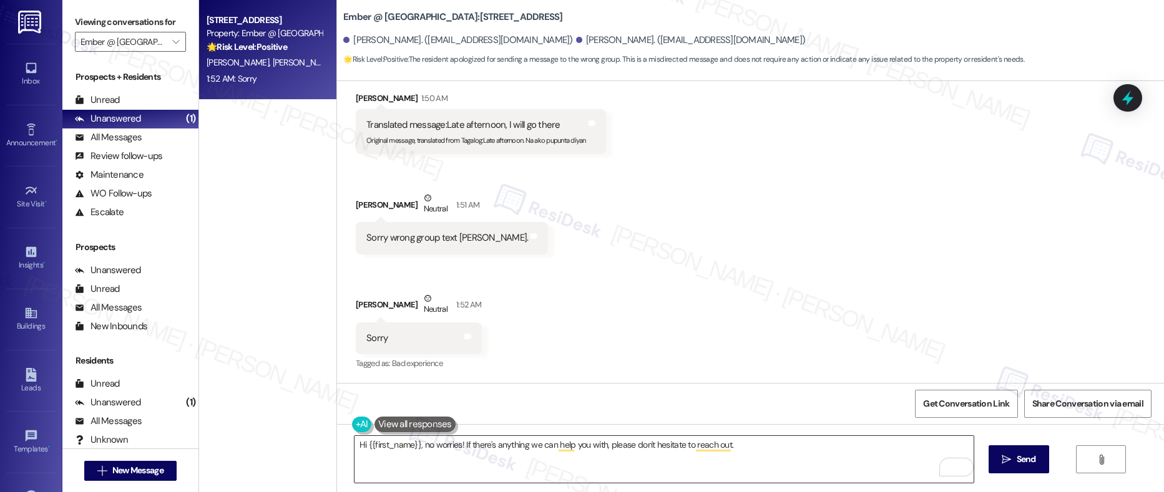
drag, startPoint x: 1021, startPoint y: 459, endPoint x: 846, endPoint y: 466, distance: 175.5
click at [846, 466] on div "Hi {{first_name}}, no worries! If there's anything we can help you with, please…" at bounding box center [750, 471] width 827 height 94
click at [1021, 464] on span "Send" at bounding box center [1025, 459] width 19 height 13
type textarea "Hi {{first_name}}, thanks for clarifying! Just wanted to check if you needed an…"
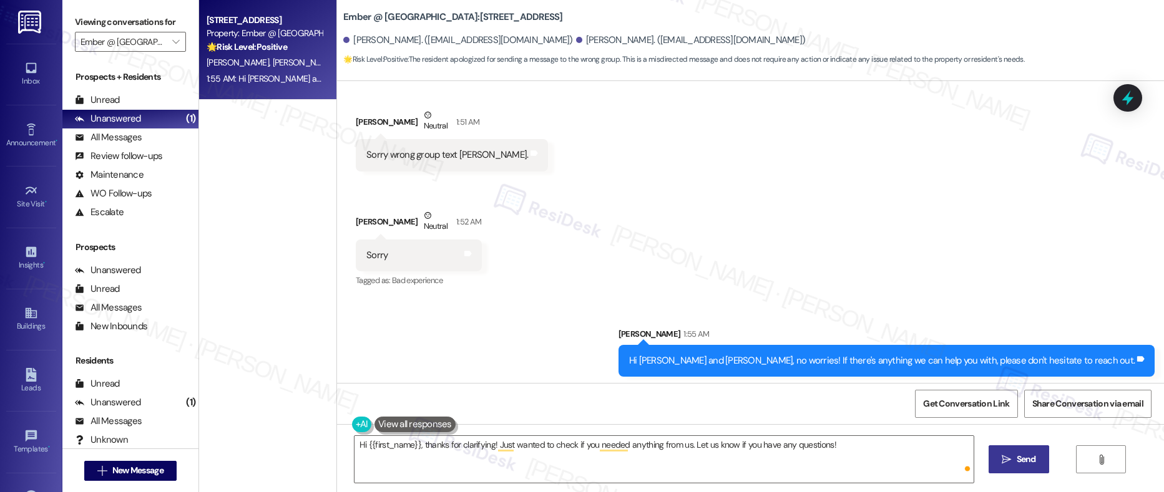
scroll to position [457, 0]
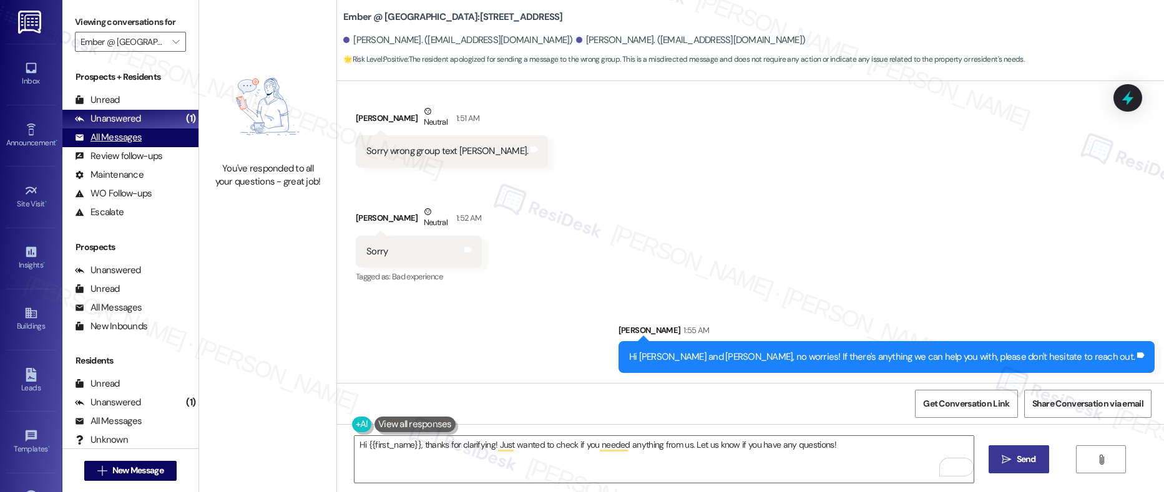
click at [116, 134] on div "All Messages" at bounding box center [108, 137] width 67 height 13
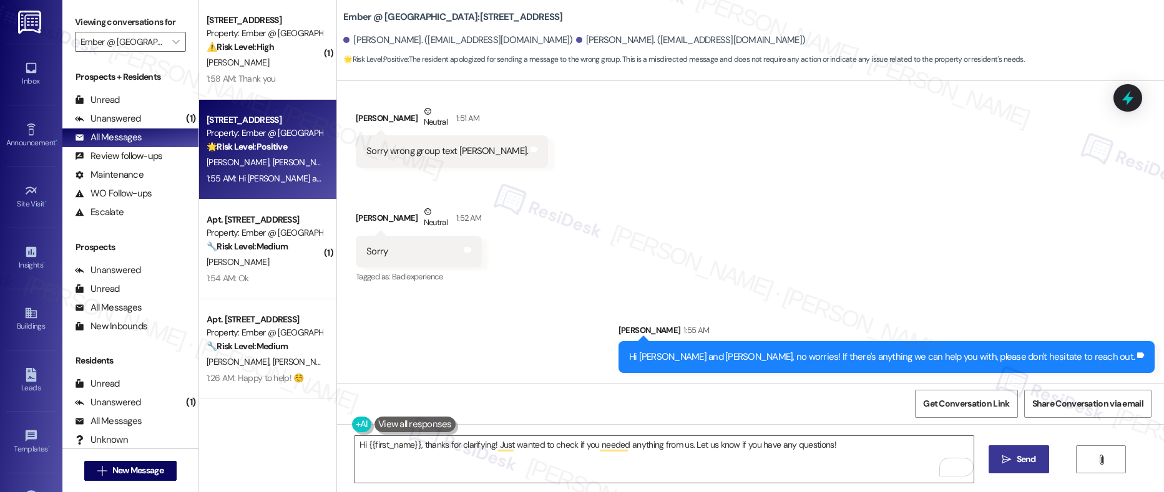
click at [241, 67] on div "[PERSON_NAME]" at bounding box center [264, 63] width 118 height 16
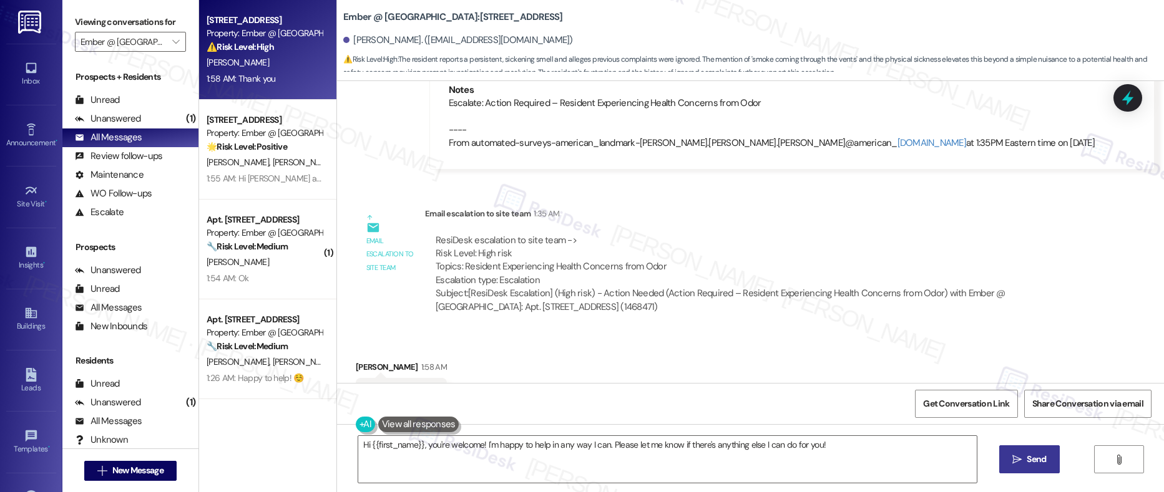
scroll to position [850, 0]
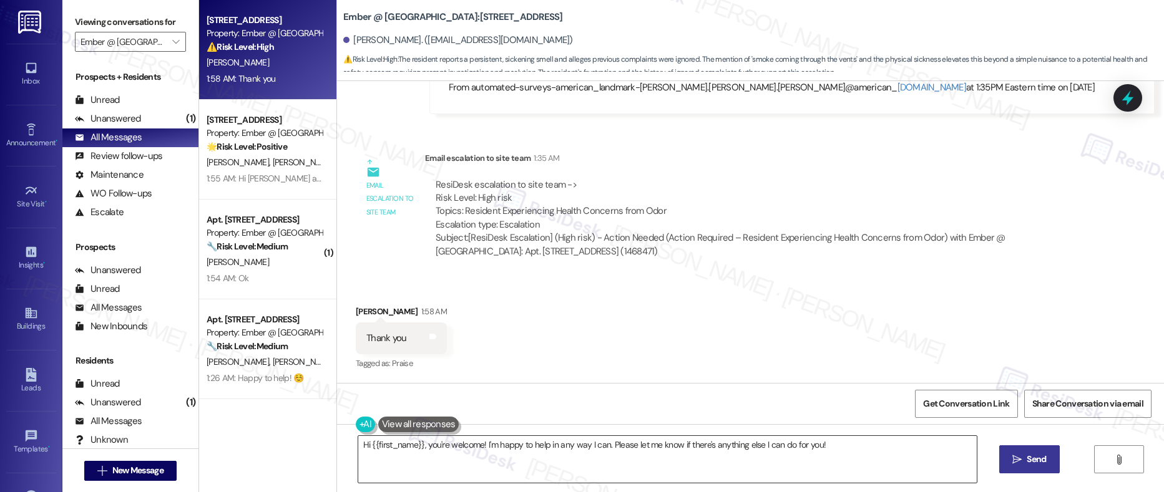
click at [557, 440] on textarea "Hi {{first_name}}, you're welcome! I'm happy to help in any way I can. Please l…" at bounding box center [667, 459] width 619 height 47
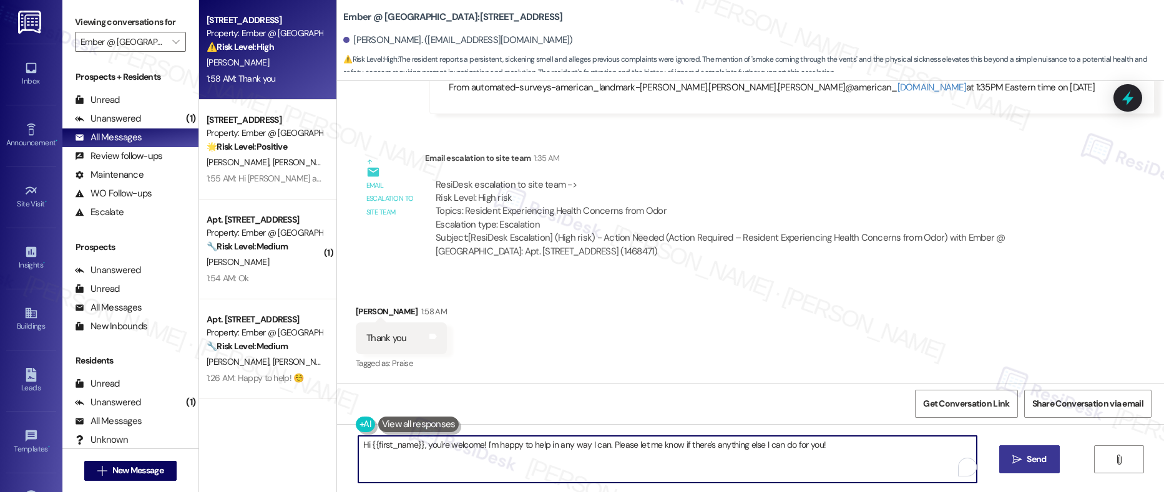
click at [557, 440] on textarea "Hi {{first_name}}, you're welcome! I'm happy to help in any way I can. Please l…" at bounding box center [667, 459] width 619 height 47
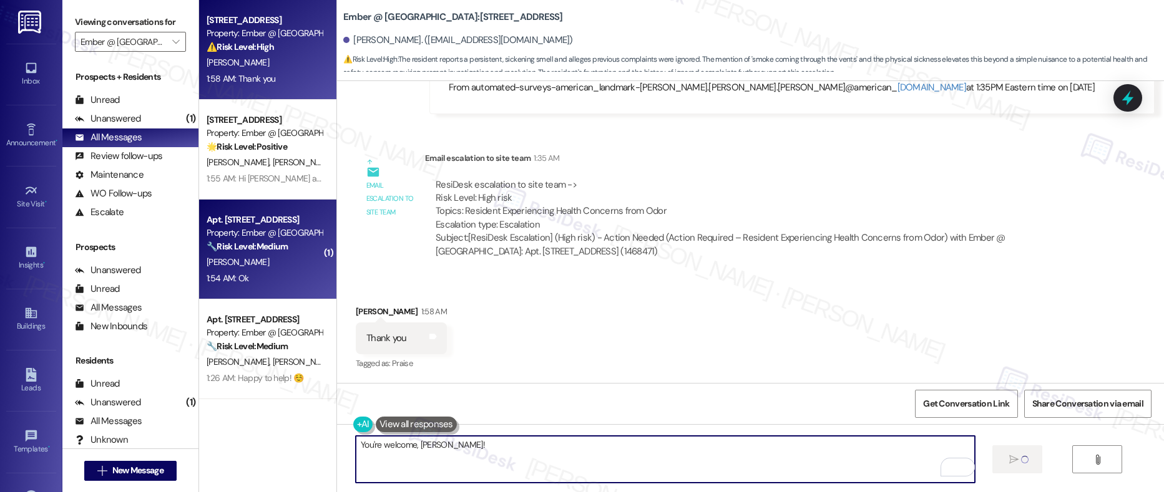
type textarea "You're welcome, [PERSON_NAME]!"
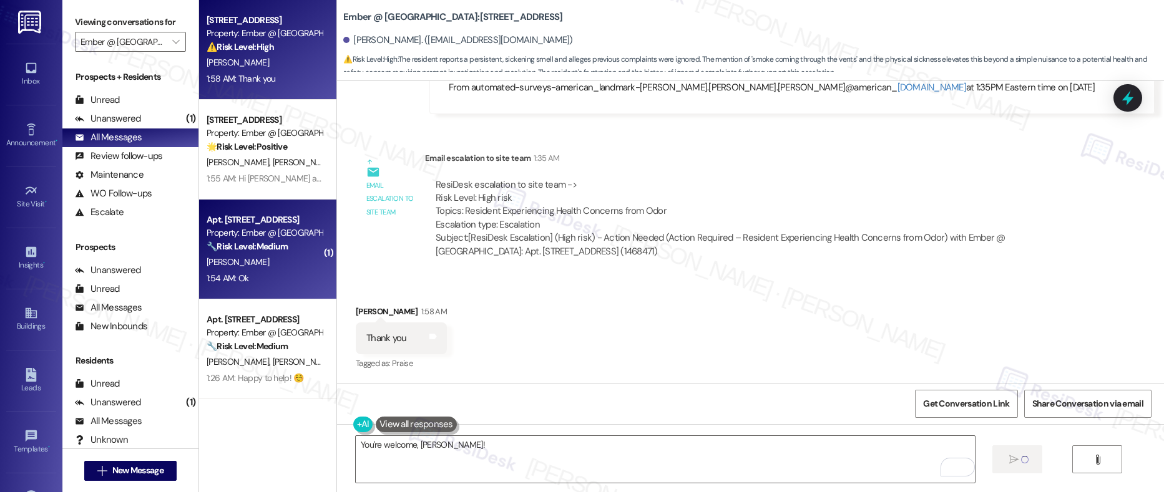
click at [270, 269] on div "[PERSON_NAME]" at bounding box center [264, 263] width 118 height 16
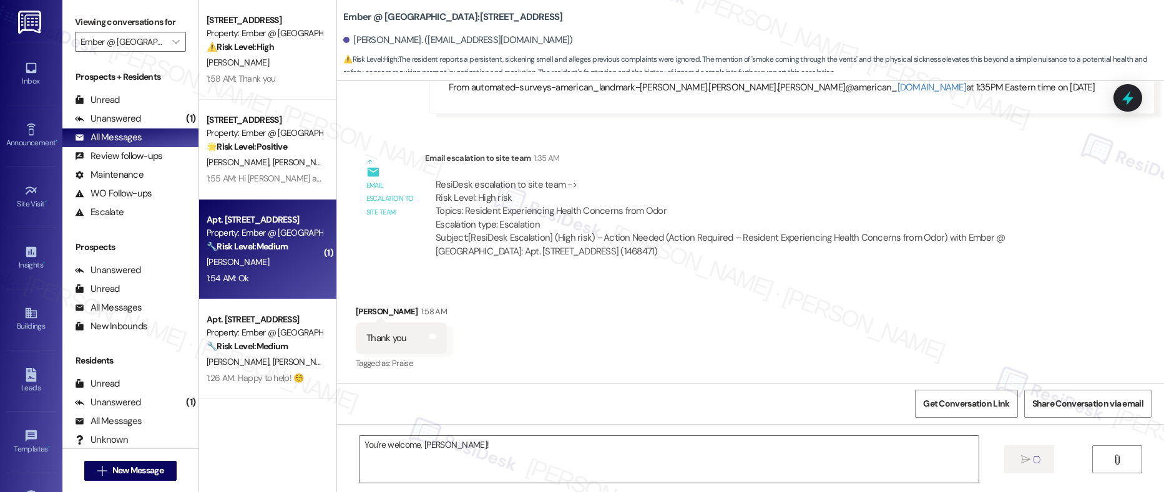
type textarea "Fetching suggested responses. Please feel free to read through the conversation…"
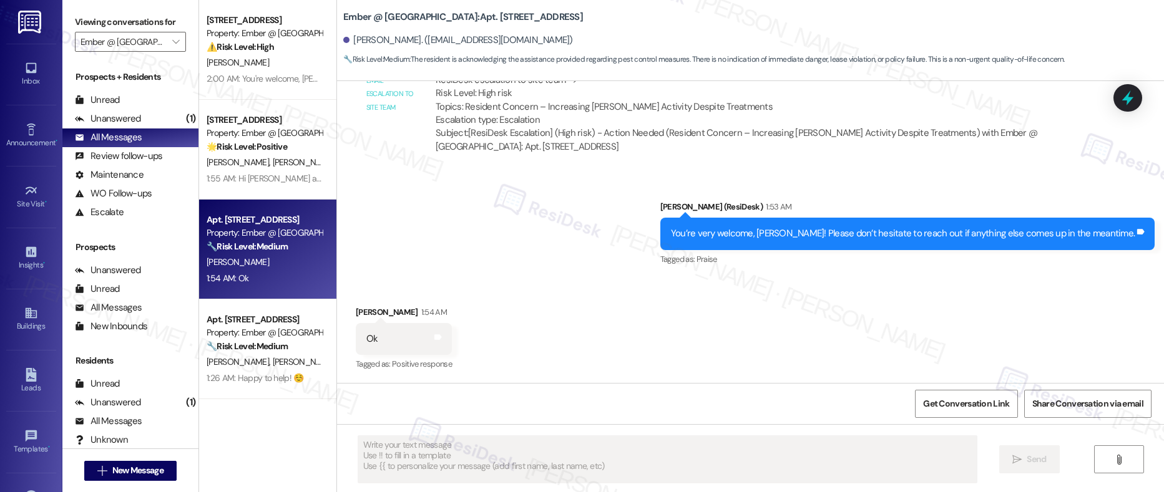
scroll to position [1250, 0]
click at [787, 230] on div "You’re very welcome, [PERSON_NAME]! Please don’t hesitate to reach out if anyth…" at bounding box center [903, 232] width 464 height 13
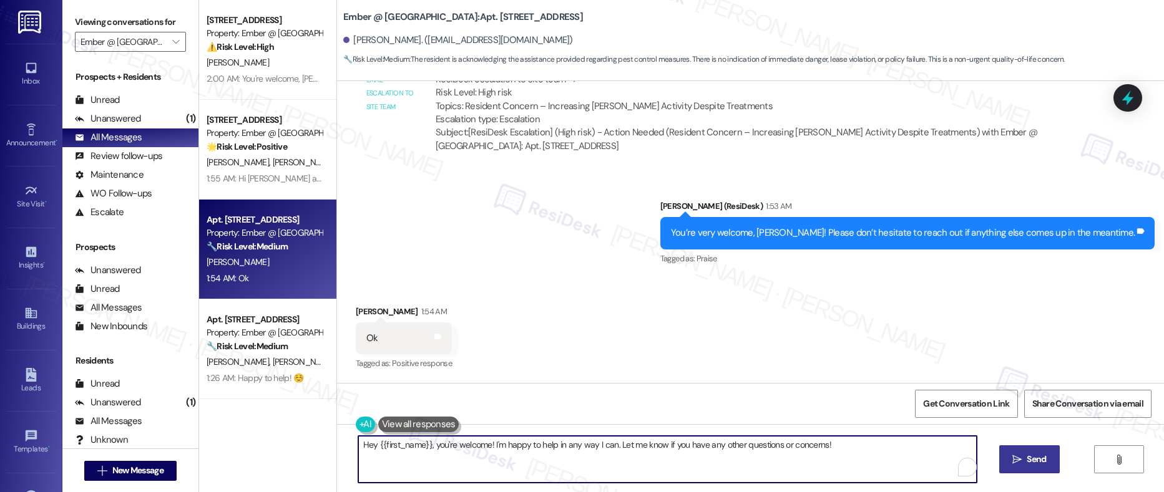
click at [416, 449] on textarea "Hey {{first_name}}, you're welcome! I'm happy to help in any way I can. Let me …" at bounding box center [667, 459] width 619 height 47
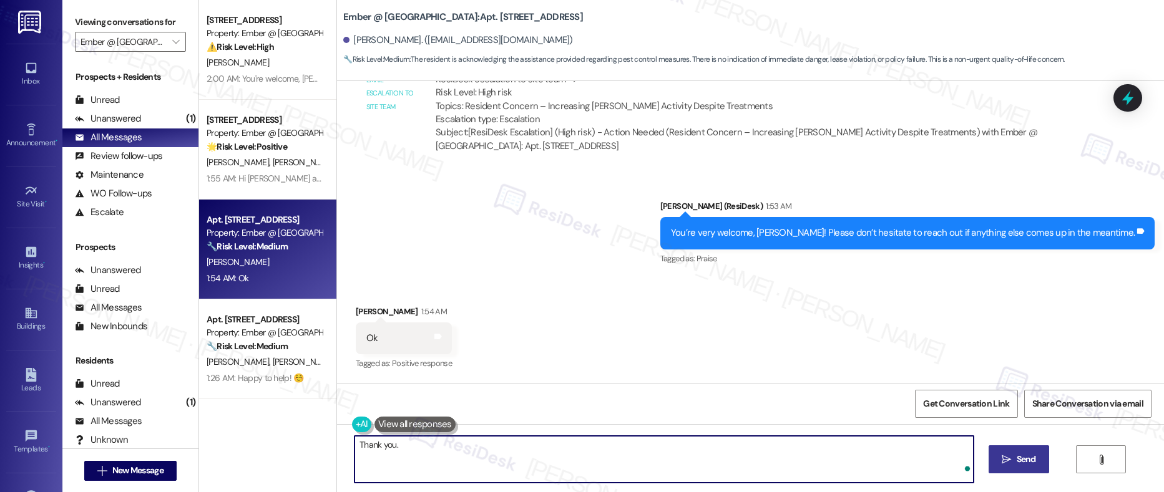
type textarea "Thank you."
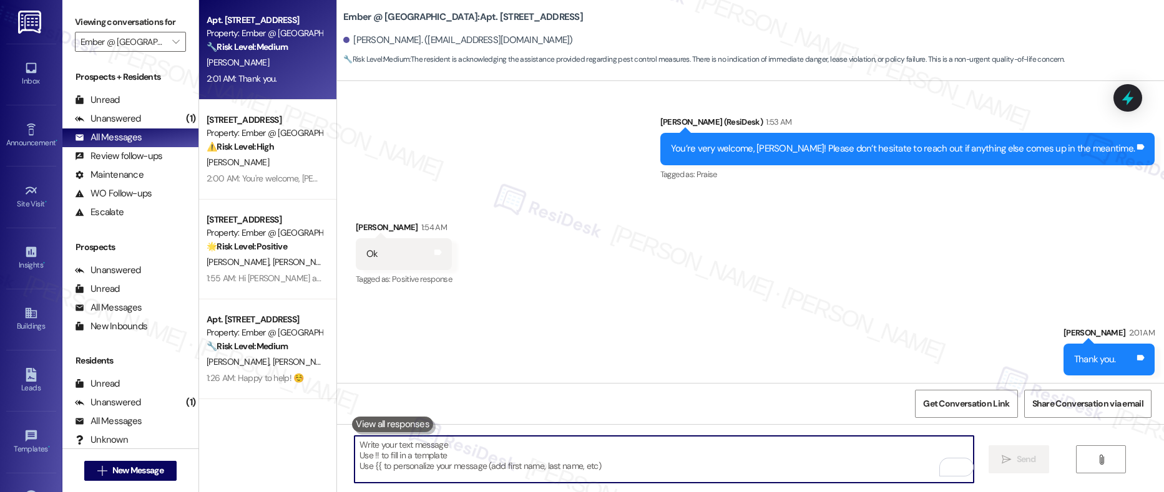
scroll to position [1336, 0]
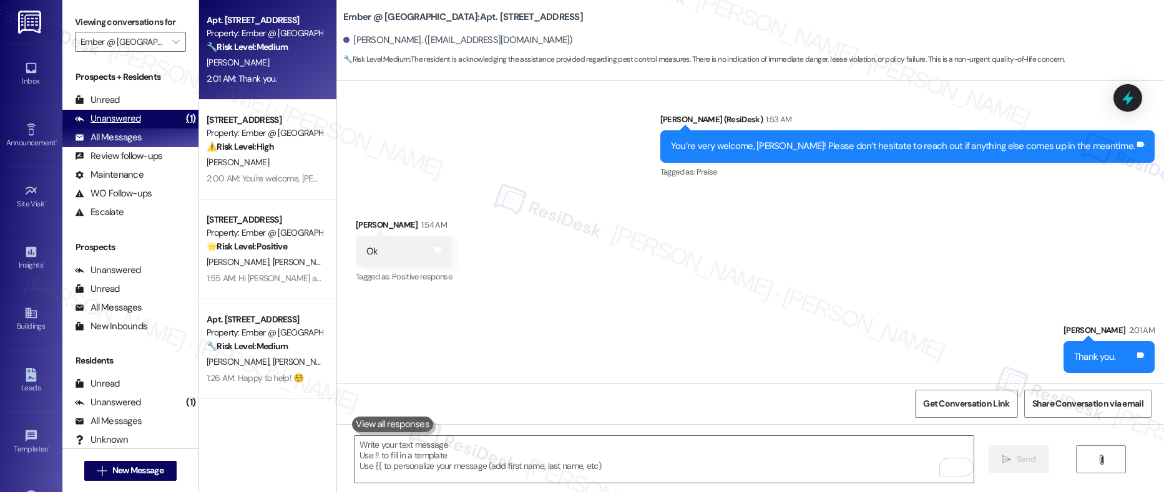
click at [121, 120] on div "Unanswered" at bounding box center [108, 118] width 66 height 13
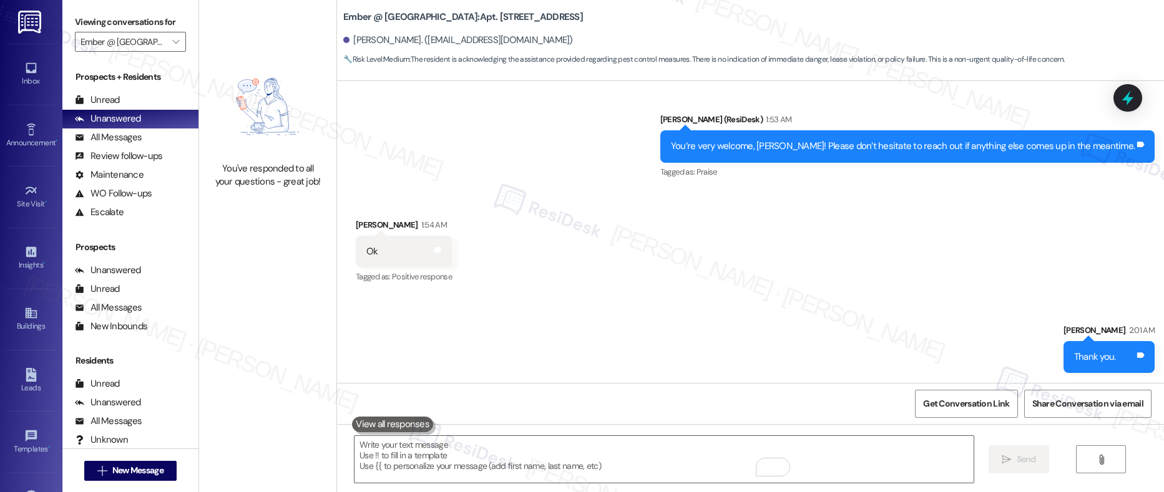
scroll to position [1336, 0]
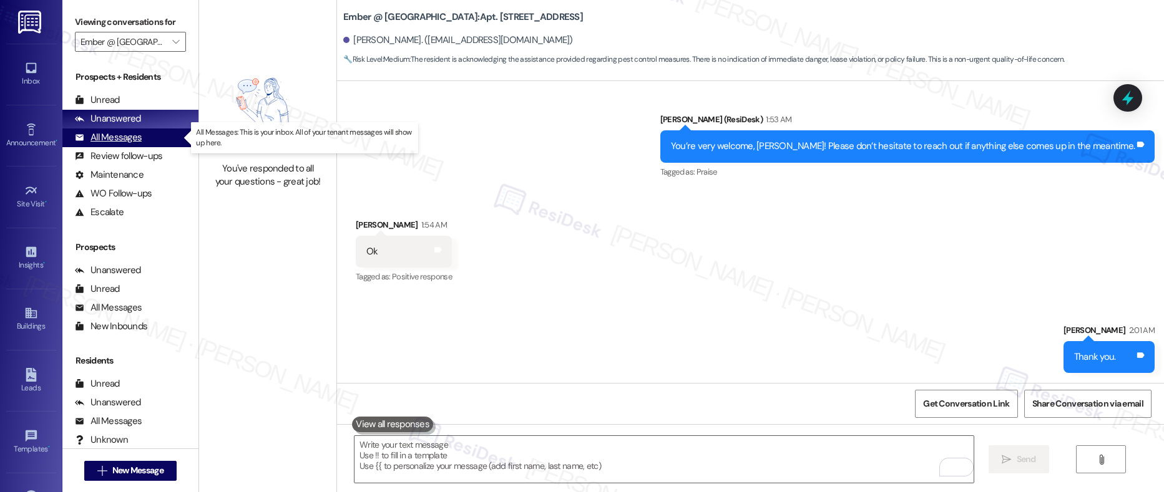
click at [119, 130] on div "All Messages (undefined)" at bounding box center [130, 138] width 136 height 19
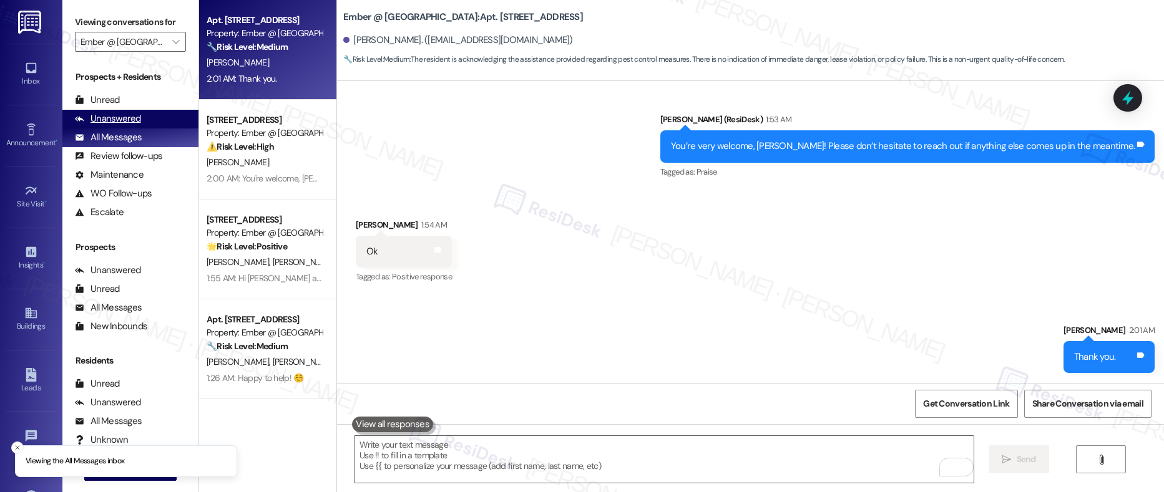
click at [121, 126] on div "Unanswered (0)" at bounding box center [130, 119] width 136 height 19
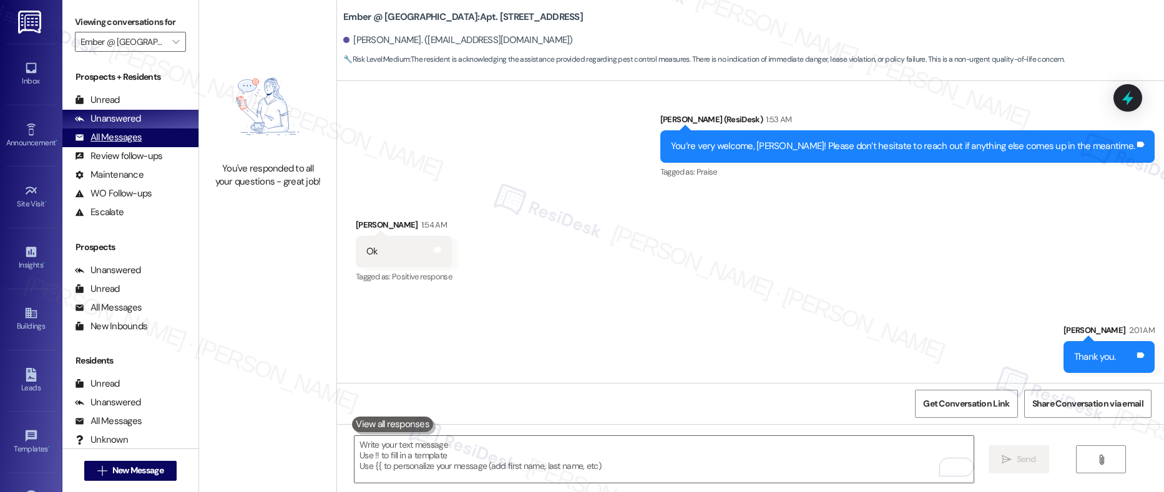
click at [120, 137] on div "All Messages" at bounding box center [108, 137] width 67 height 13
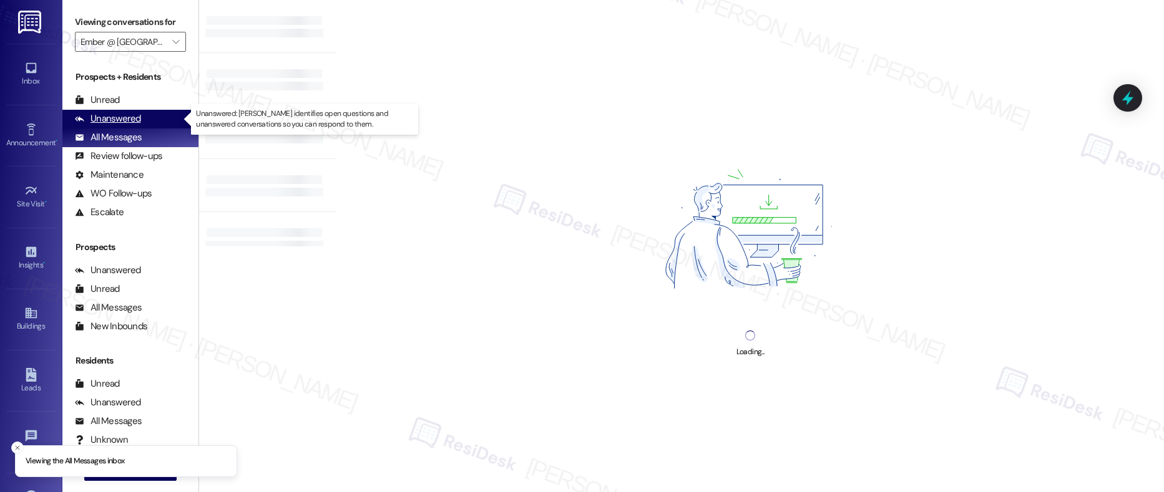
click at [118, 120] on div "Unanswered" at bounding box center [108, 118] width 66 height 13
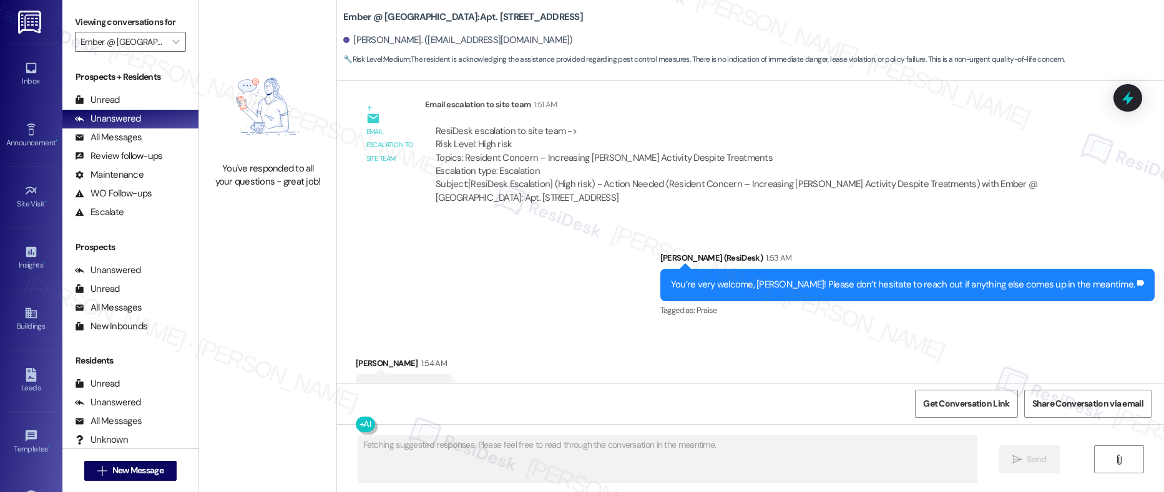
scroll to position [1249, 0]
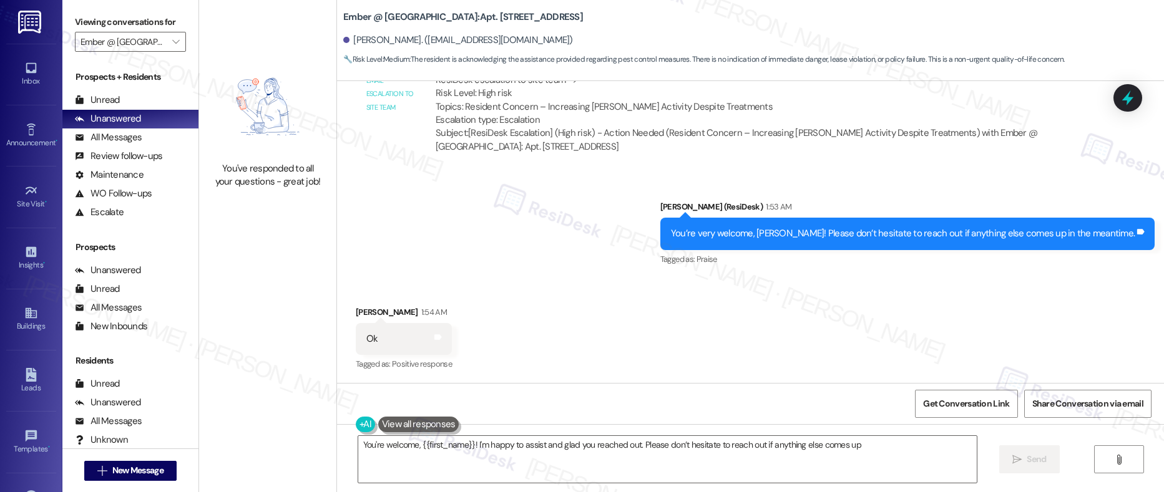
type textarea "You're welcome, {{first_name}}! I'm happy to assist and glad you reached out. P…"
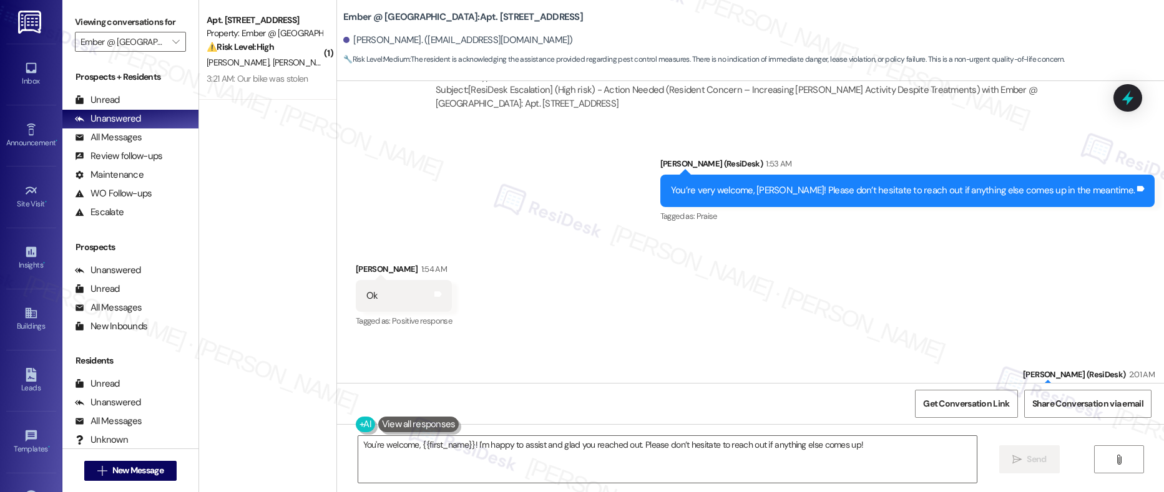
scroll to position [1355, 0]
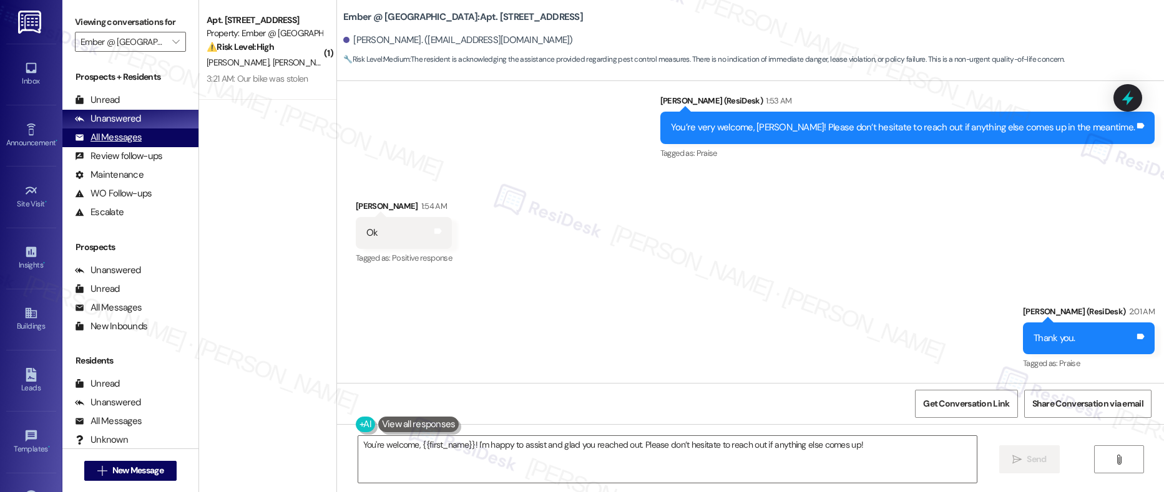
click at [114, 132] on div "All Messages" at bounding box center [108, 137] width 67 height 13
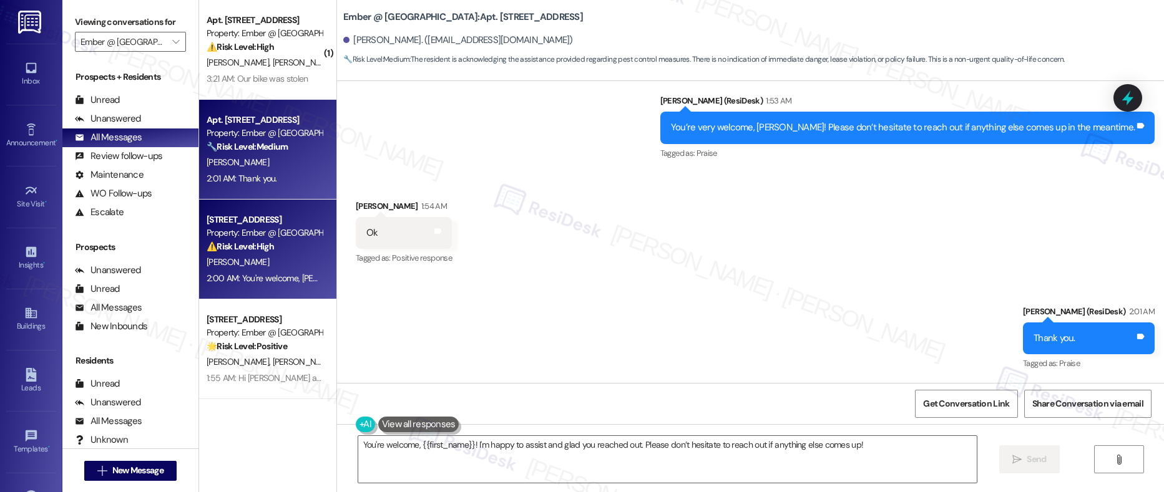
click at [272, 253] on div "⚠️ Risk Level: High The resident reports a persistent, sickening smell and alle…" at bounding box center [264, 246] width 115 height 13
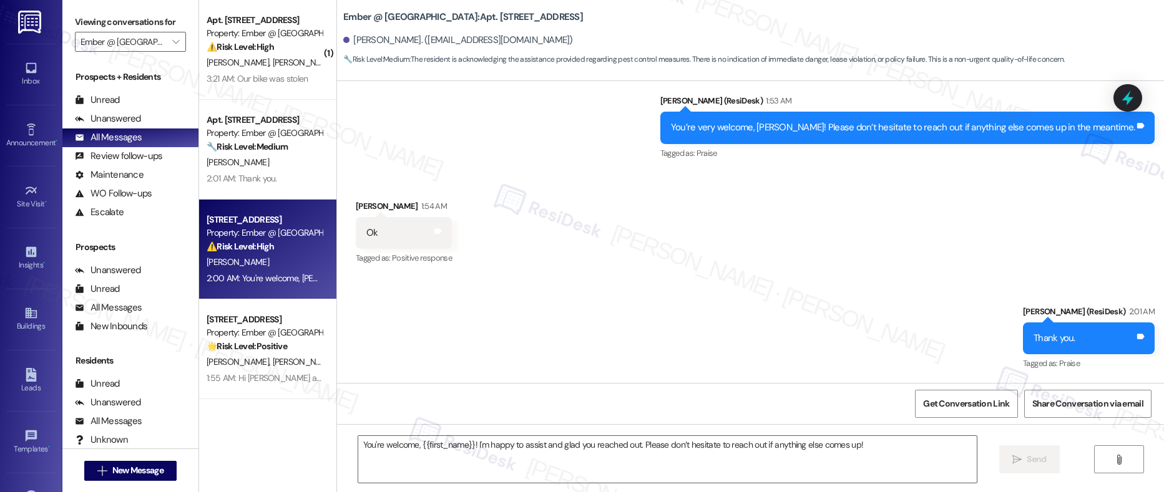
type textarea "Fetching suggested responses. Please feel free to read through the conversation…"
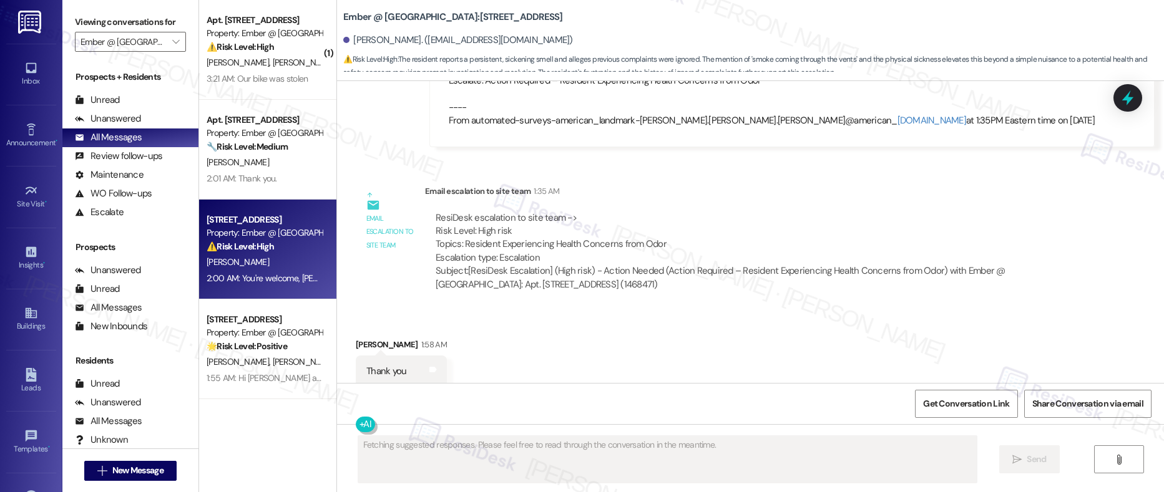
scroll to position [849, 0]
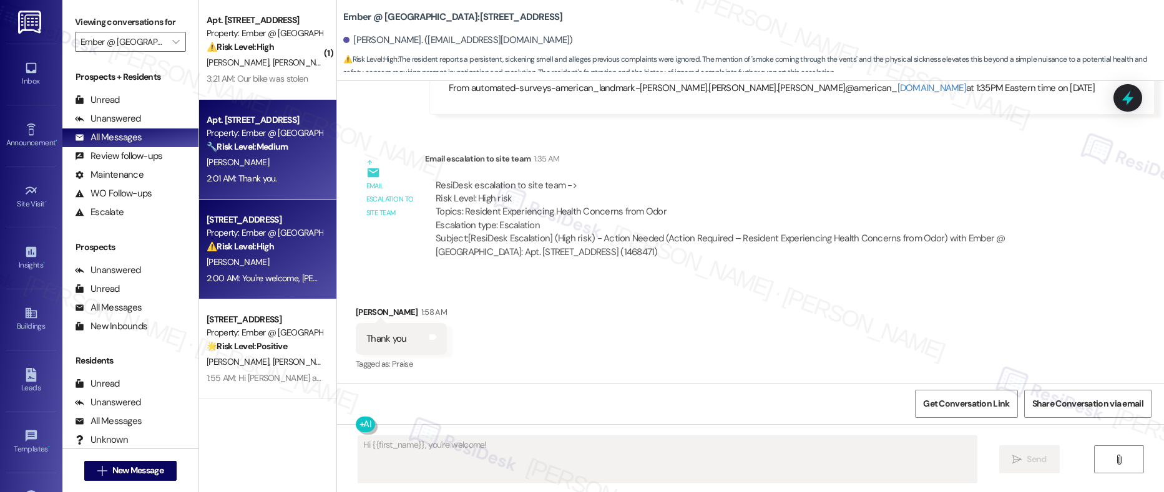
type textarea "Hi {{first_name}}, you're welcome! I'm"
click at [286, 181] on div "2:01 AM: Thank you. 2:01 AM: Thank you." at bounding box center [264, 179] width 118 height 16
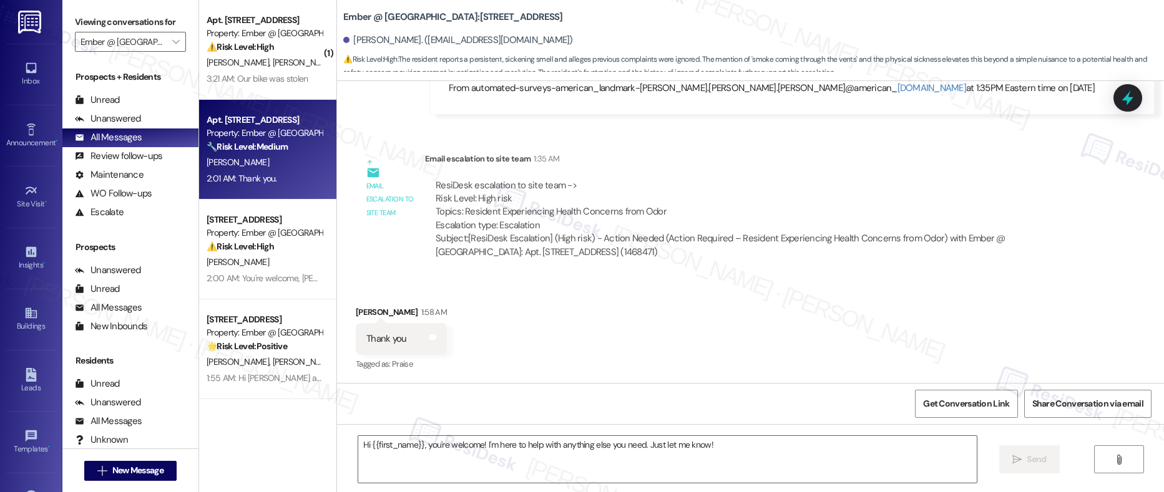
type textarea "Fetching suggested responses. Please feel free to read through the conversation…"
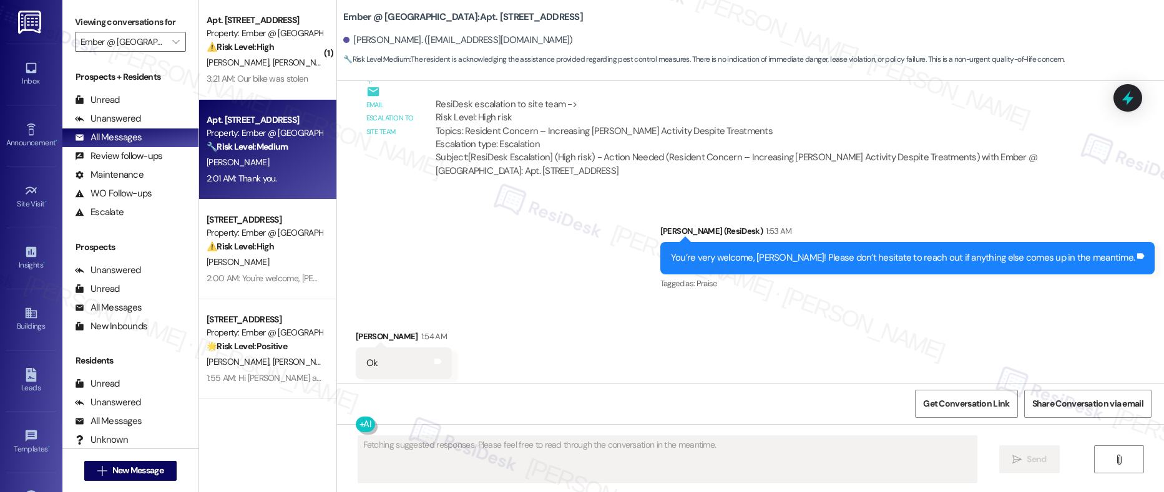
scroll to position [1249, 0]
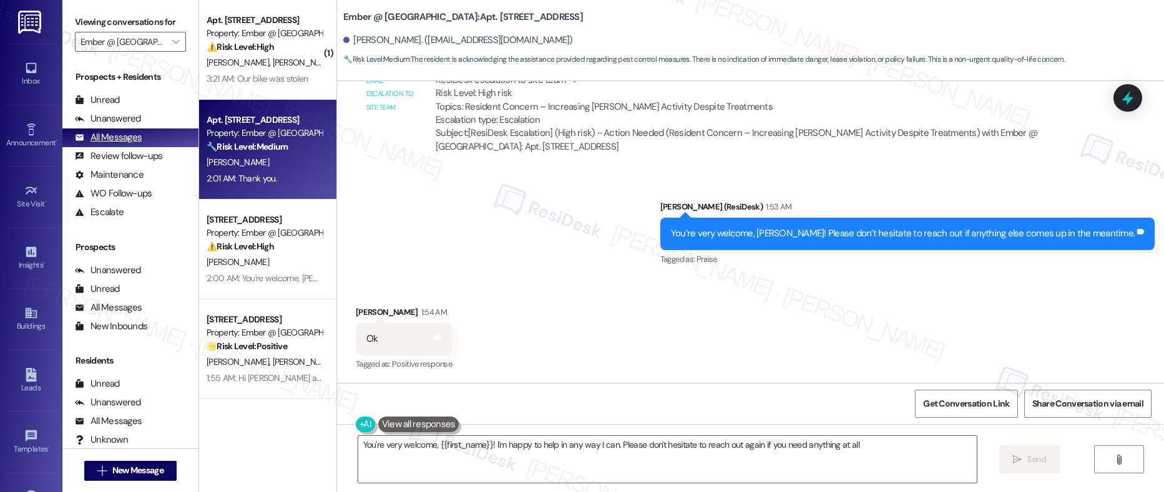
type textarea "You're very welcome, {{first_name}}! I'm happy to help in any way I can. Please…"
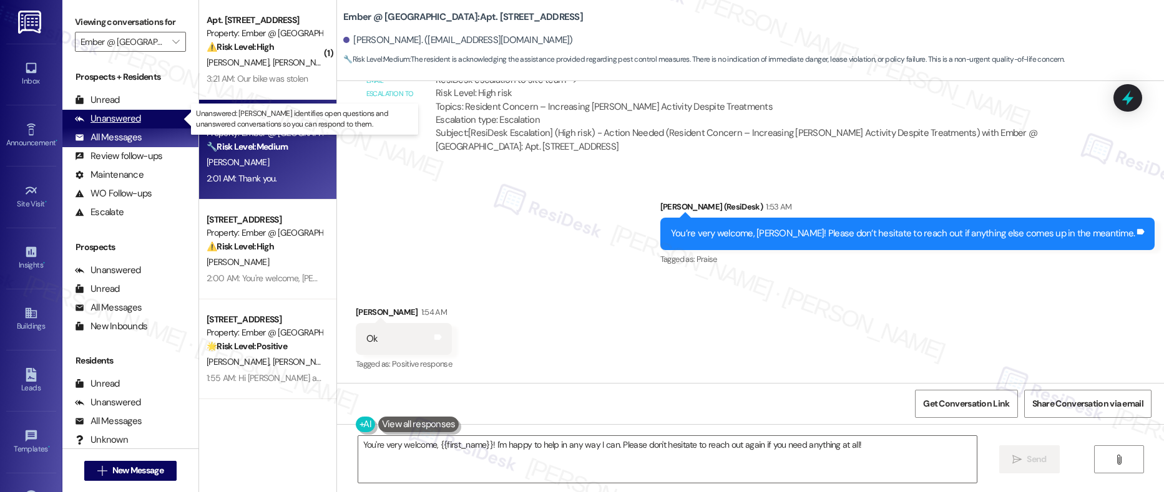
click at [115, 118] on div "Unanswered" at bounding box center [108, 118] width 66 height 13
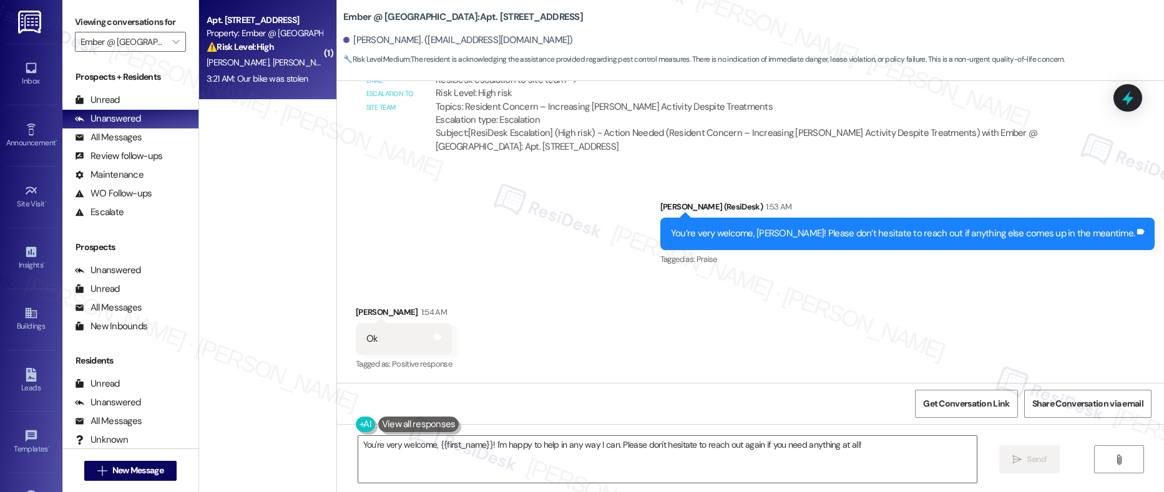
click at [263, 64] on div "S. Olson L. Olson" at bounding box center [264, 63] width 118 height 16
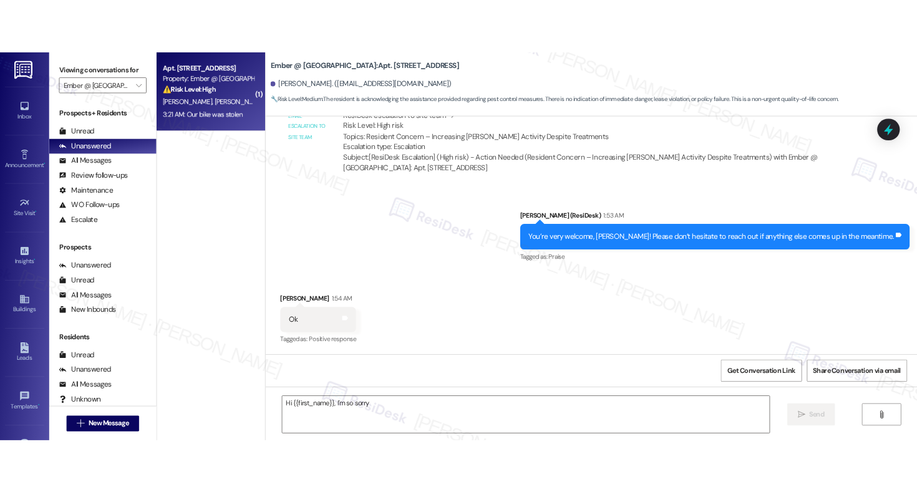
scroll to position [57, 0]
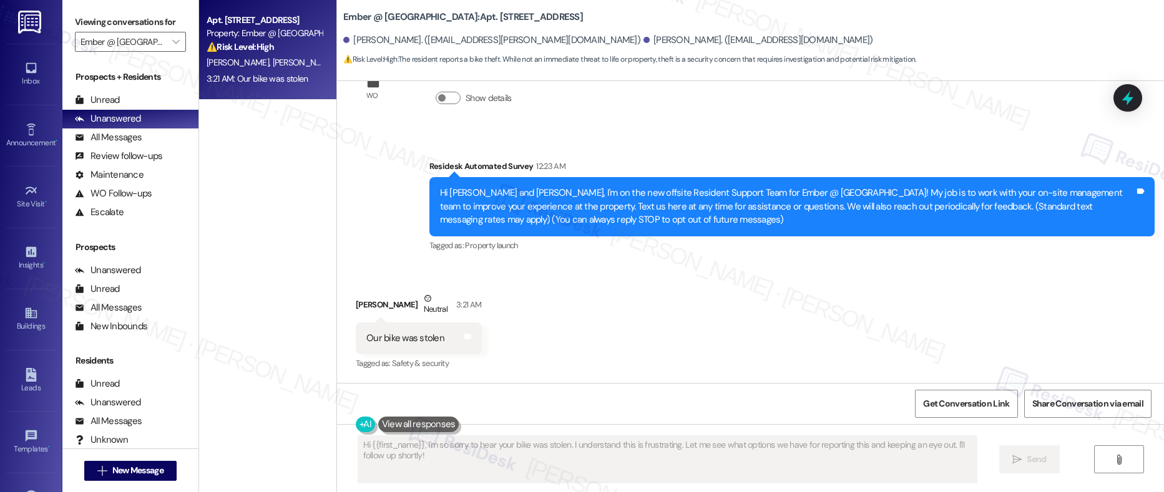
click at [440, 205] on div "Hi Stephanie and Leif, I'm on the new offsite Resident Support Team for Ember @…" at bounding box center [787, 207] width 694 height 40
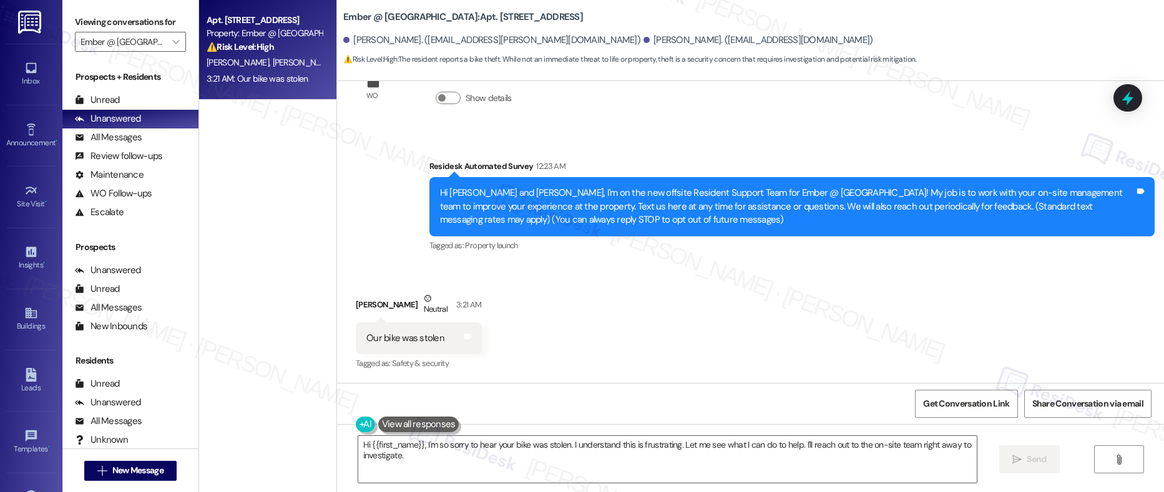
click at [440, 192] on div "Hi Stephanie and Leif, I'm on the new offsite Resident Support Team for Ember @…" at bounding box center [787, 207] width 694 height 40
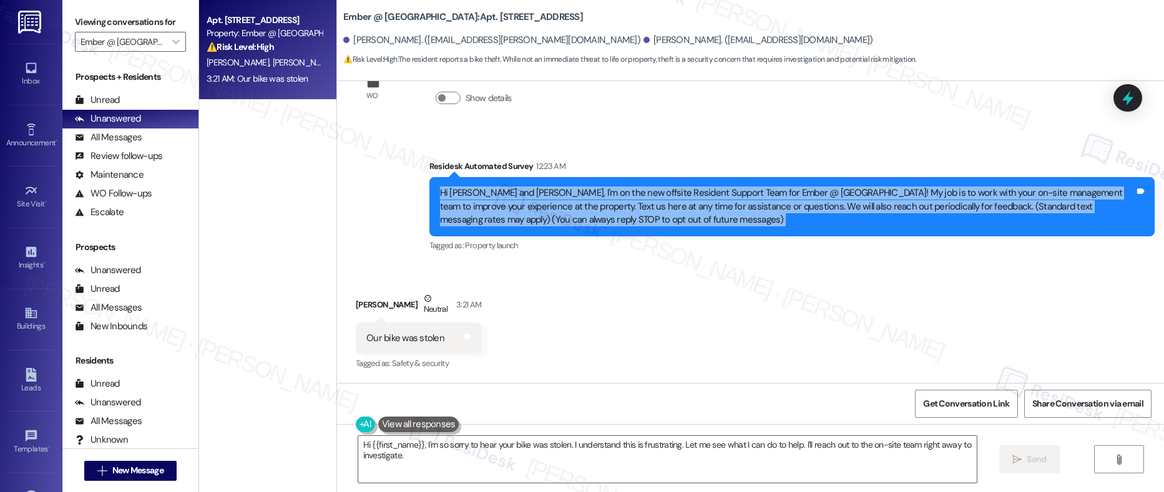
drag, startPoint x: 431, startPoint y: 192, endPoint x: 584, endPoint y: 217, distance: 155.6
click at [584, 217] on div "Hi Stephanie and Leif, I'm on the new offsite Resident Support Team for Ember @…" at bounding box center [787, 207] width 694 height 40
copy div "Hi Stephanie and Leif, I'm on the new offsite Resident Support Team for Ember @…"
click at [359, 306] on div "Stephanie Olson Neutral 3:21 AM" at bounding box center [418, 307] width 125 height 31
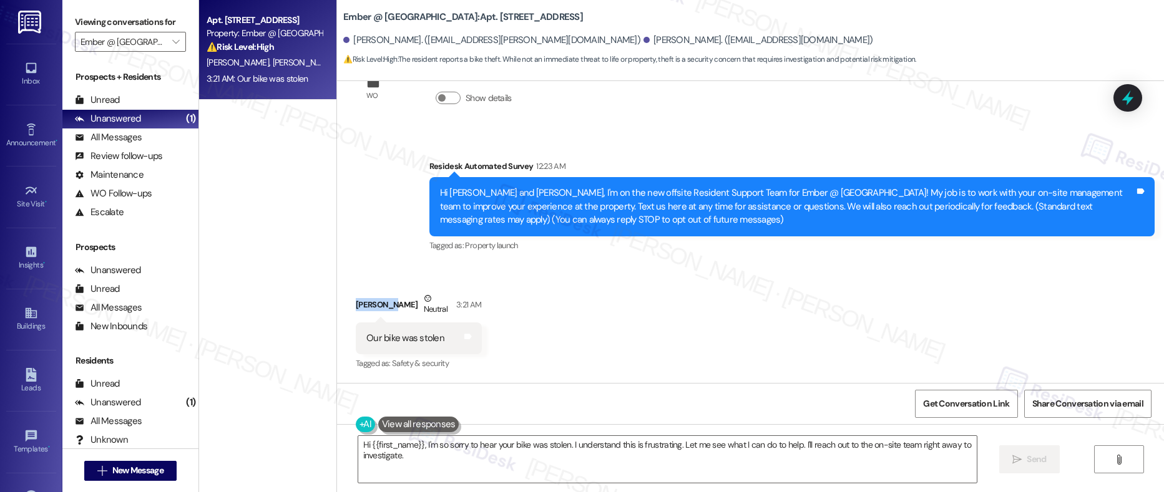
click at [359, 306] on div "Stephanie Olson Neutral 3:21 AM" at bounding box center [418, 307] width 125 height 31
copy div "Stephanie"
click at [409, 340] on div "Our bike was stolen" at bounding box center [405, 338] width 78 height 13
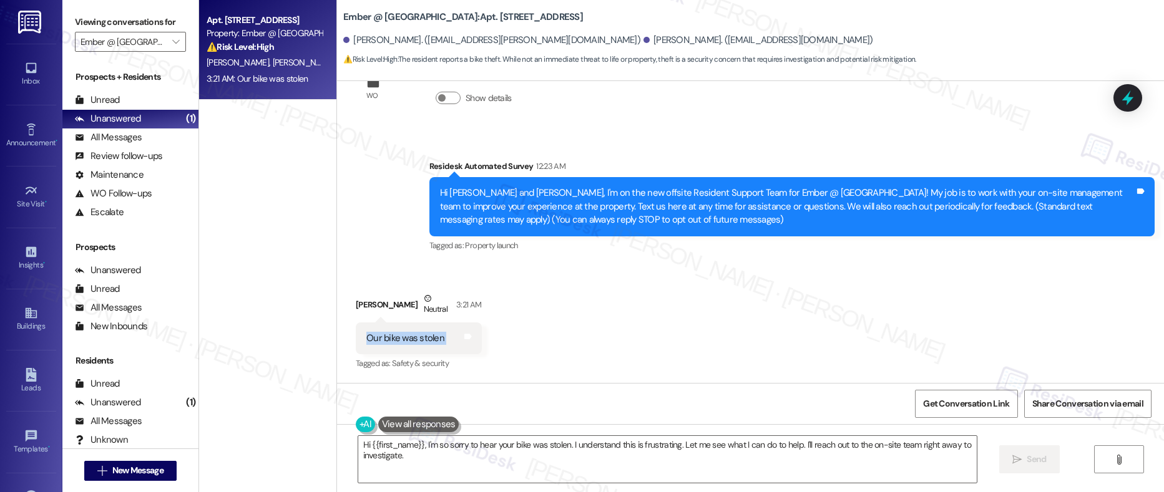
click at [409, 340] on div "Our bike was stolen" at bounding box center [405, 338] width 78 height 13
copy div "Our bike was stolen Tags and notes"
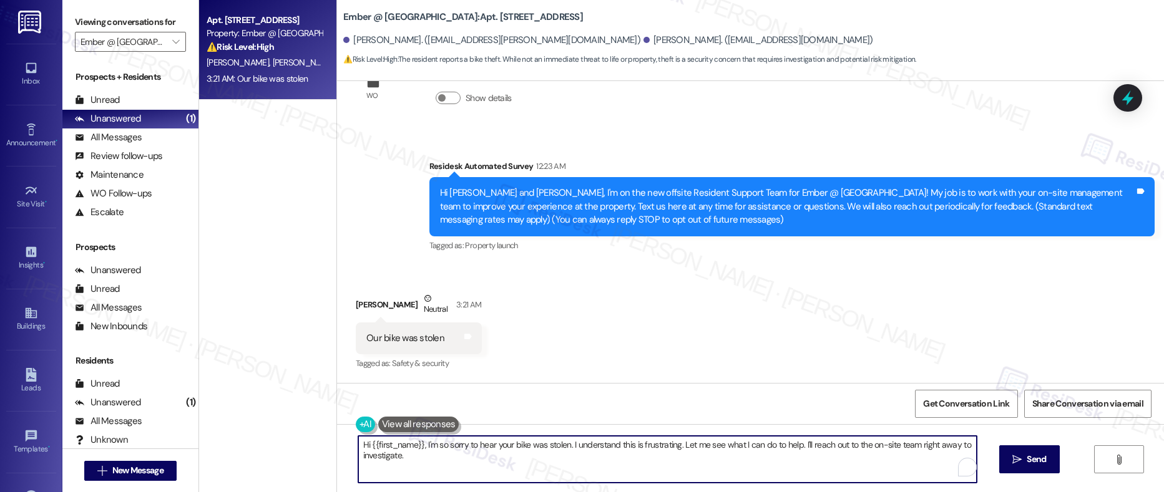
click at [444, 459] on textarea "Hi {{first_name}}, I'm so sorry to hear your bike was stolen. I understand this…" at bounding box center [667, 459] width 619 height 47
paste textarea "Stephanie, I’m so sorry to hear about your bike being stolen. That’s understand…"
click at [392, 453] on textarea "Hi Stephanie, I’m so sorry to hear about your bike being stolen. That’s underst…" at bounding box center [663, 459] width 619 height 47
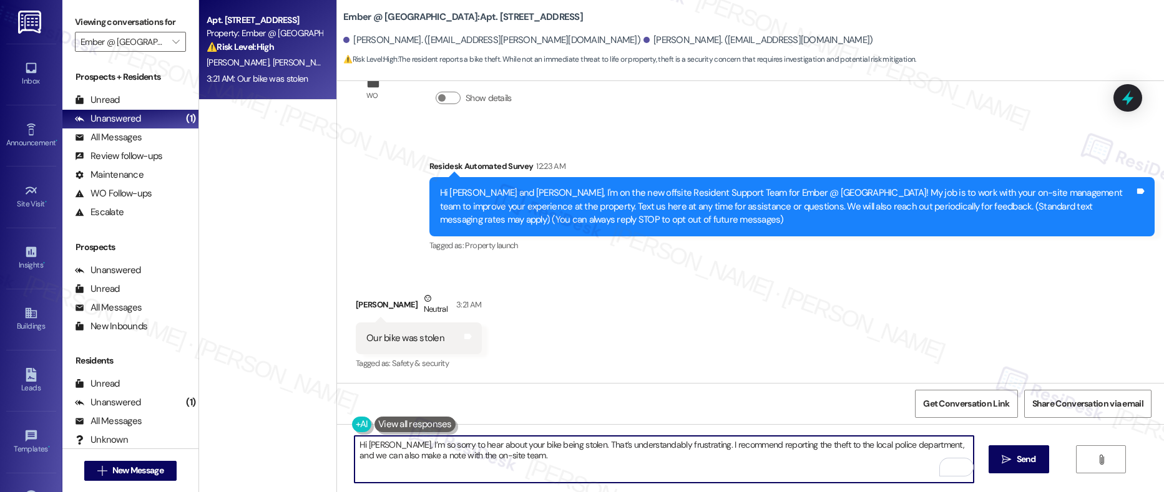
click at [392, 454] on textarea "Hi Stephanie, I’m so sorry to hear about your bike being stolen. That’s underst…" at bounding box center [663, 459] width 619 height 47
click at [396, 458] on textarea "Hi Stephanie, I’m so sorry to hear about your bike being stolen. That’s underst…" at bounding box center [663, 459] width 619 height 47
click at [399, 461] on textarea "Hi Stephanie, I’m so sorry to hear about your bike being stolen. That’s underst…" at bounding box center [663, 459] width 619 height 47
paste textarea "really sorry to hear about your bike being stolen. I recommend filing a police …"
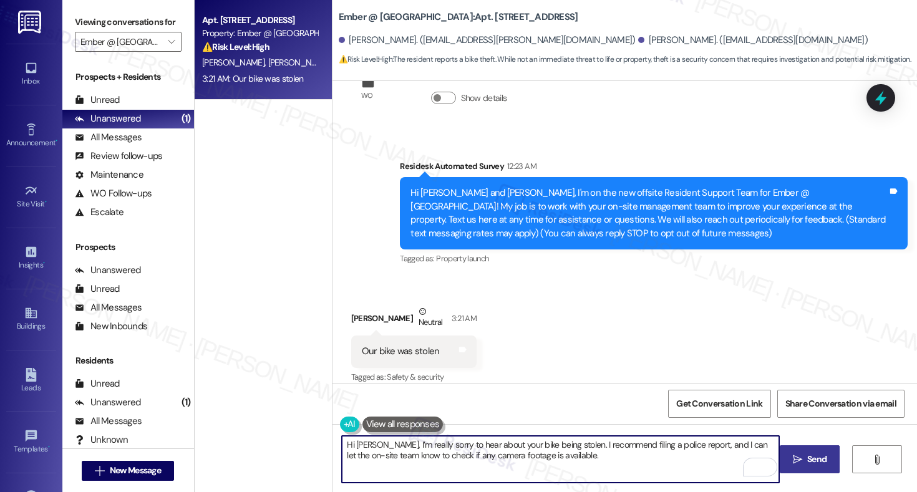
type textarea "Hi Stephanie, I’m really sorry to hear about your bike being stolen. I recommen…"
click at [814, 462] on span "Send" at bounding box center [816, 459] width 19 height 13
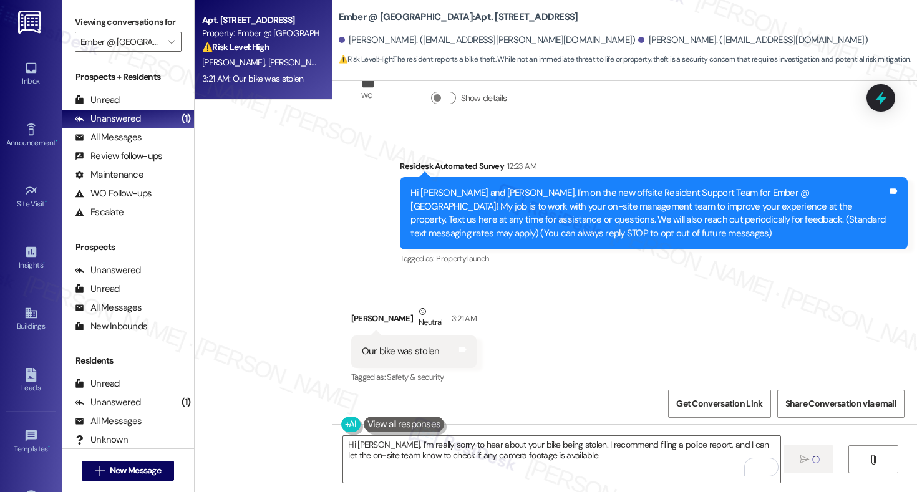
scroll to position [71, 0]
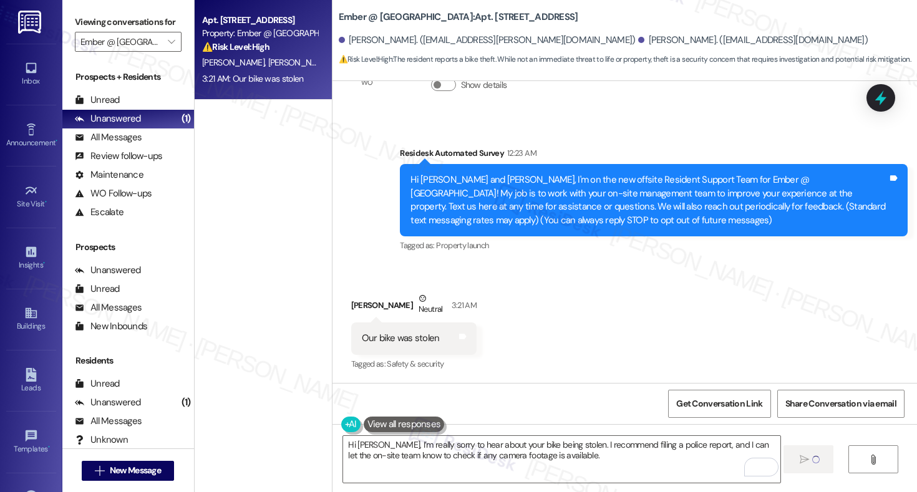
click at [805, 297] on div "Received via SMS Stephanie Olson Neutral 3:21 AM Our bike was stolen Tags and n…" at bounding box center [625, 323] width 585 height 119
click at [805, 299] on div "Received via SMS Stephanie Olson Neutral 3:21 AM Our bike was stolen Tags and n…" at bounding box center [625, 323] width 585 height 119
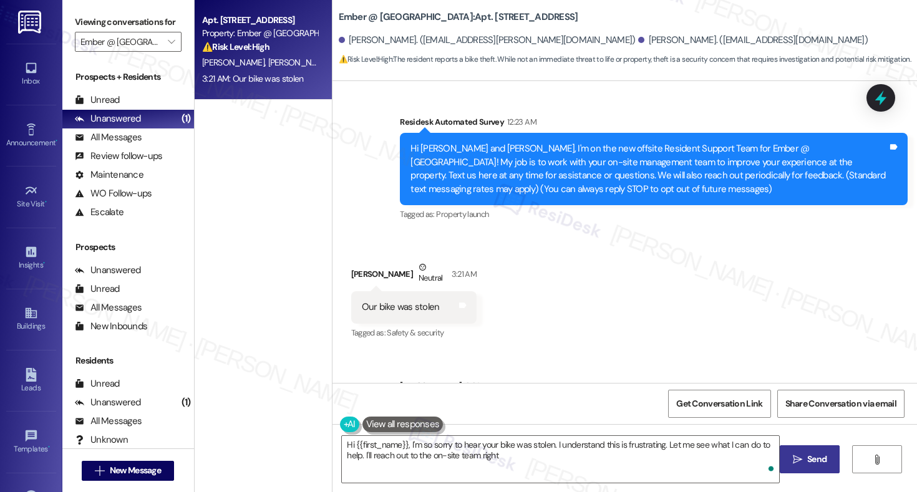
scroll to position [171, 0]
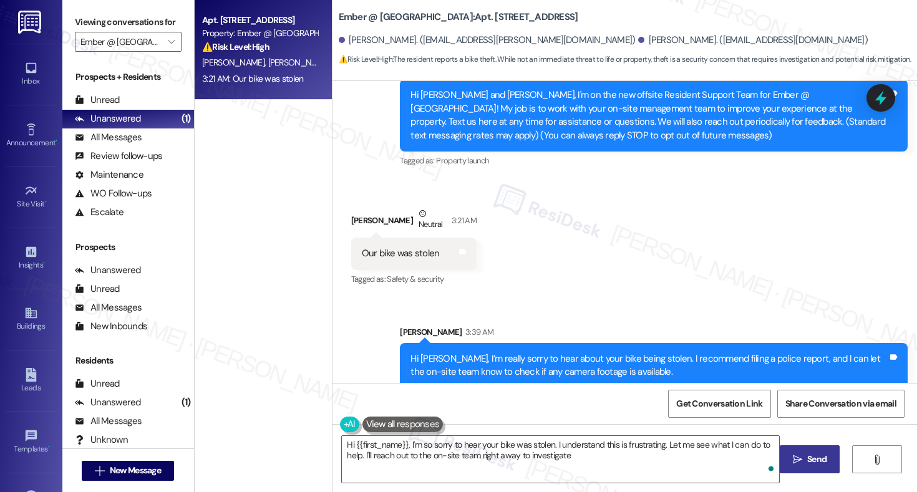
type textarea "Hi {{first_name}}, I'm so sorry to hear your bike was stolen. I understand this…"
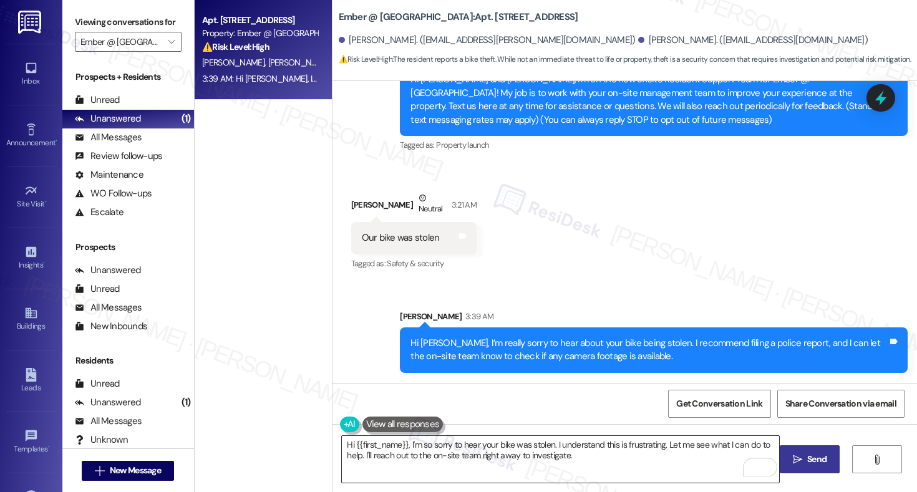
click at [579, 461] on textarea "Hi {{first_name}}, I'm so sorry to hear your bike was stolen. I understand this…" at bounding box center [560, 459] width 437 height 47
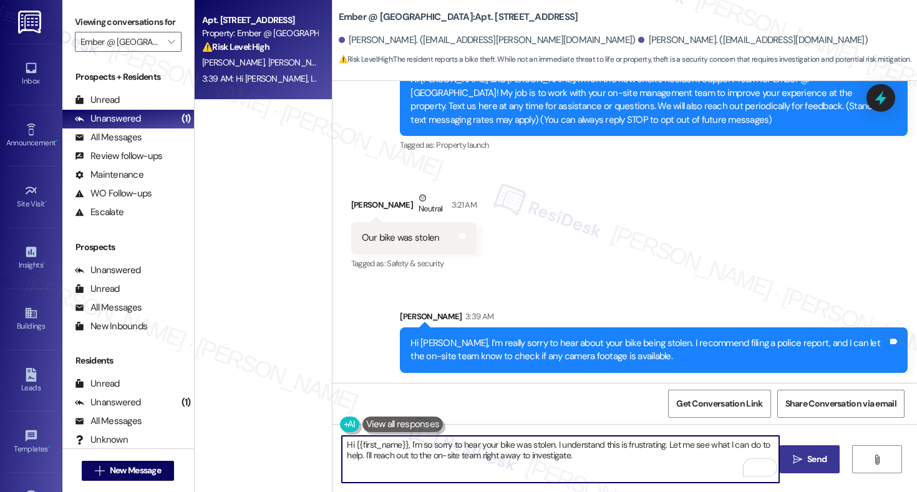
click at [579, 461] on textarea "Hi {{first_name}}, I'm so sorry to hear your bike was stolen. I understand this…" at bounding box center [560, 459] width 437 height 47
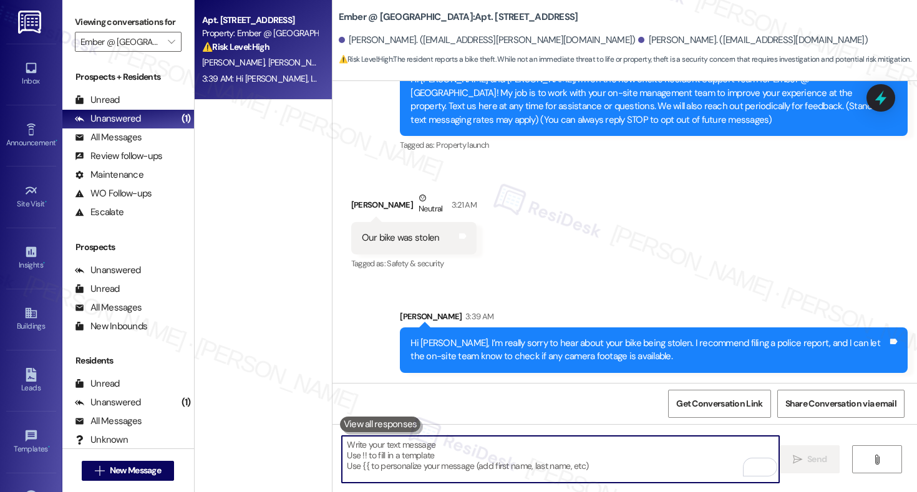
click at [454, 452] on textarea "To enrich screen reader interactions, please activate Accessibility in Grammarl…" at bounding box center [560, 459] width 437 height 47
click at [457, 457] on textarea "To enrich screen reader interactions, please activate Accessibility in Grammarl…" at bounding box center [560, 459] width 437 height 47
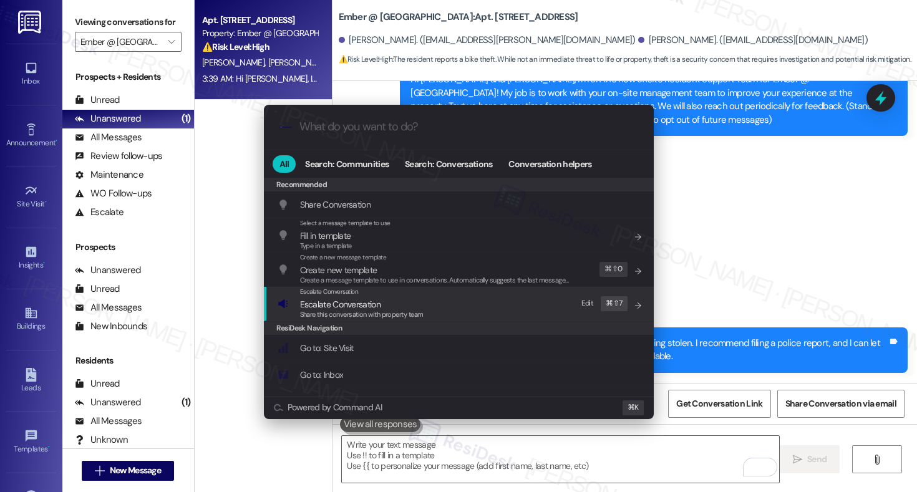
click at [410, 312] on span "Share this conversation with property team" at bounding box center [362, 314] width 124 height 9
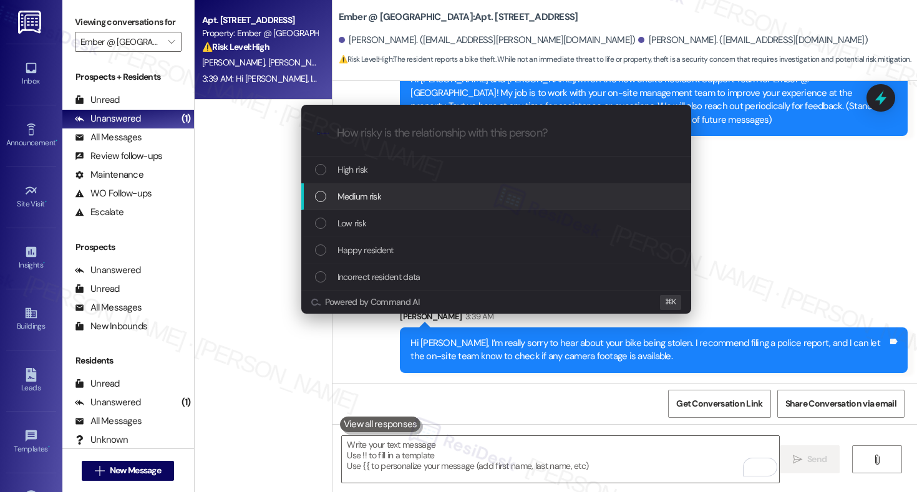
click at [414, 201] on div "Medium risk" at bounding box center [497, 197] width 365 height 14
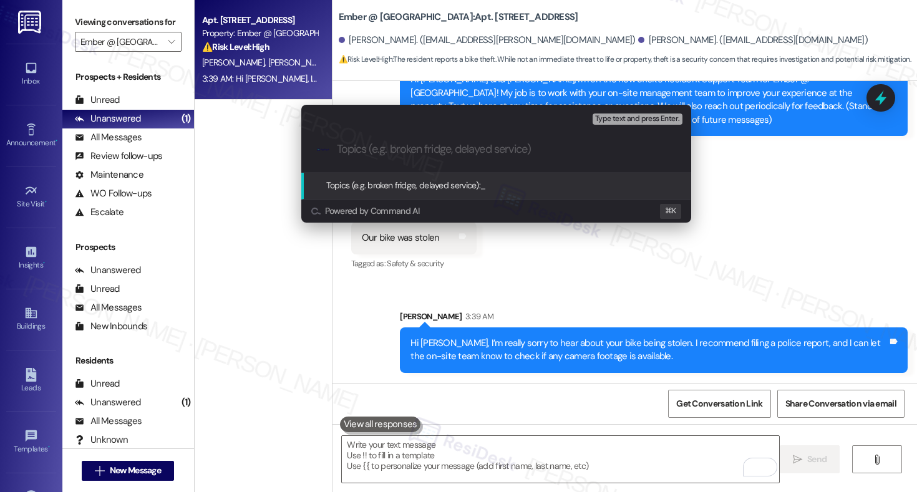
paste input "Action Needed: Bike Theft Reported by Resident"
type input "Action Needed: Bike Theft Reported by Resident"
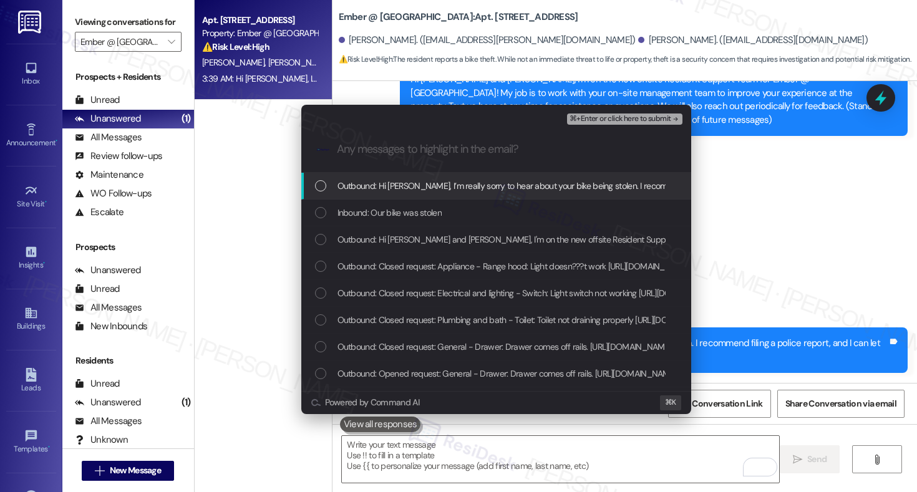
click at [487, 190] on span "Outbound: Hi Stephanie, I’m really sorry to hear about your bike being stolen. …" at bounding box center [696, 186] width 716 height 14
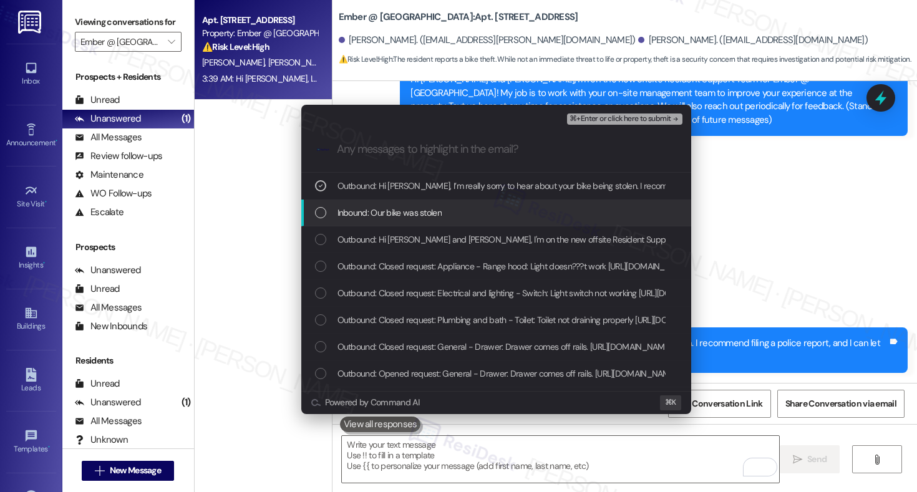
click at [452, 223] on div "Inbound: Our bike was stolen" at bounding box center [496, 213] width 390 height 27
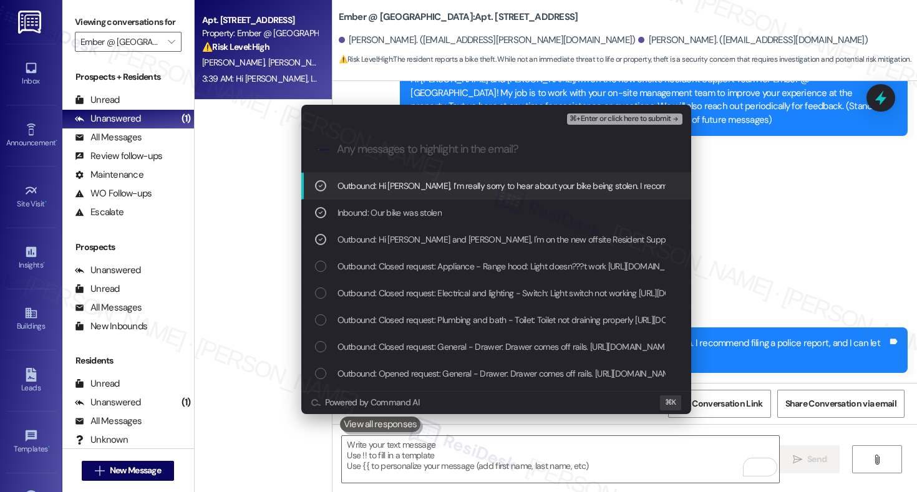
click at [616, 122] on span "⌘+Enter or click here to submit" at bounding box center [620, 119] width 101 height 9
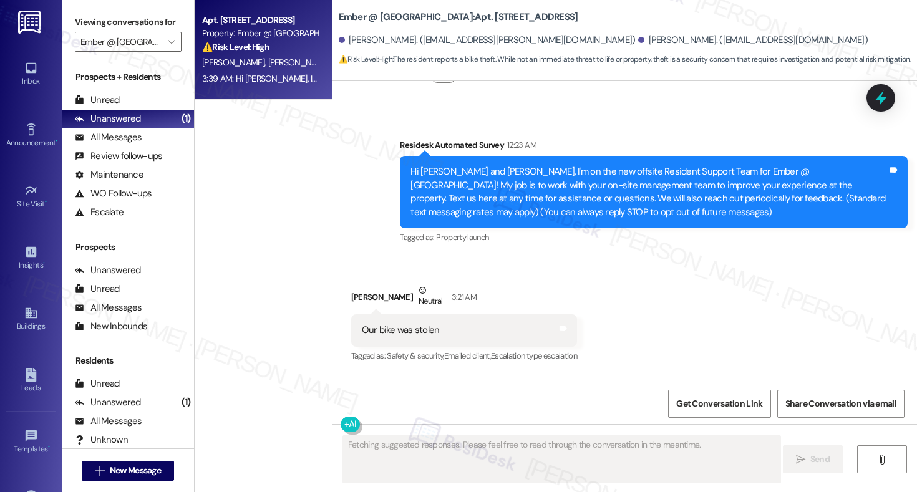
scroll to position [189, 0]
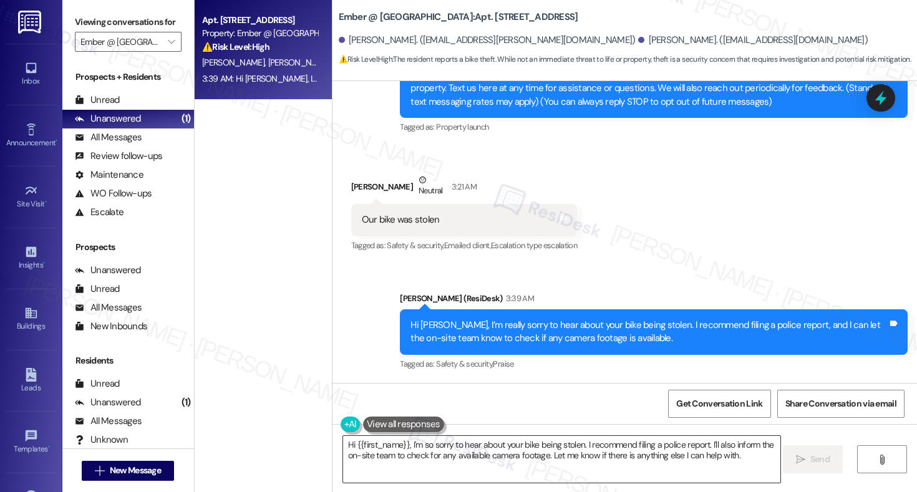
click at [516, 455] on textarea "Hi {{first_name}}, I'm so sorry to hear about your bike being stolen. I recomme…" at bounding box center [561, 459] width 437 height 47
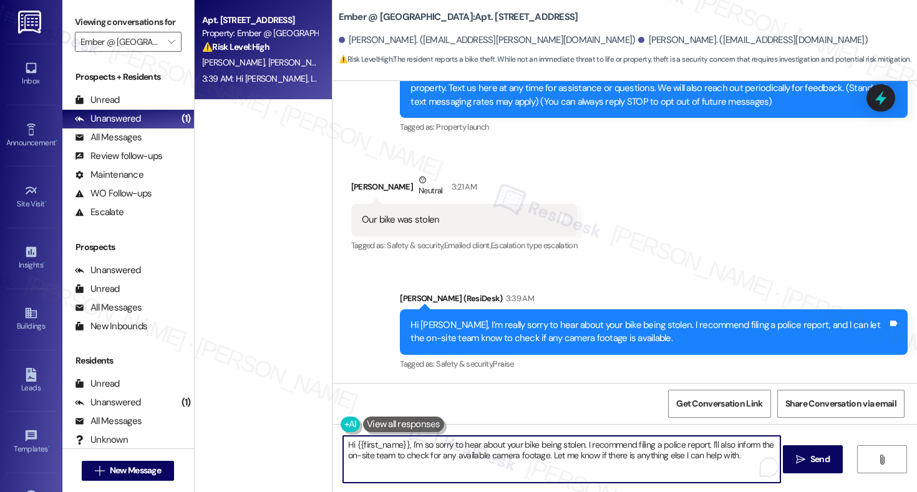
click at [516, 455] on textarea "Hi {{first_name}}, I'm so sorry to hear about your bike being stolen. I recomme…" at bounding box center [561, 459] width 437 height 47
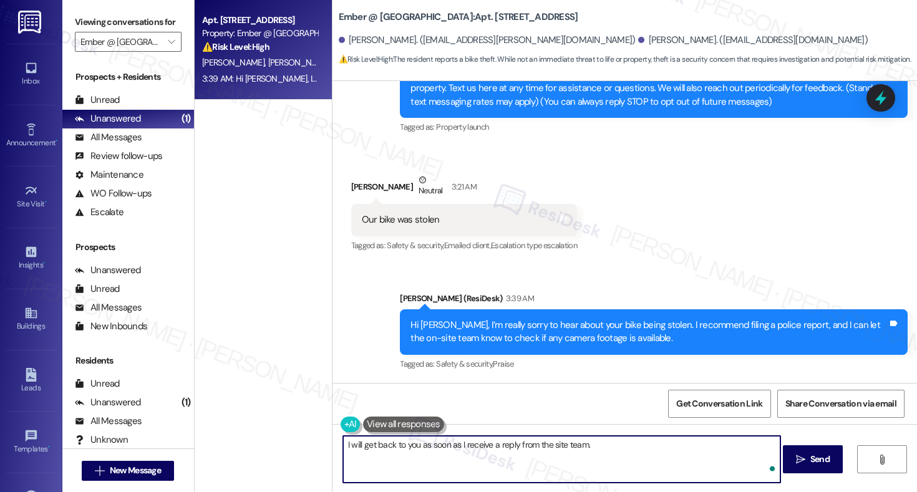
type textarea "I will get back to you as soon as I receive a reply from the site team."
click at [553, 447] on textarea "I will get back to you as soon as I receive a reply from the site team." at bounding box center [561, 459] width 437 height 47
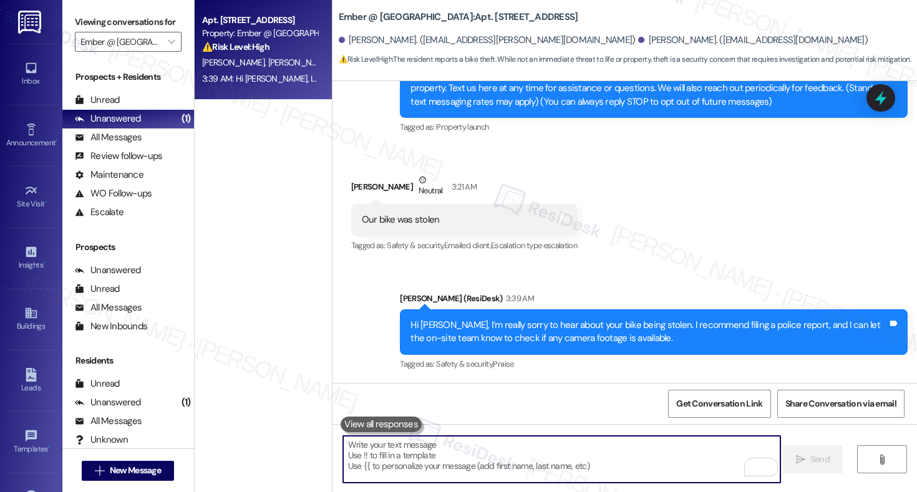
click at [507, 455] on textarea "To enrich screen reader interactions, please activate Accessibility in Grammarl…" at bounding box center [561, 459] width 437 height 47
paste textarea "I’ll update you as soon as I hear back from the site team"
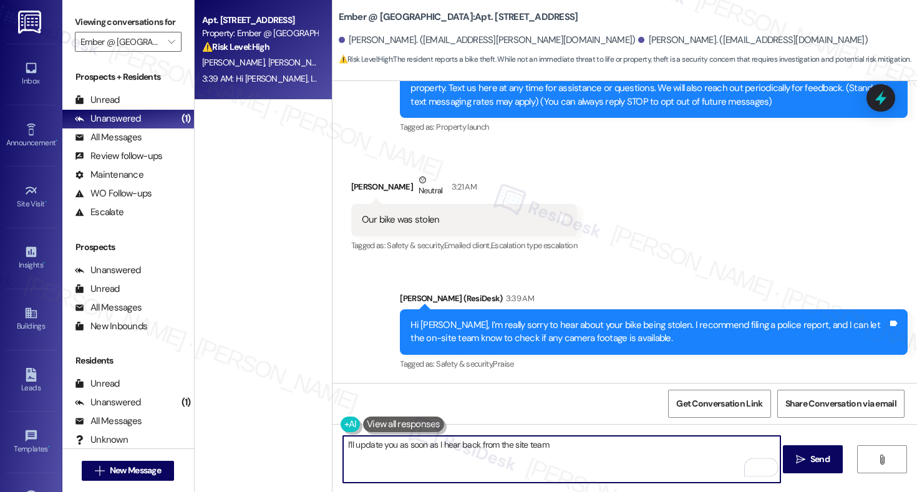
click at [603, 462] on textarea "I’ll update you as soon as I hear back from the site team" at bounding box center [561, 459] width 437 height 47
type textarea "I’ll update you as soon as I hear back from the site team."
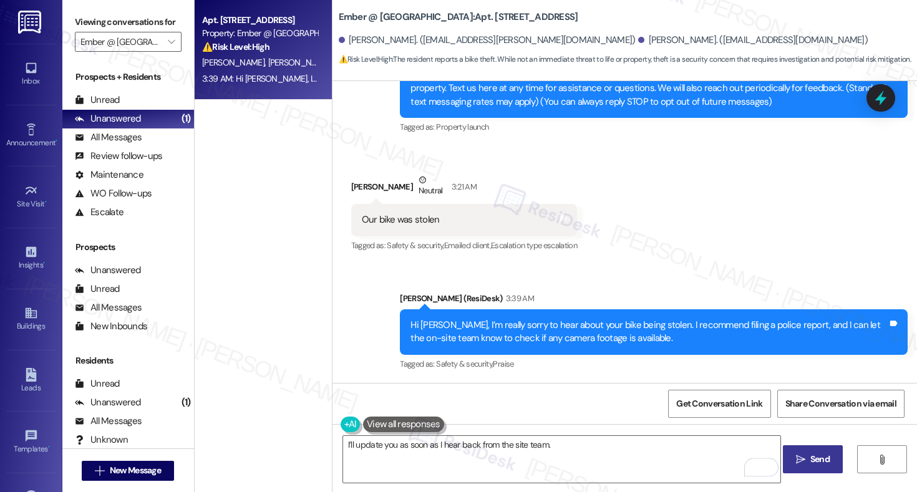
click at [813, 459] on span "Send" at bounding box center [819, 459] width 19 height 13
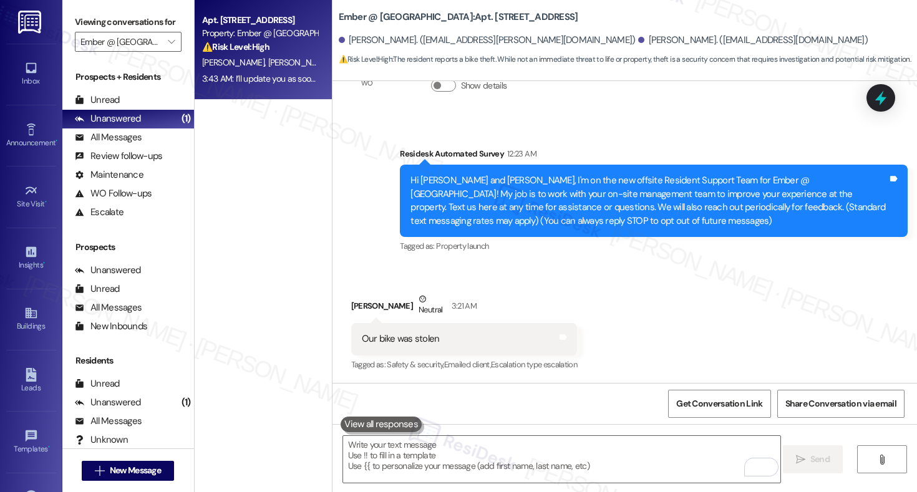
scroll to position [276, 0]
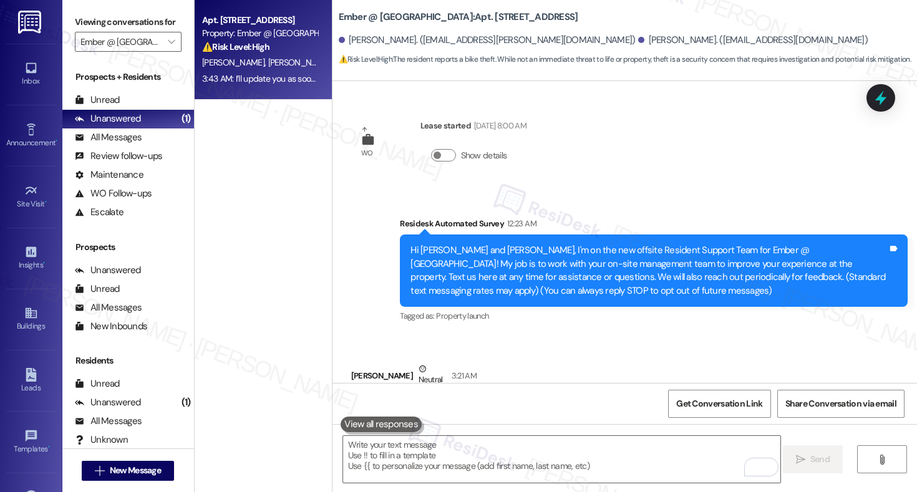
scroll to position [276, 0]
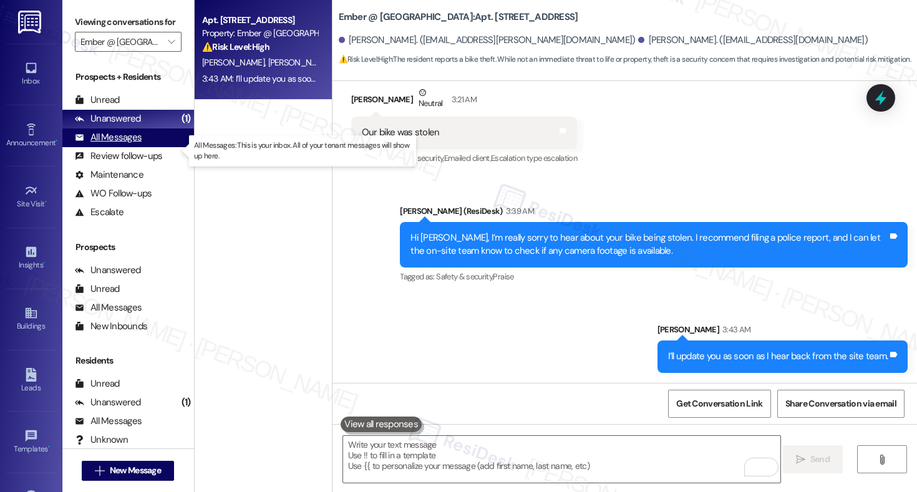
click at [130, 144] on div "All Messages" at bounding box center [108, 137] width 67 height 13
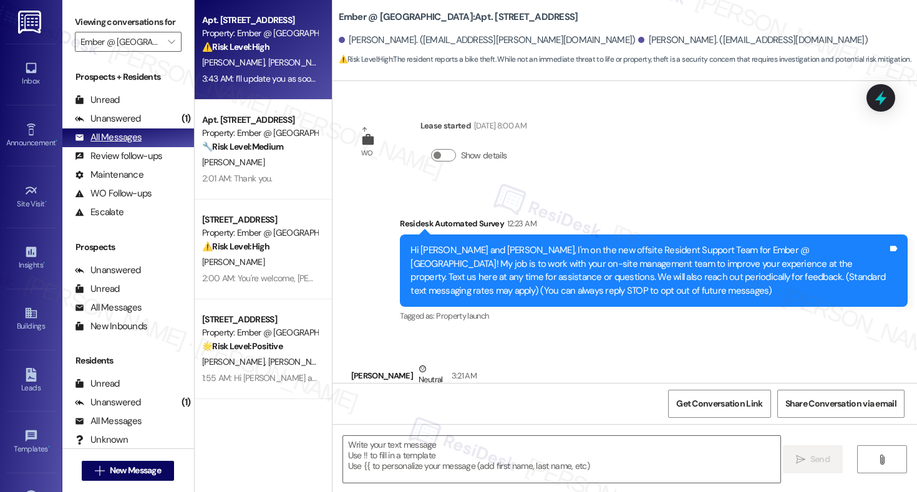
scroll to position [70, 0]
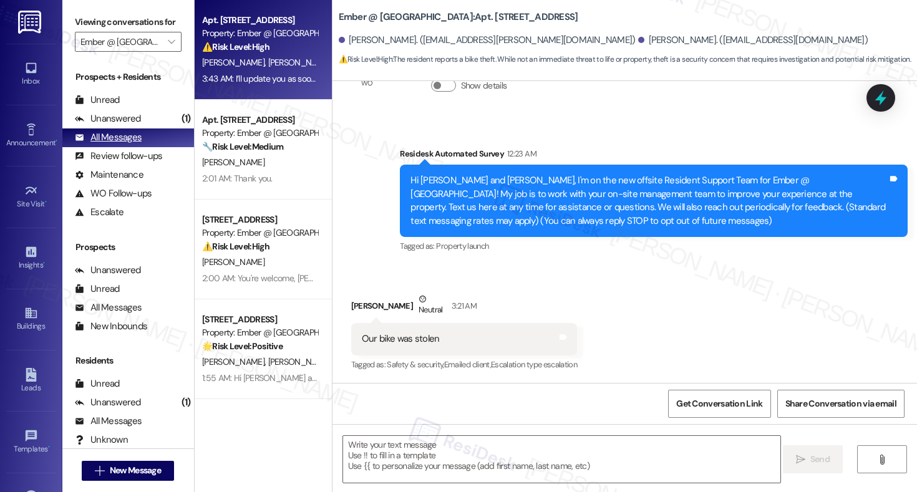
type textarea "Fetching suggested responses. Please feel free to read through the conversation…"
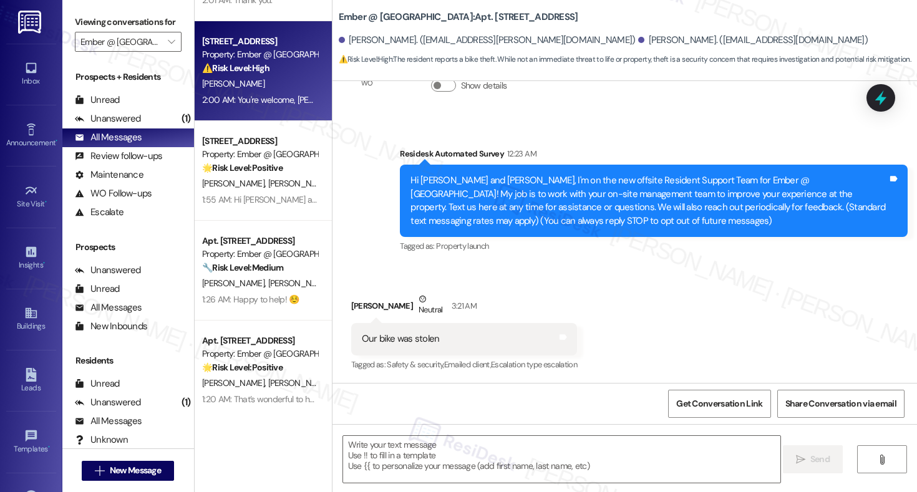
scroll to position [182, 0]
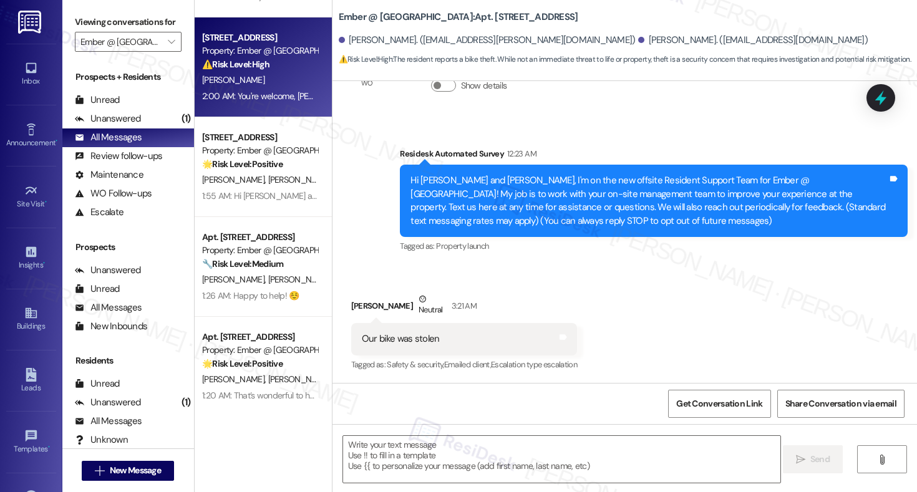
click at [275, 263] on strong "🔧 Risk Level: Medium" at bounding box center [242, 263] width 81 height 11
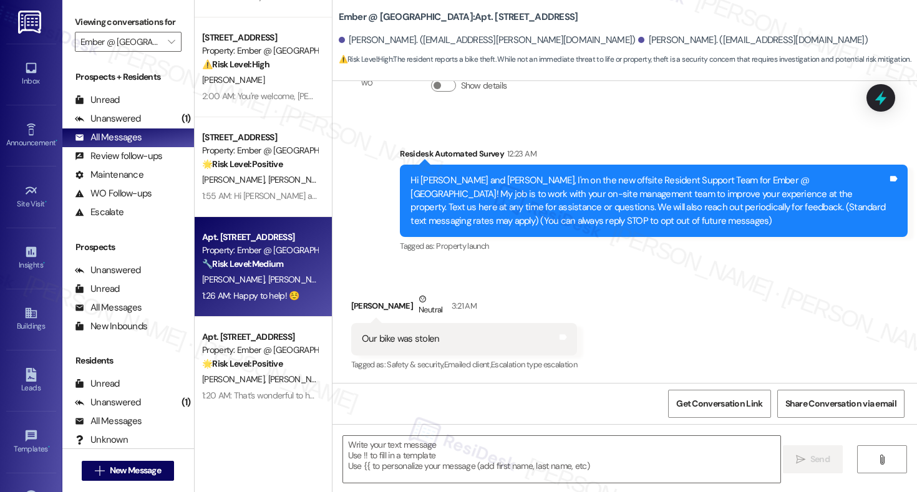
click at [275, 263] on strong "🔧 Risk Level: Medium" at bounding box center [242, 263] width 81 height 11
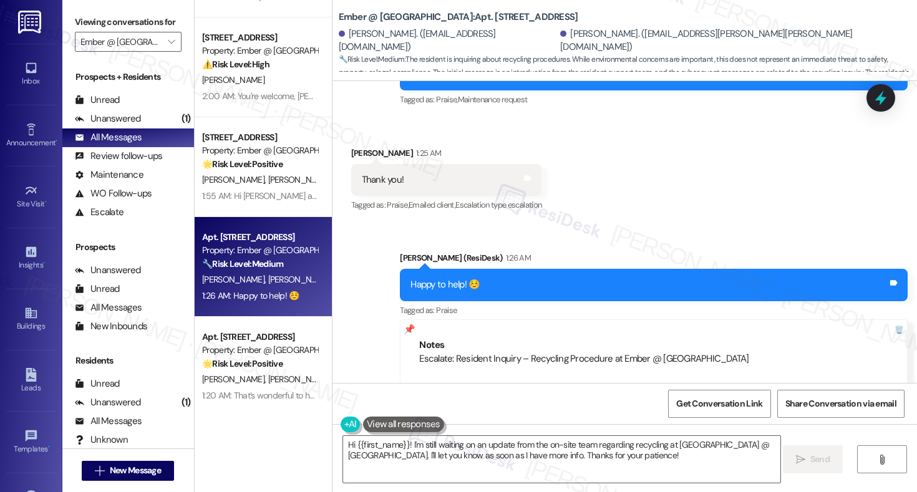
scroll to position [845, 0]
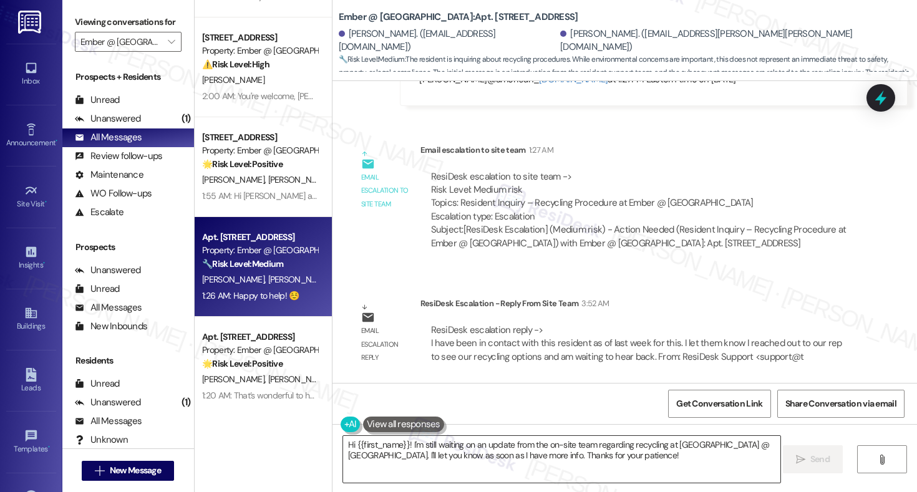
click at [416, 457] on textarea "Hi {{first_name}}! I'm still waiting on an update from the on-site team regardi…" at bounding box center [561, 459] width 437 height 47
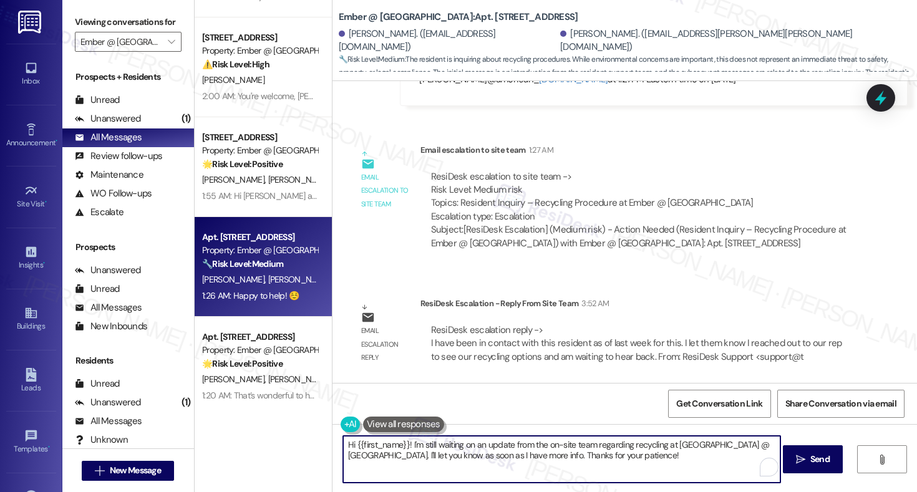
click at [416, 457] on textarea "Hi {{first_name}}! I'm still waiting on an update from the on-site team regardi…" at bounding box center [561, 459] width 437 height 47
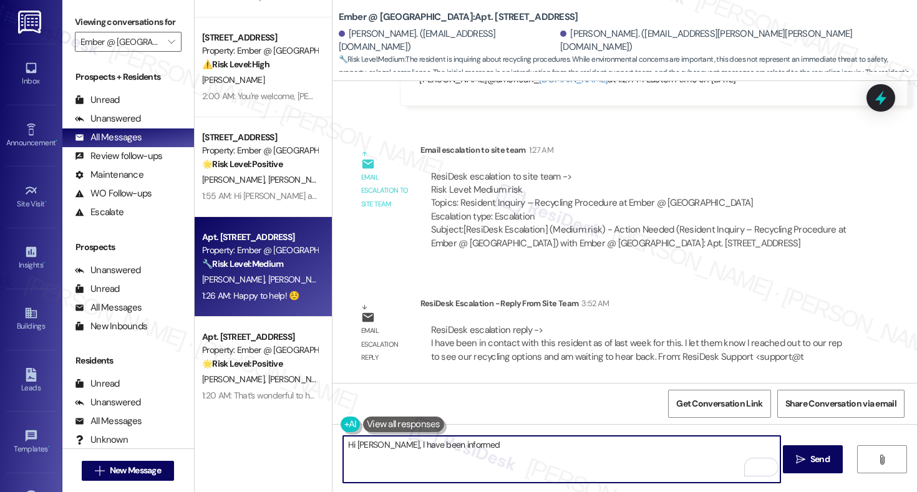
click at [414, 451] on textarea "Hi Shannon, I have been informed" at bounding box center [561, 459] width 437 height 47
drag, startPoint x: 386, startPoint y: 444, endPoint x: 470, endPoint y: 450, distance: 85.1
click at [470, 454] on textarea "Hi Shannon, I have been informed" at bounding box center [561, 459] width 437 height 47
paste textarea "Hi [Resident], our site team mentioned they connected with you last week. We’ve…"
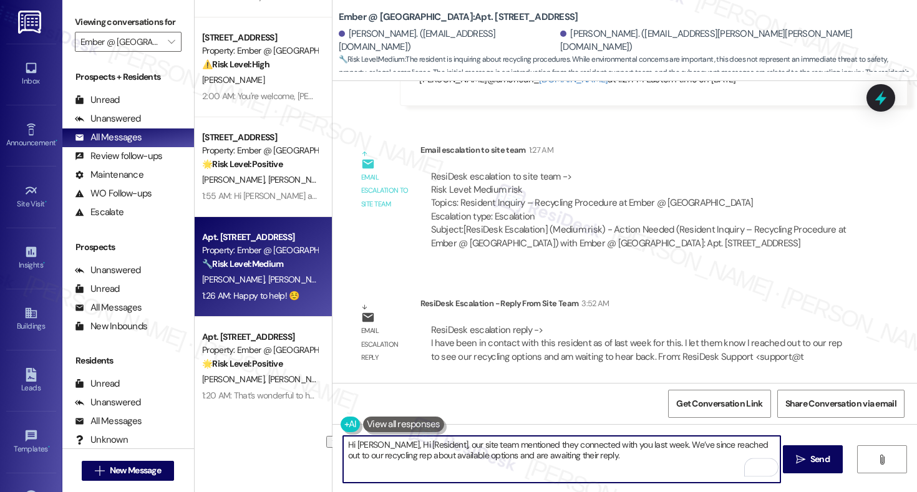
drag, startPoint x: 435, startPoint y: 446, endPoint x: 383, endPoint y: 443, distance: 51.9
click at [383, 443] on textarea "Hi Shannon, Hi [Resident], our site team mentioned they connected with you last…" at bounding box center [561, 459] width 437 height 47
click at [553, 466] on textarea "Hi Shannon, our site team mentioned they connected with you last week. We’ve si…" at bounding box center [561, 459] width 437 height 47
type textarea "Hi Shannon, our site team mentioned they connected with you last week. We’ve si…"
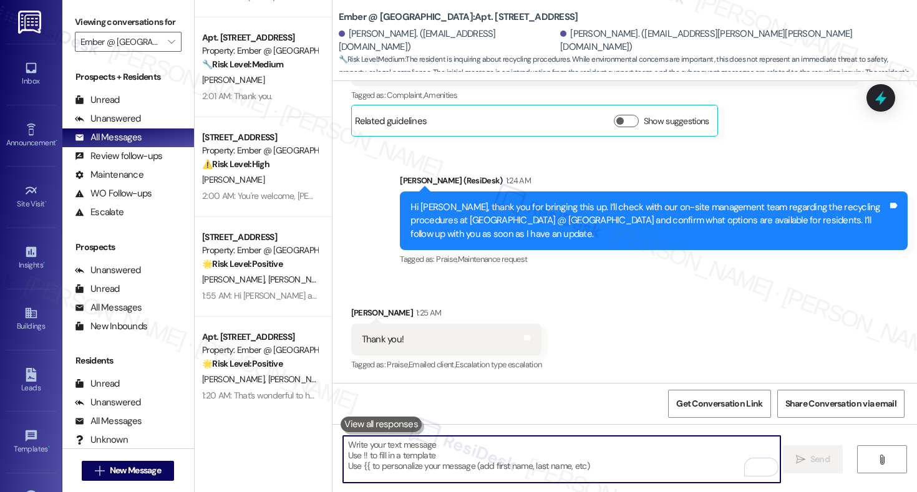
scroll to position [945, 0]
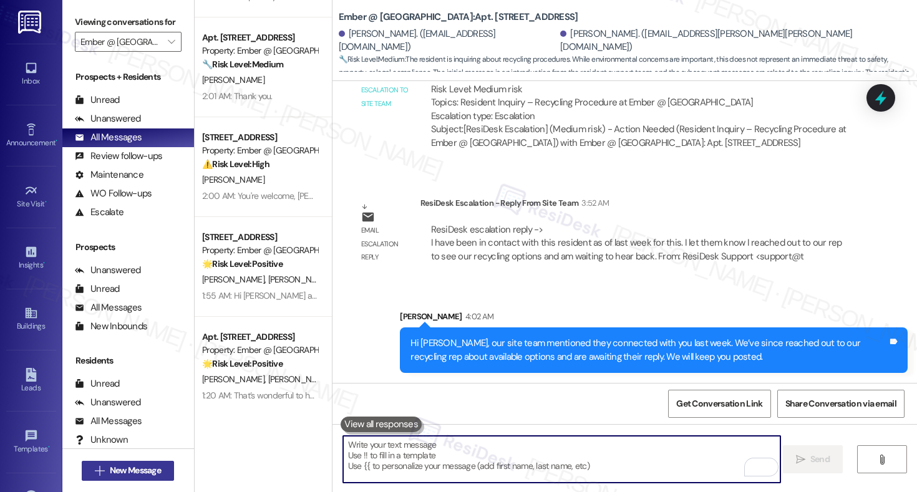
click at [119, 468] on span "New Message" at bounding box center [135, 470] width 51 height 13
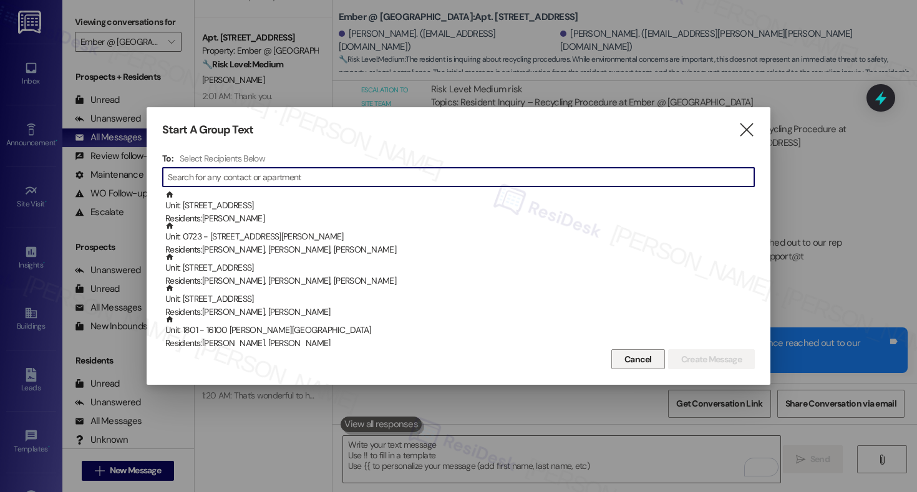
click at [641, 357] on span "Cancel" at bounding box center [638, 359] width 27 height 13
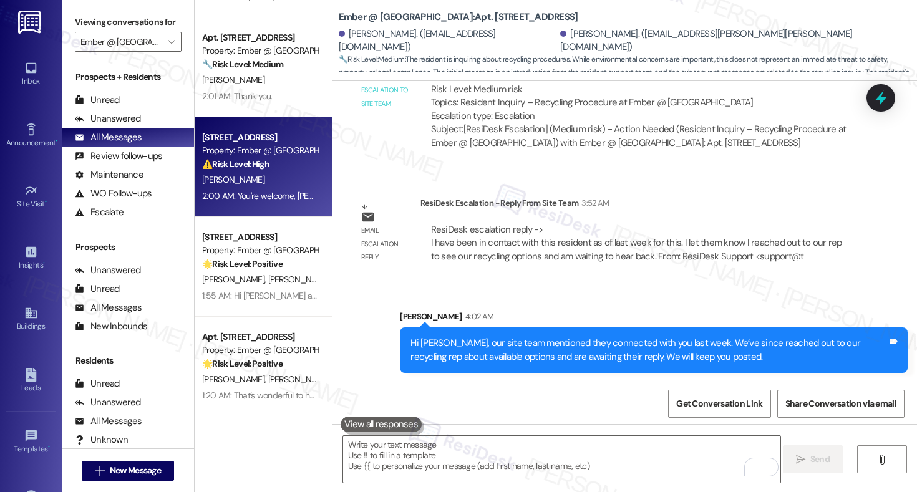
click at [260, 176] on div "[PERSON_NAME]" at bounding box center [260, 180] width 118 height 16
type textarea "Fetching suggested responses. Please feel free to read through the conversation…"
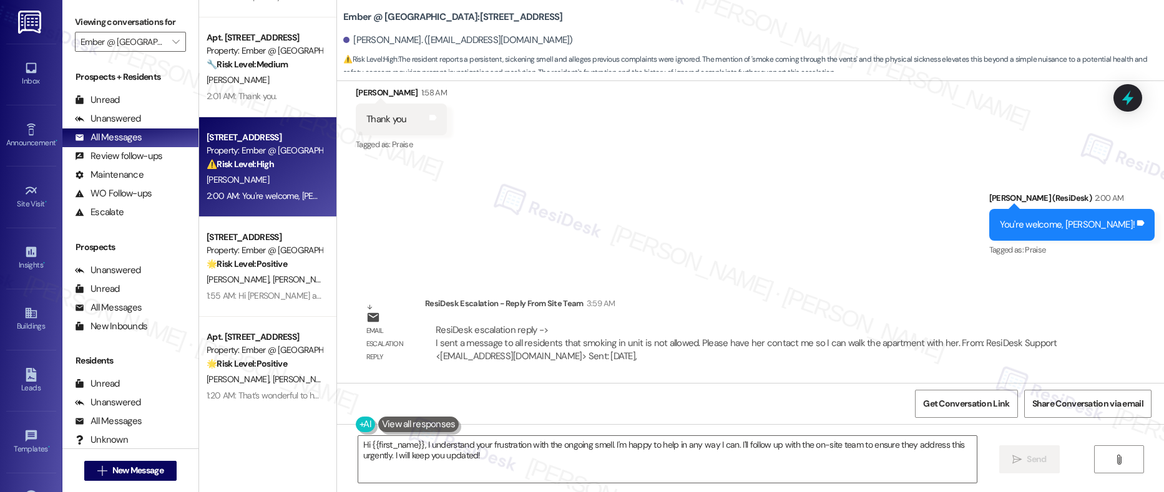
scroll to position [1069, 0]
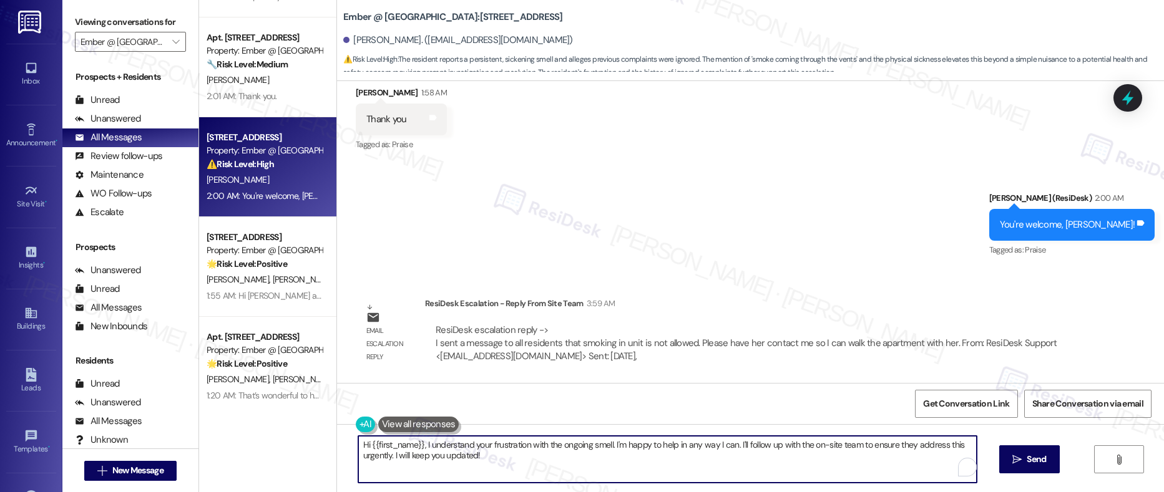
drag, startPoint x: 487, startPoint y: 458, endPoint x: 417, endPoint y: 444, distance: 71.2
click at [417, 444] on textarea "Hi {{first_name}}, I understand your frustration with the ongoing smell. I'm ha…" at bounding box center [667, 459] width 619 height 47
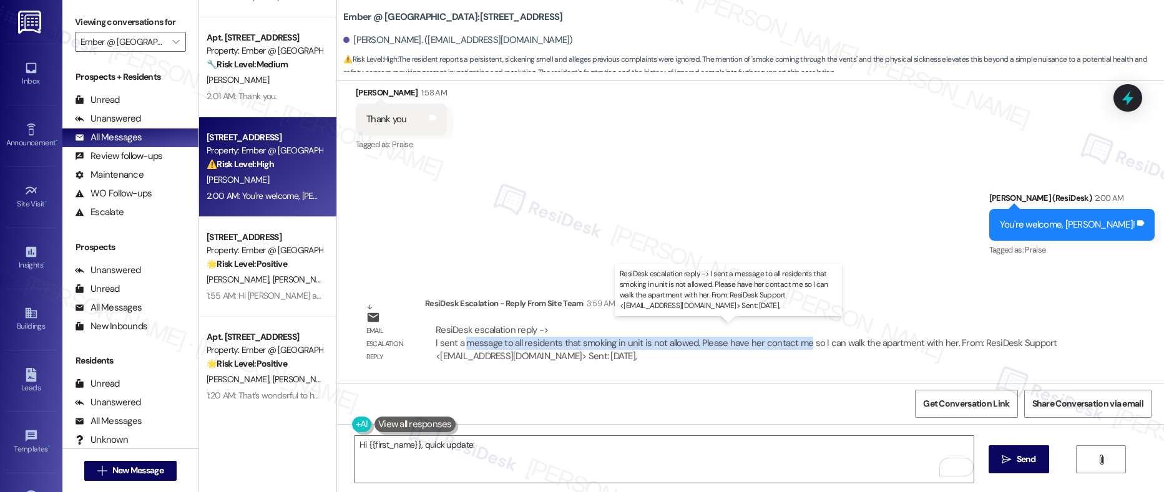
drag, startPoint x: 455, startPoint y: 346, endPoint x: 791, endPoint y: 347, distance: 335.0
click at [791, 347] on div "ResiDesk escalation reply -> I sent a message to all residents that smoking in …" at bounding box center [745, 343] width 621 height 39
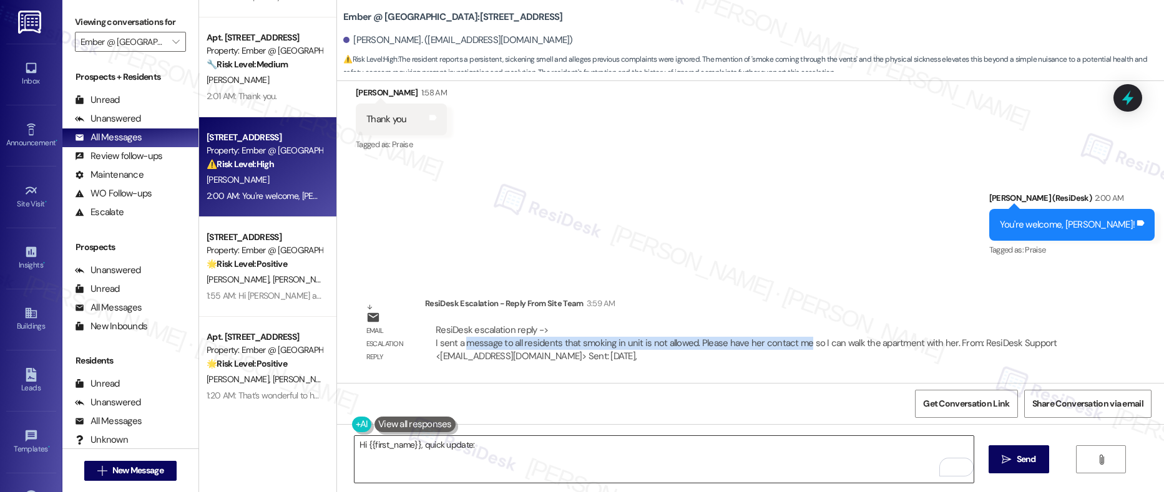
click at [489, 450] on textarea "Hi {{first_name}}, quick update:" at bounding box center [663, 459] width 619 height 47
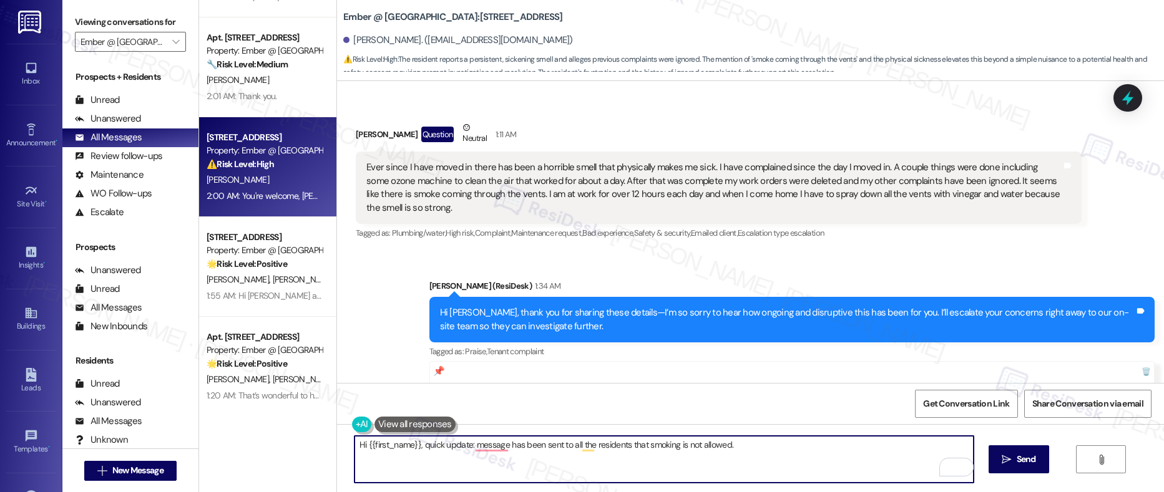
scroll to position [444, 0]
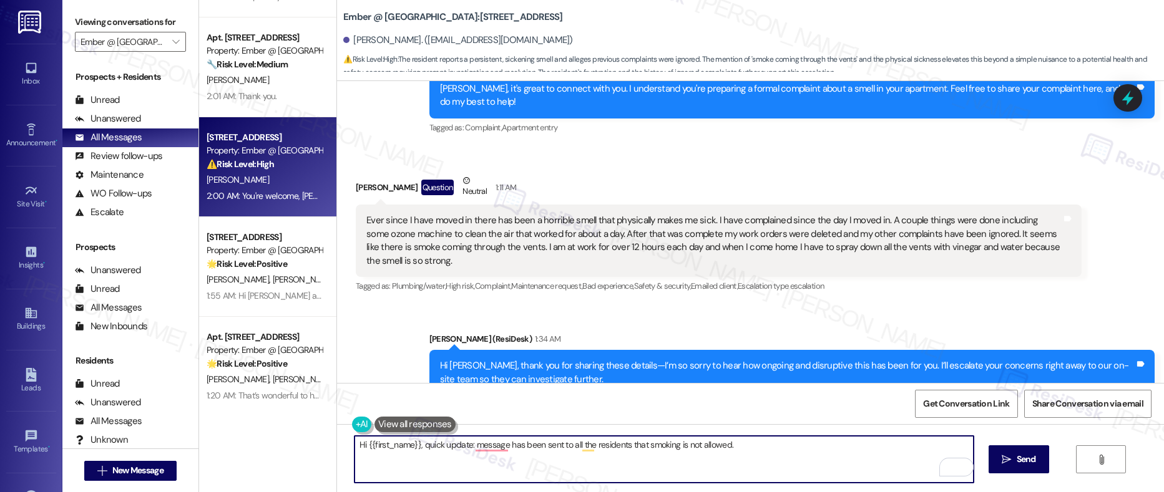
click at [669, 221] on div "Ever since I have moved in there has been a horrible smell that physically make…" at bounding box center [713, 241] width 694 height 54
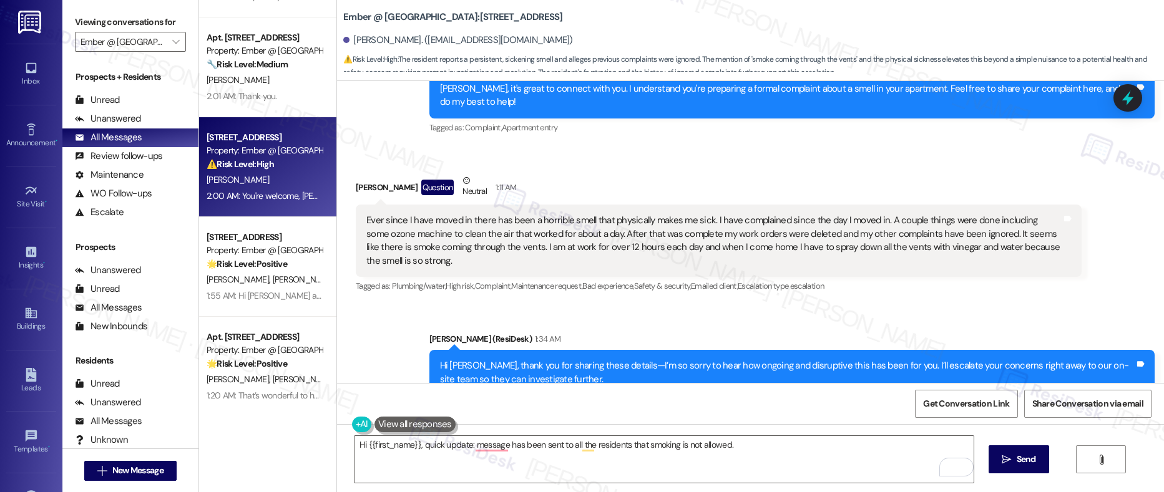
click at [669, 221] on div "Ever since I have moved in there has been a horrible smell that physically make…" at bounding box center [713, 241] width 694 height 54
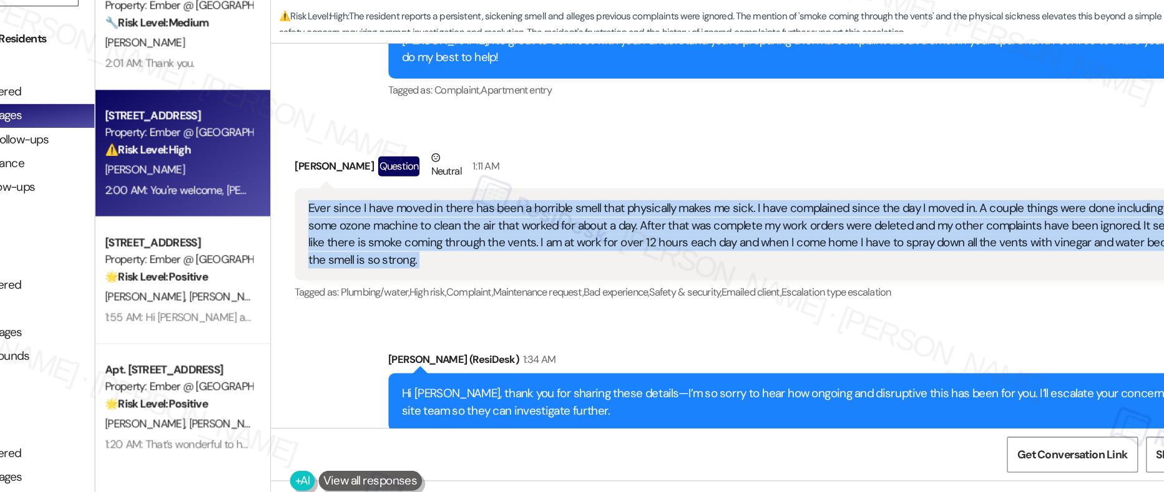
scroll to position [455, 0]
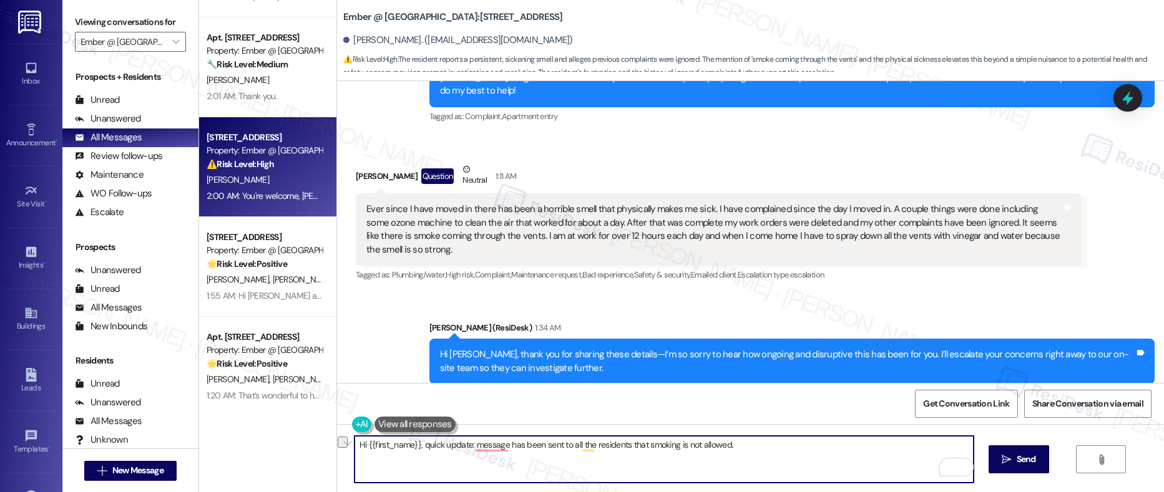
drag, startPoint x: 741, startPoint y: 445, endPoint x: 562, endPoint y: 449, distance: 178.5
click at [562, 449] on textarea "Hi {{first_name}}, quick update: message has been sent to all the residents tha…" at bounding box center [663, 459] width 619 height 47
paste textarea "to all residents that smoking in unit is not allowed. Please have her contact m…"
click at [567, 444] on textarea "Hi {{first_name}}, quick update: message has been sent to to all residents that…" at bounding box center [663, 459] width 619 height 47
drag, startPoint x: 747, startPoint y: 445, endPoint x: 752, endPoint y: 457, distance: 13.2
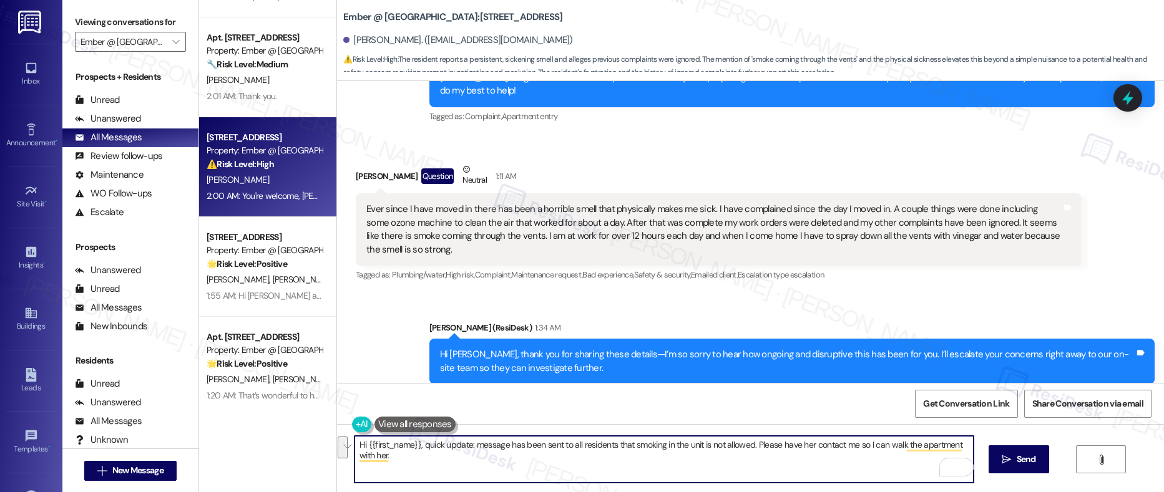
click at [752, 457] on textarea "Hi {{first_name}}, quick update: message has been sent to all residents that sm…" at bounding box center [663, 459] width 619 height 47
paste textarea "When you have a chance, please connect with [Name] so they can do a walkthrough…"
click at [917, 447] on textarea "Hi {{first_name}}, quick update: message has been sent to all residents that sm…" at bounding box center [663, 459] width 619 height 47
drag, startPoint x: 944, startPoint y: 447, endPoint x: 921, endPoint y: 444, distance: 23.3
click at [917, 444] on textarea "Hi {{first_name}}, quick update: message has been sent to all residents that sm…" at bounding box center [663, 459] width 619 height 47
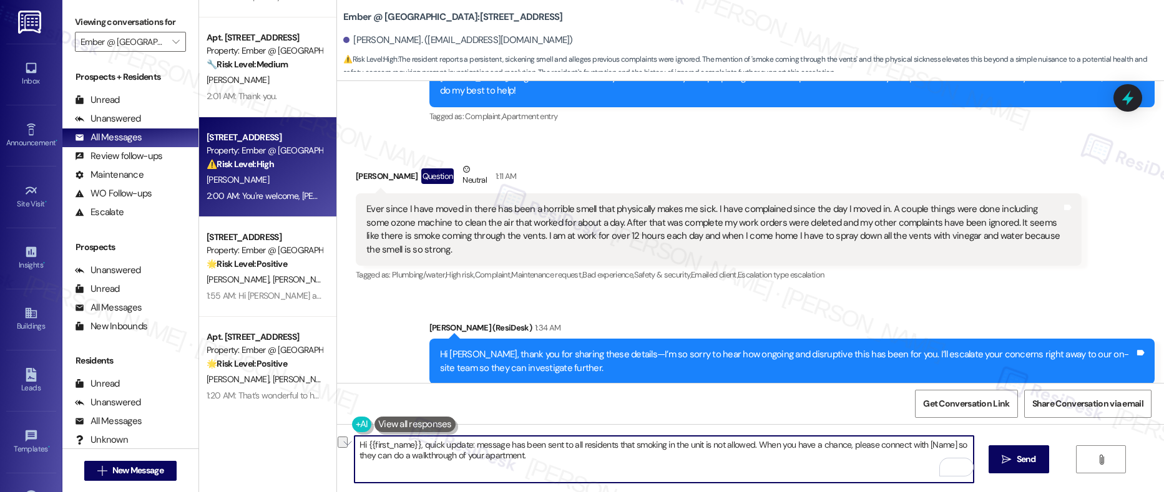
click at [917, 449] on textarea "Hi {{first_name}}, quick update: message has been sent to all residents that sm…" at bounding box center [663, 459] width 619 height 47
click at [552, 475] on textarea "Hi {{first_name}}, quick update: message has been sent to all residents that sm…" at bounding box center [663, 459] width 619 height 47
click at [917, 447] on textarea "Hi {{first_name}}, quick update: message has been sent to all residents that sm…" at bounding box center [663, 459] width 619 height 47
click at [665, 462] on textarea "Hi {{first_name}}, quick update: message has been sent to all residents that sm…" at bounding box center [663, 459] width 619 height 47
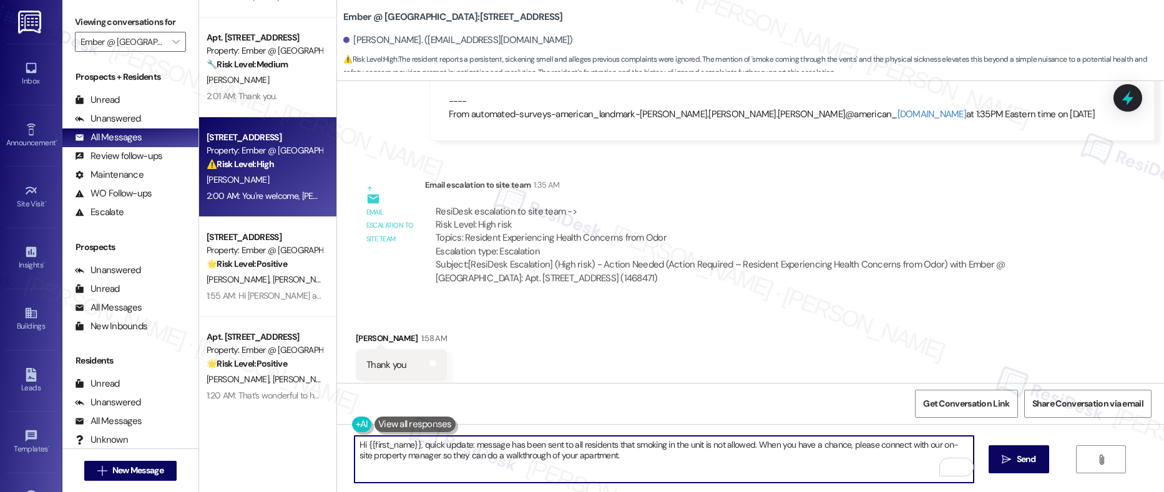
scroll to position [1069, 0]
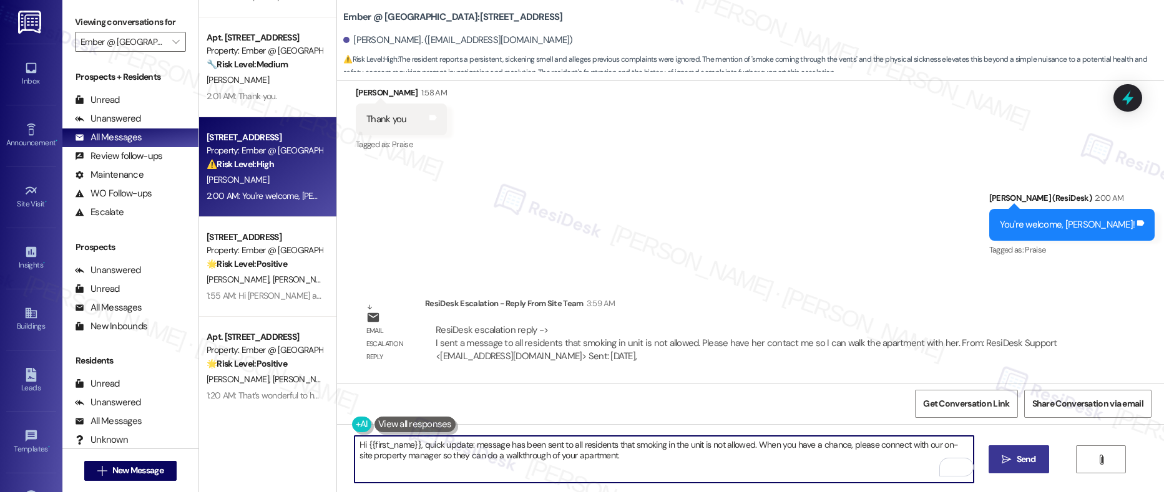
type textarea "Hi {{first_name}}, quick update: message has been sent to all residents that sm…"
click at [917, 469] on button " Send" at bounding box center [1018, 459] width 61 height 28
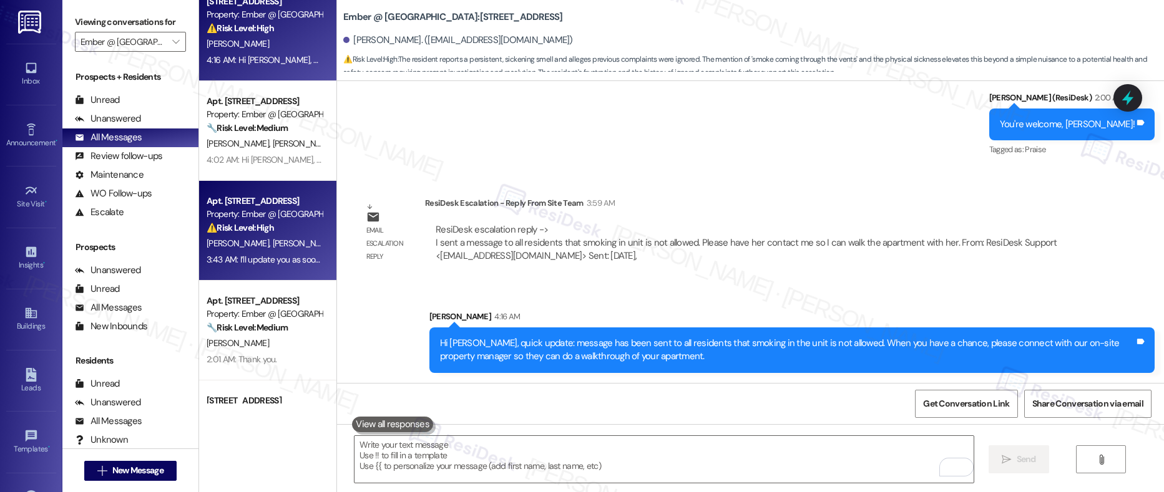
scroll to position [0, 0]
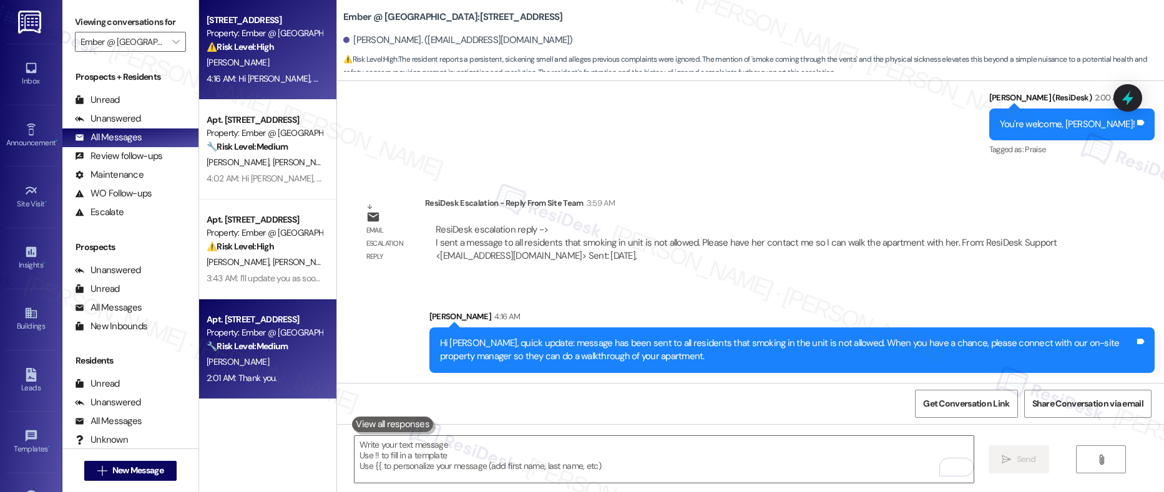
click at [227, 349] on strong "🔧 Risk Level: Medium" at bounding box center [247, 346] width 81 height 11
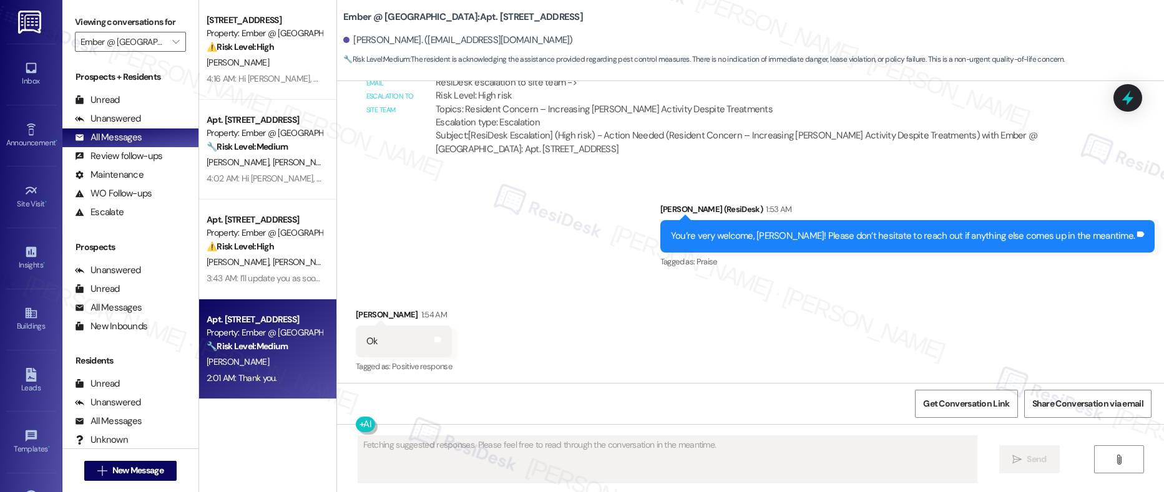
scroll to position [1244, 0]
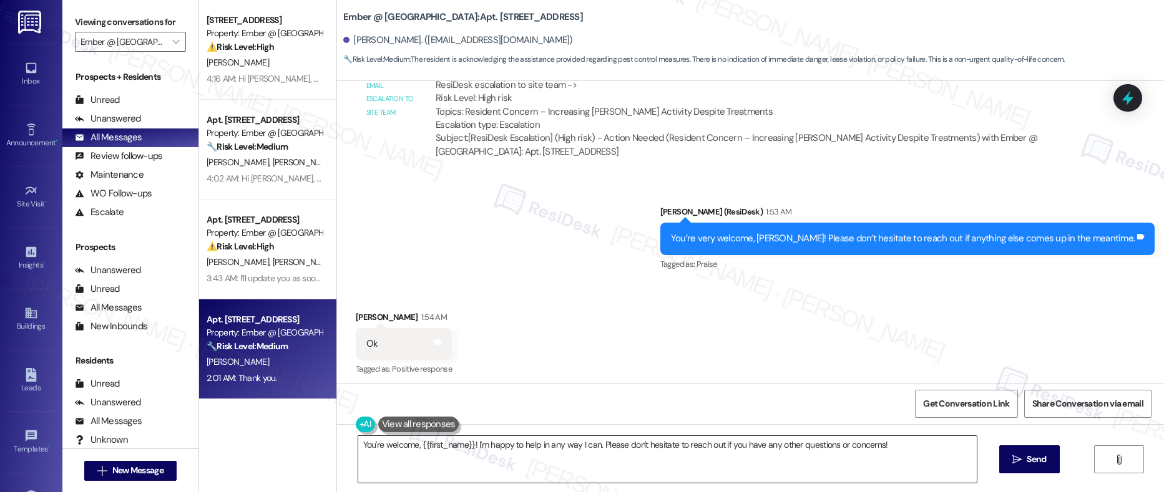
click at [464, 444] on textarea "You're welcome, {{first_name}}! I'm happy to help in any way I can. Please don'…" at bounding box center [667, 459] width 619 height 47
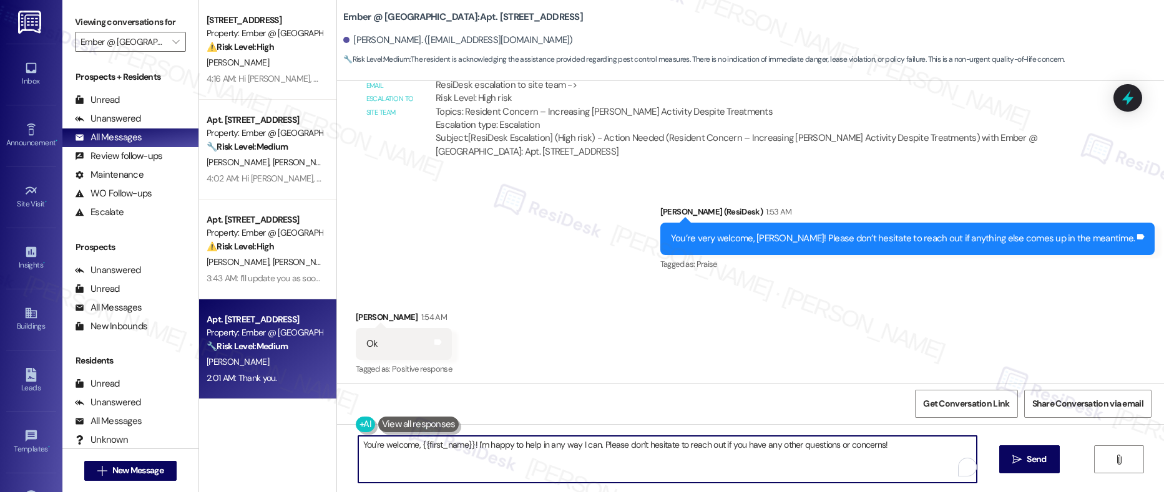
click at [464, 444] on textarea "You're welcome, {{first_name}}! I'm happy to help in any way I can. Please don'…" at bounding box center [667, 459] width 619 height 47
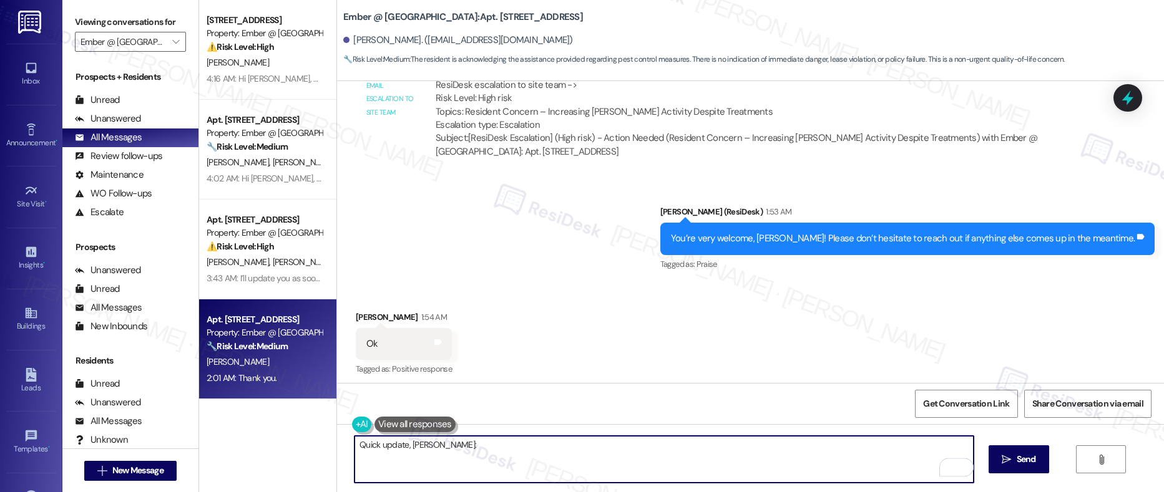
type textarea "Quick update, [PERSON_NAME]:"
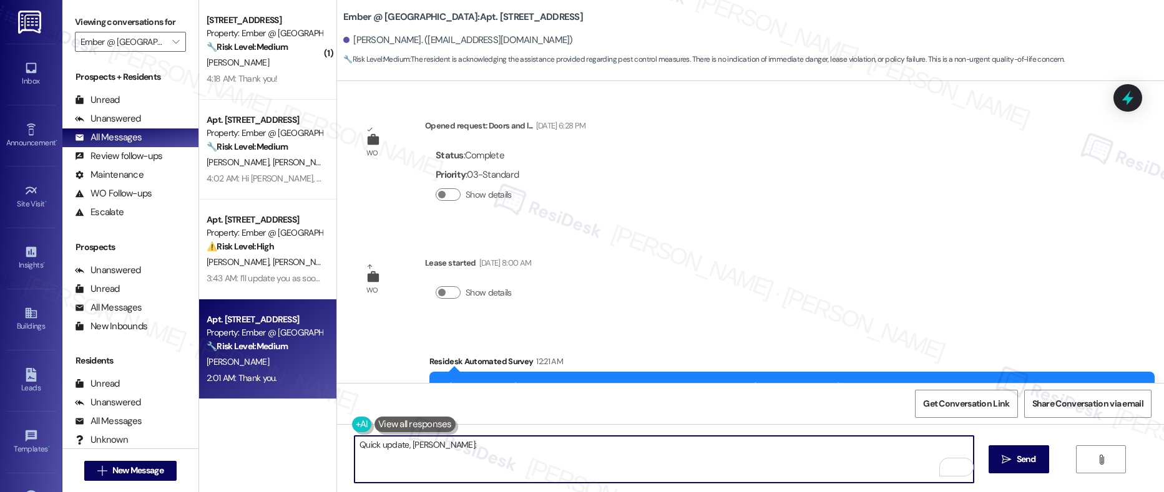
scroll to position [1244, 0]
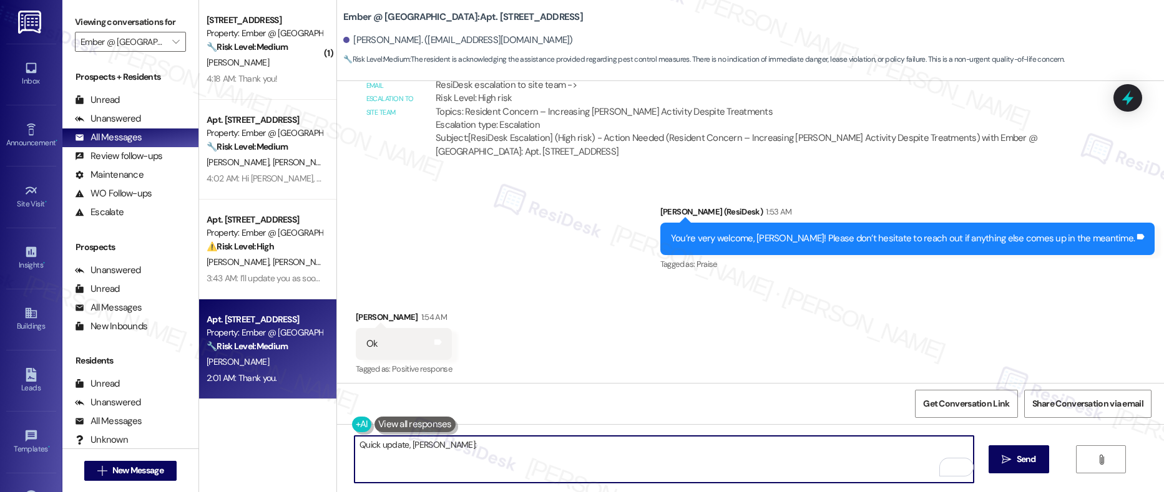
paste textarea "We are working closely with our pest control company to schedule and complete a…"
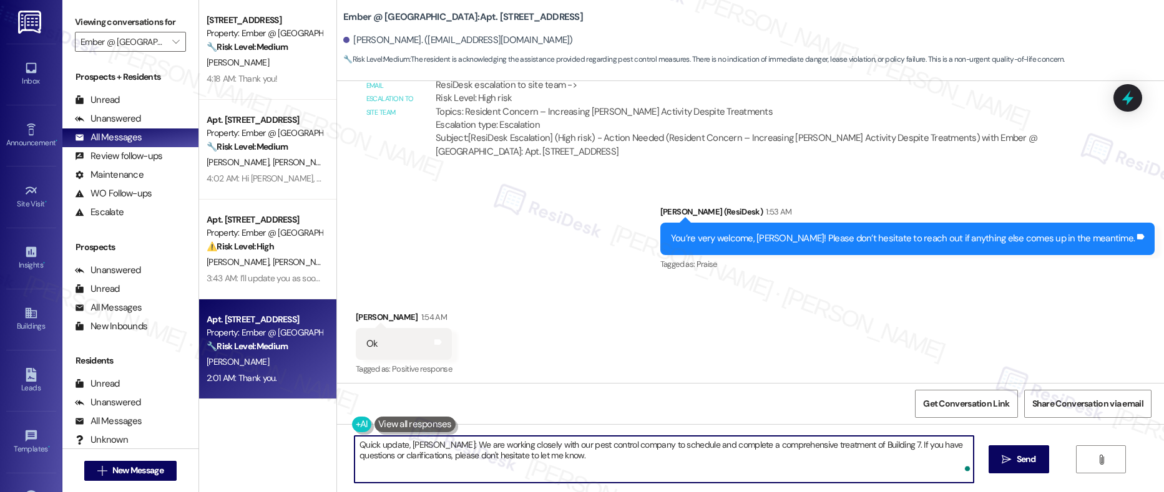
type textarea "Quick update, [PERSON_NAME]: We are working closely with our pest control compa…"
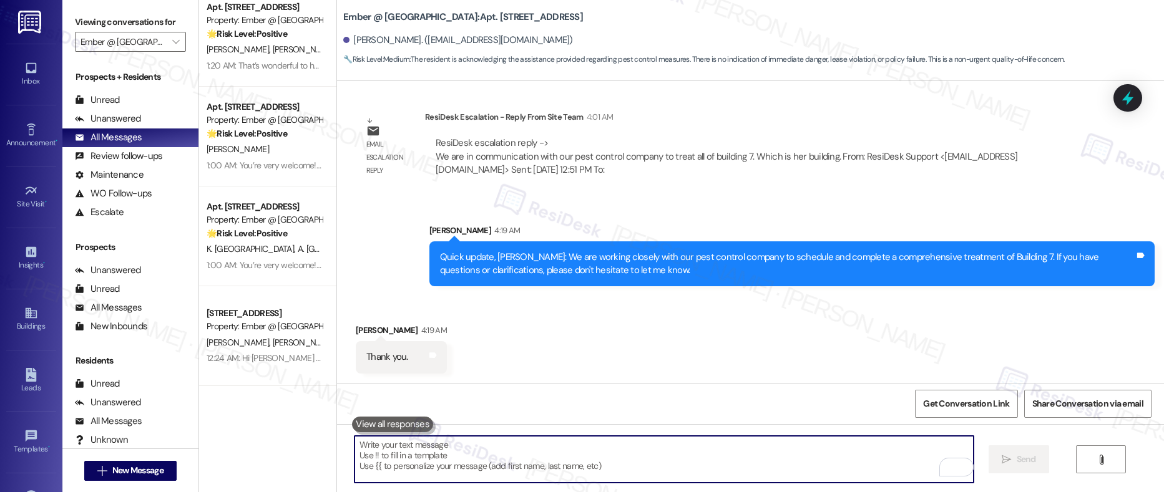
scroll to position [1656, 0]
click at [403, 453] on textarea "To enrich screen reader interactions, please activate Accessibility in Grammarl…" at bounding box center [663, 459] width 619 height 47
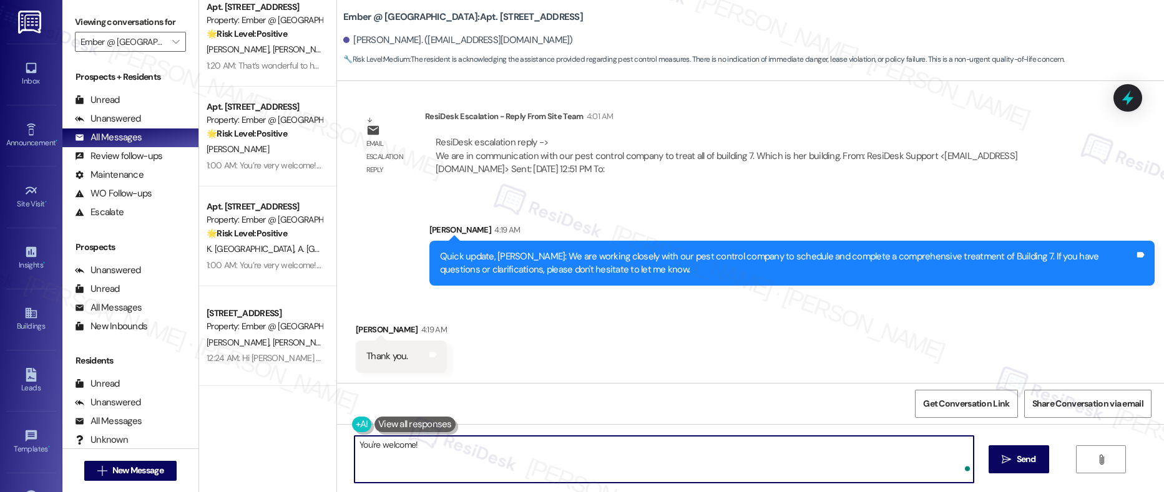
type textarea "You're welcome!"
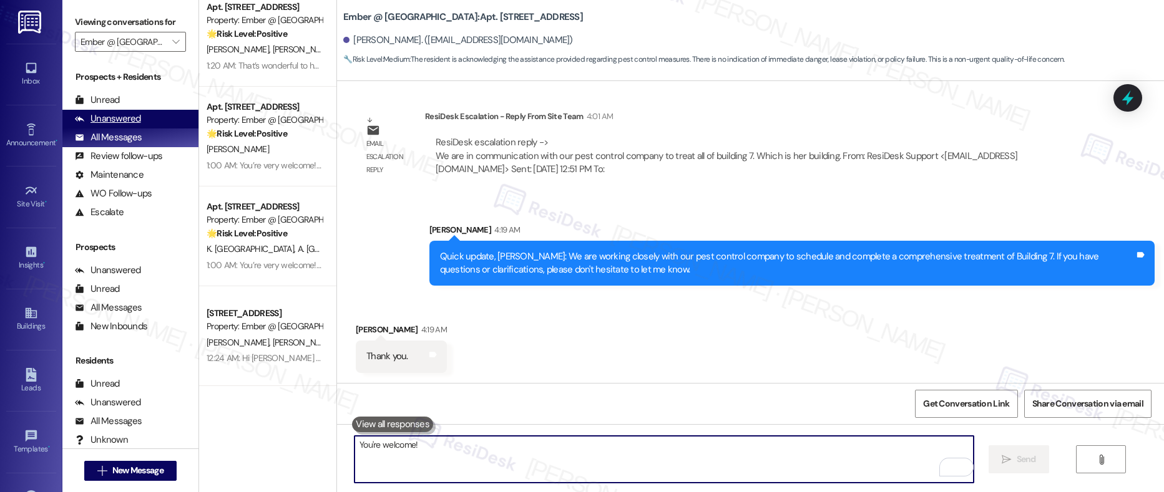
scroll to position [1655, 0]
click at [115, 120] on div "Unanswered" at bounding box center [108, 118] width 66 height 13
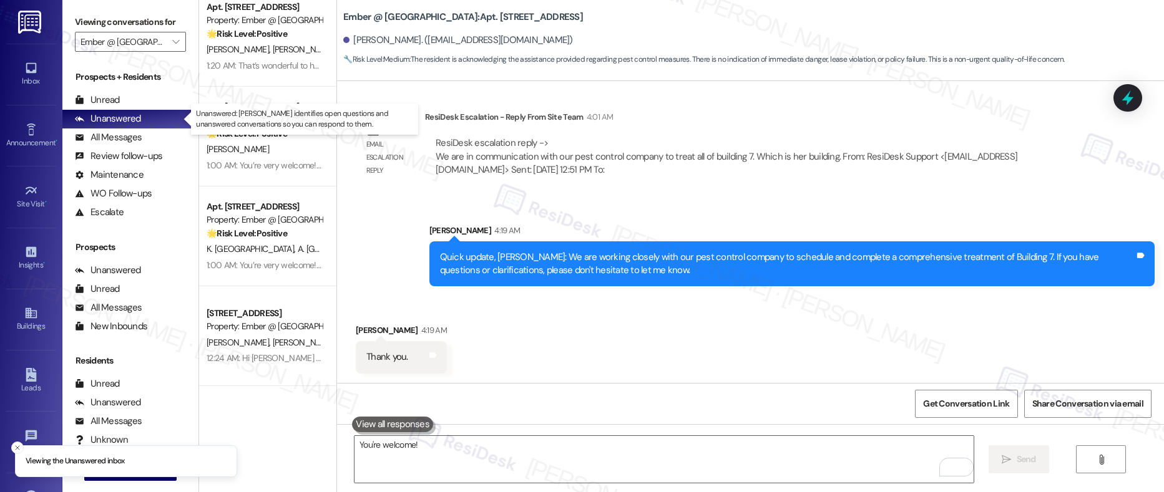
scroll to position [0, 0]
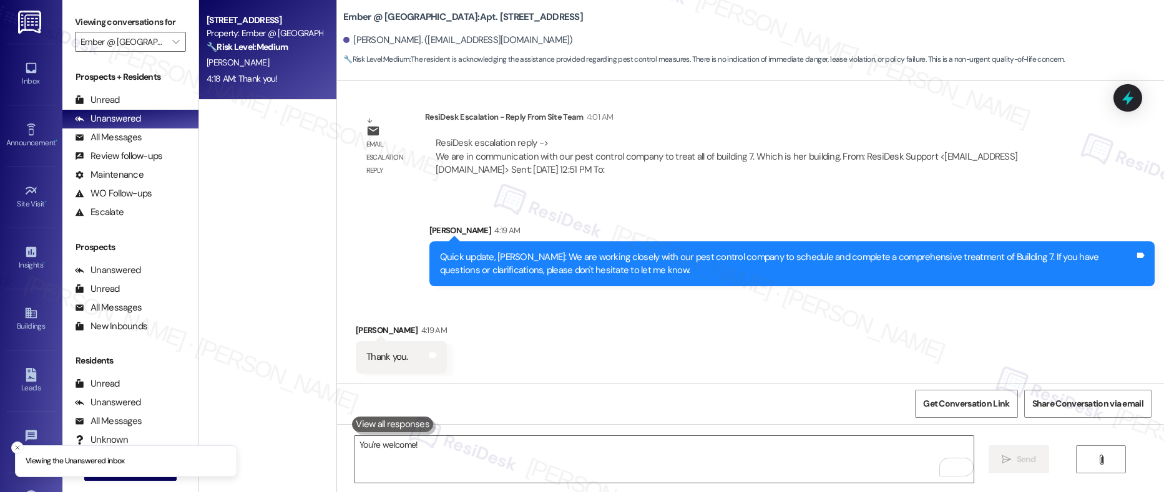
click at [260, 71] on div "4:18 AM: Thank you! 4:18 AM: Thank you!" at bounding box center [264, 79] width 118 height 16
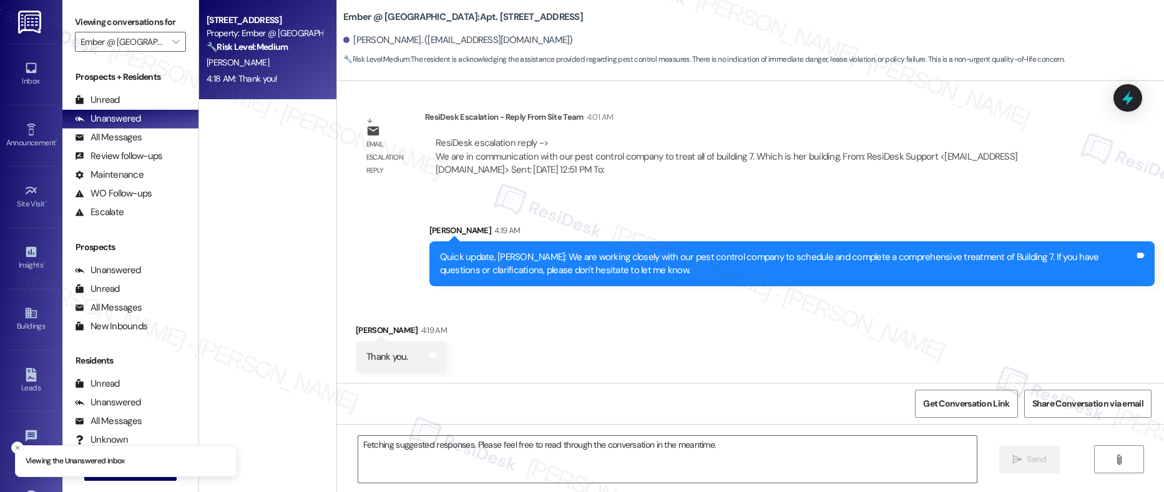
scroll to position [1293, 0]
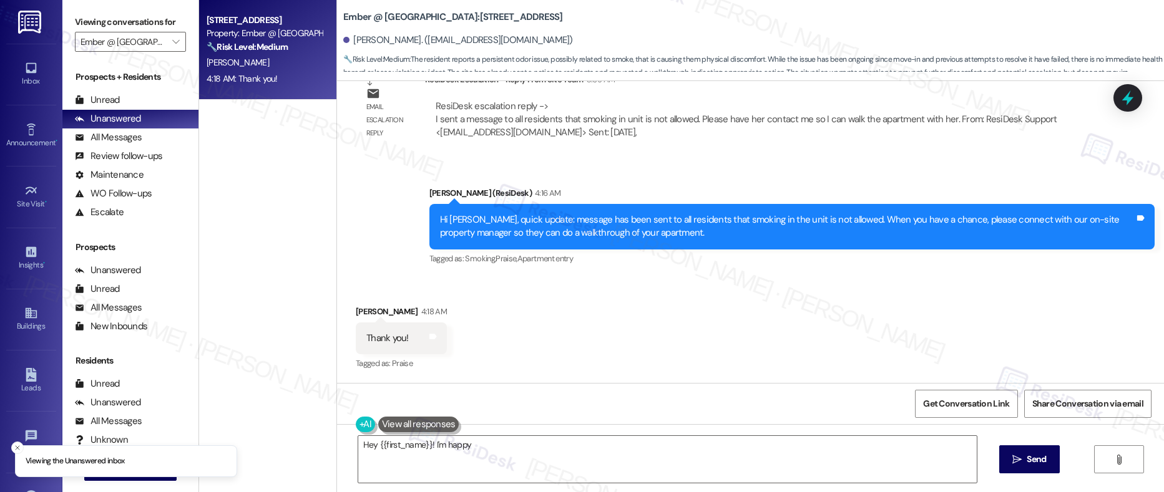
type textarea "Hey {{first_name}}! I'm happy to"
